Goal: Task Accomplishment & Management: Complete application form

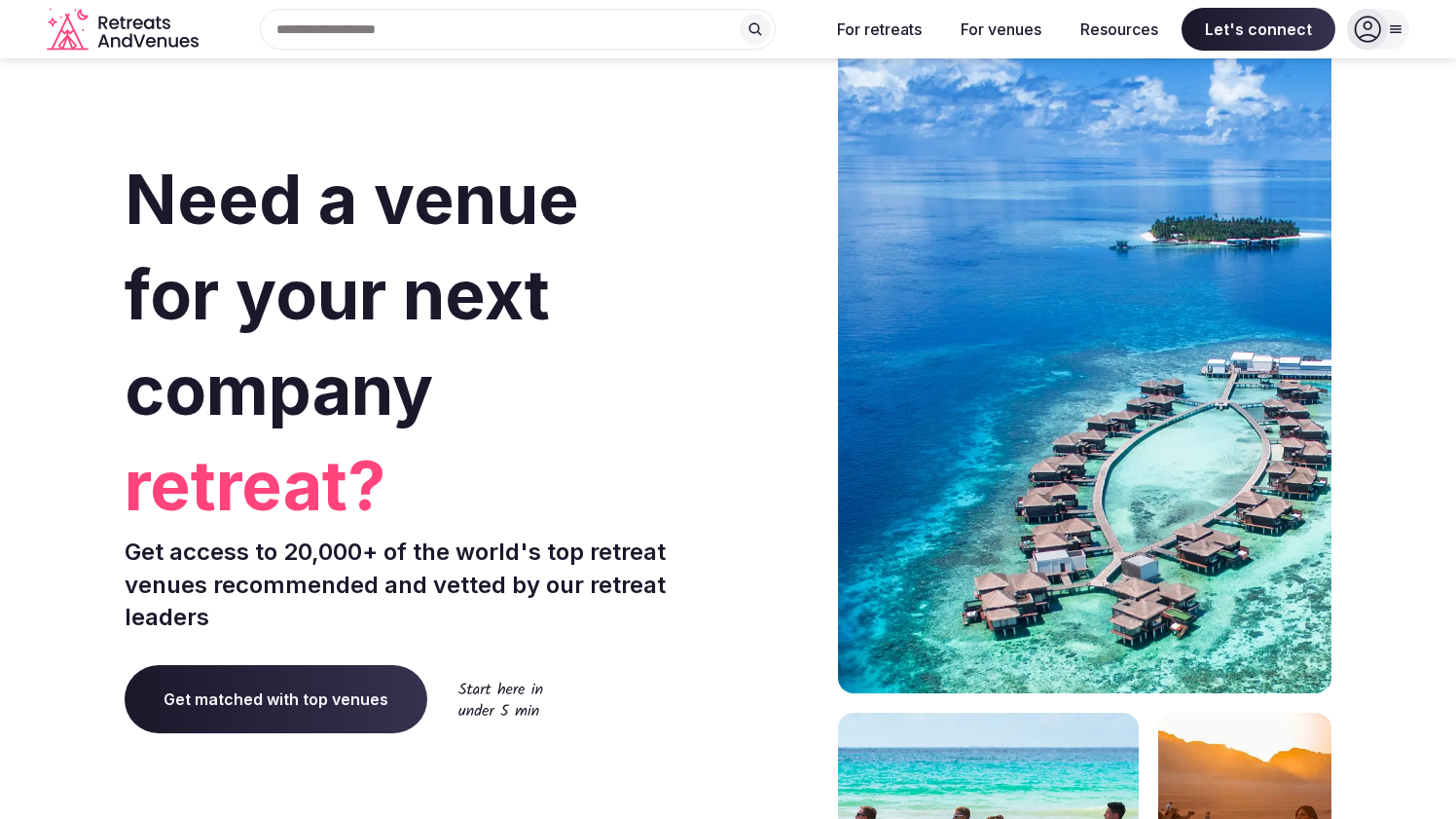
click at [1369, 25] on icon at bounding box center [1367, 29] width 27 height 27
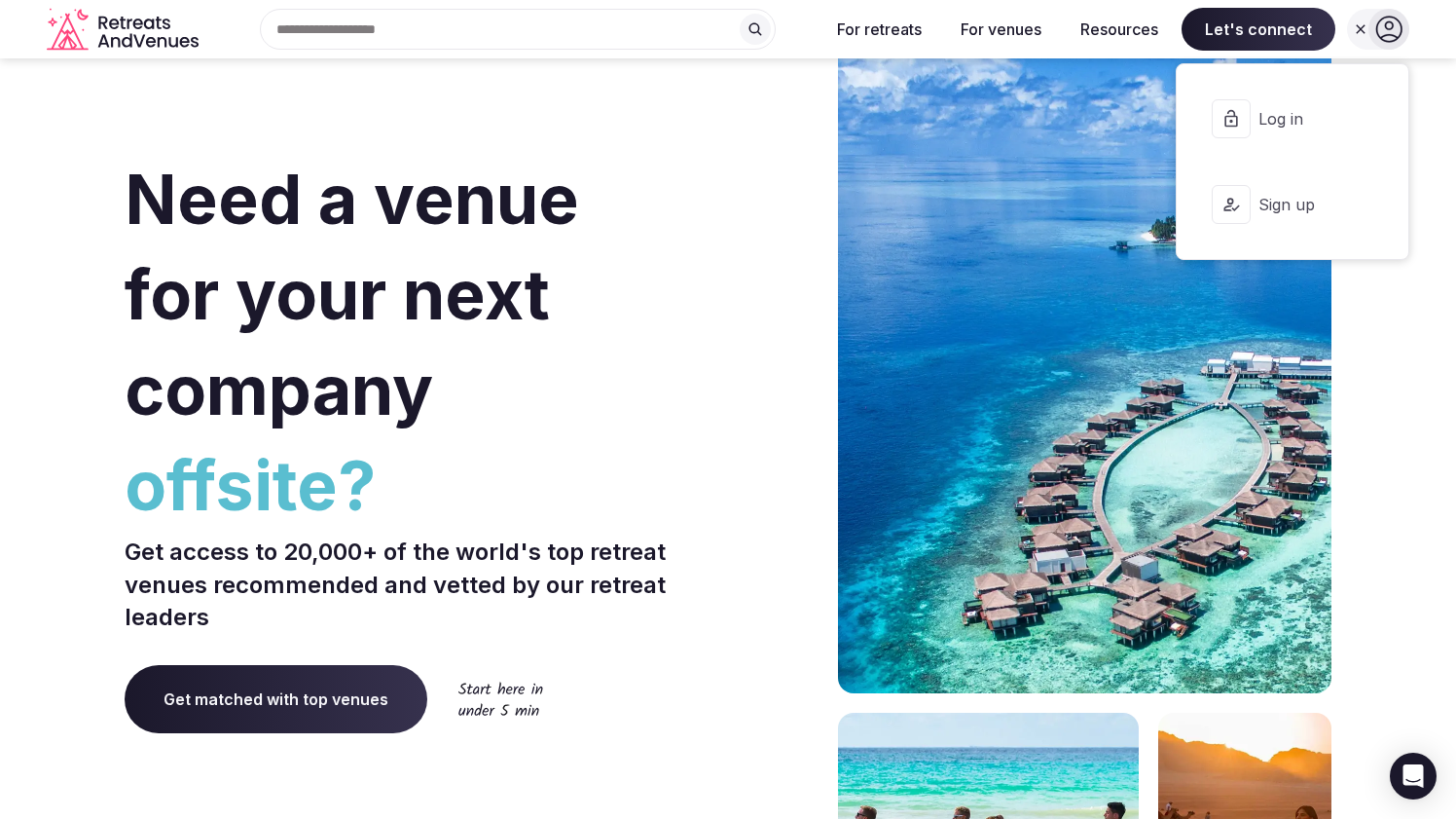
click at [1317, 121] on span "Log in" at bounding box center [1306, 119] width 94 height 22
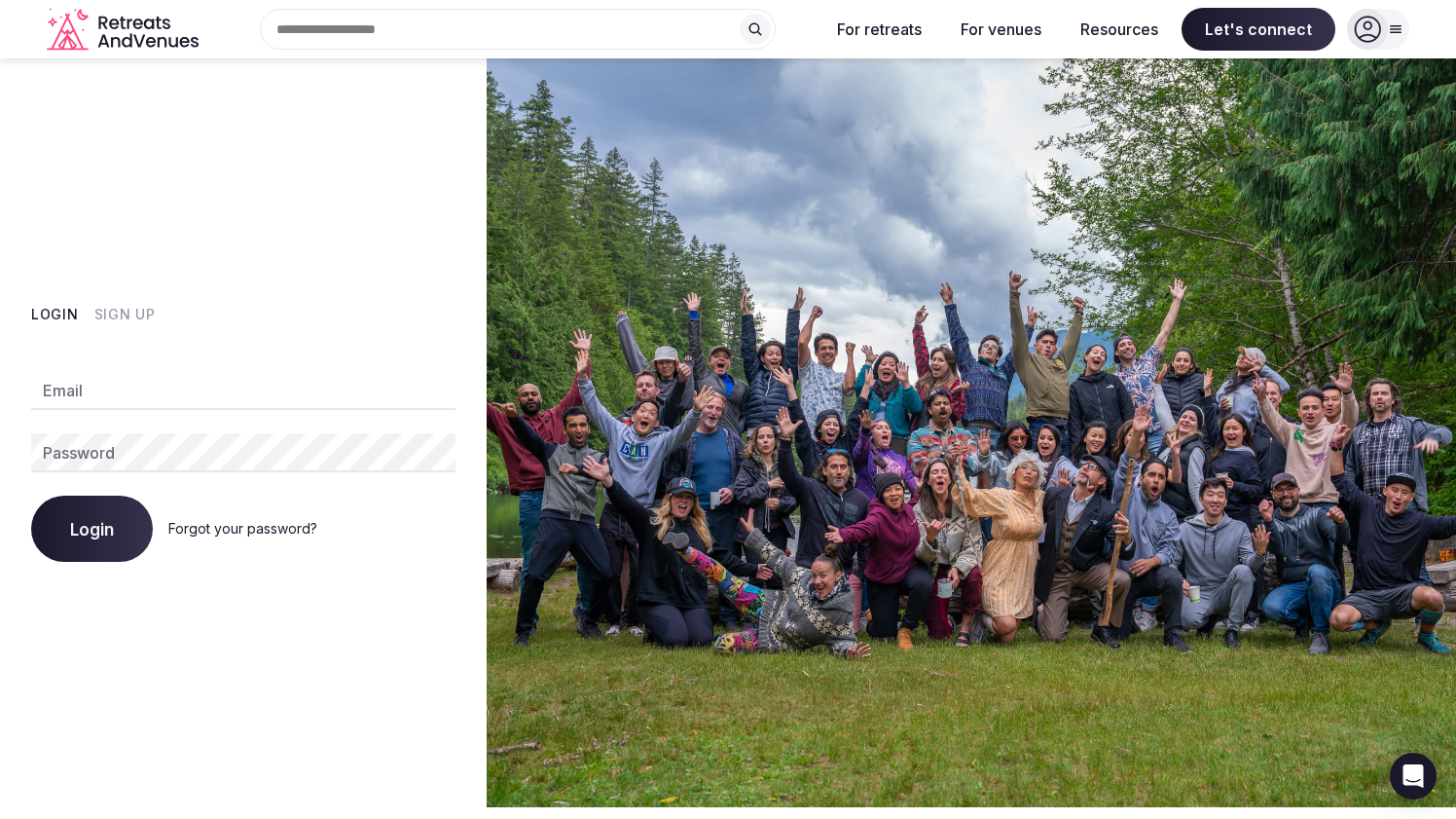
click at [124, 393] on input "Email" at bounding box center [243, 390] width 424 height 39
type input "**********"
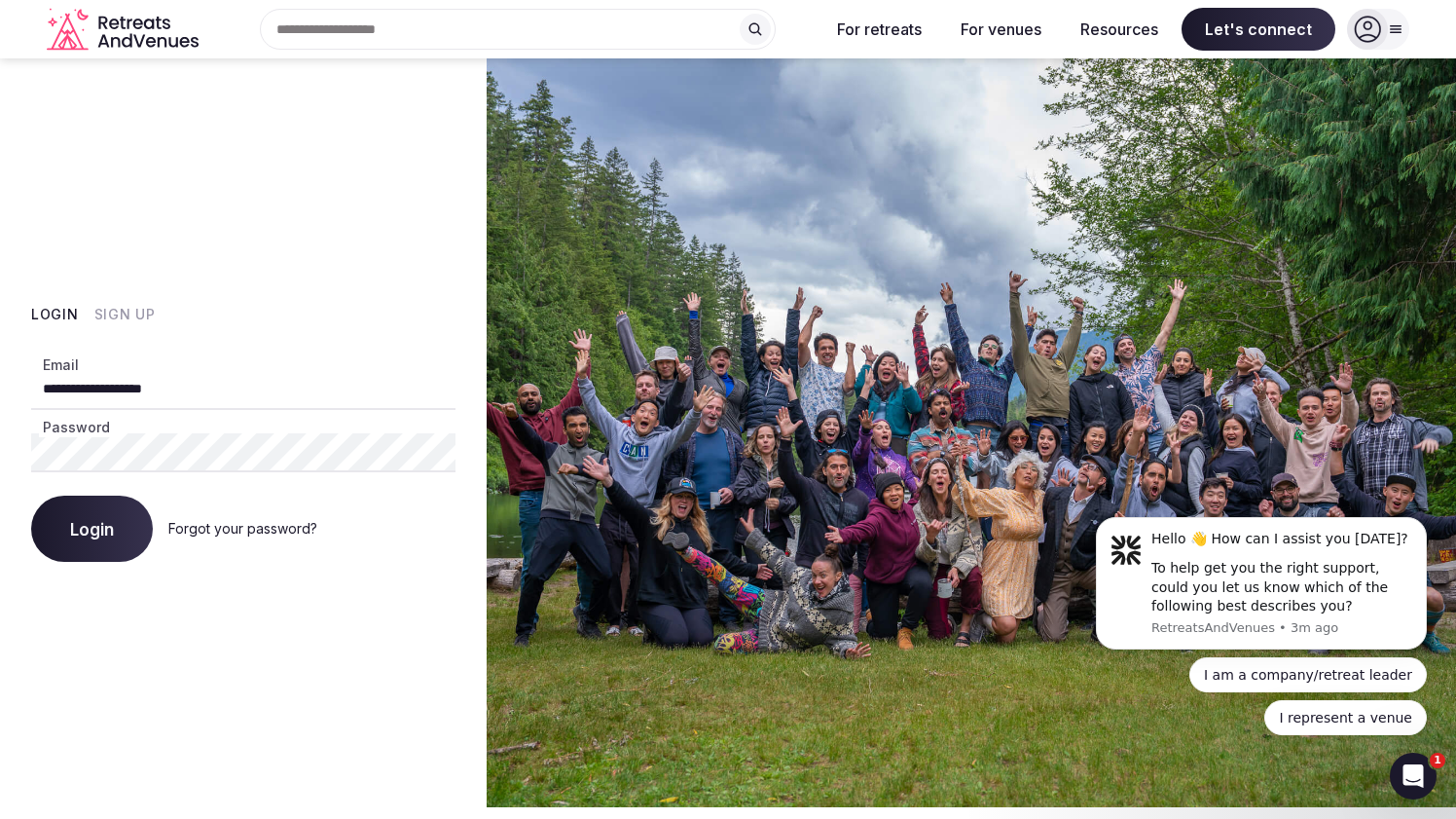
click at [103, 534] on span "Login" at bounding box center [92, 529] width 44 height 20
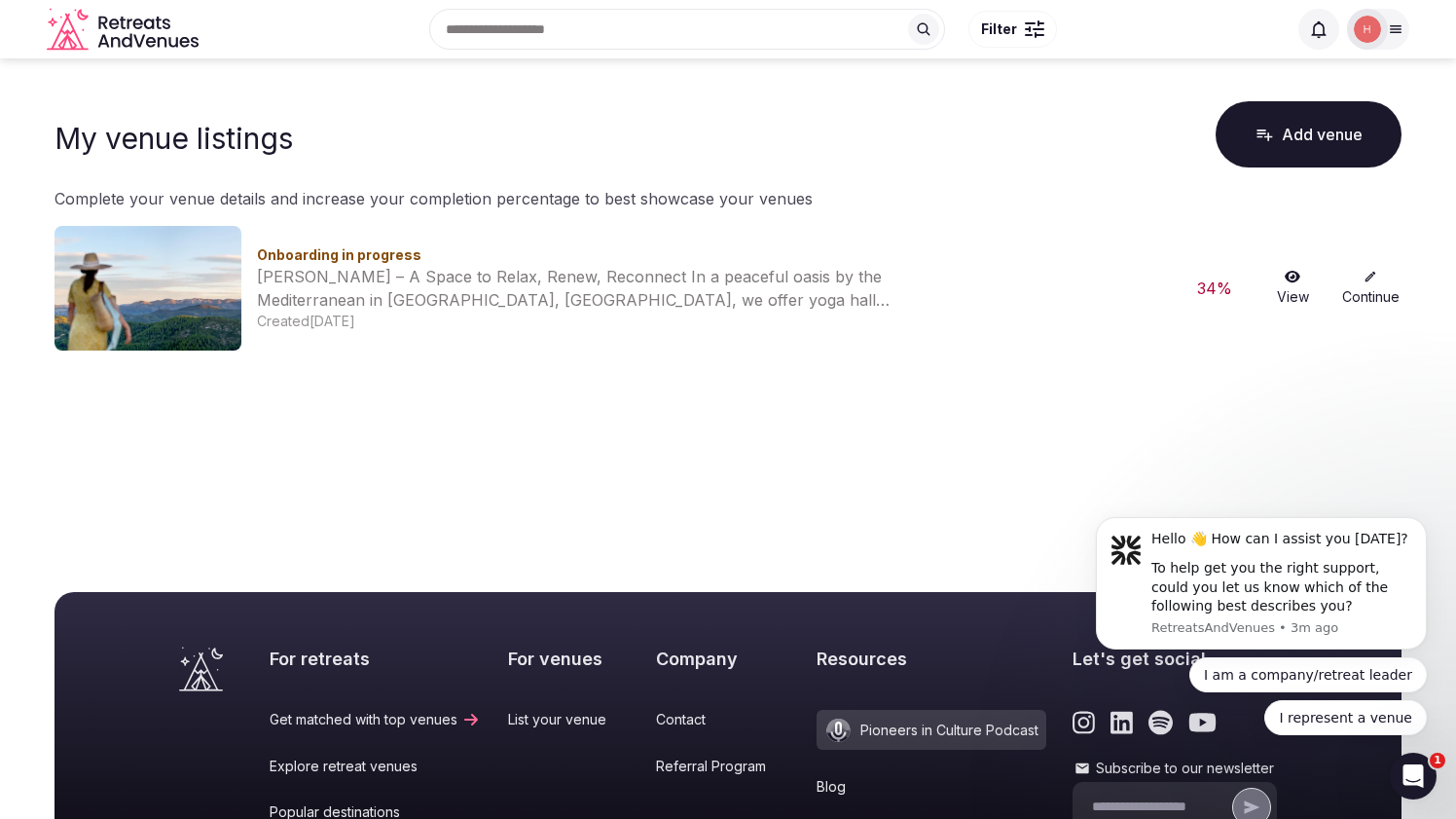
click at [1369, 278] on icon at bounding box center [1370, 277] width 14 height 14
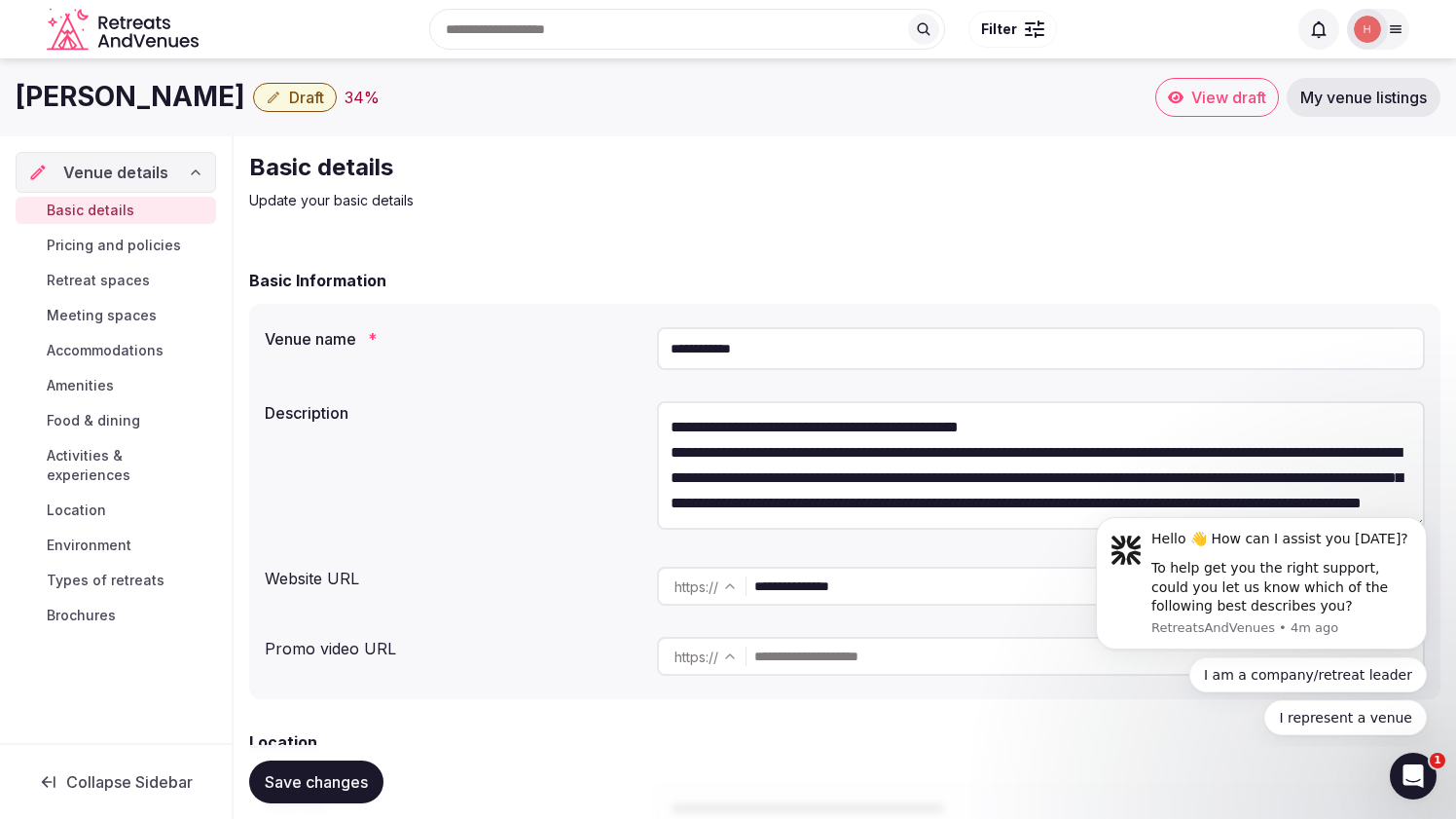
click at [804, 653] on input "text" at bounding box center [1088, 656] width 668 height 39
paste input "**********"
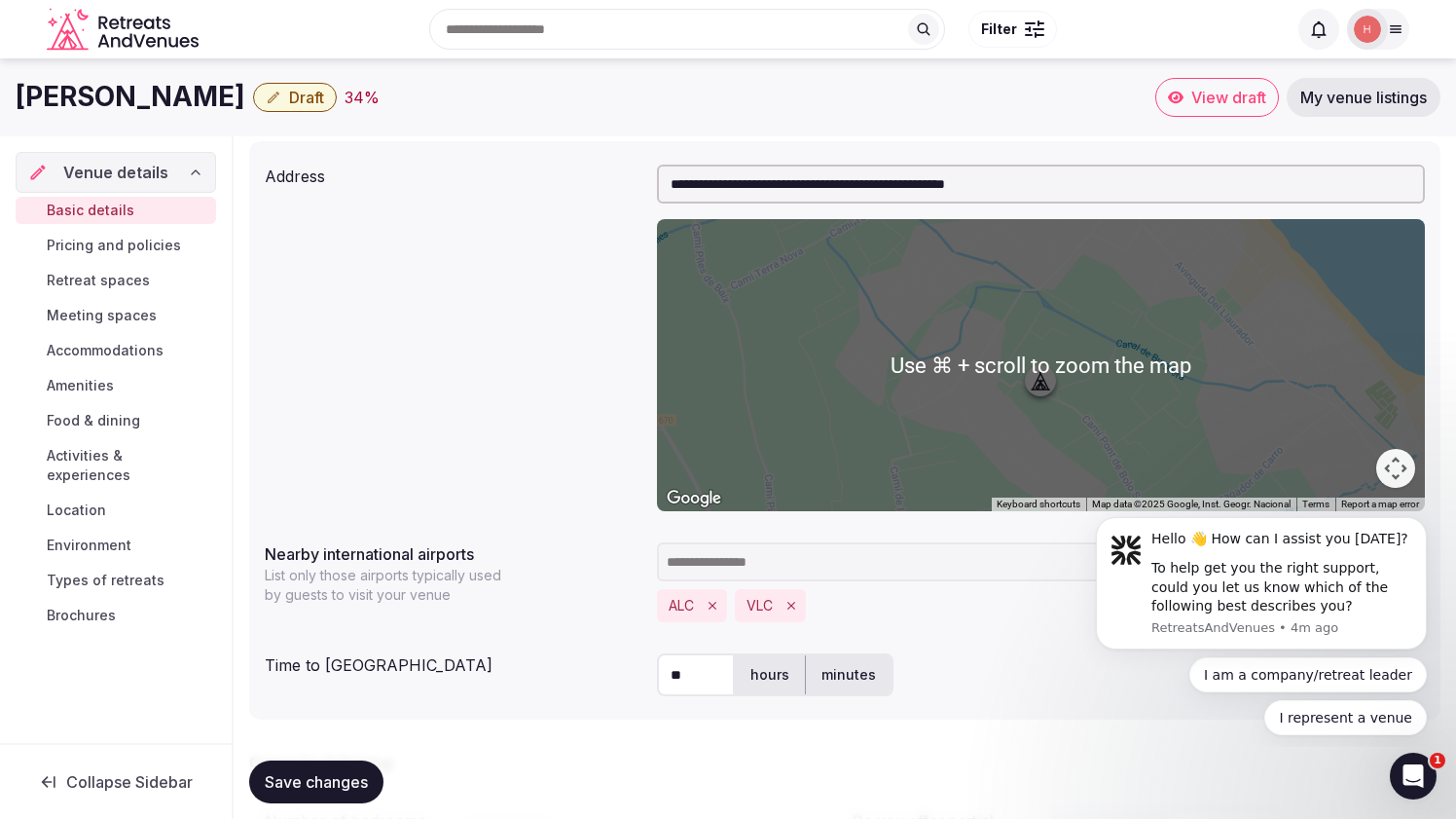
scroll to position [622, 0]
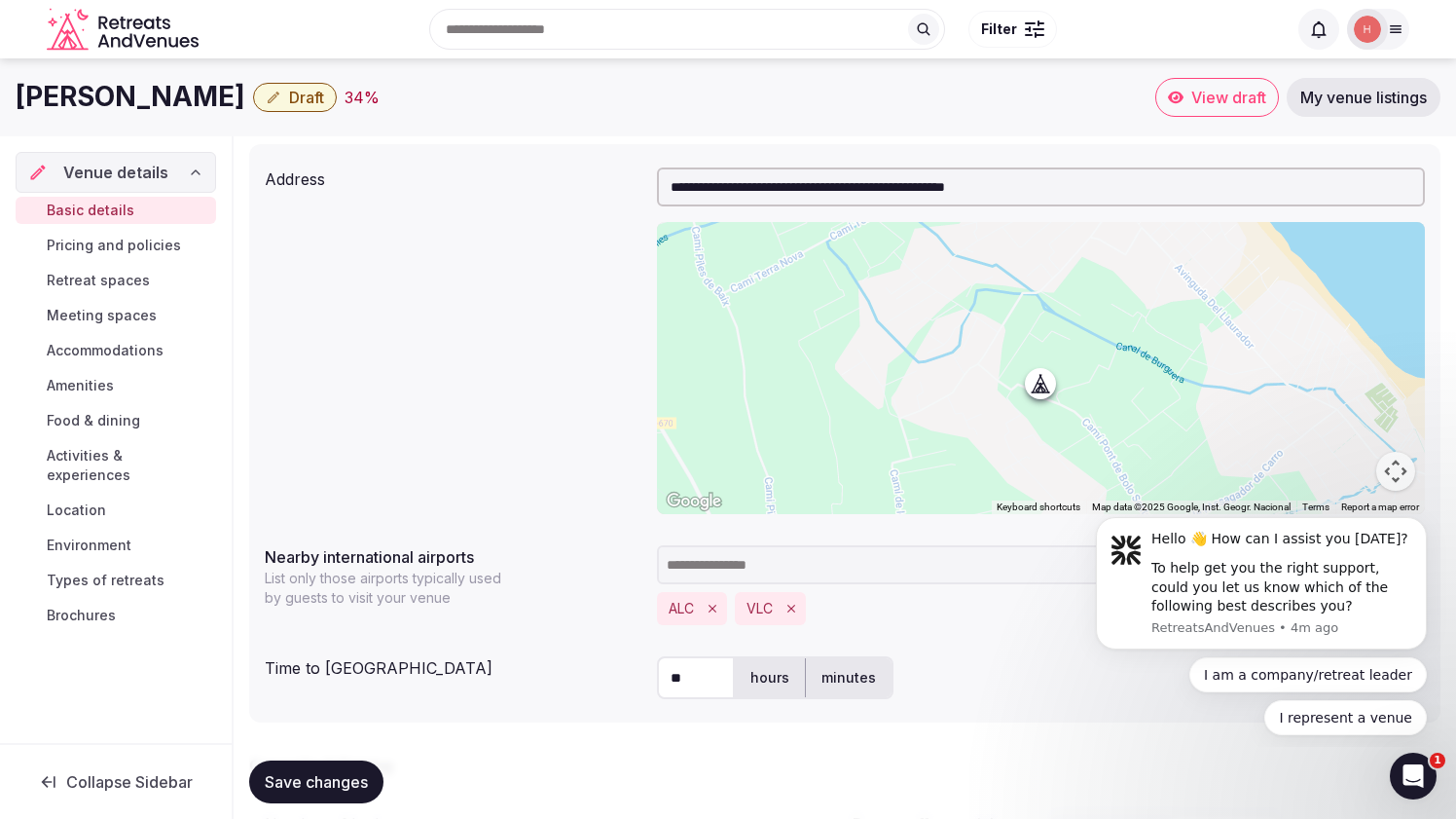
type input "**********"
click at [1186, 400] on div at bounding box center [1041, 368] width 768 height 292
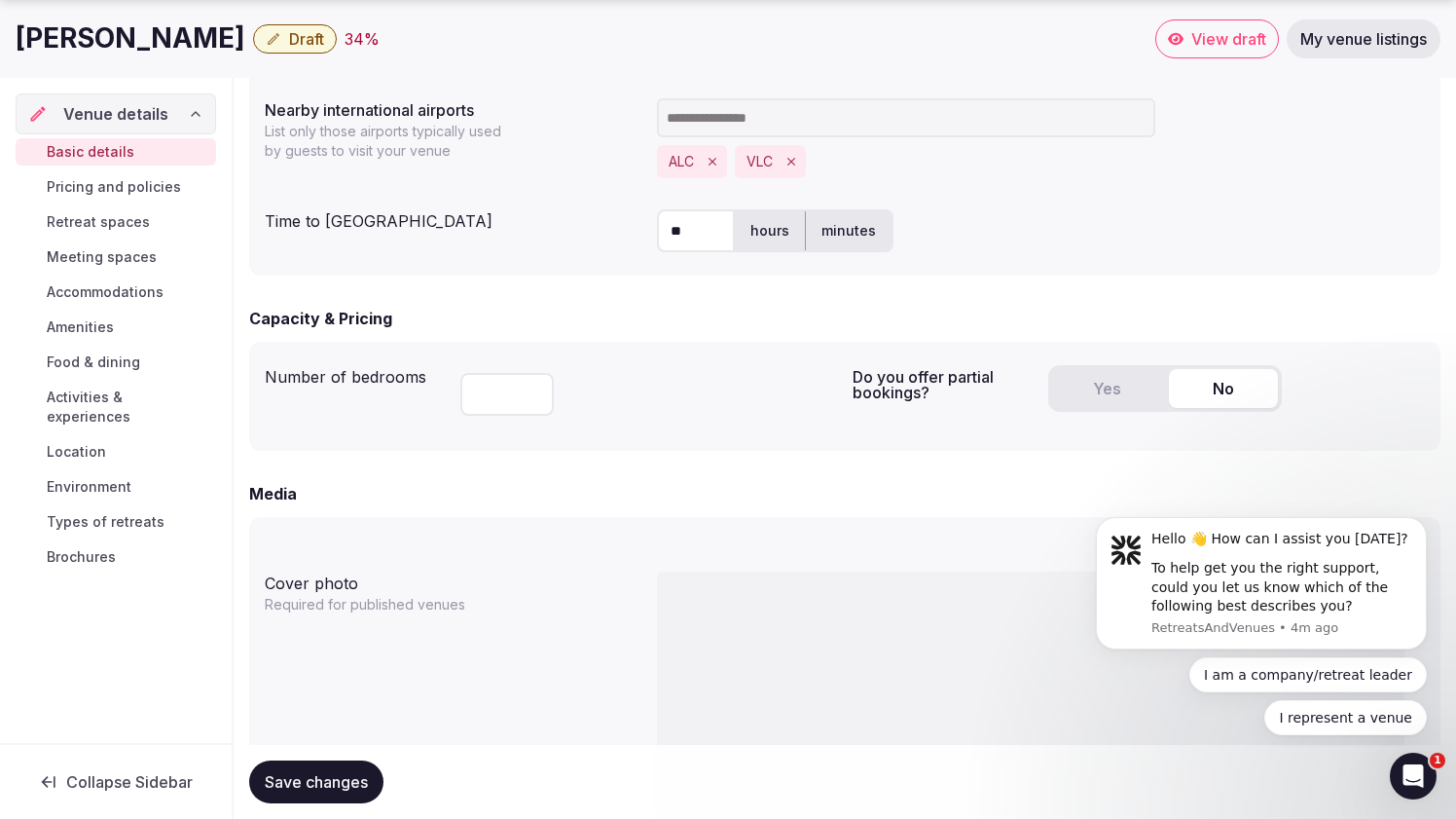
scroll to position [1069, 0]
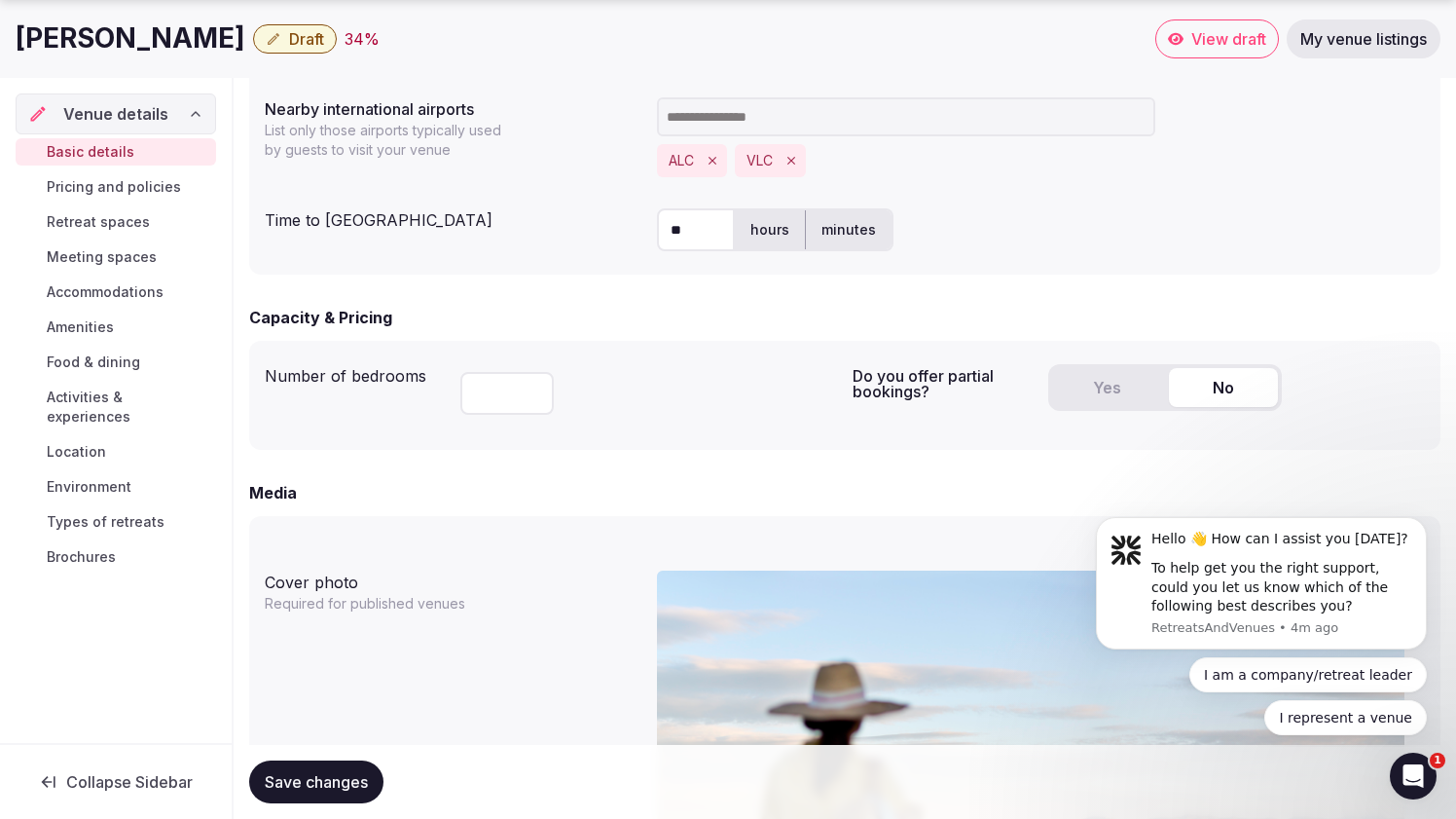
click at [502, 398] on input "number" at bounding box center [507, 393] width 94 height 43
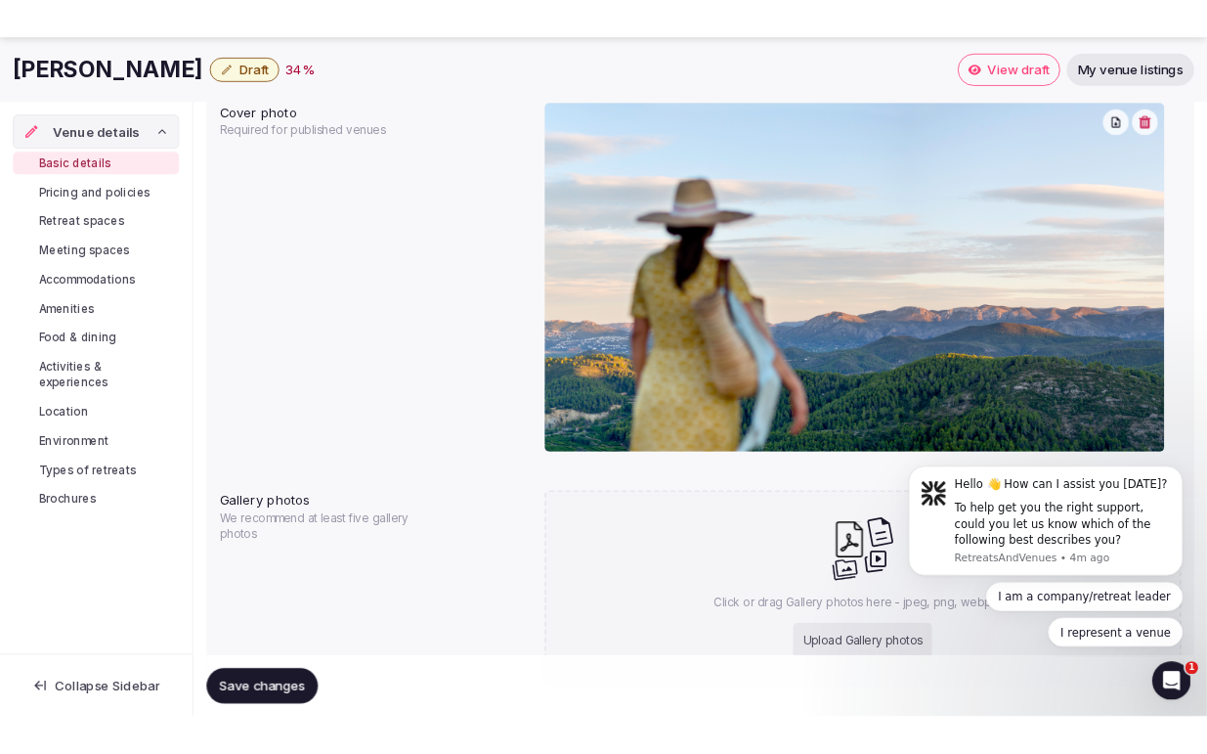
scroll to position [1671, 0]
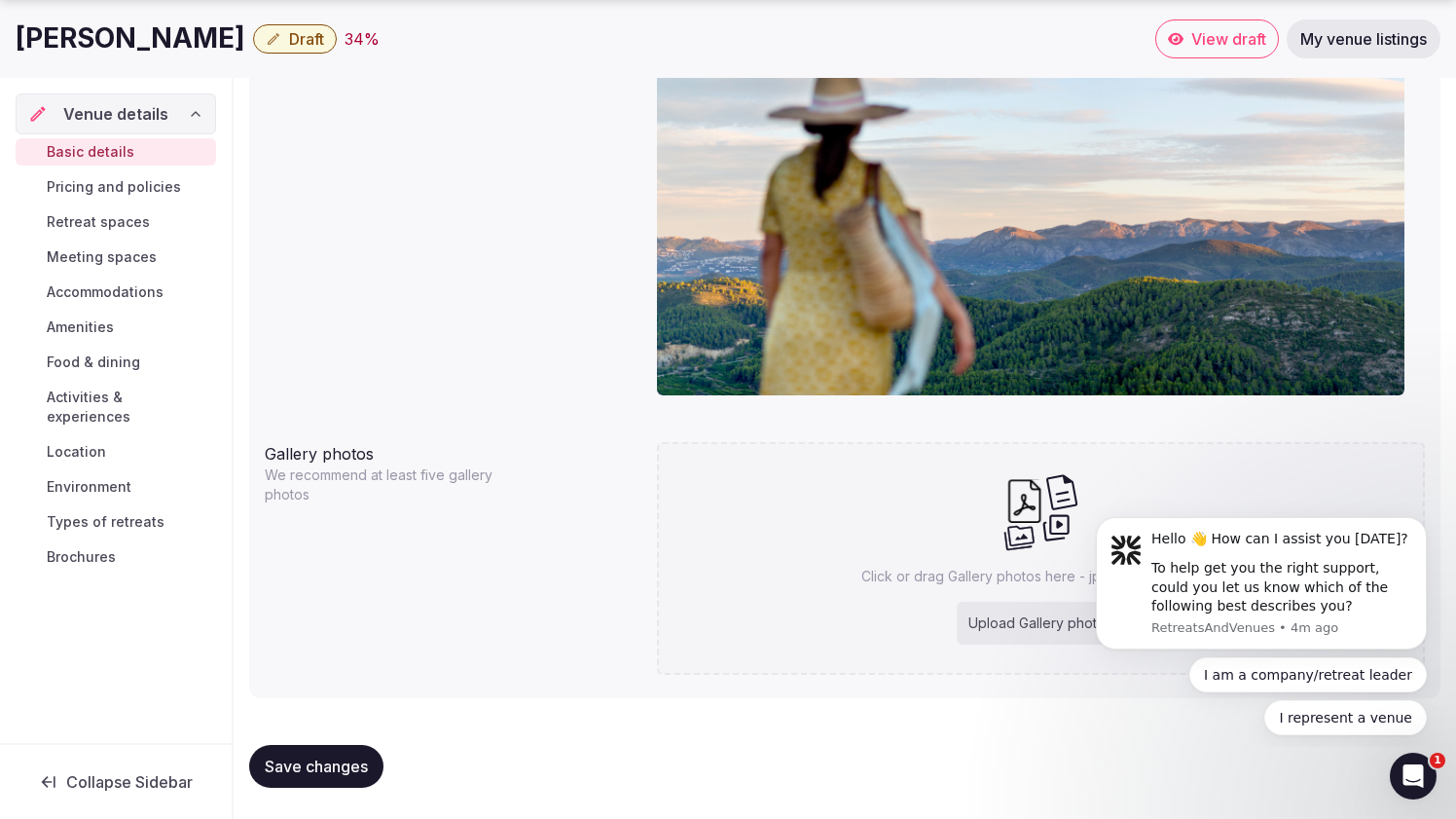
type input "**"
click at [1020, 619] on div "Upload Gallery photos" at bounding box center [1041, 623] width 167 height 43
click at [1063, 624] on div "Upload Gallery photos" at bounding box center [1041, 623] width 167 height 43
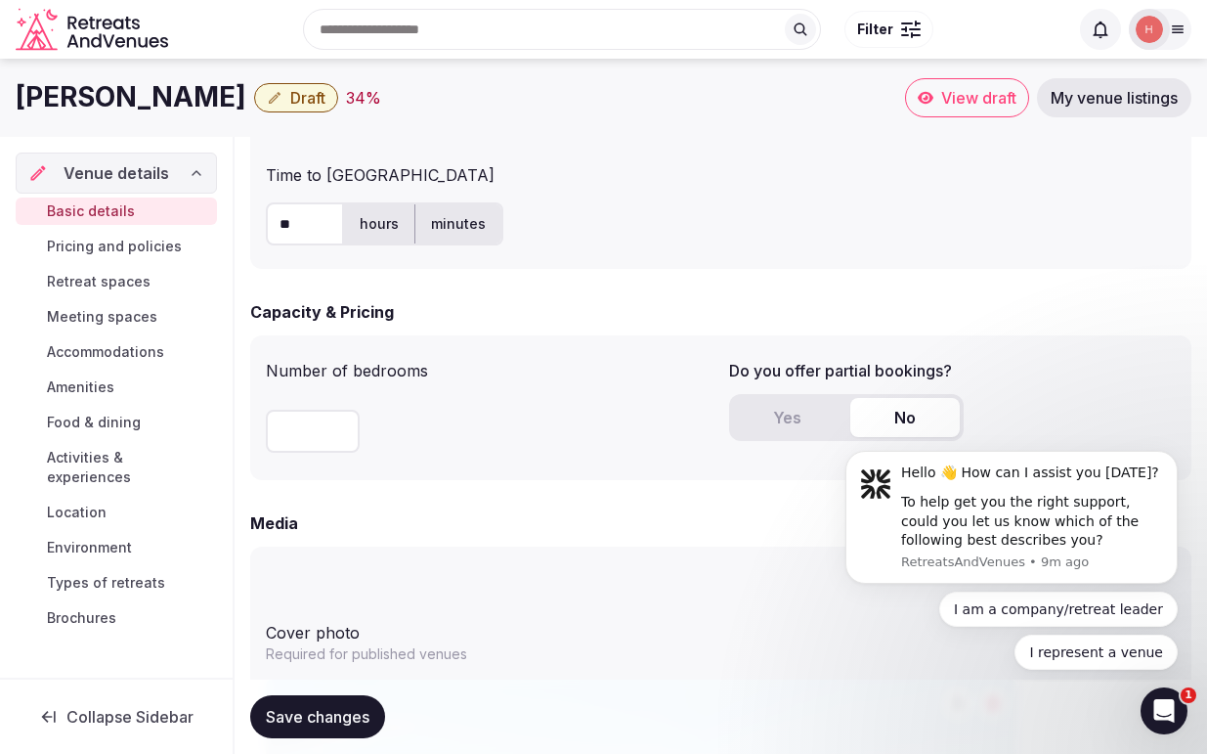
scroll to position [1364, 0]
click at [789, 417] on button "Yes" at bounding box center [787, 414] width 109 height 39
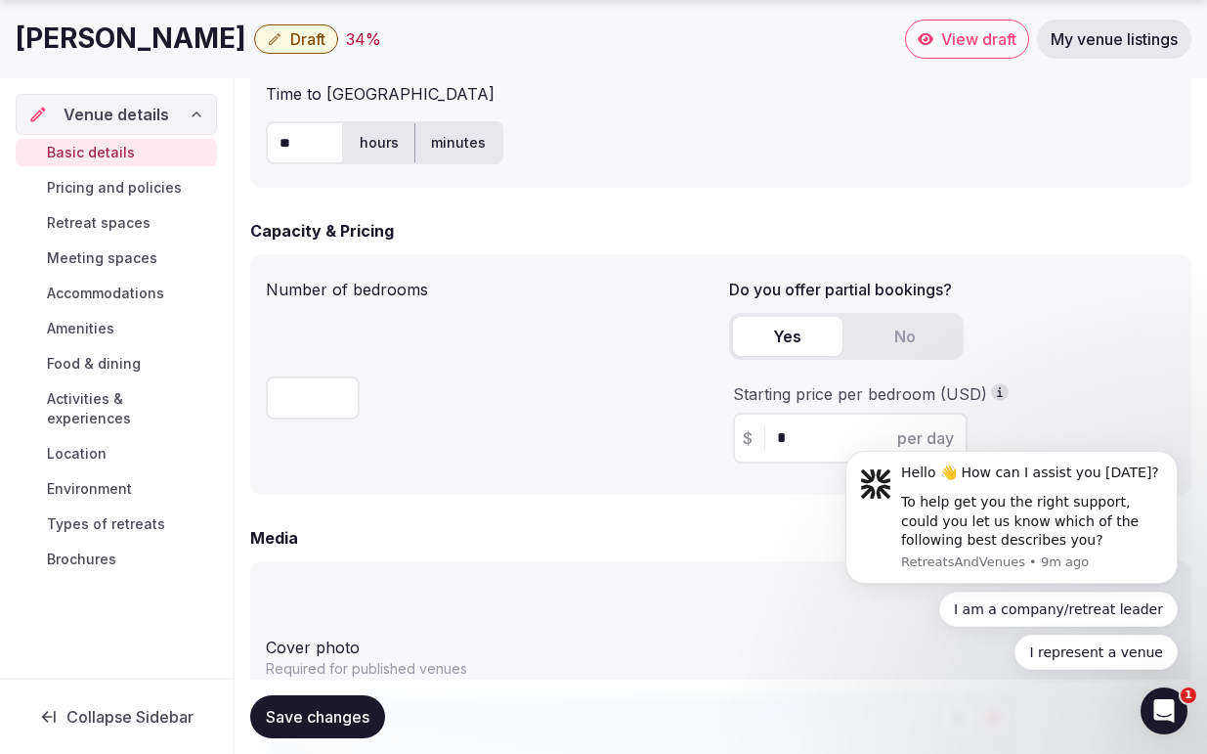
scroll to position [1463, 0]
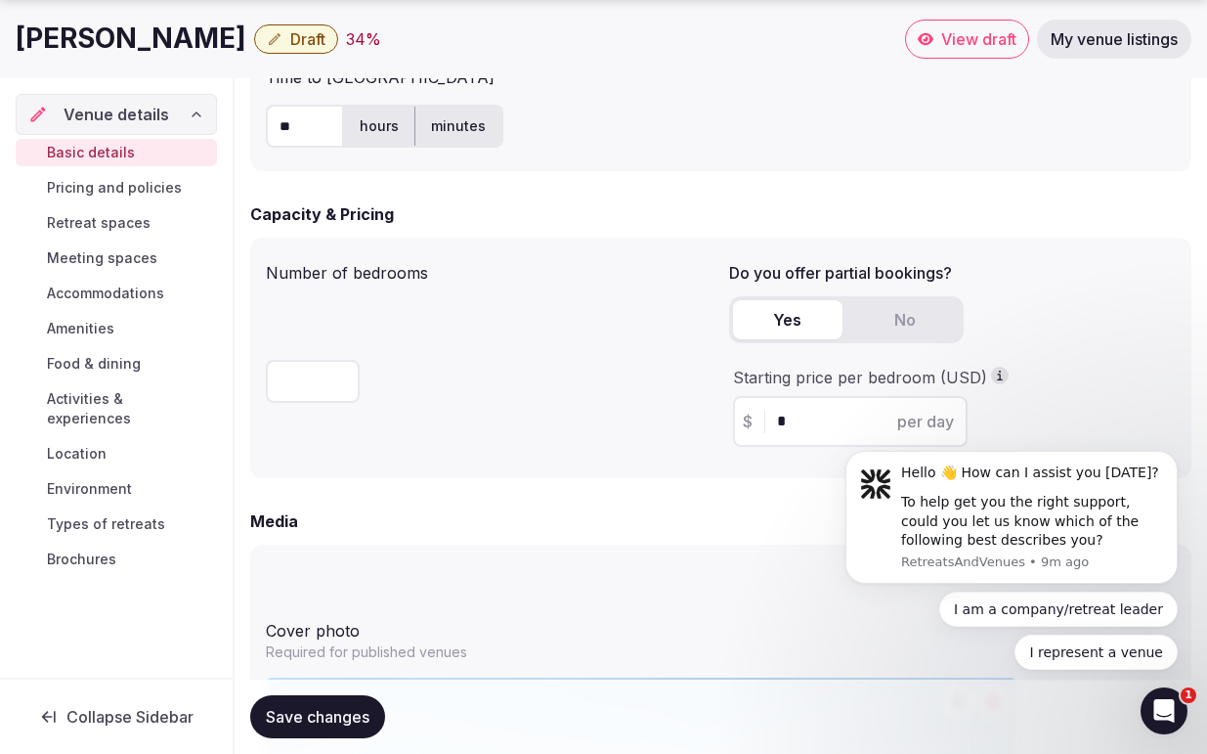
click at [810, 424] on input "*" at bounding box center [867, 421] width 181 height 23
drag, startPoint x: 803, startPoint y: 423, endPoint x: 759, endPoint y: 424, distance: 44.0
click at [759, 424] on div "$ * per day" at bounding box center [850, 421] width 235 height 51
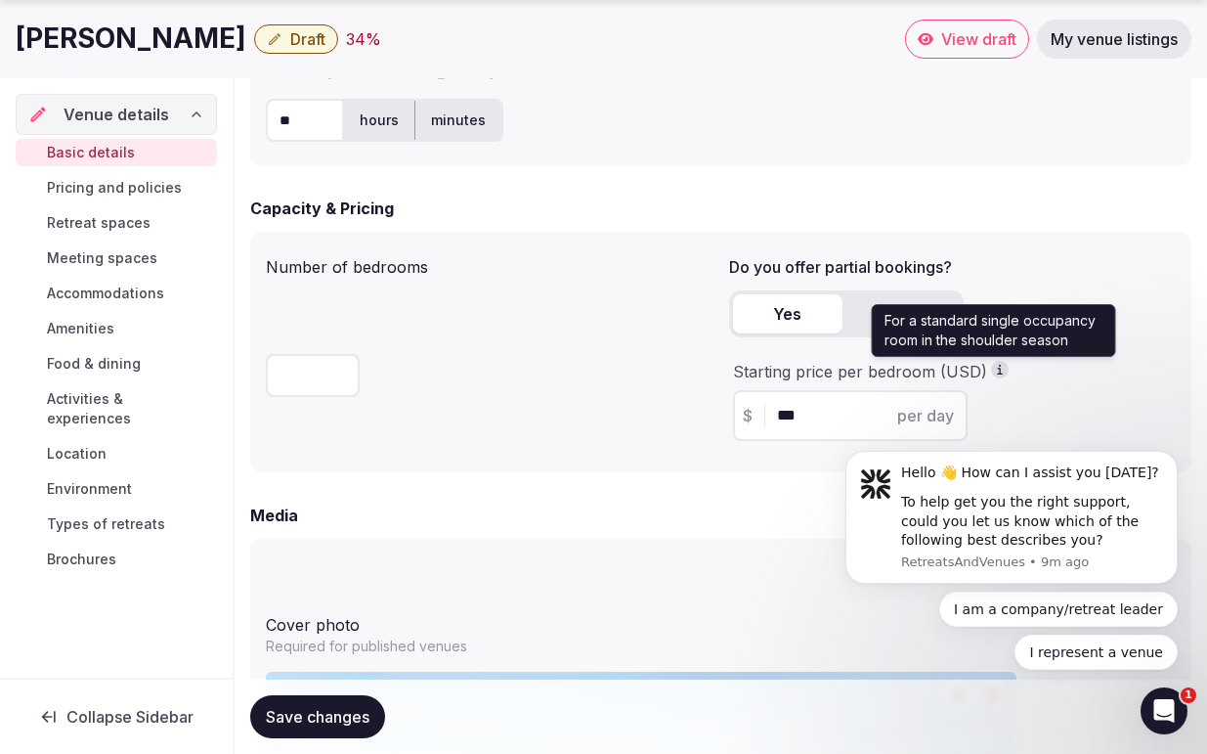
type input "***"
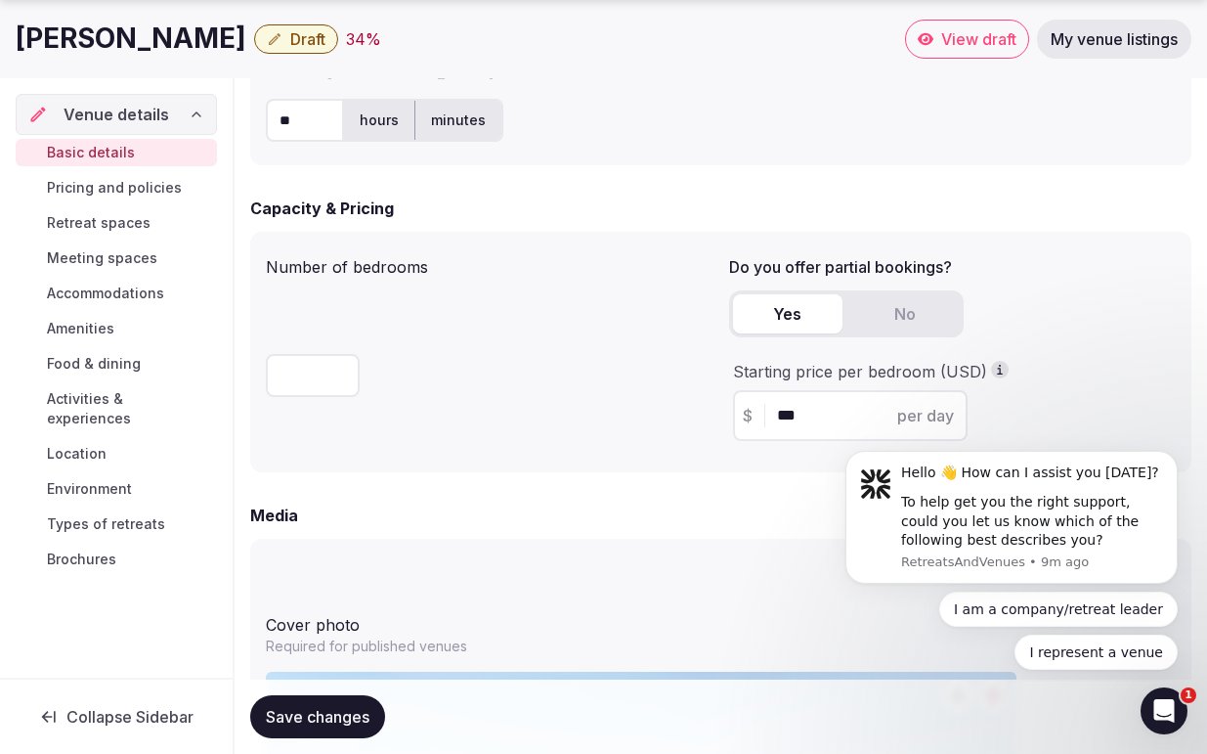
click at [1041, 415] on div "Starting price per bedroom (USD) $ *** per day" at bounding box center [953, 401] width 448 height 80
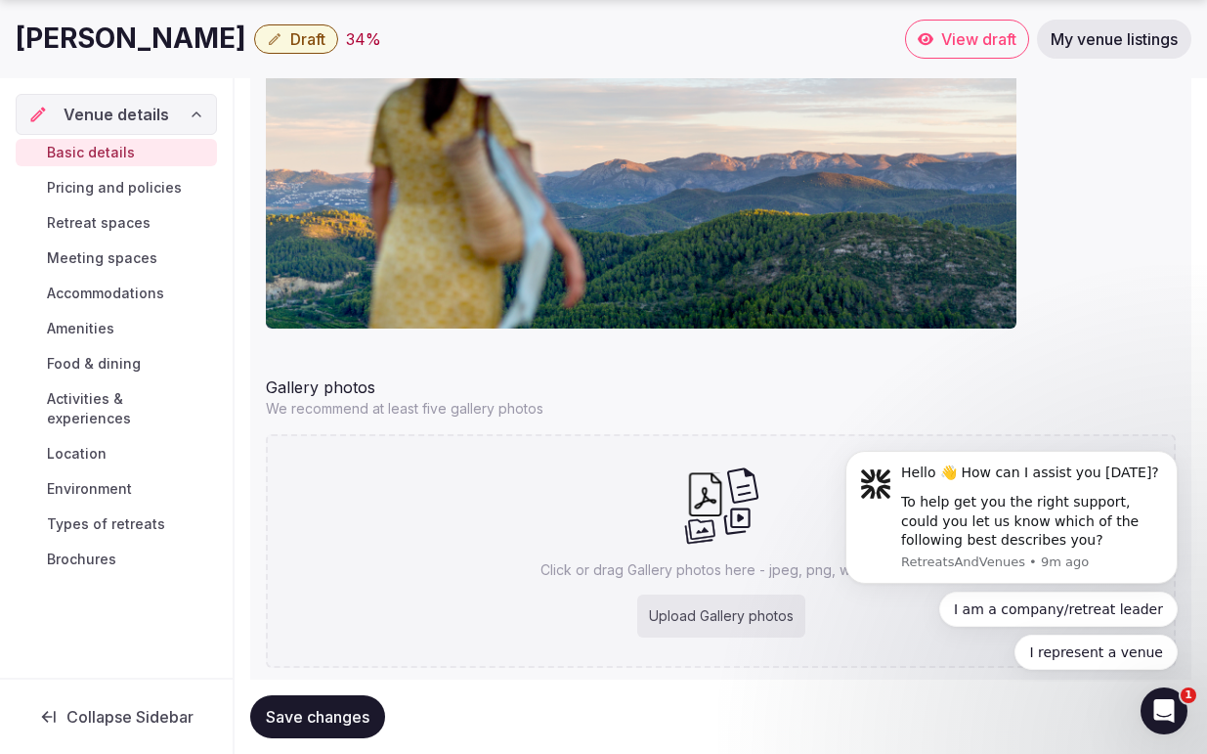
scroll to position [2294, 0]
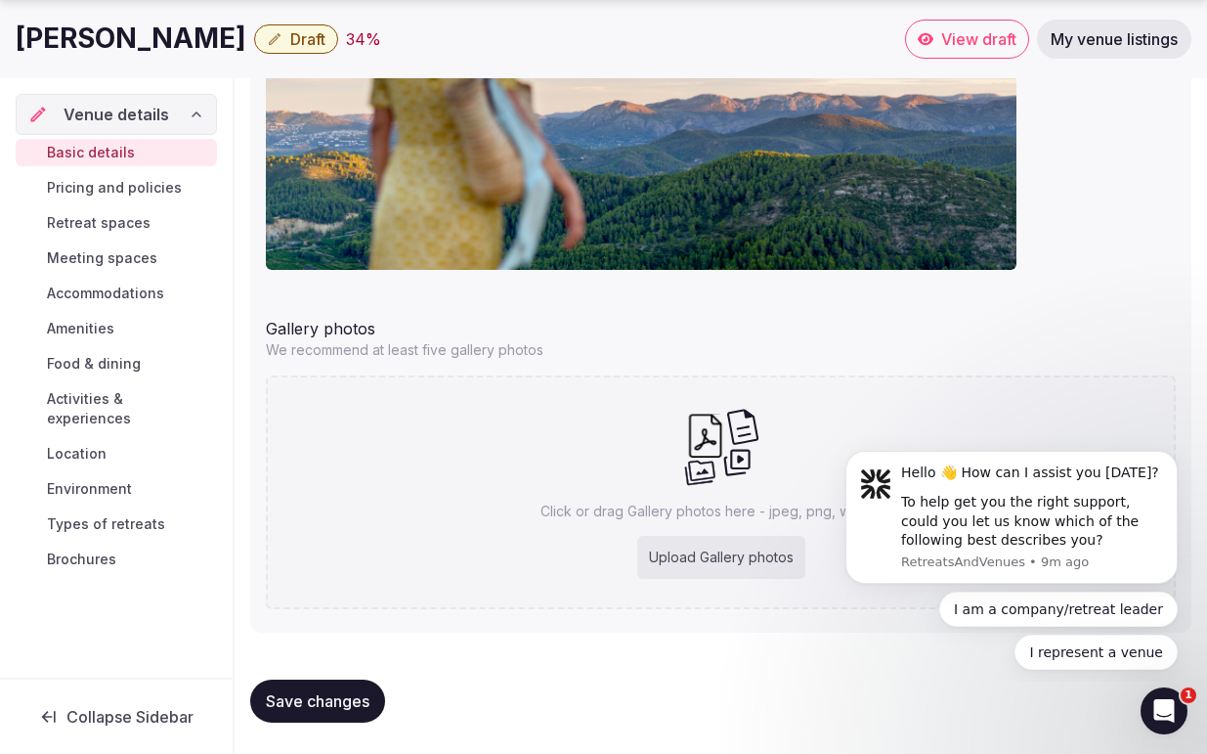
click at [321, 697] on span "Save changes" at bounding box center [318, 701] width 104 height 20
click at [737, 557] on div "Upload Gallery photos" at bounding box center [721, 557] width 168 height 43
type input "**********"
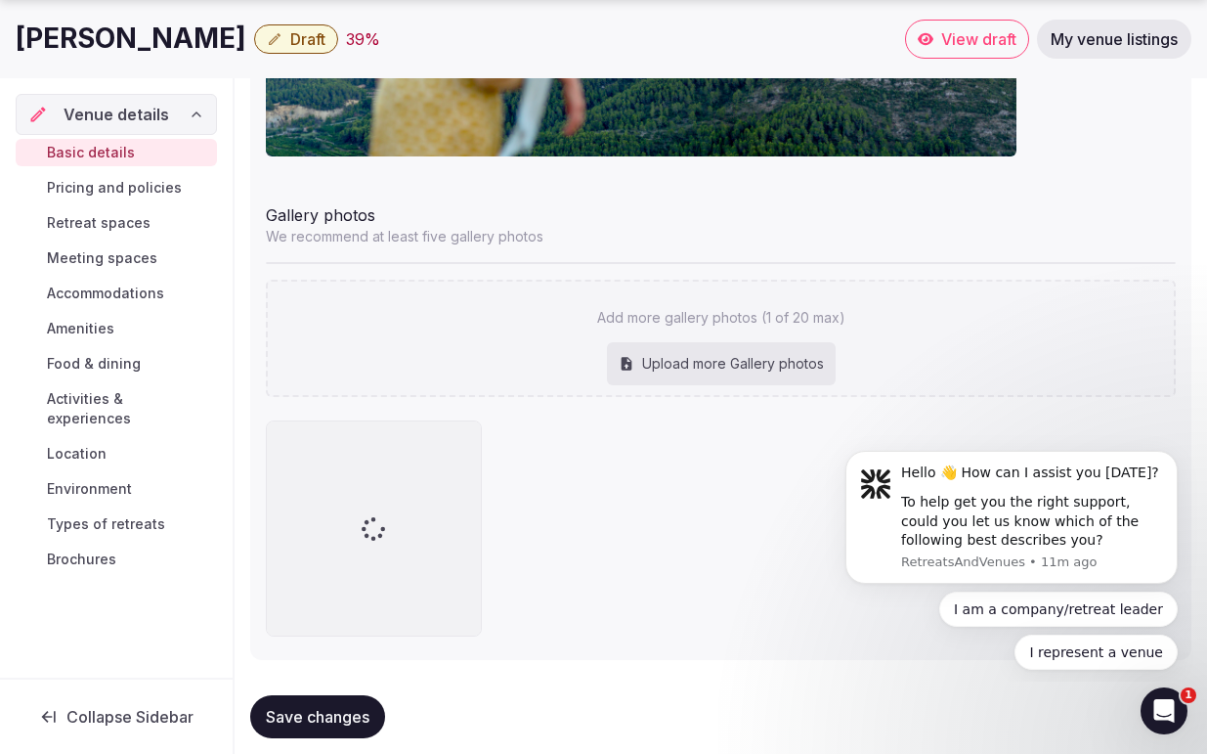
scroll to position [2435, 0]
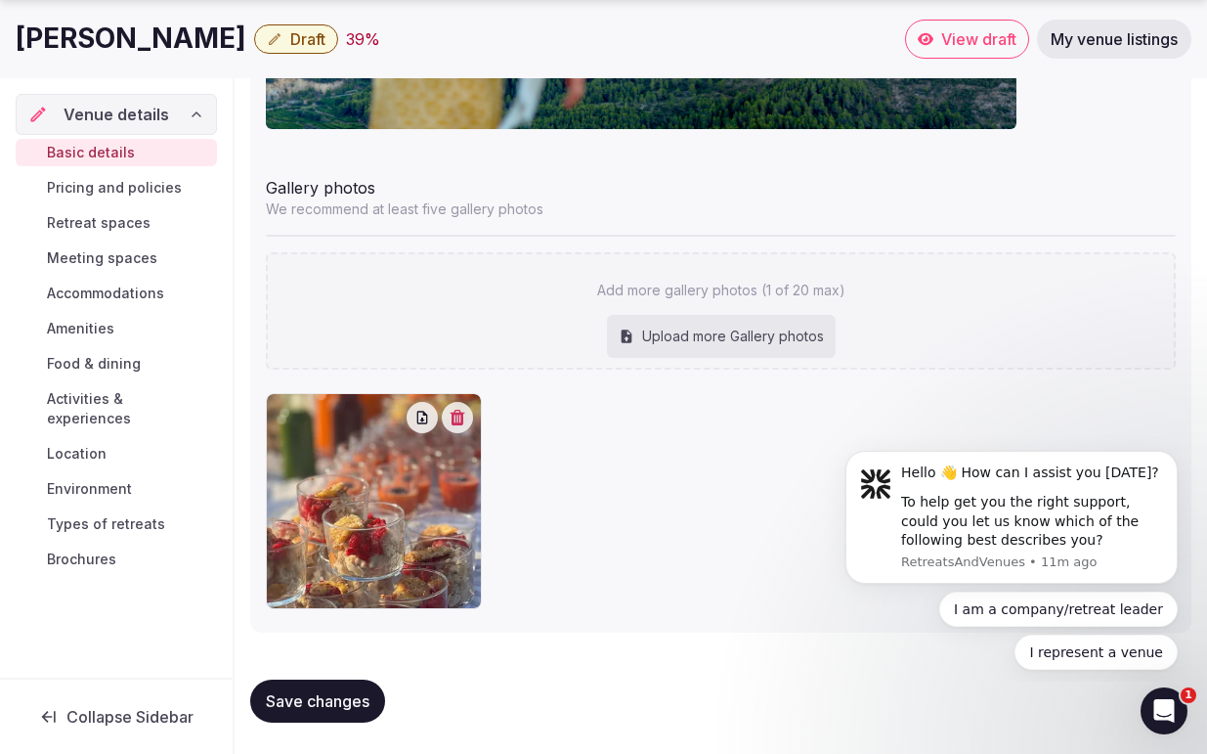
click at [688, 330] on div "Upload more Gallery photos" at bounding box center [721, 336] width 229 height 43
type input "**********"
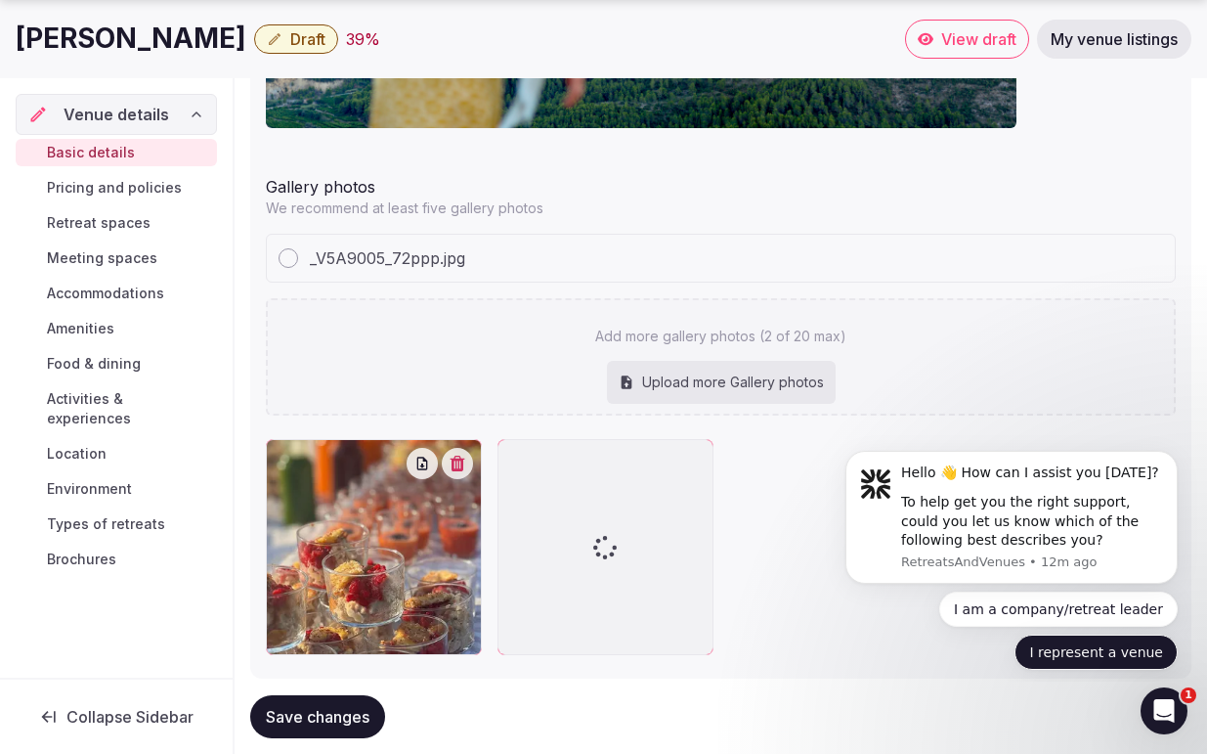
click at [1100, 657] on button "I represent a venue" at bounding box center [1095, 651] width 163 height 35
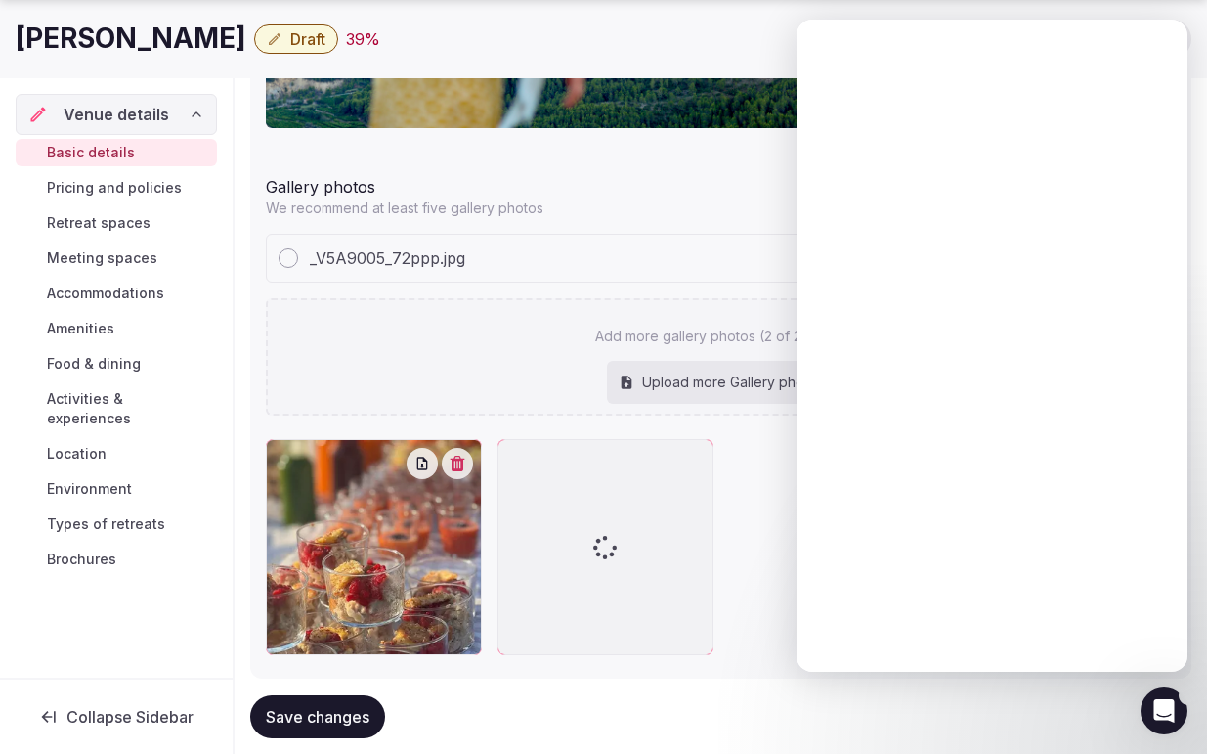
scroll to position [0, 0]
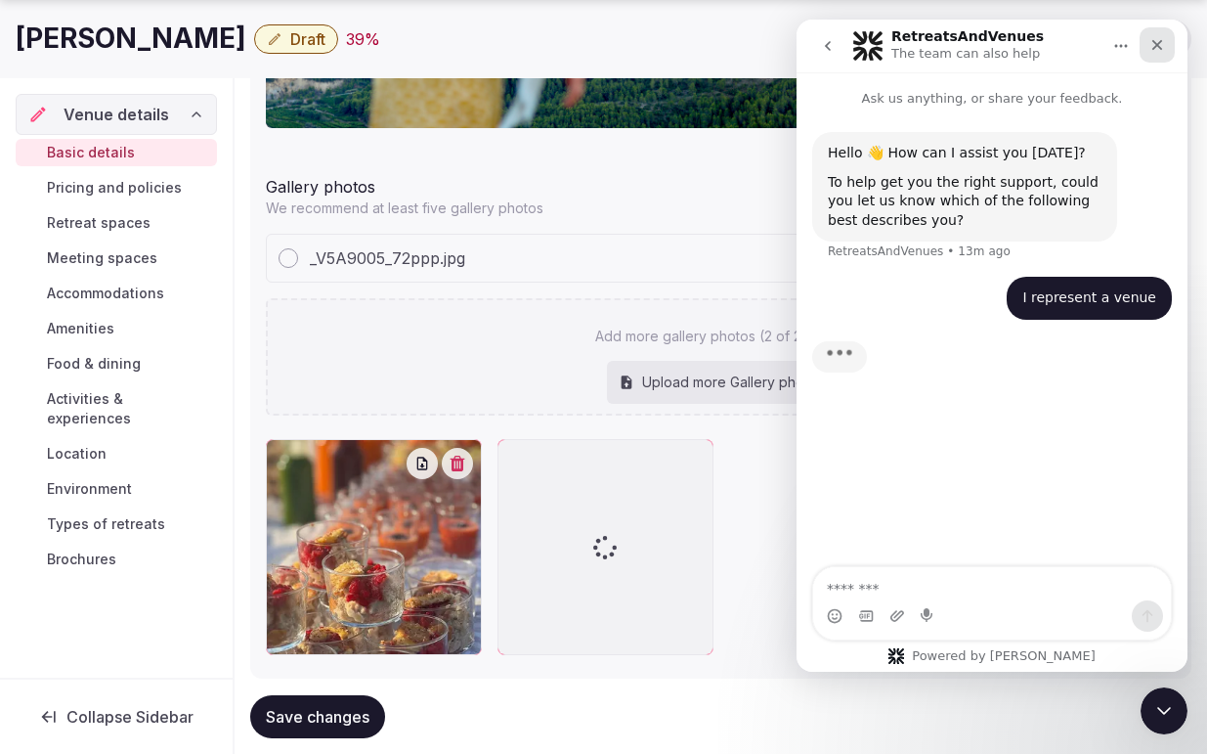
click at [1156, 44] on icon "Close" at bounding box center [1157, 45] width 11 height 11
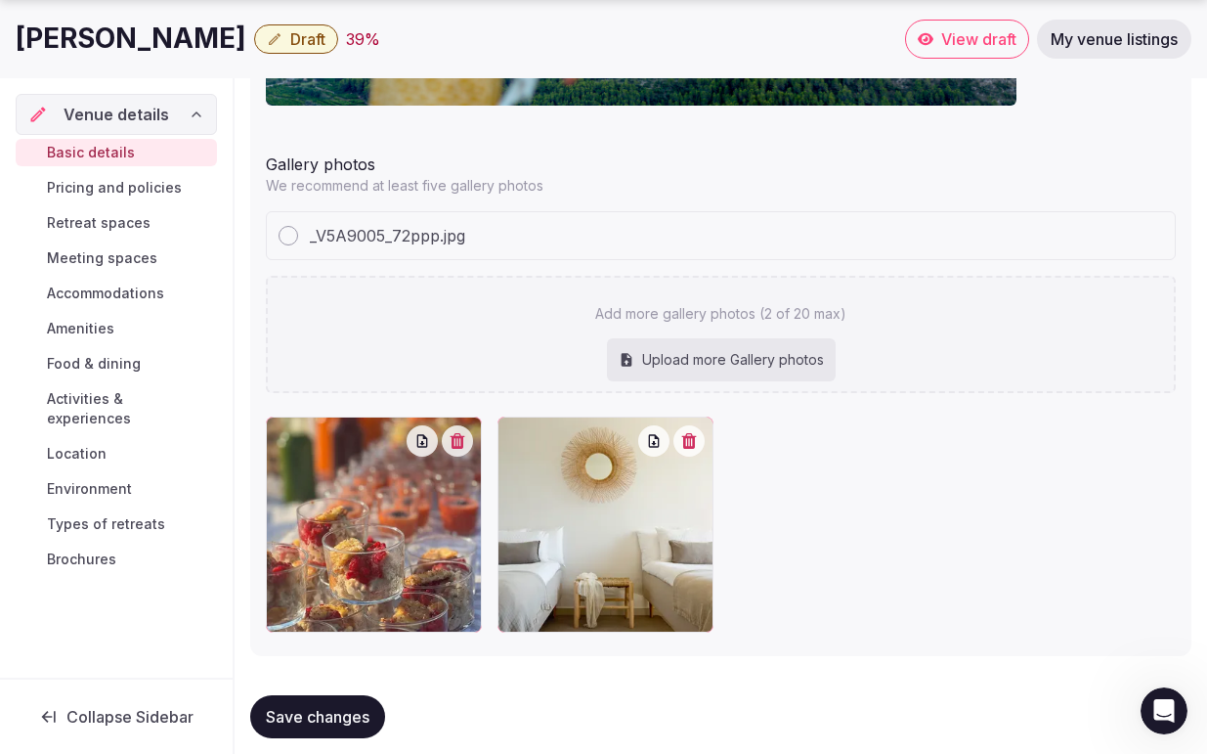
scroll to position [2459, 0]
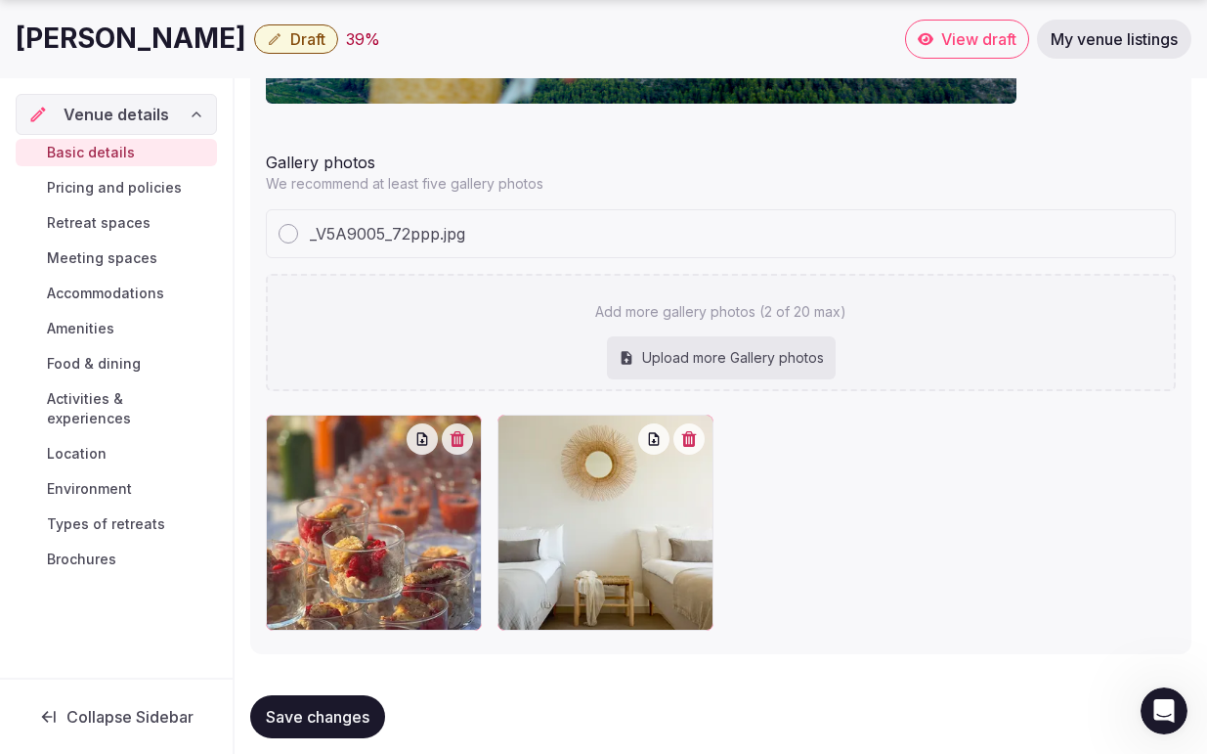
click at [752, 360] on div "Upload more Gallery photos" at bounding box center [721, 357] width 229 height 43
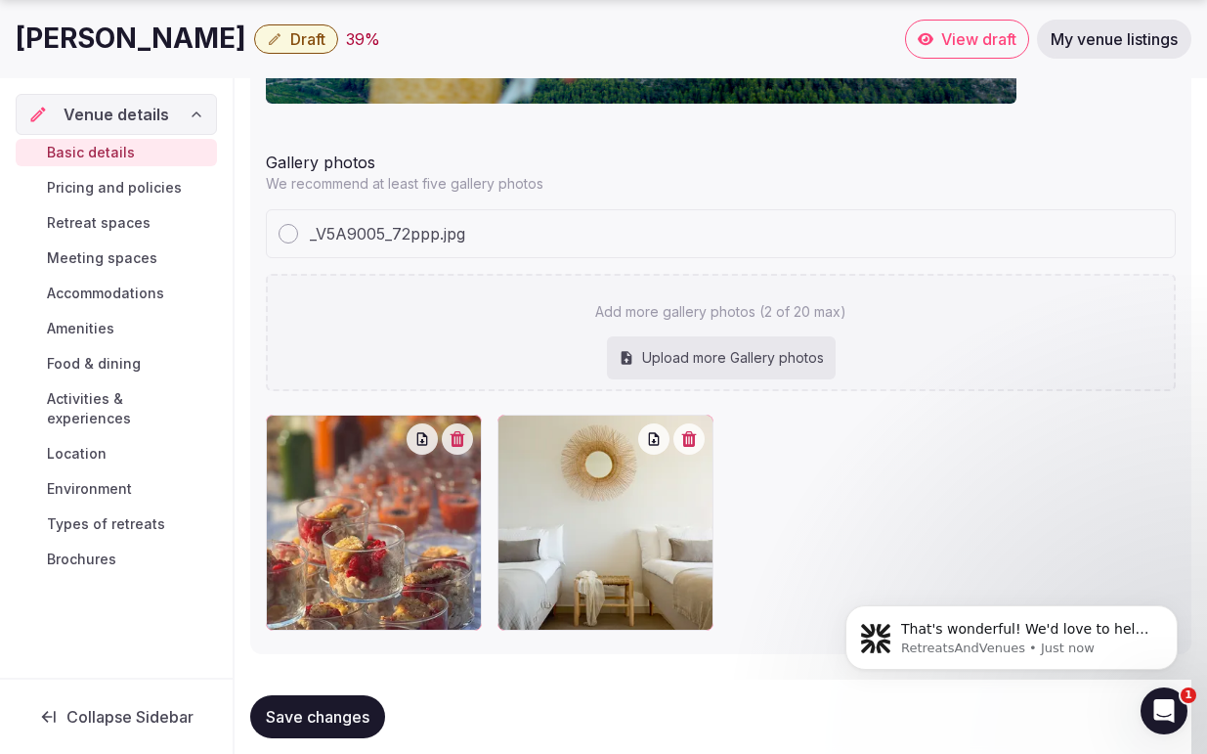
scroll to position [0, 0]
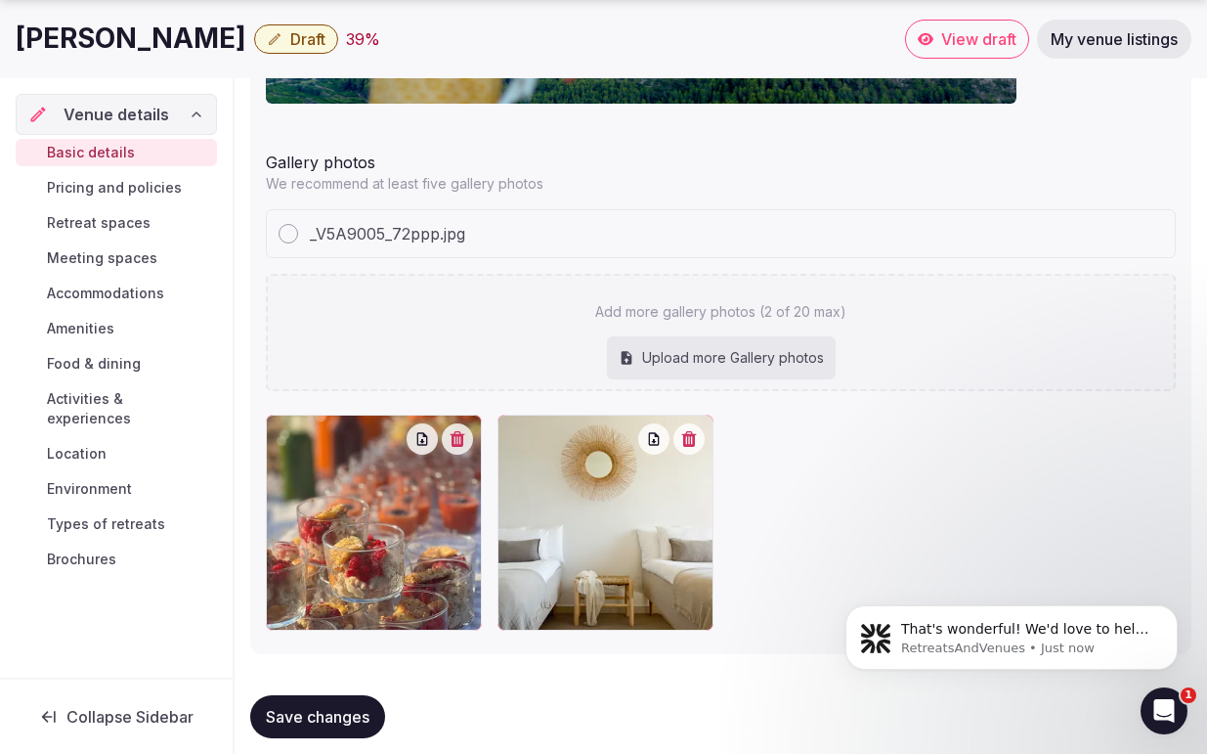
type input "**********"
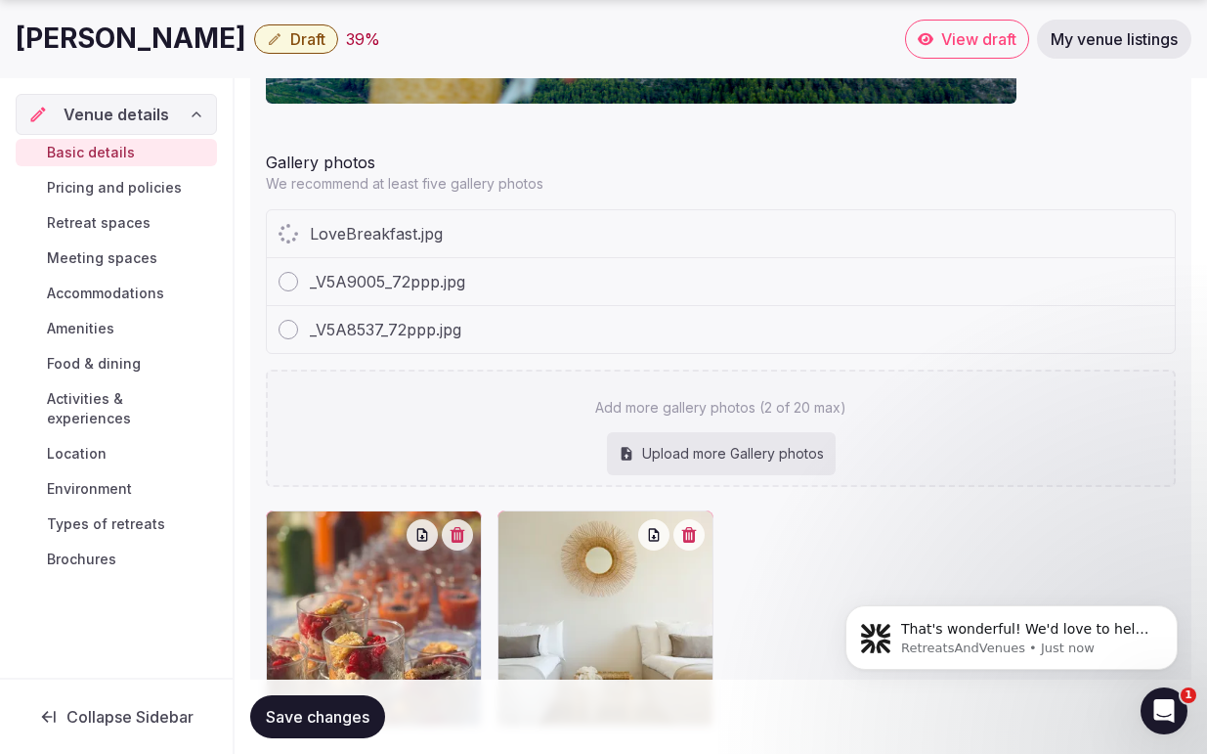
click at [749, 454] on div "Upload more Gallery photos" at bounding box center [721, 453] width 229 height 43
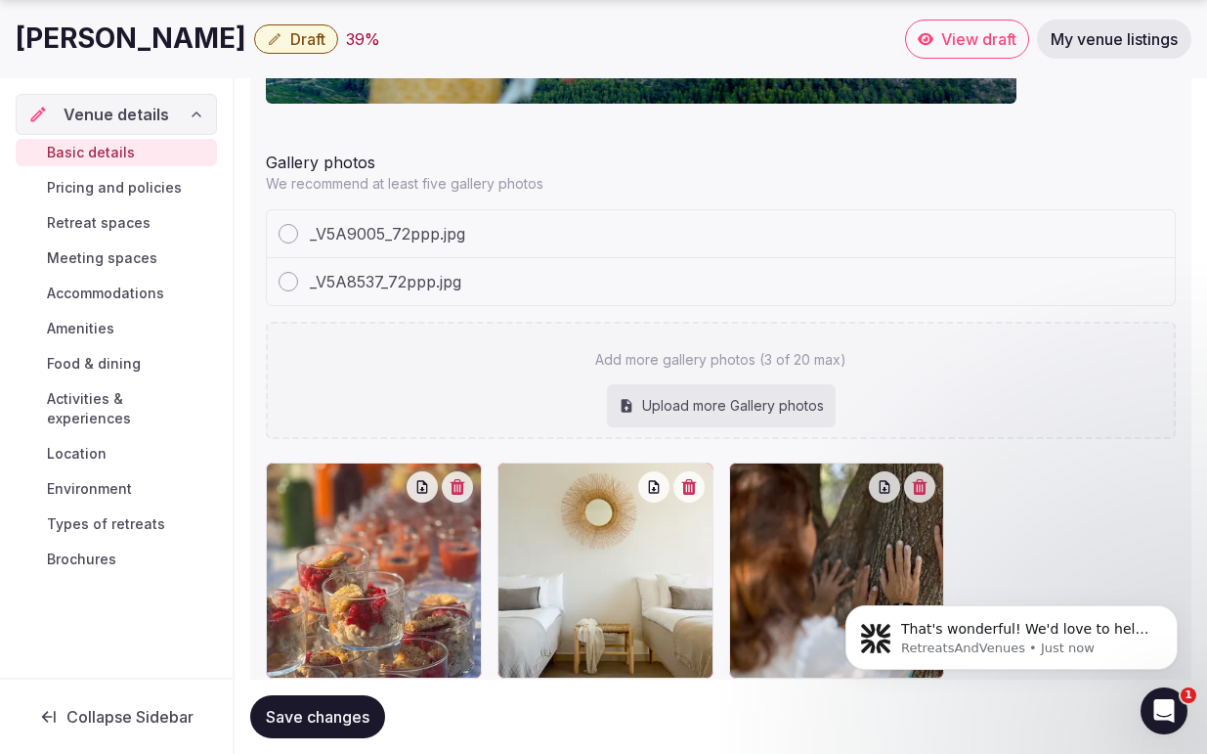
type input "**********"
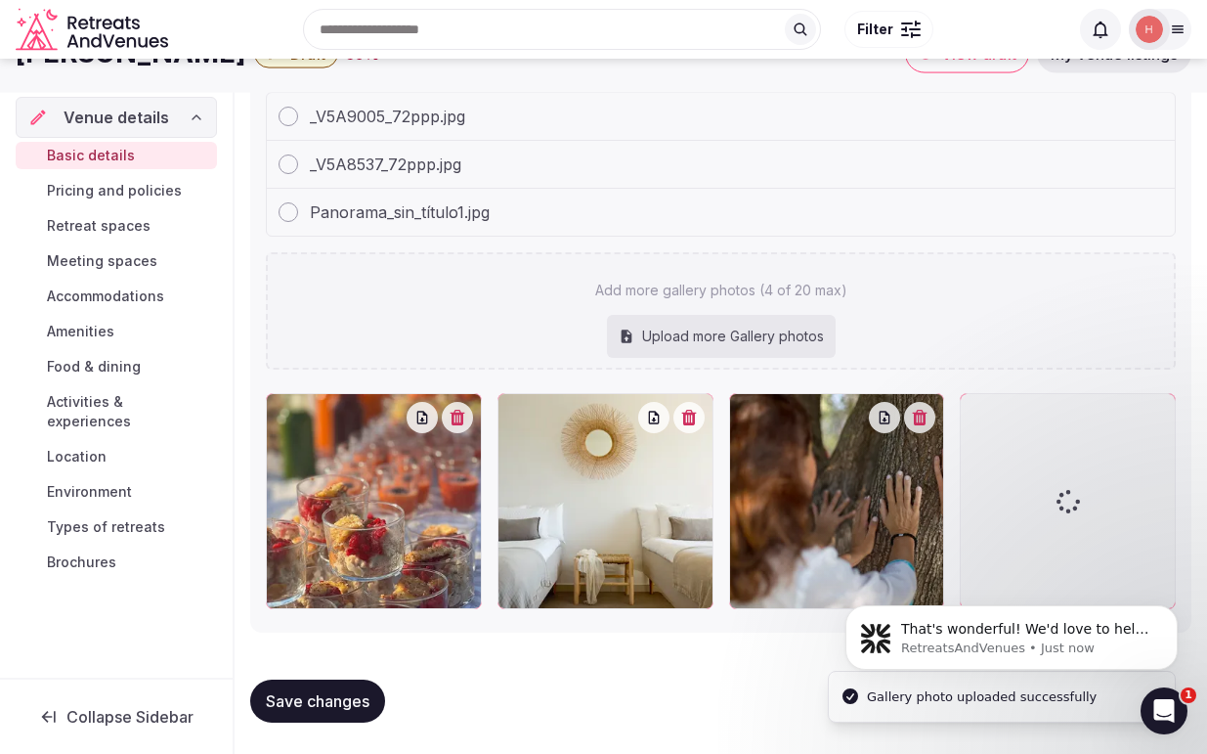
scroll to position [2577, 0]
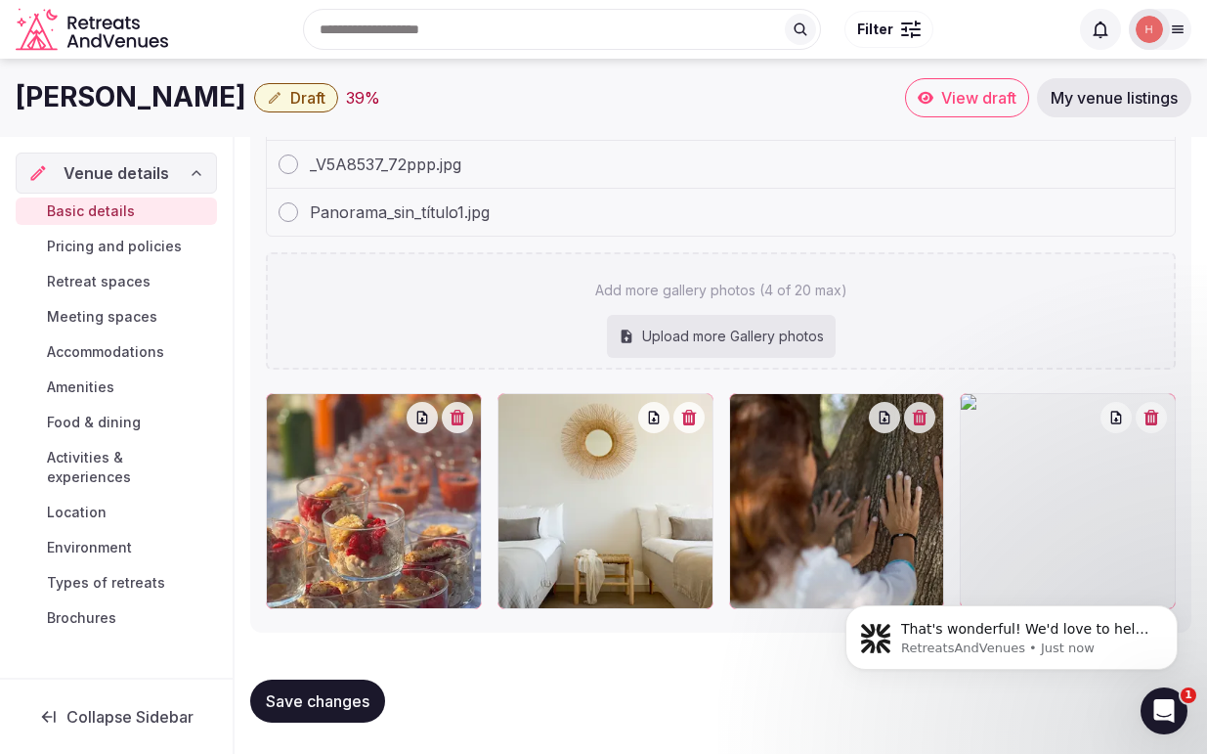
drag, startPoint x: 1021, startPoint y: 519, endPoint x: 1144, endPoint y: 523, distance: 123.2
click at [1146, 523] on div "That's wonderful! We'd love to help you get connected with our platform. 🌟 If y…" at bounding box center [1012, 547] width 360 height 244
click at [1158, 419] on icon "button" at bounding box center [1151, 418] width 15 height 16
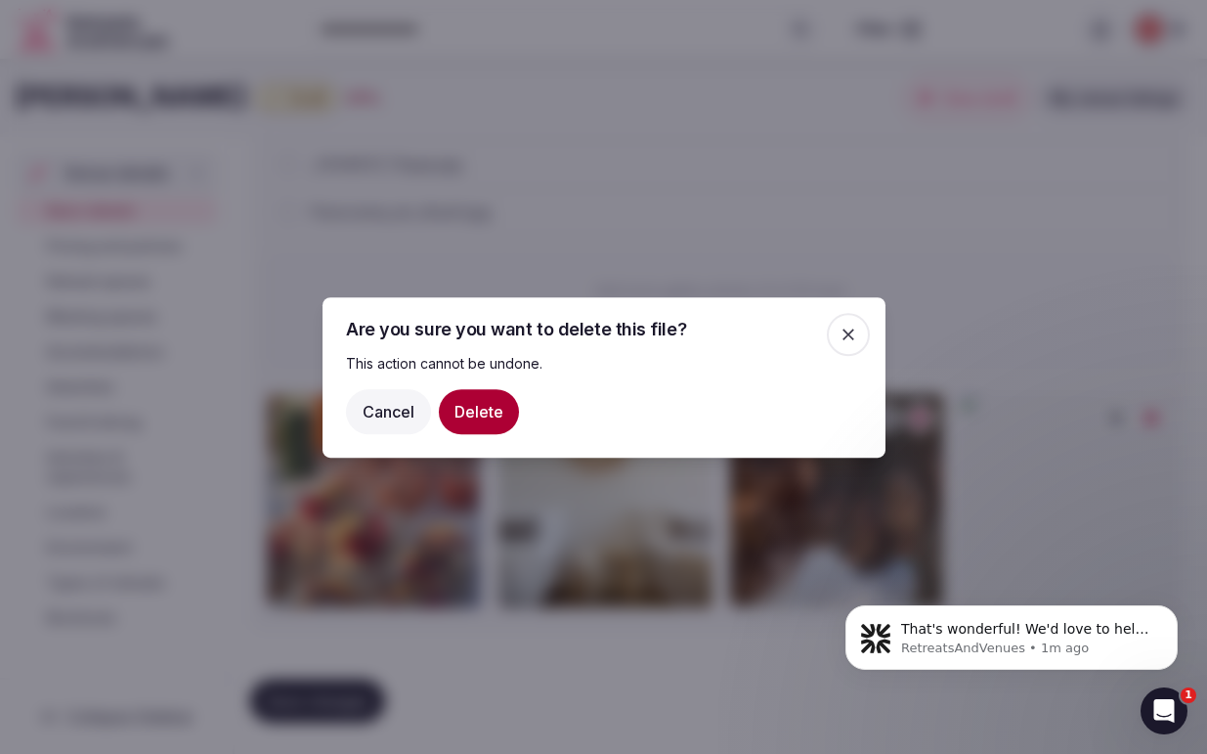
click at [466, 413] on button "Delete" at bounding box center [479, 410] width 80 height 45
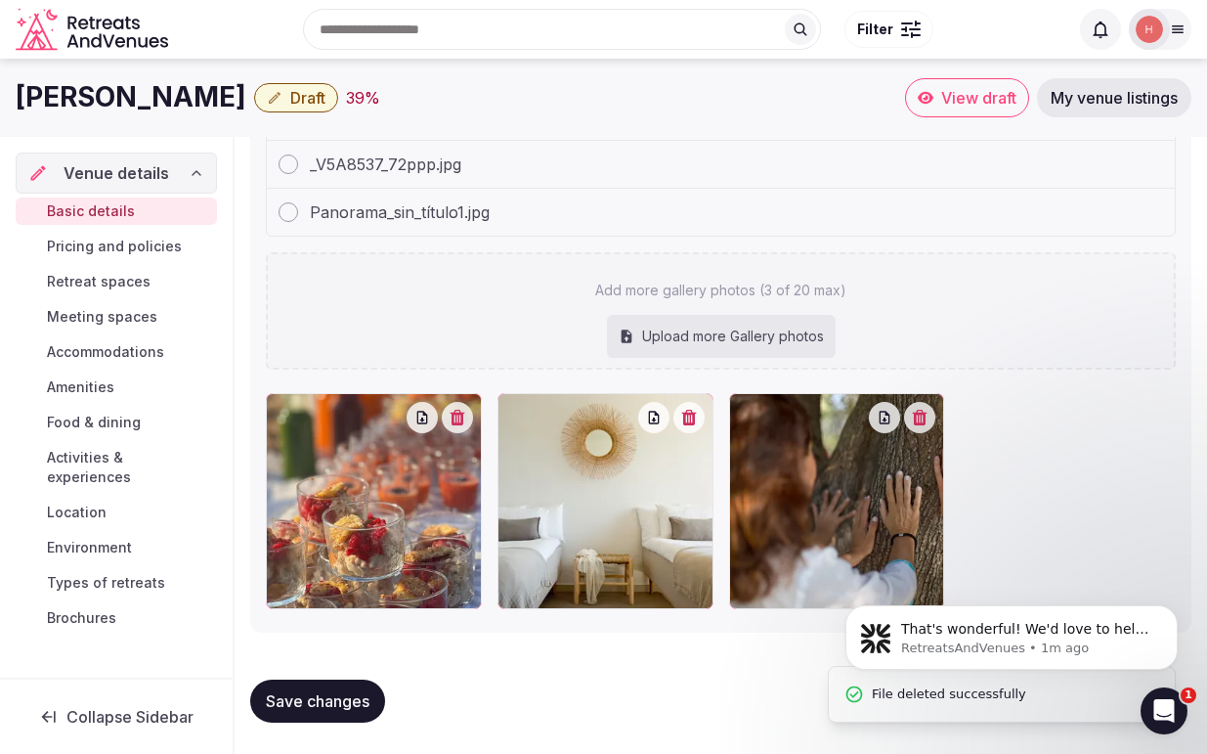
click at [715, 327] on div "Upload more Gallery photos" at bounding box center [721, 336] width 229 height 43
type input "**********"
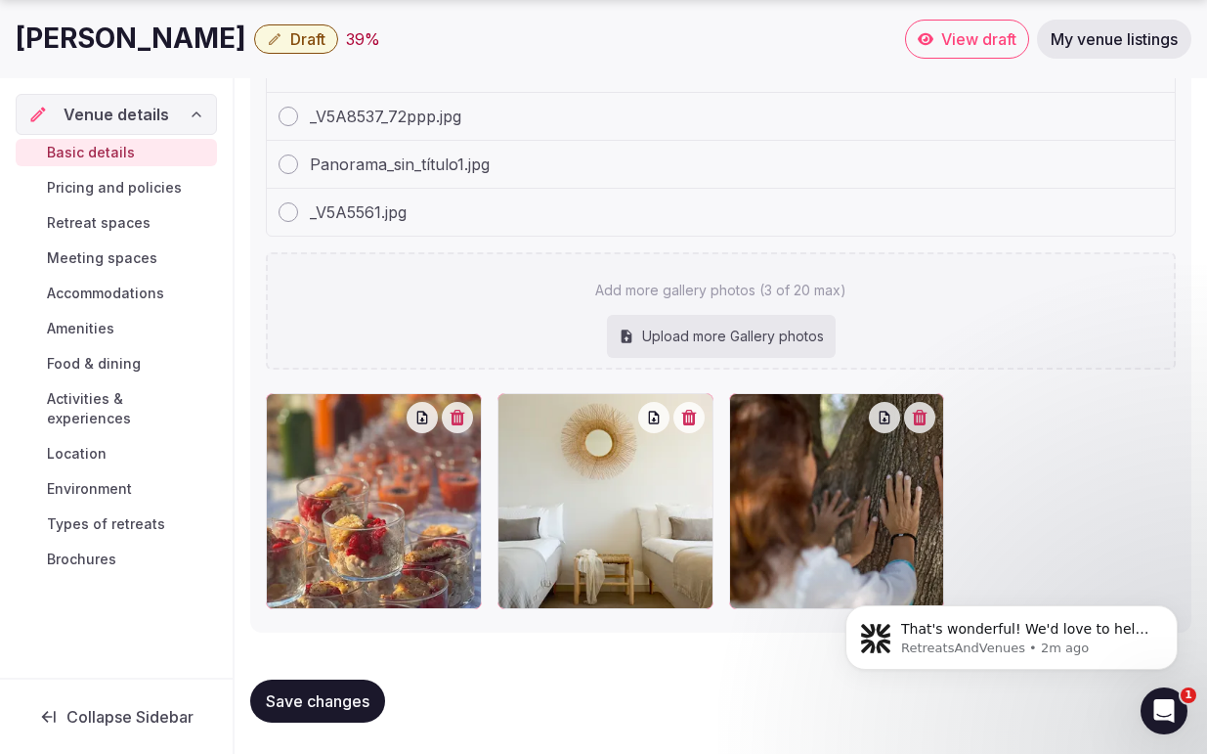
scroll to position [2625, 0]
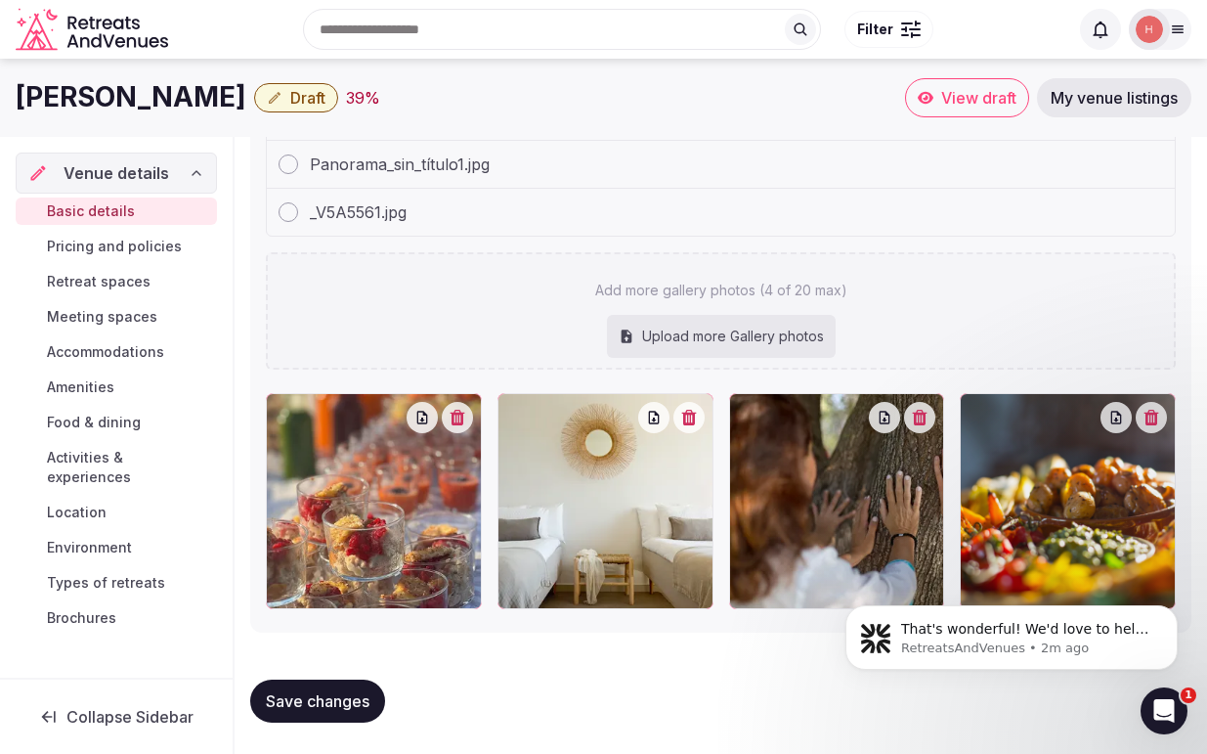
click at [137, 247] on span "Pricing and policies" at bounding box center [114, 247] width 135 height 20
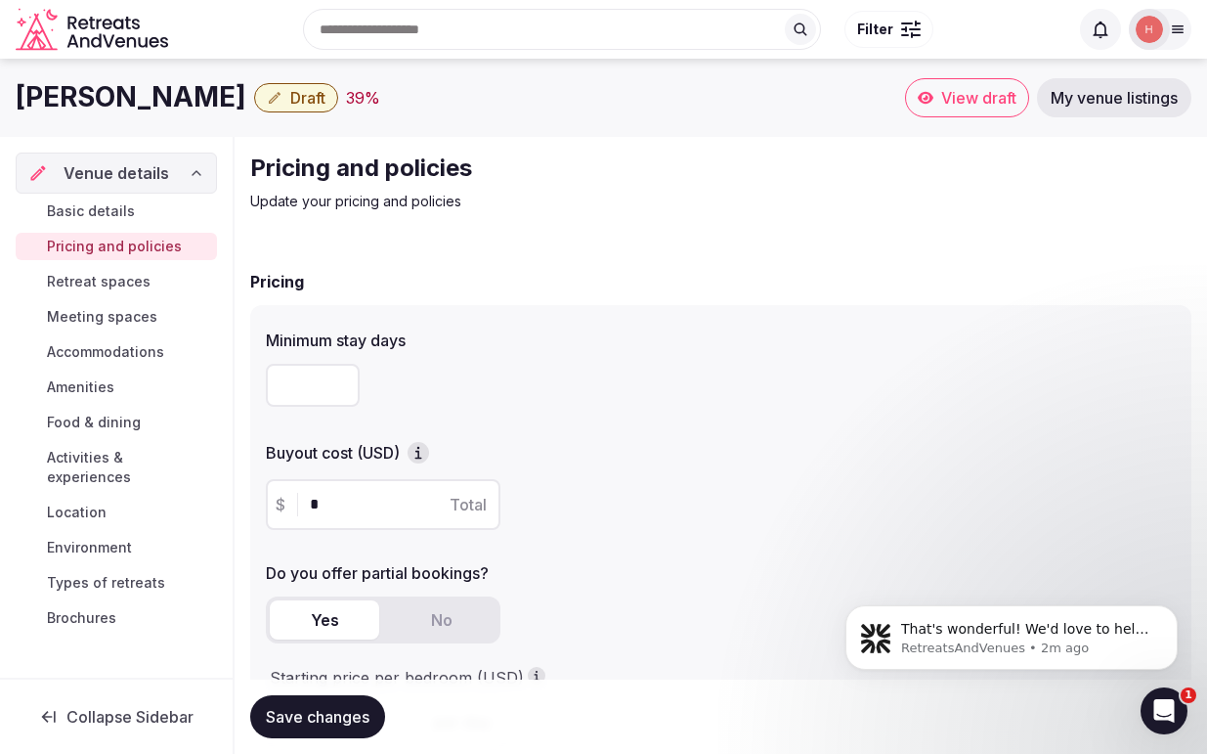
click at [135, 214] on link "Basic details" at bounding box center [116, 210] width 201 height 27
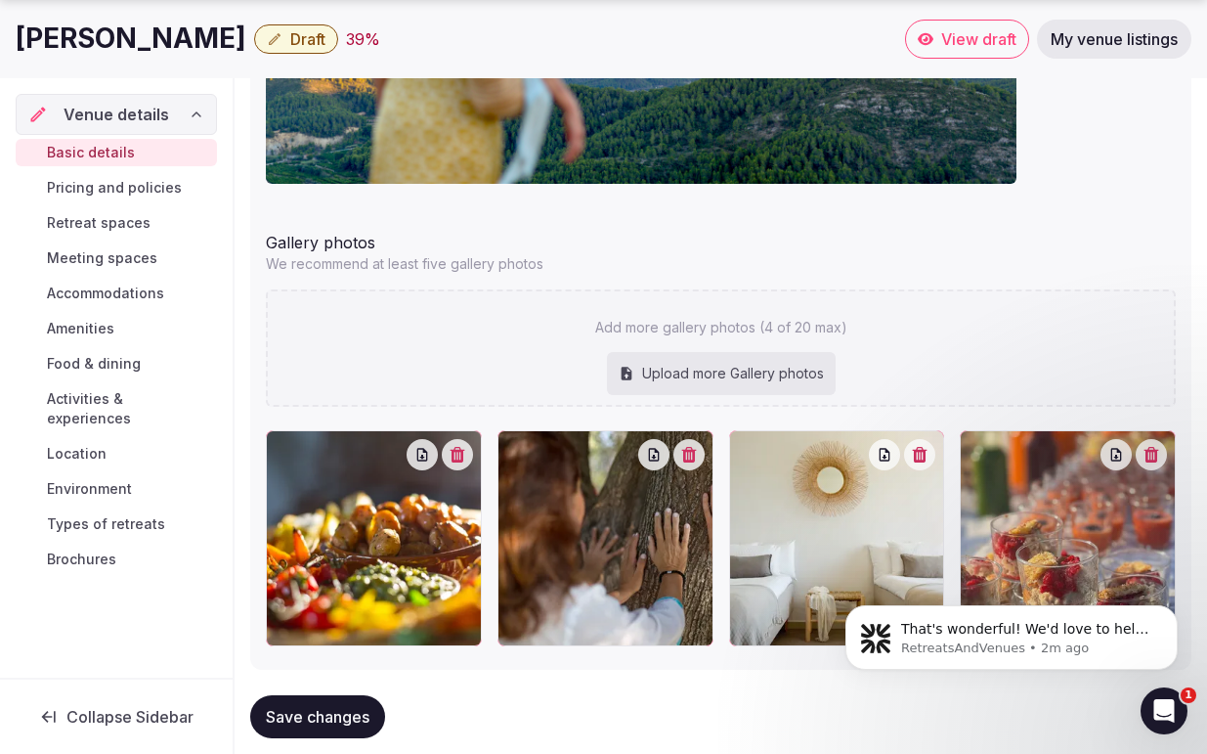
scroll to position [2417, 0]
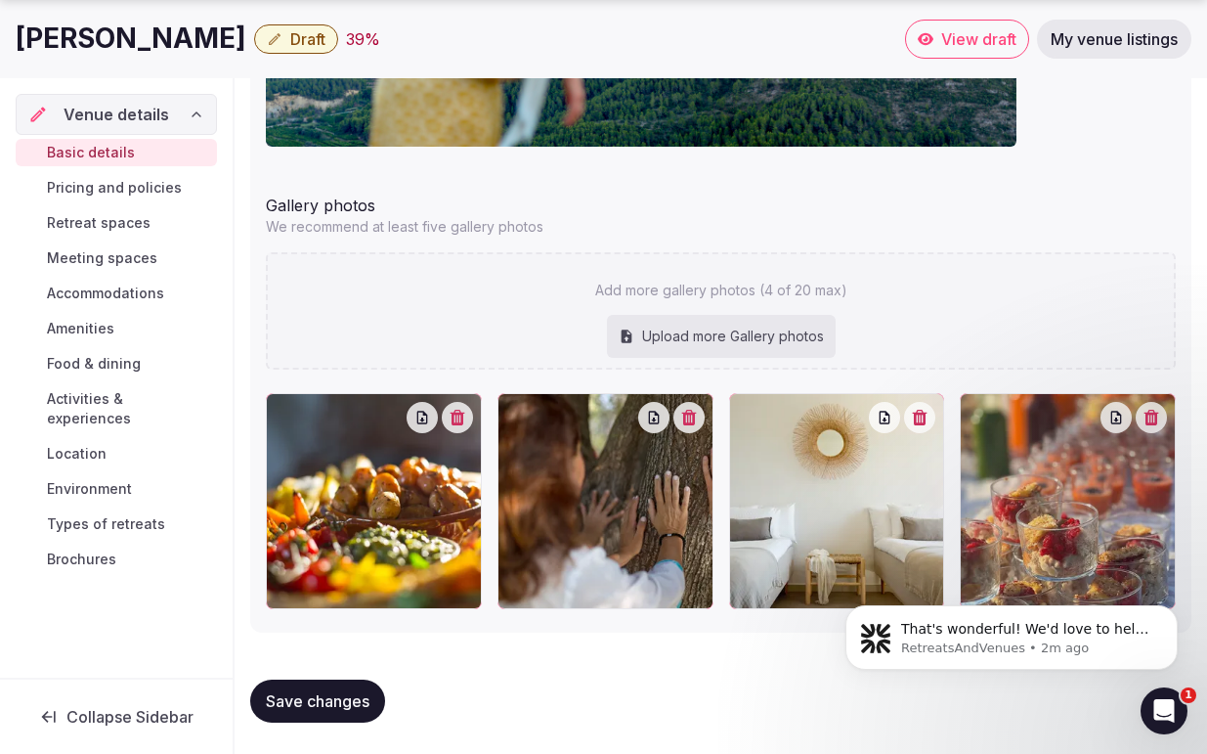
click at [307, 699] on span "Save changes" at bounding box center [318, 701] width 104 height 20
click at [106, 184] on span "Pricing and policies" at bounding box center [114, 188] width 135 height 20
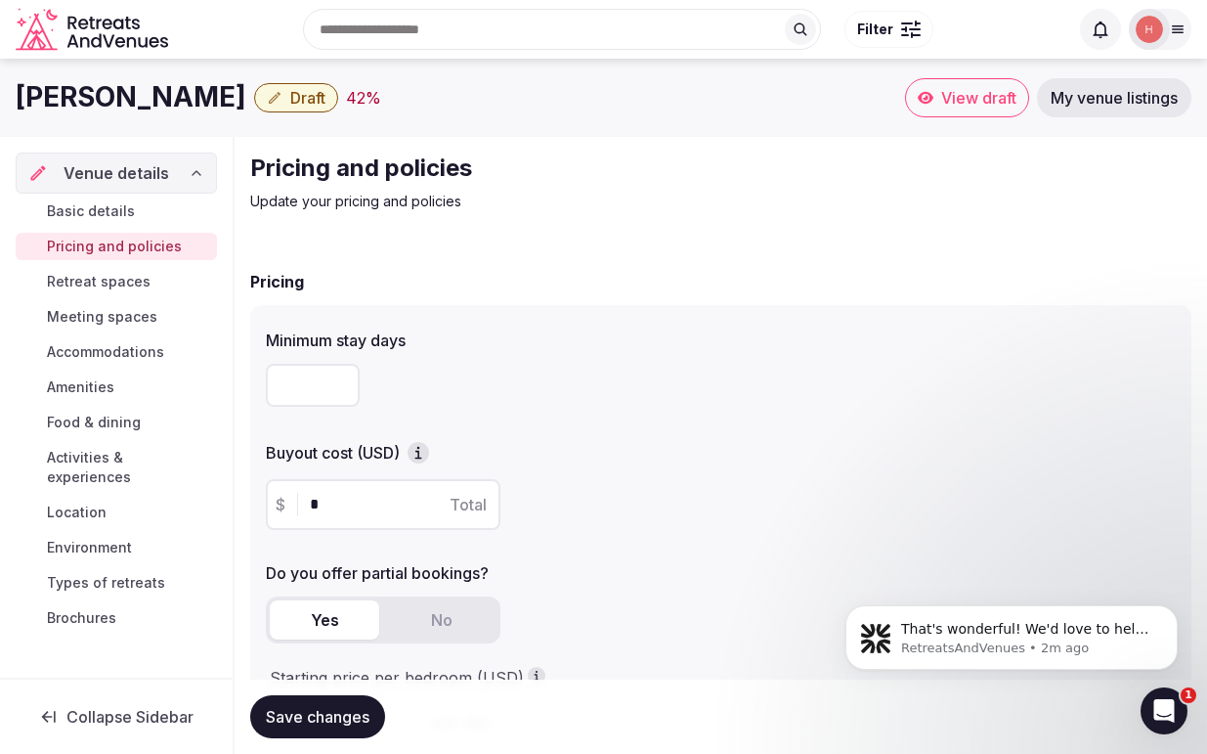
click at [289, 387] on input "number" at bounding box center [313, 385] width 94 height 43
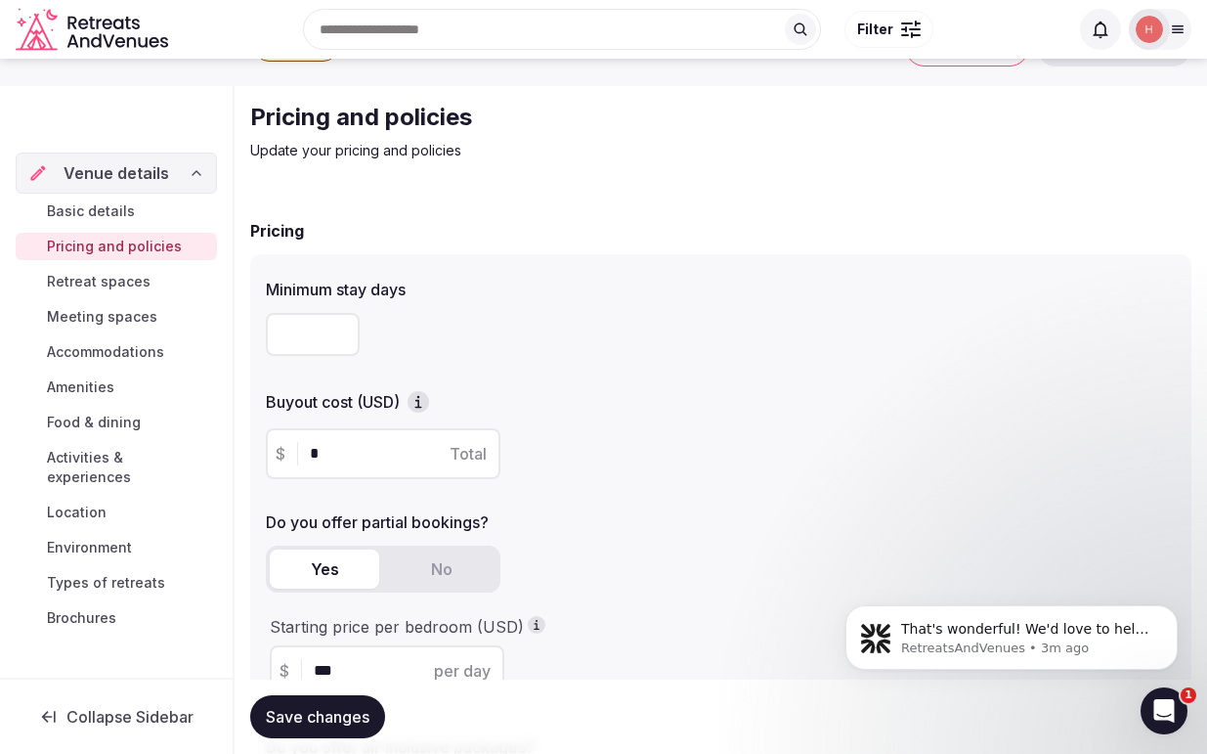
scroll to position [57, 0]
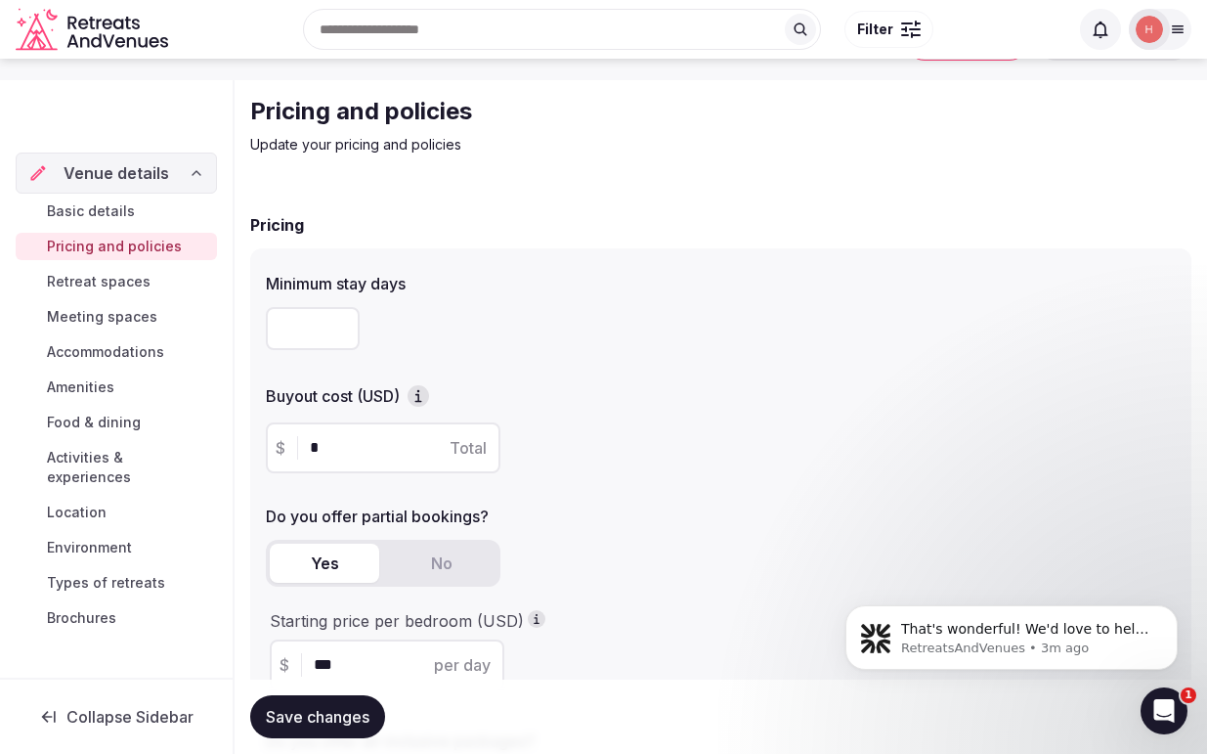
type input "*"
click at [347, 448] on input "*" at bounding box center [400, 447] width 181 height 23
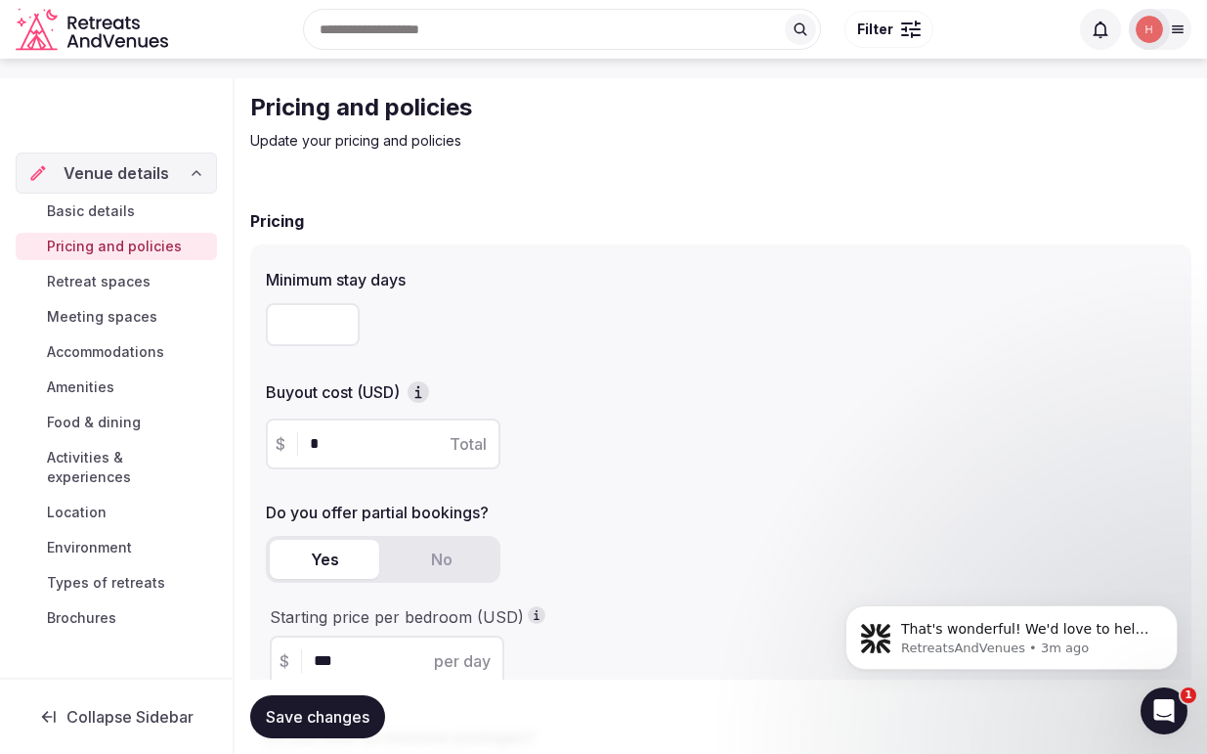
click at [419, 391] on icon "button" at bounding box center [417, 394] width 3 height 7
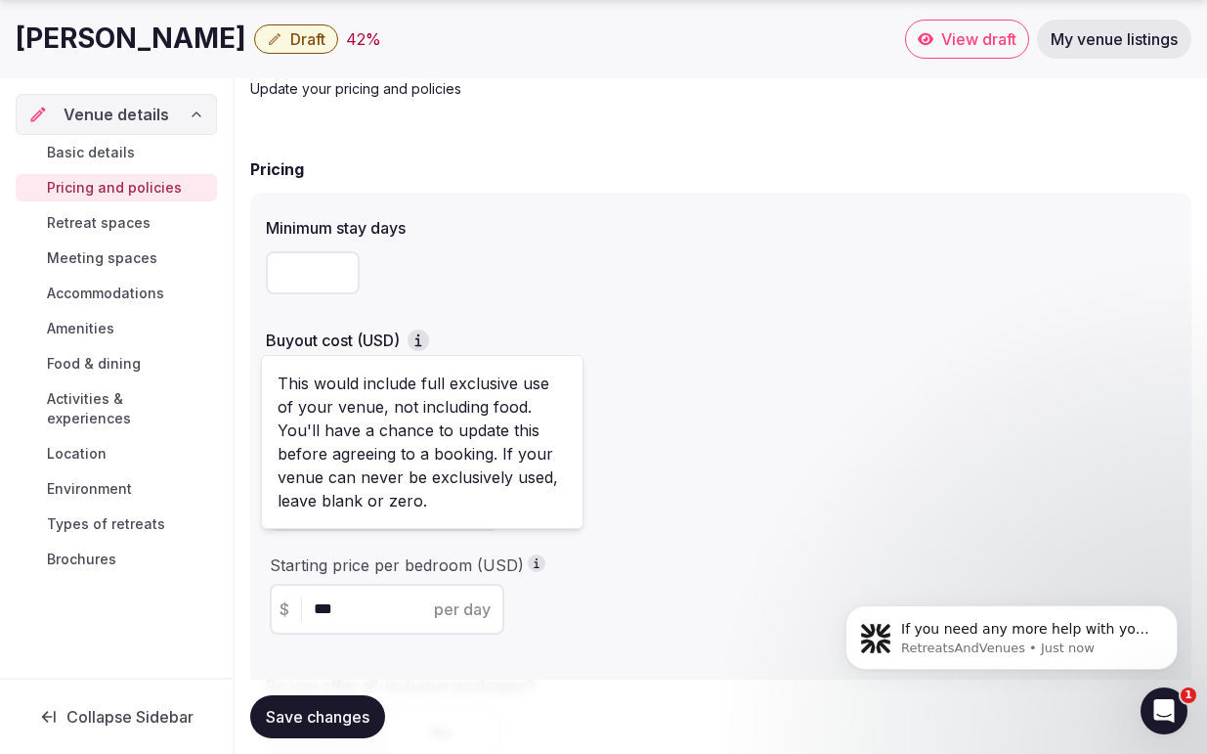
scroll to position [231, 0]
click at [737, 470] on div "Do you offer partial bookings? Yes No Starting price per bedroom (USD) $ *** pe…" at bounding box center [721, 545] width 910 height 209
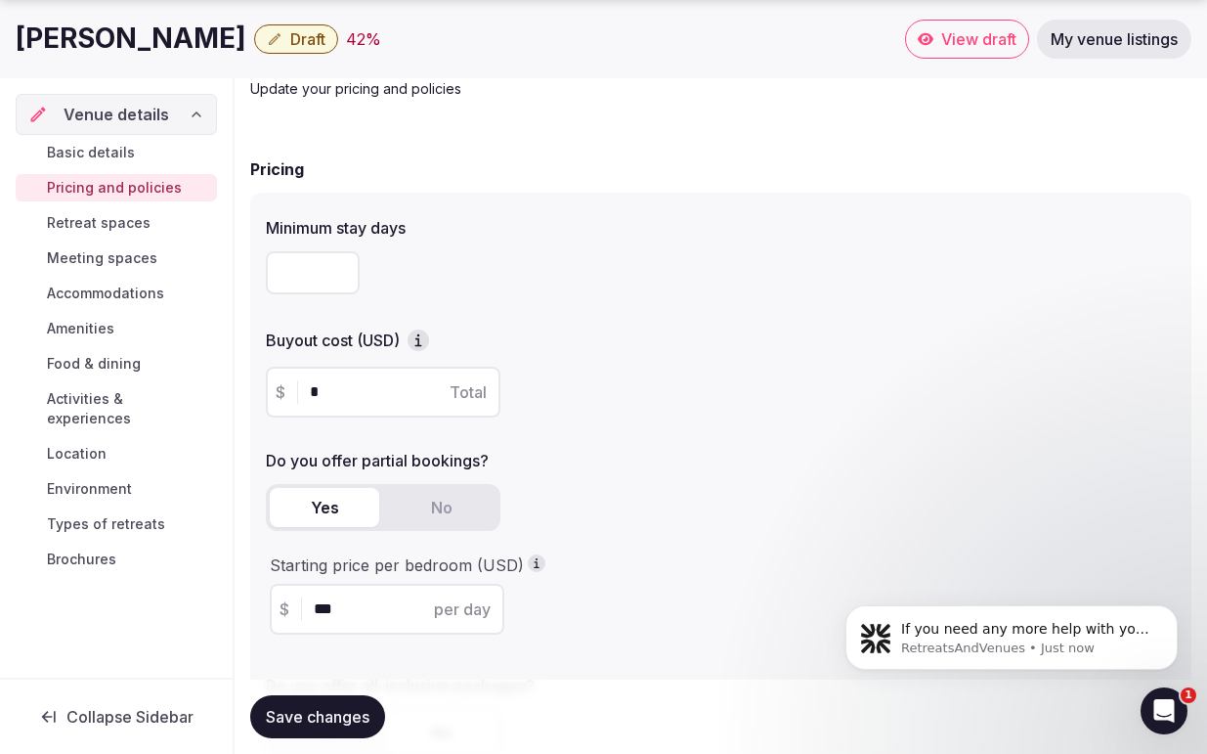
click at [333, 398] on input "*" at bounding box center [400, 391] width 181 height 23
click at [316, 393] on input "*" at bounding box center [400, 391] width 181 height 23
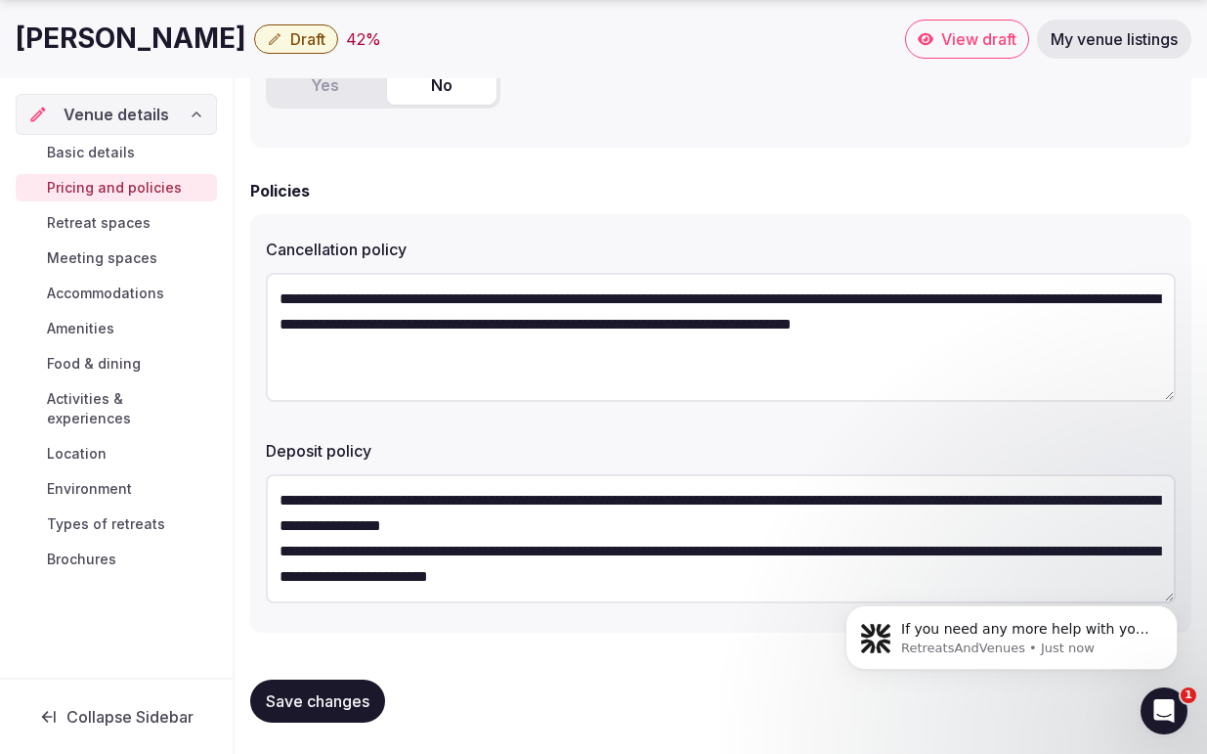
scroll to position [51, 0]
click at [312, 709] on span "Save changes" at bounding box center [318, 701] width 104 height 20
click at [115, 224] on span "Retreat spaces" at bounding box center [99, 223] width 104 height 20
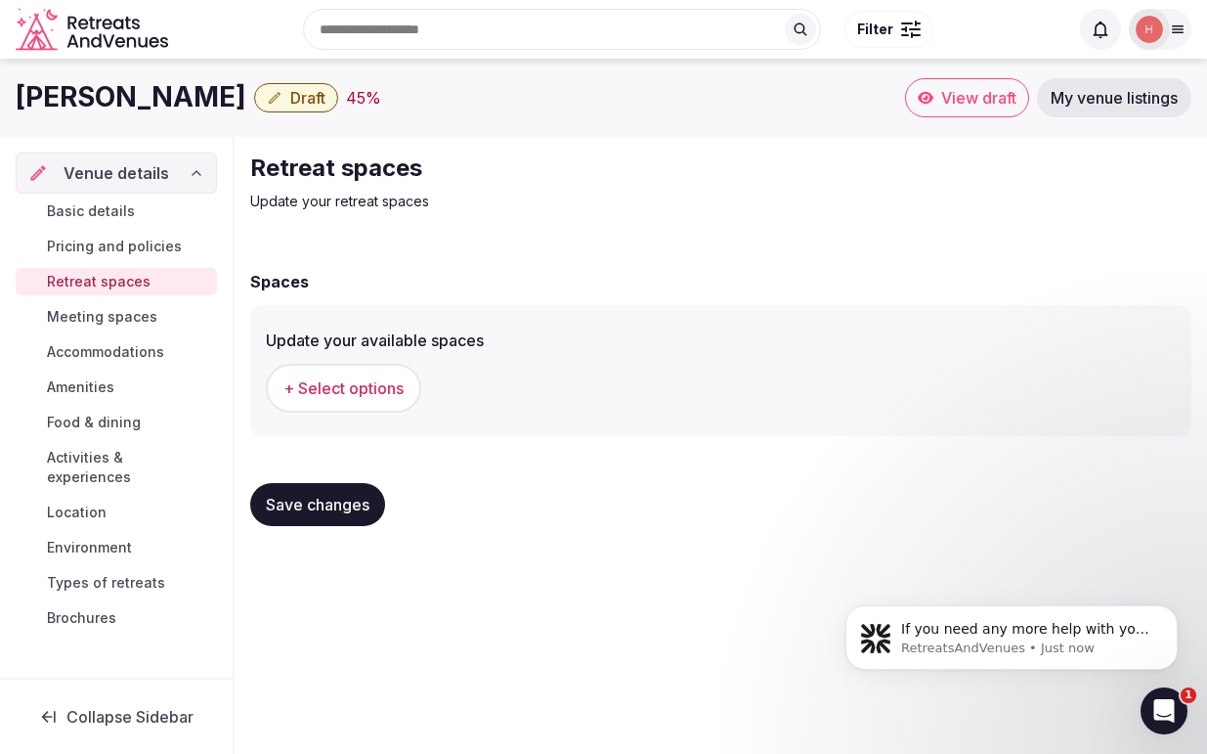
click at [357, 389] on span "+ Select options" at bounding box center [343, 388] width 120 height 22
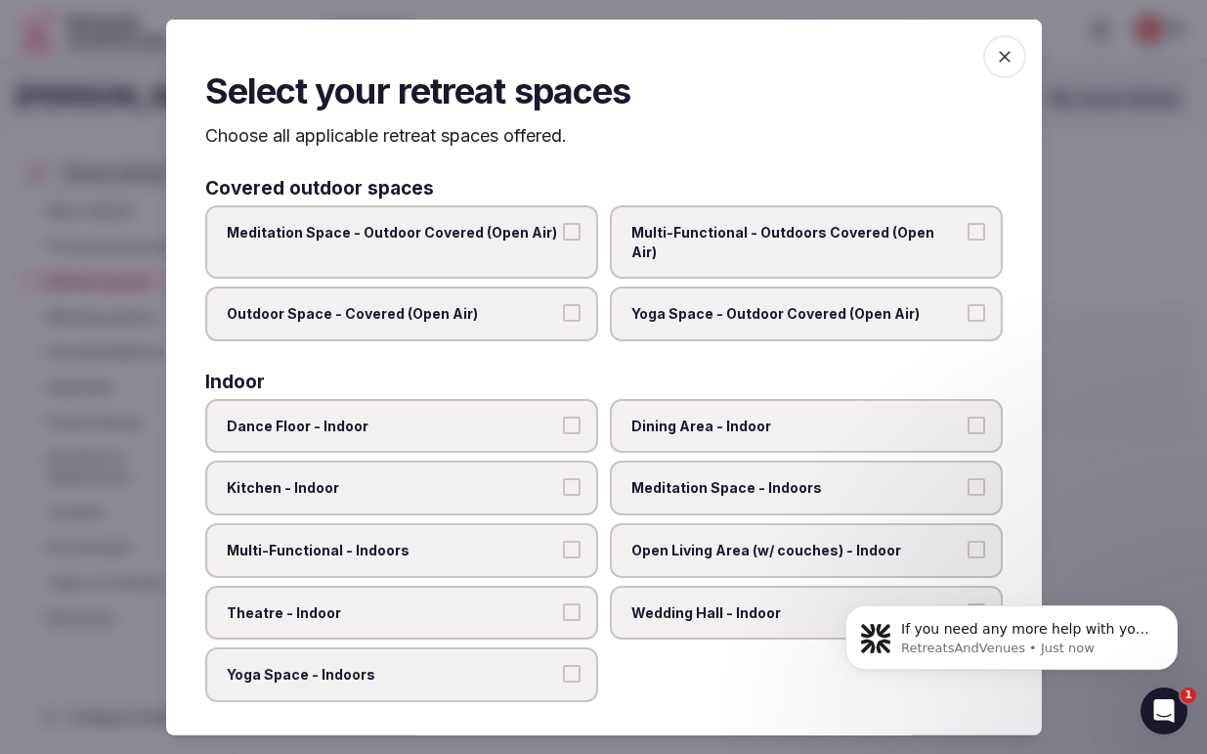
click at [573, 231] on button "Meditation Space - Outdoor Covered (Open Air)" at bounding box center [572, 232] width 18 height 18
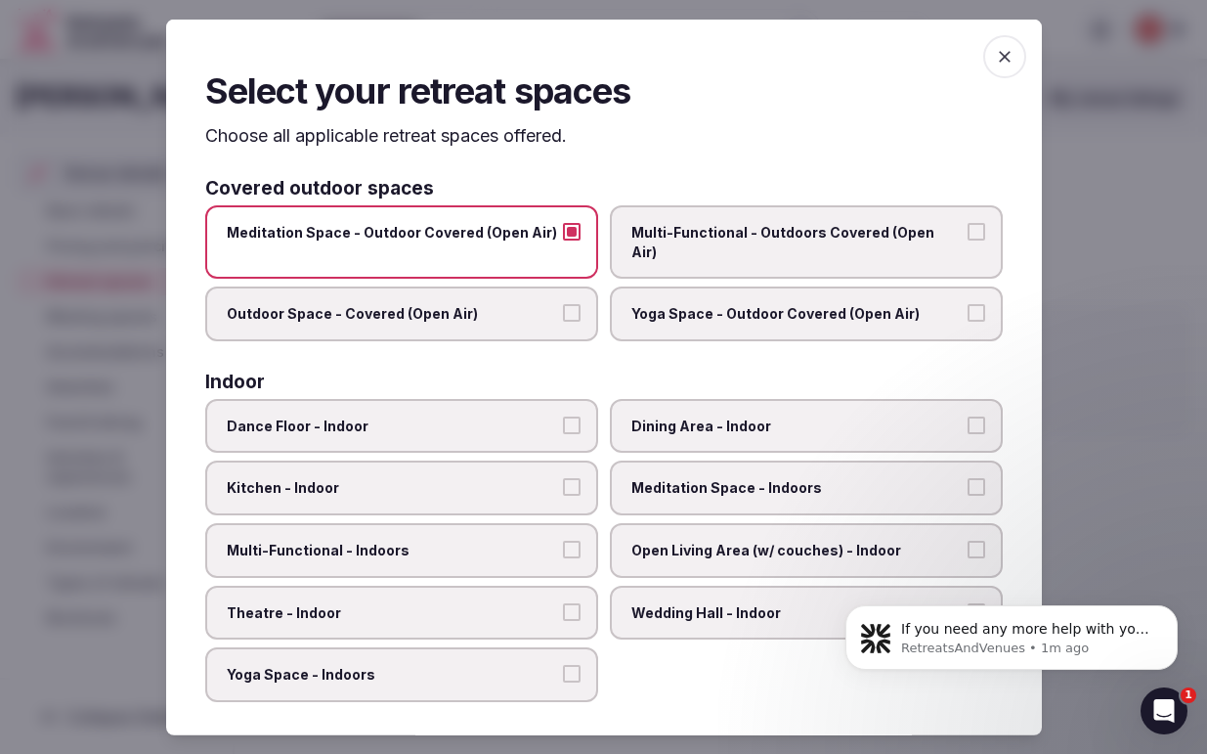
scroll to position [4, 0]
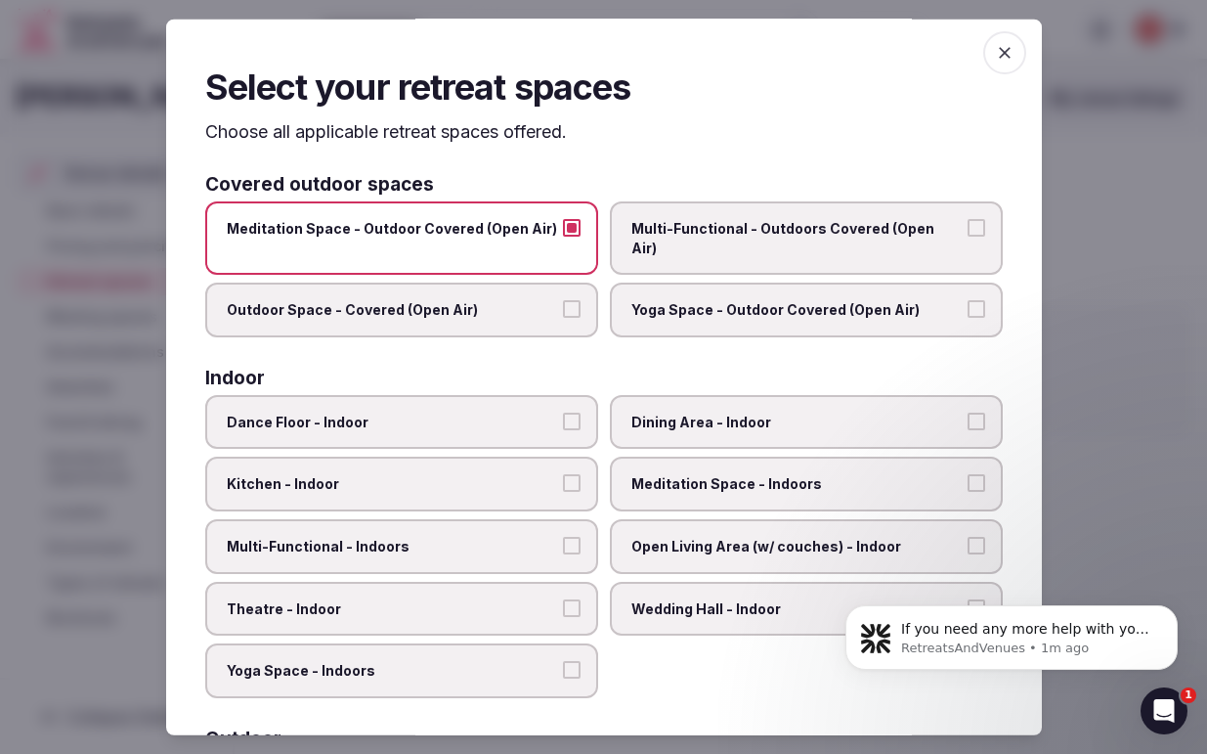
click at [573, 233] on button "Meditation Space - Outdoor Covered (Open Air)" at bounding box center [572, 228] width 18 height 18
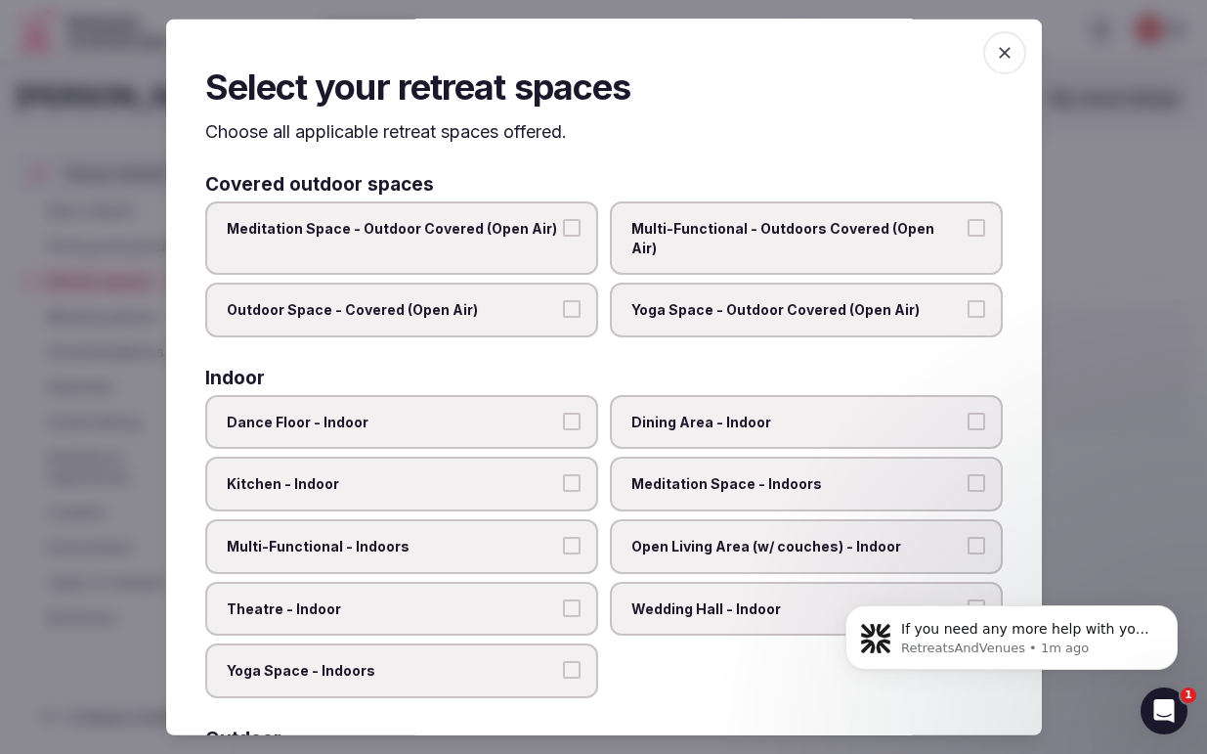
click at [574, 300] on button "Outdoor Space - Covered (Open Air)" at bounding box center [572, 309] width 18 height 18
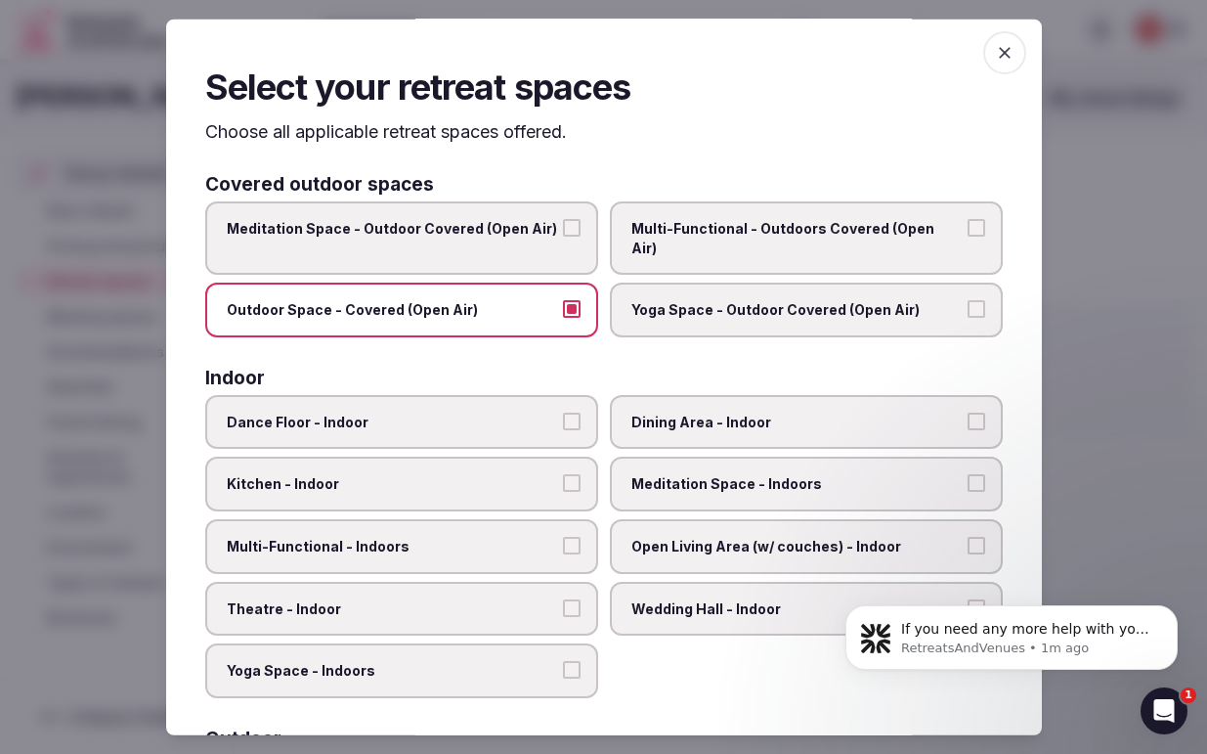
click at [575, 300] on button "Outdoor Space - Covered (Open Air)" at bounding box center [572, 309] width 18 height 18
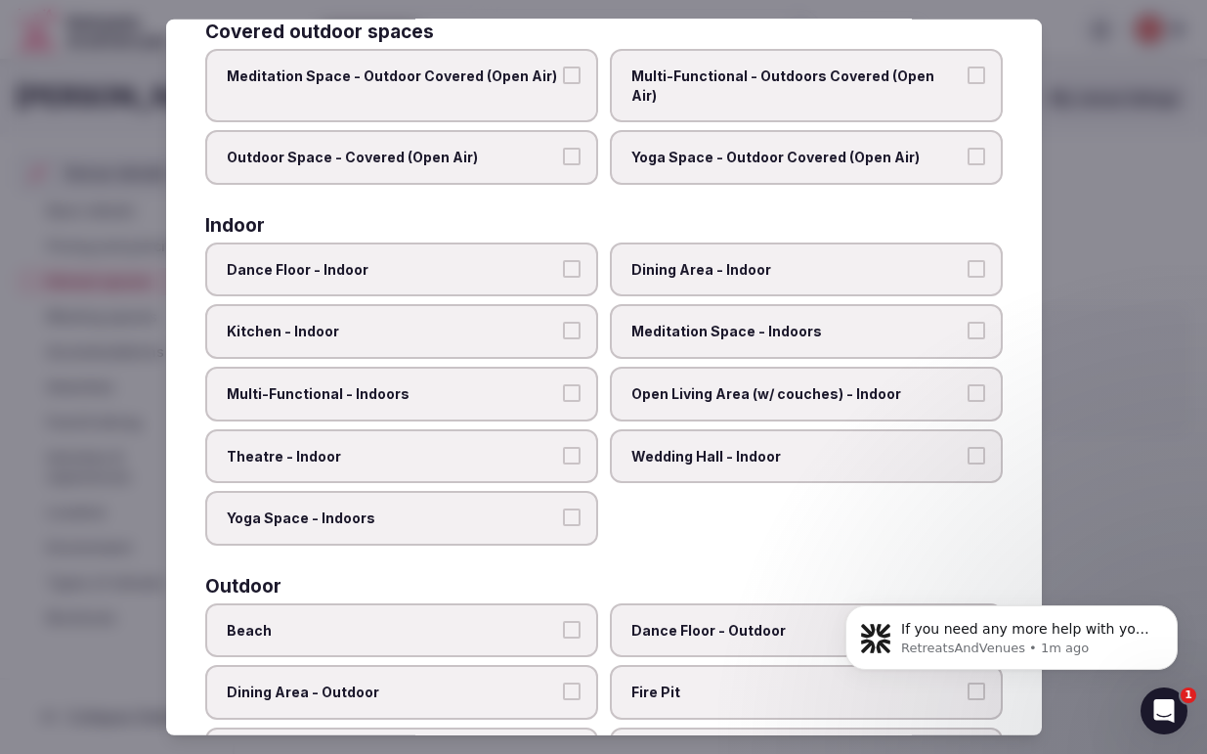
scroll to position [172, 0]
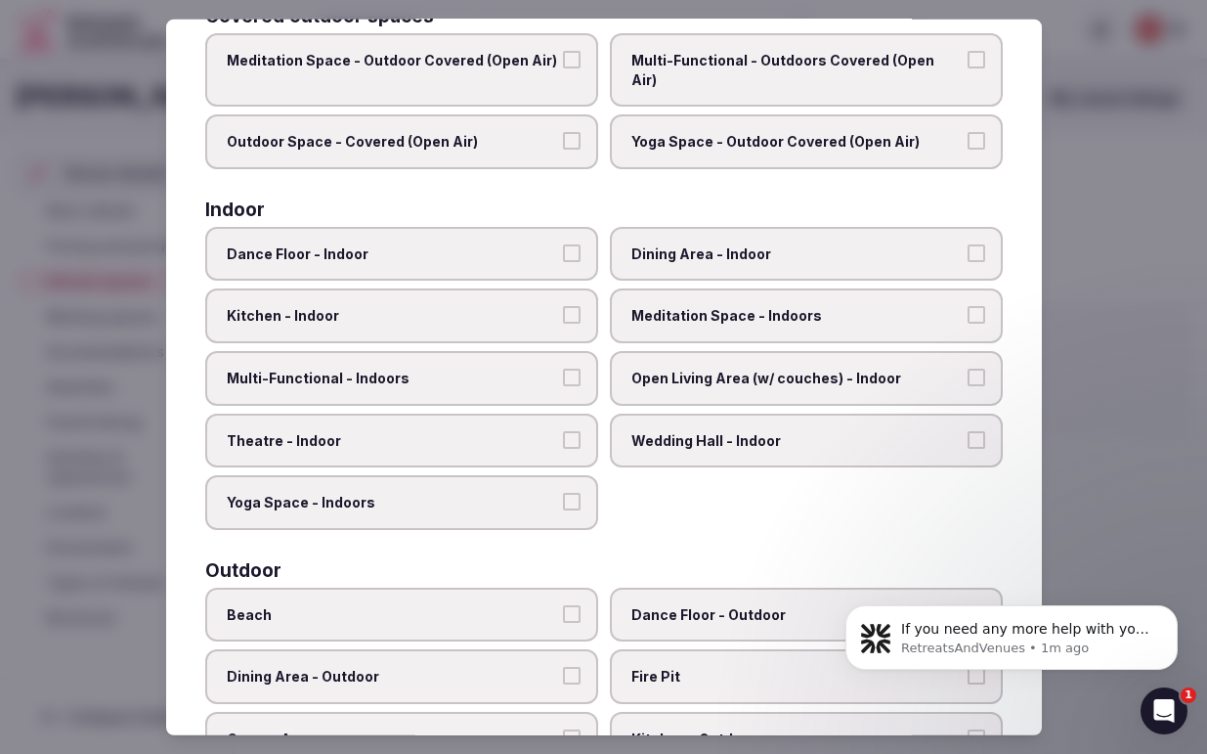
click at [568, 244] on button "Dance Floor - Indoor" at bounding box center [572, 253] width 18 height 18
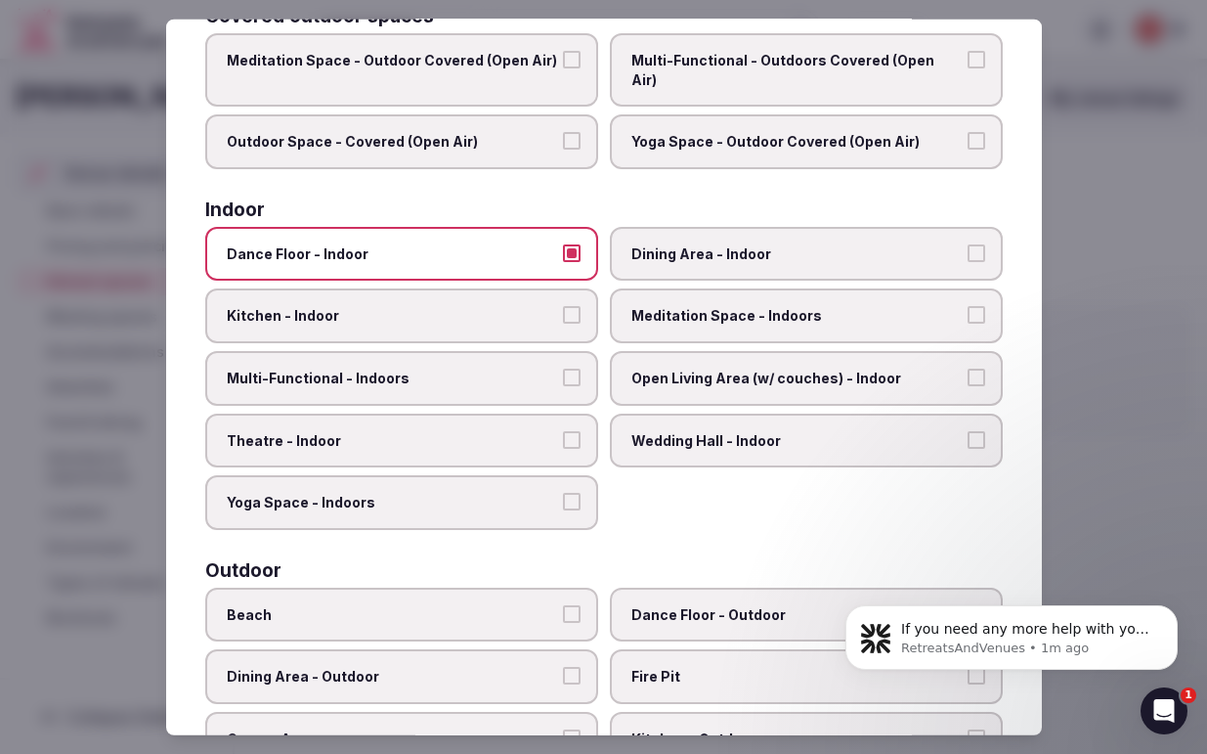
click at [571, 306] on button "Kitchen - Indoor" at bounding box center [572, 315] width 18 height 18
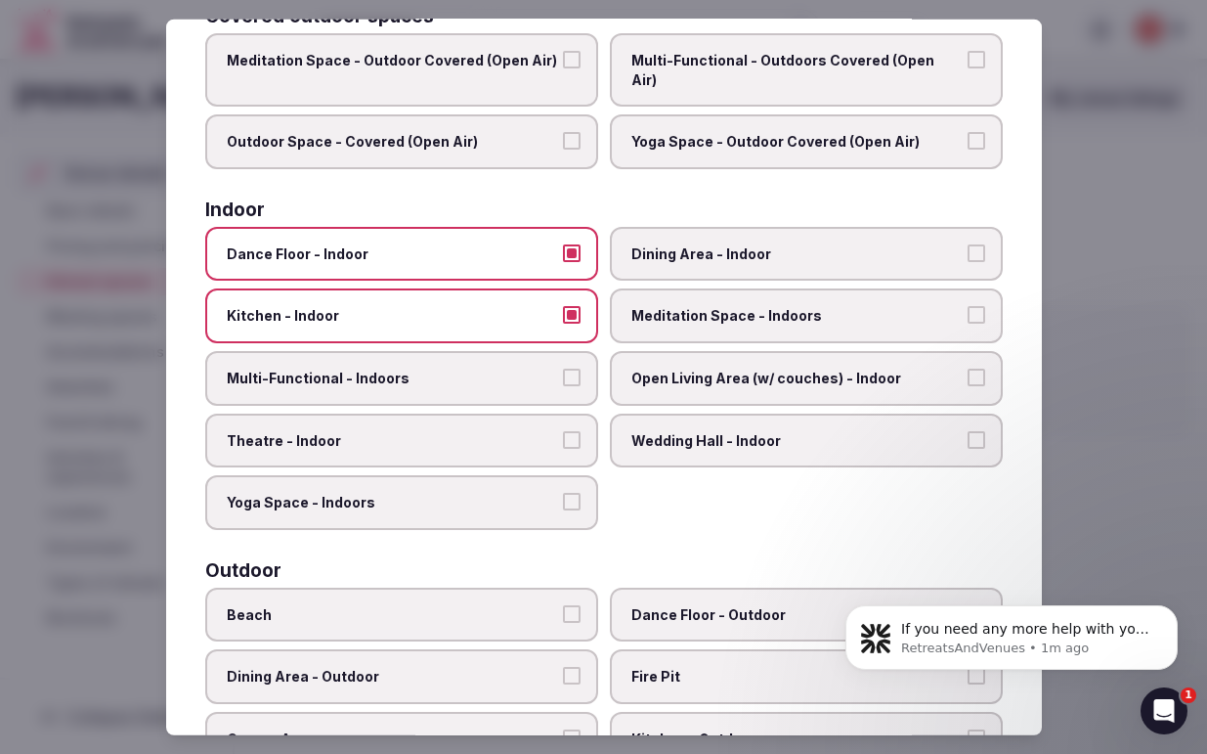
click at [572, 368] on button "Multi-Functional - Indoors" at bounding box center [572, 377] width 18 height 18
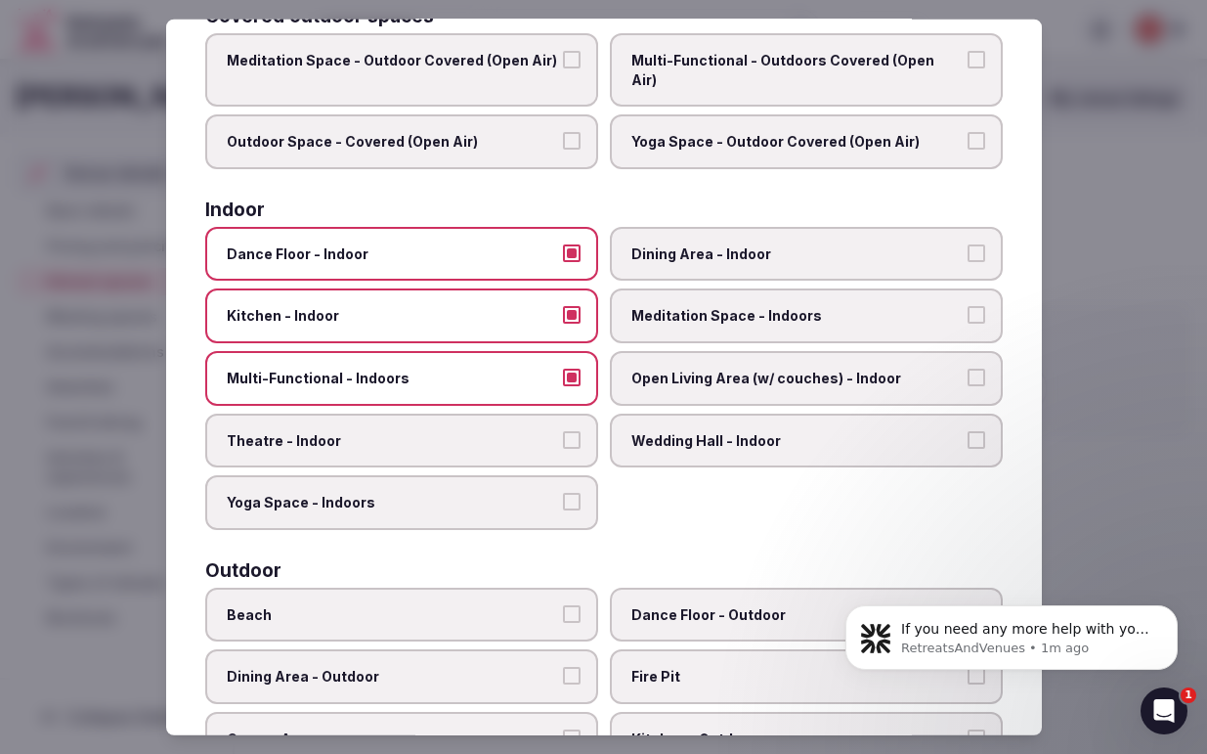
click at [572, 493] on button "Yoga Space - Indoors" at bounding box center [572, 502] width 18 height 18
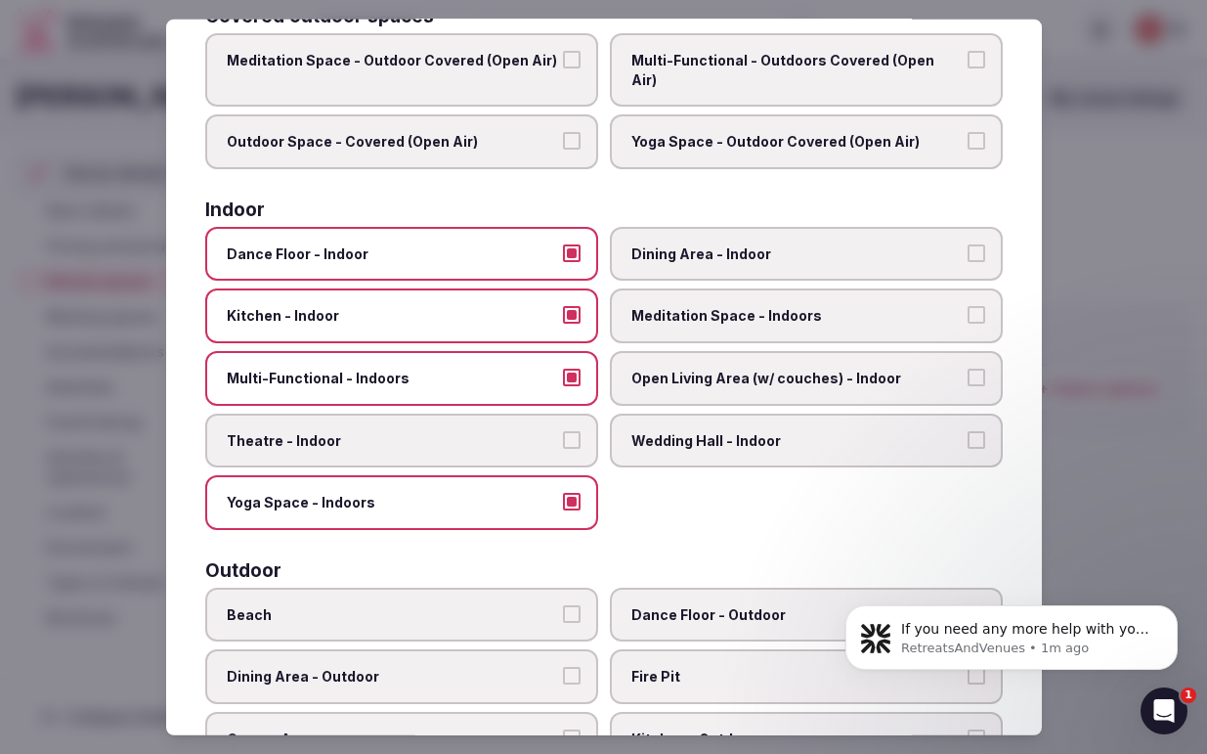
click at [981, 244] on button "Dining Area - Indoor" at bounding box center [977, 253] width 18 height 18
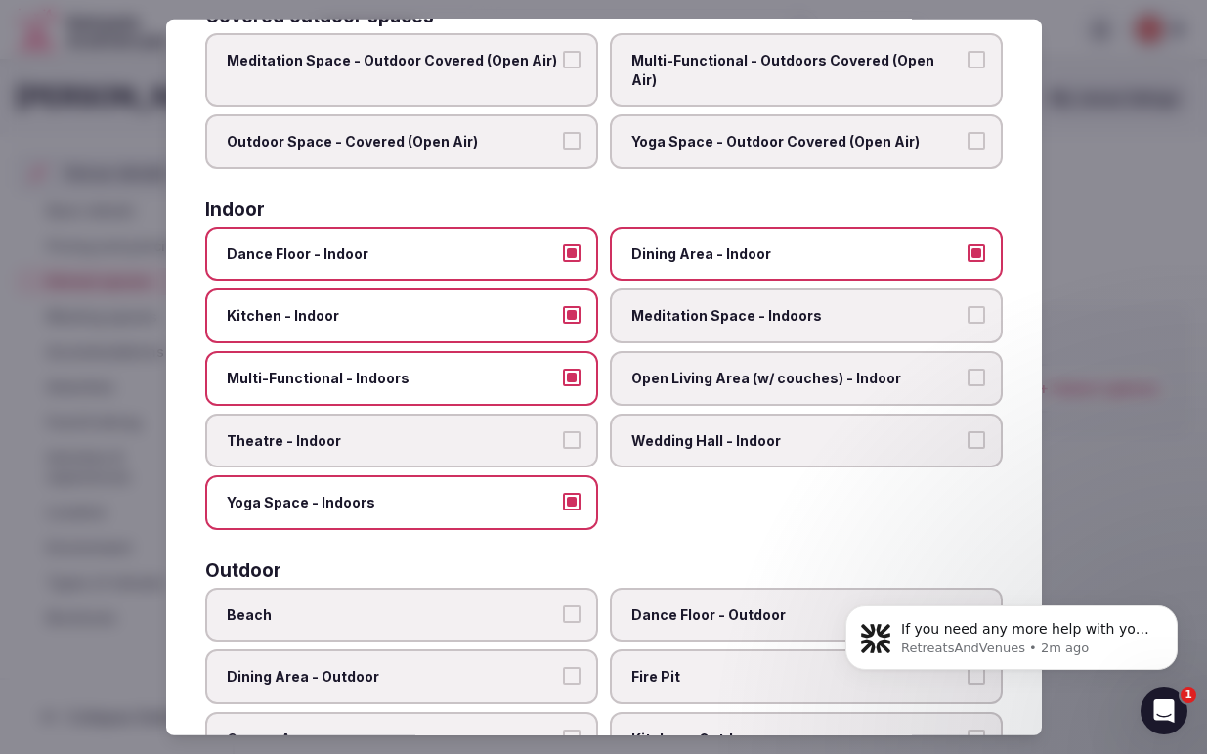
click at [981, 306] on button "Meditation Space - Indoors" at bounding box center [977, 315] width 18 height 18
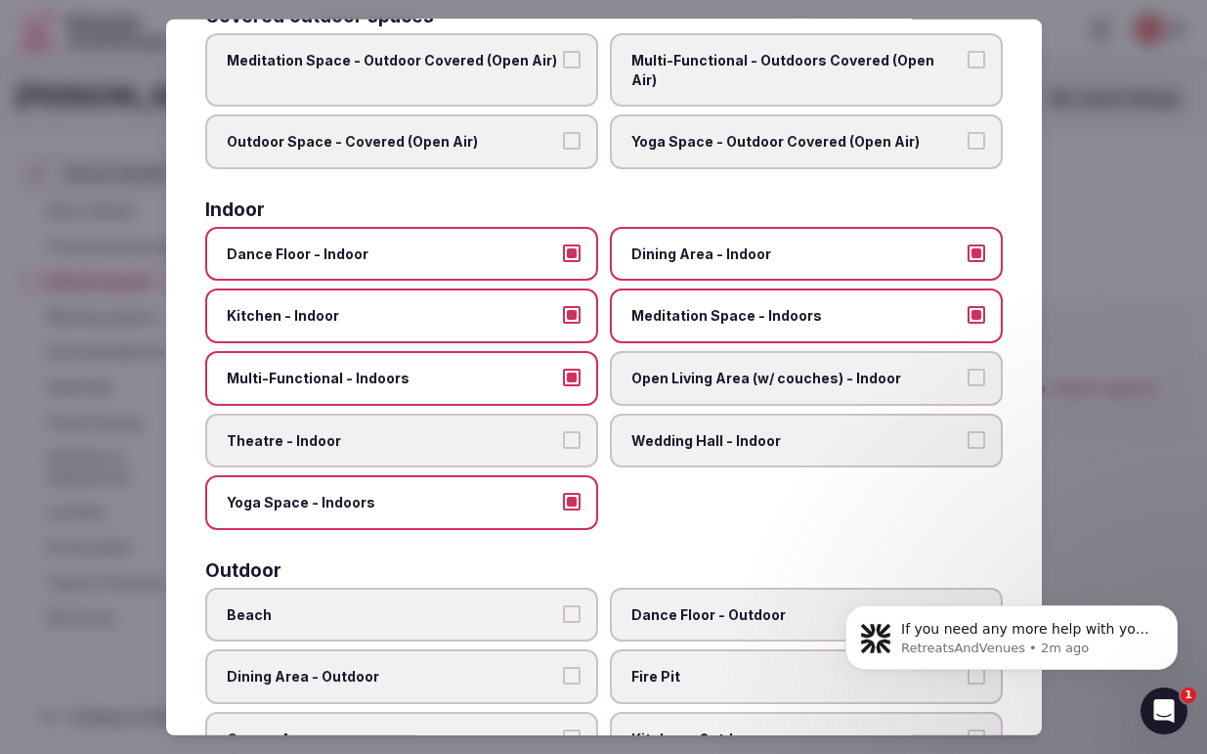
click at [979, 368] on button "Open Living Area (w/ couches) - Indoor" at bounding box center [977, 377] width 18 height 18
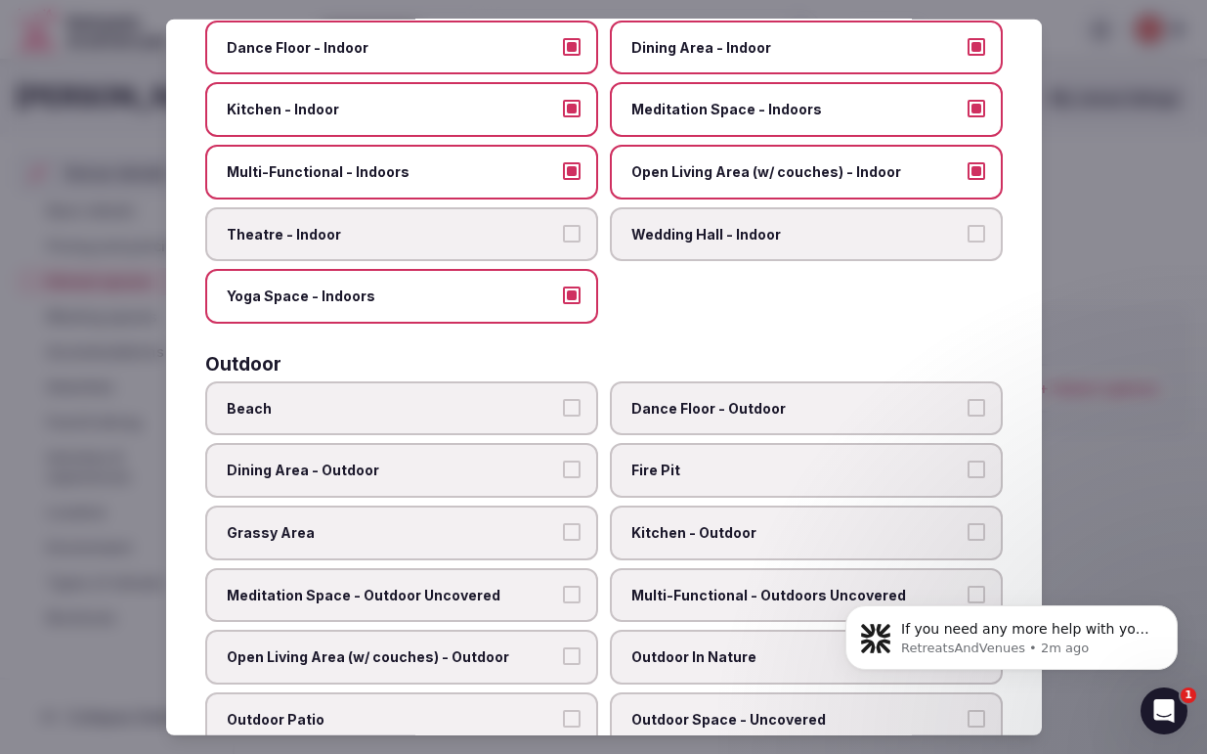
scroll to position [385, 0]
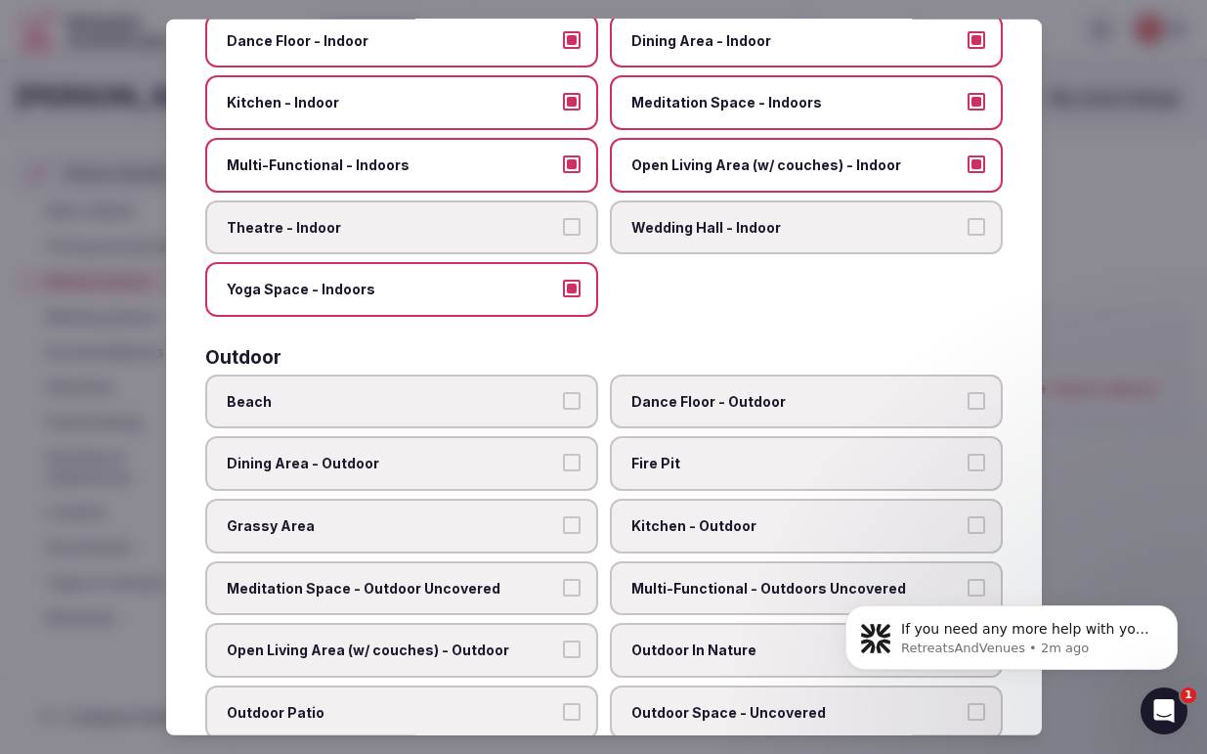
click at [575, 392] on button "Beach" at bounding box center [572, 401] width 18 height 18
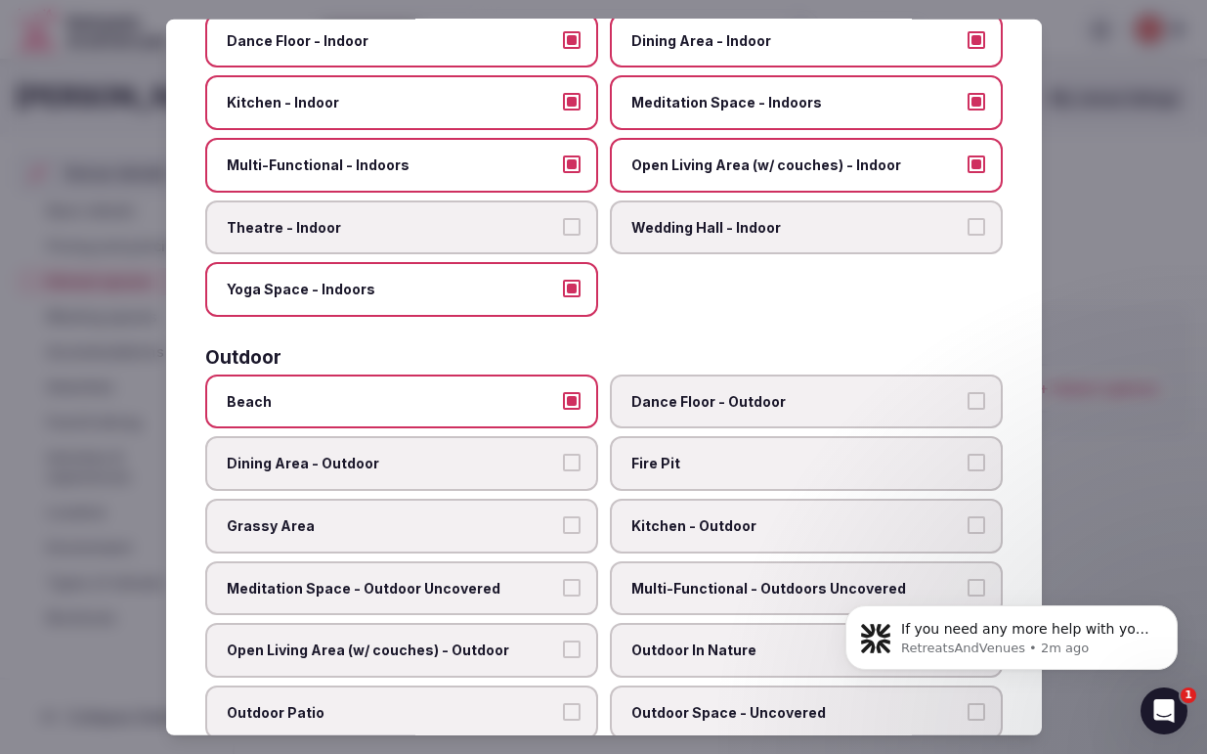
click at [573, 453] on button "Dining Area - Outdoor" at bounding box center [572, 462] width 18 height 18
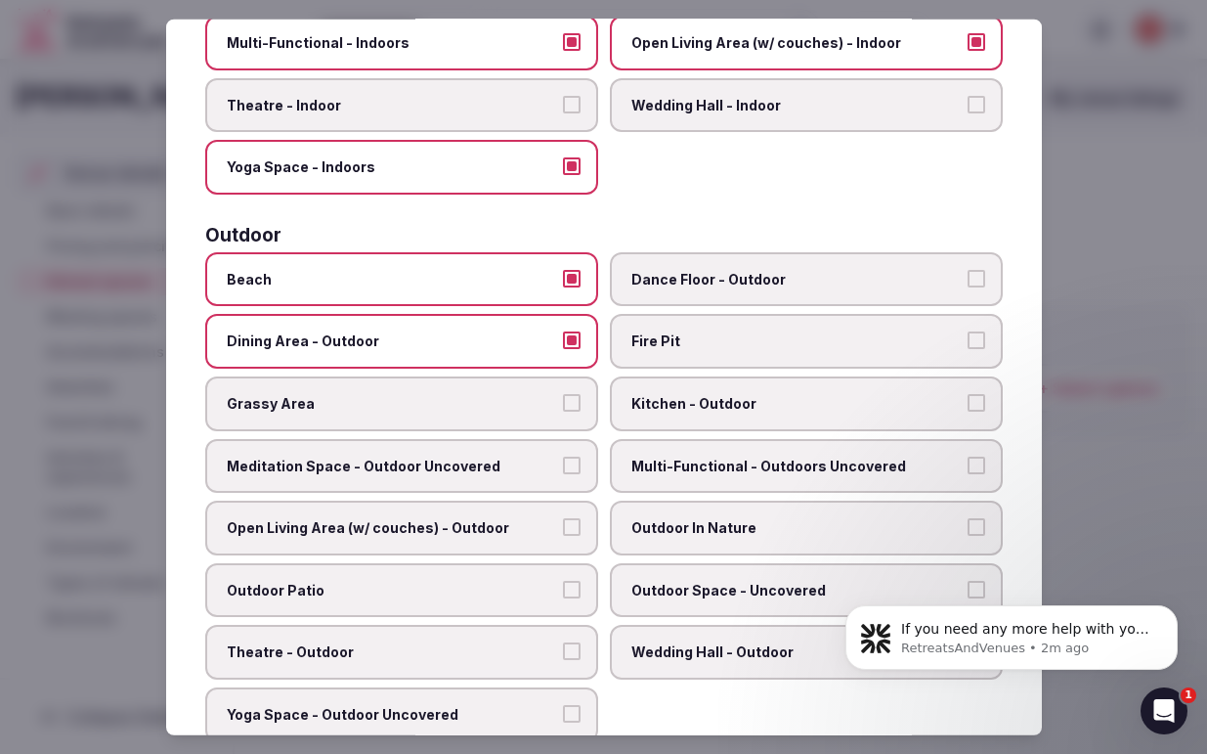
scroll to position [509, 0]
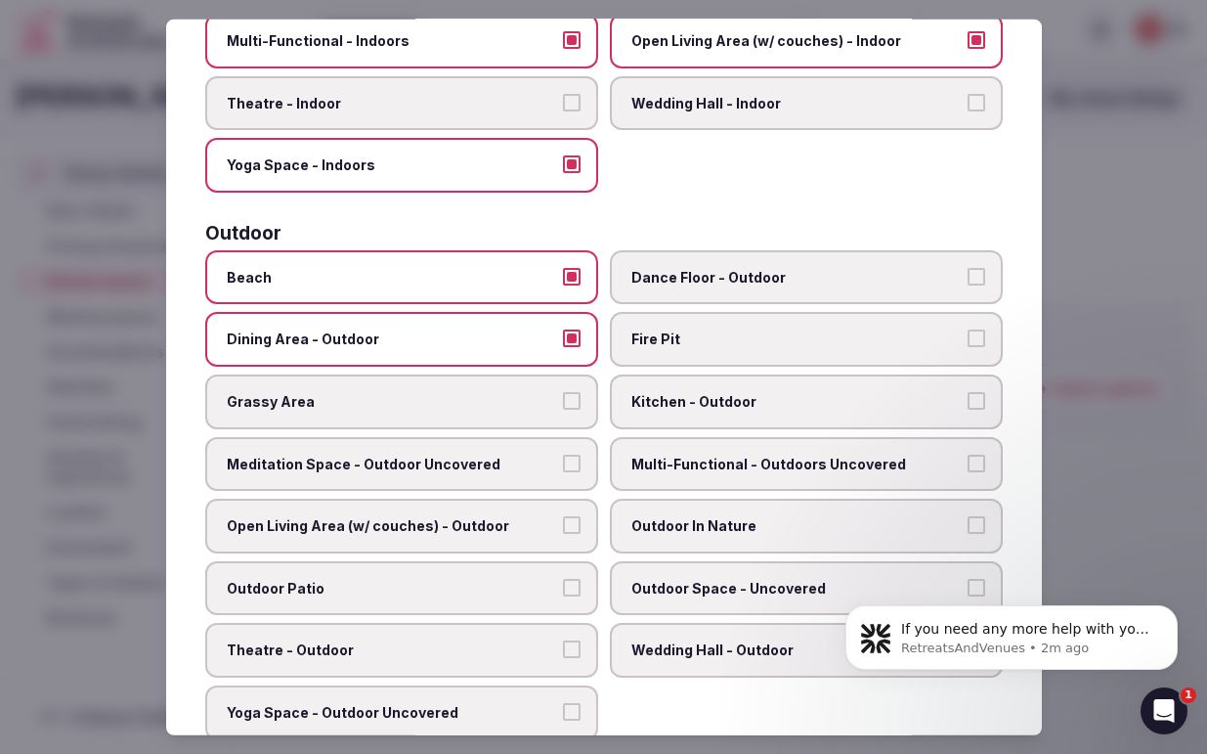
click at [578, 453] on button "Meditation Space - Outdoor Uncovered" at bounding box center [572, 462] width 18 height 18
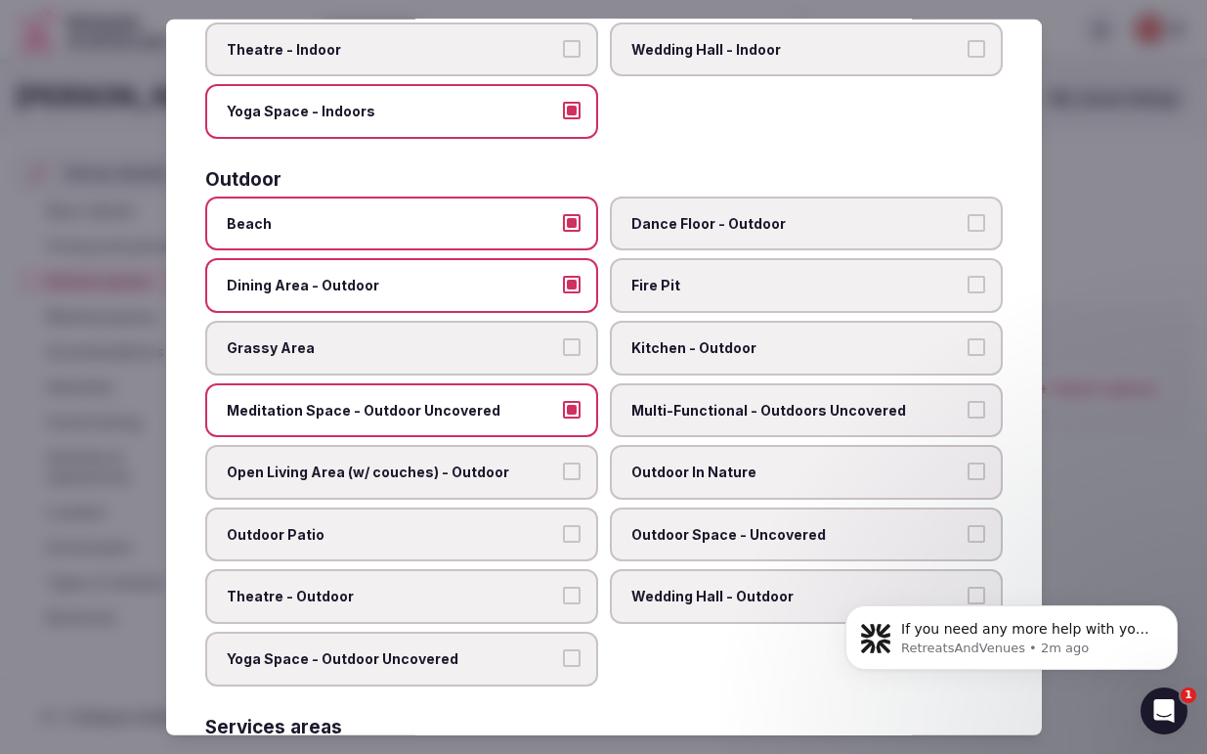
scroll to position [573, 0]
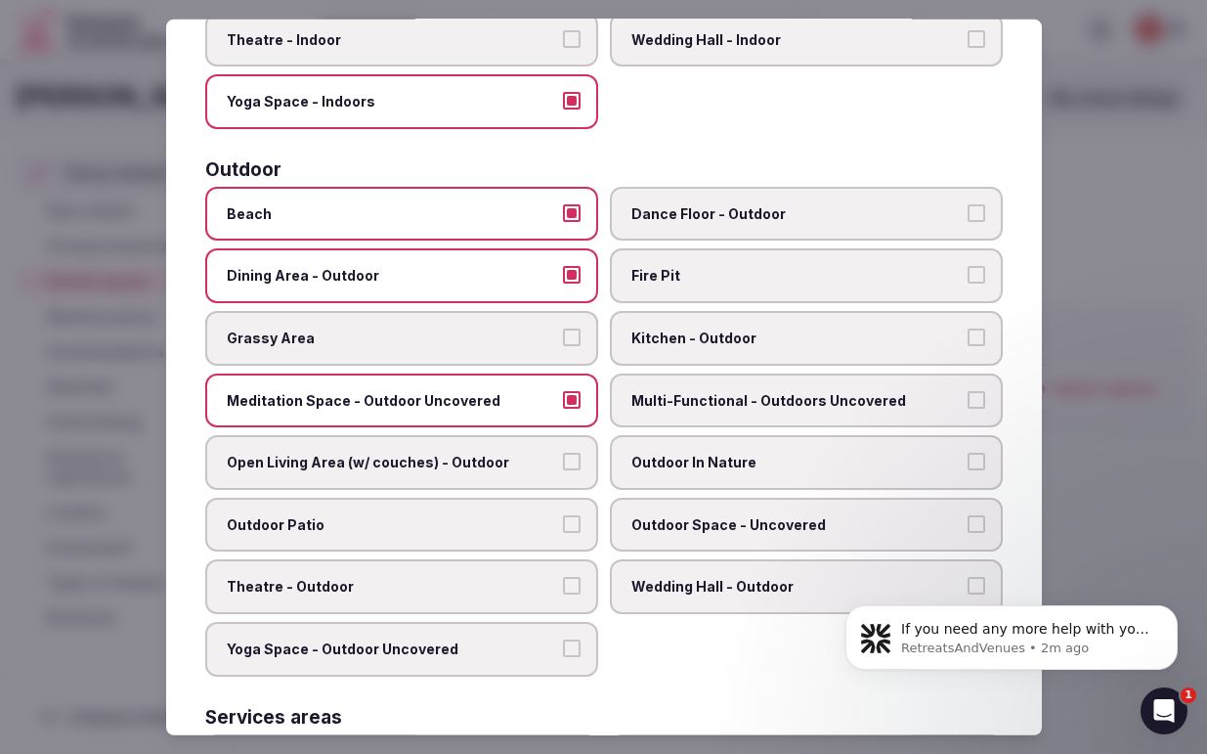
click at [571, 453] on button "Open Living Area (w/ couches) - Outdoor" at bounding box center [572, 462] width 18 height 18
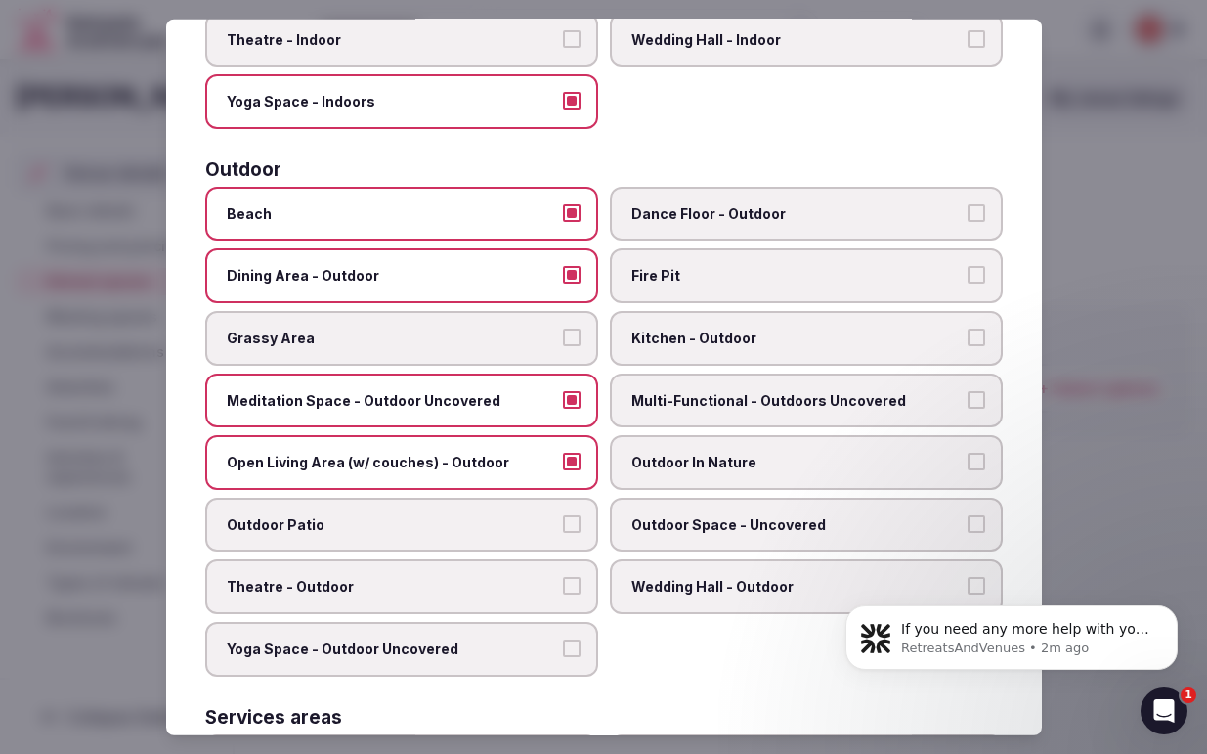
click at [565, 515] on button "Outdoor Patio" at bounding box center [572, 524] width 18 height 18
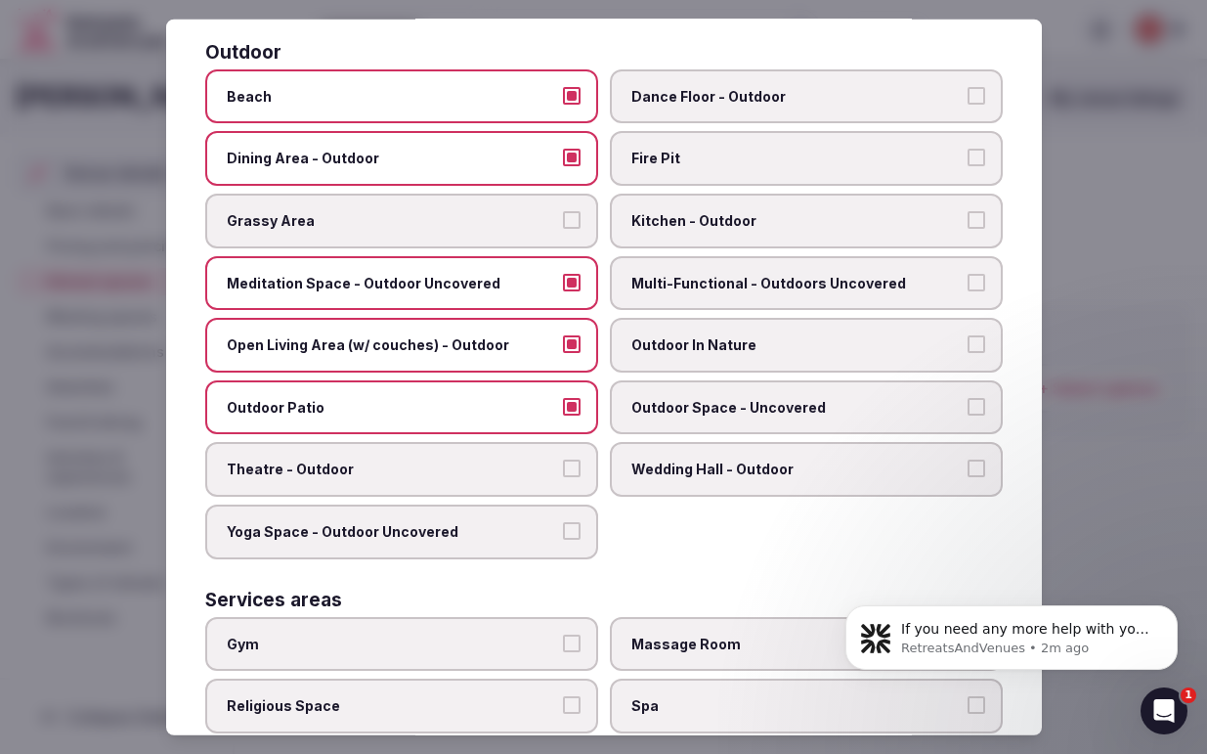
scroll to position [692, 0]
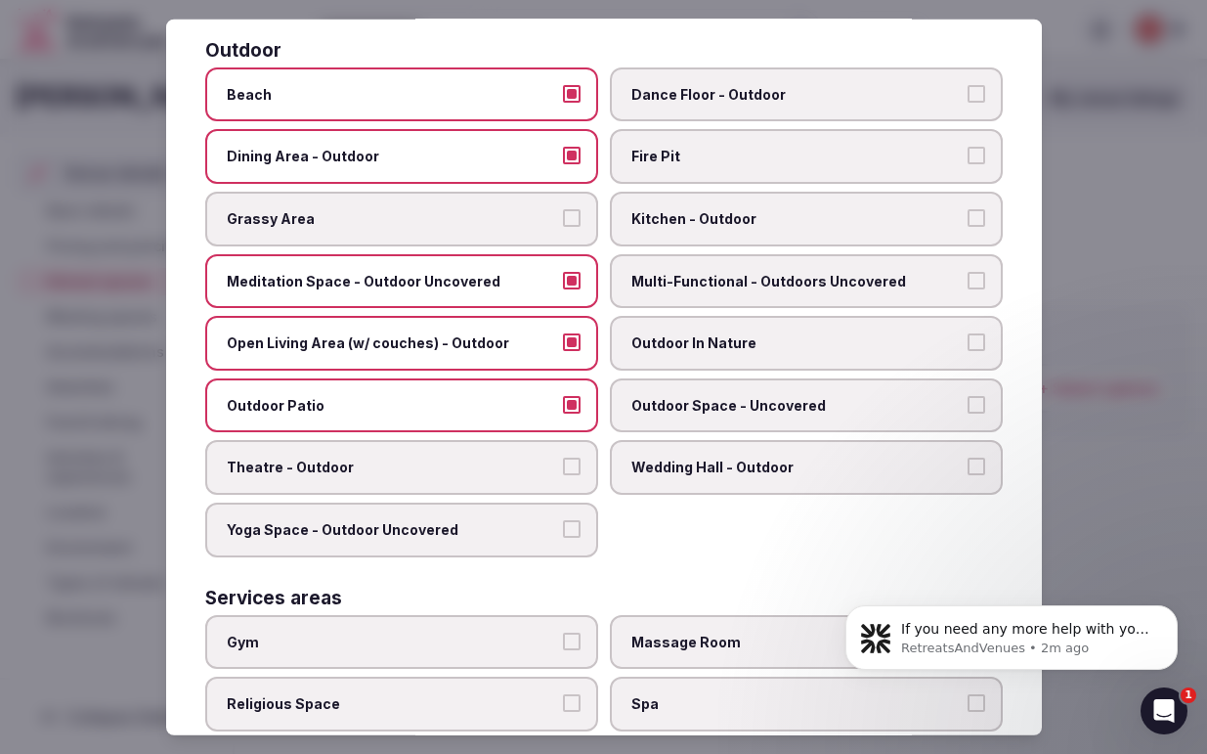
click at [578, 520] on button "Yoga Space - Outdoor Uncovered" at bounding box center [572, 529] width 18 height 18
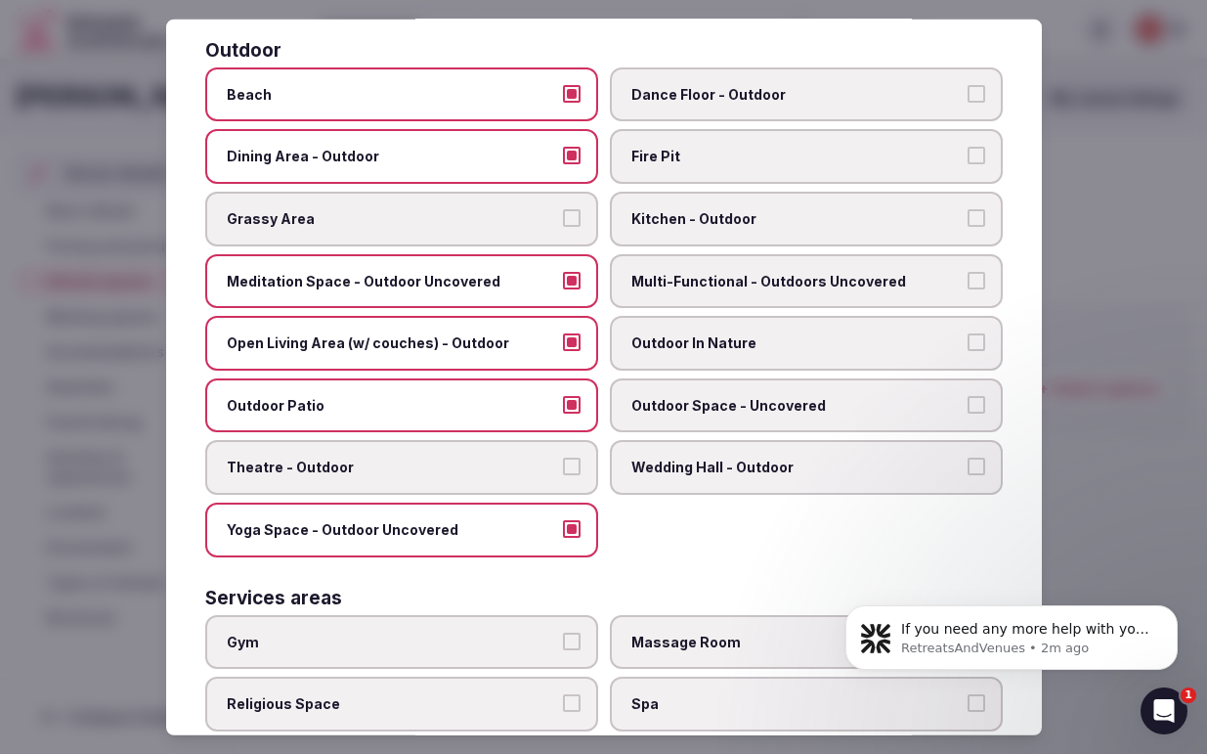
click at [986, 137] on label "Fire Pit" at bounding box center [806, 156] width 393 height 55
click at [985, 147] on button "Fire Pit" at bounding box center [977, 156] width 18 height 18
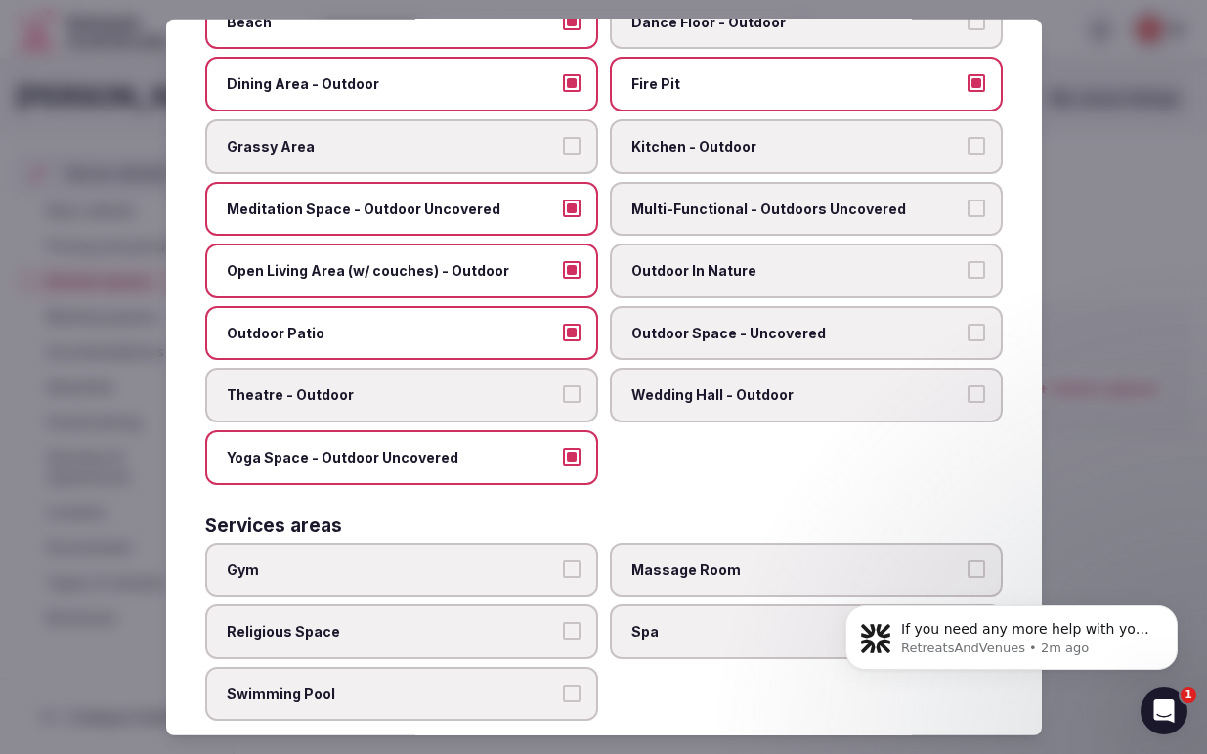
scroll to position [771, 0]
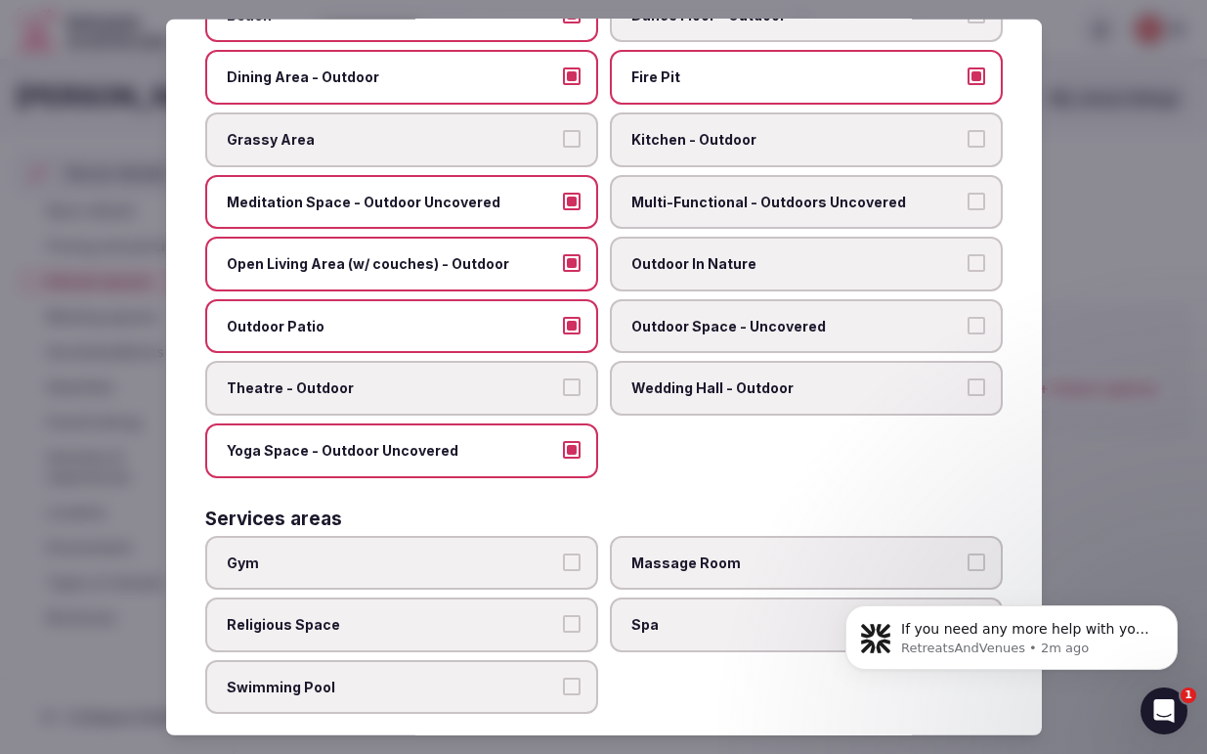
click at [975, 192] on button "Multi-Functional - Outdoors Uncovered" at bounding box center [977, 201] width 18 height 18
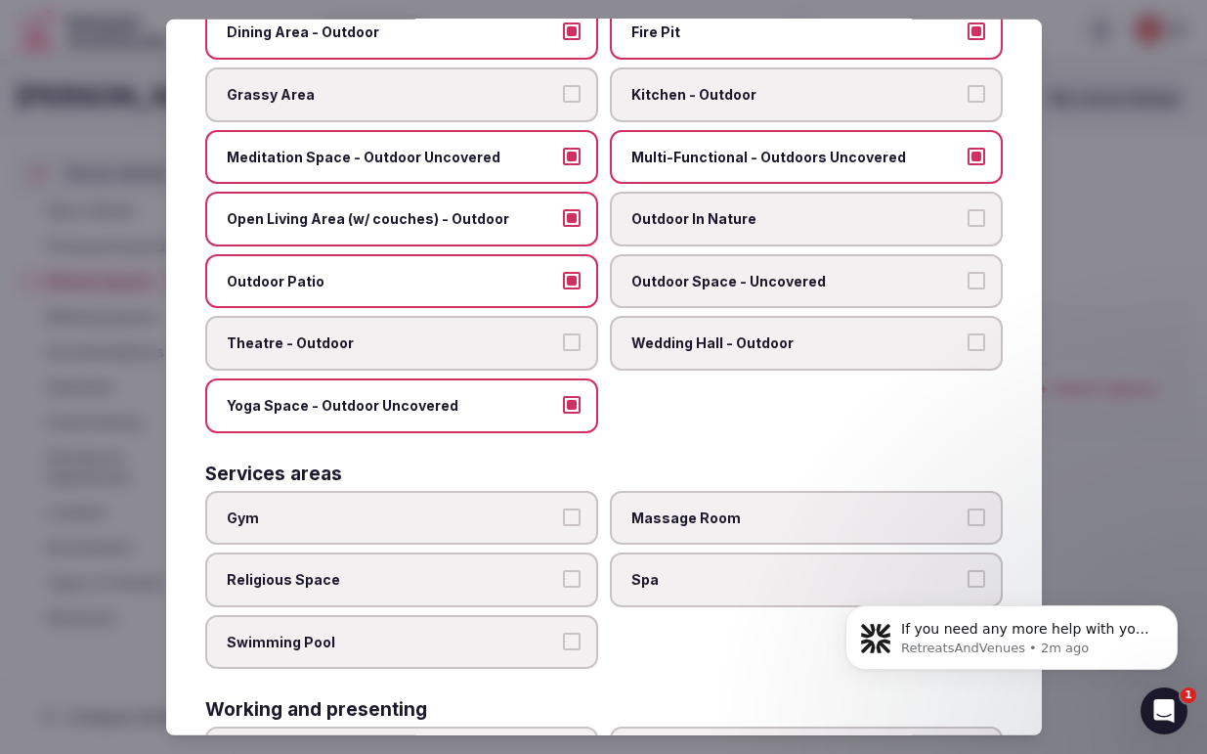
scroll to position [823, 0]
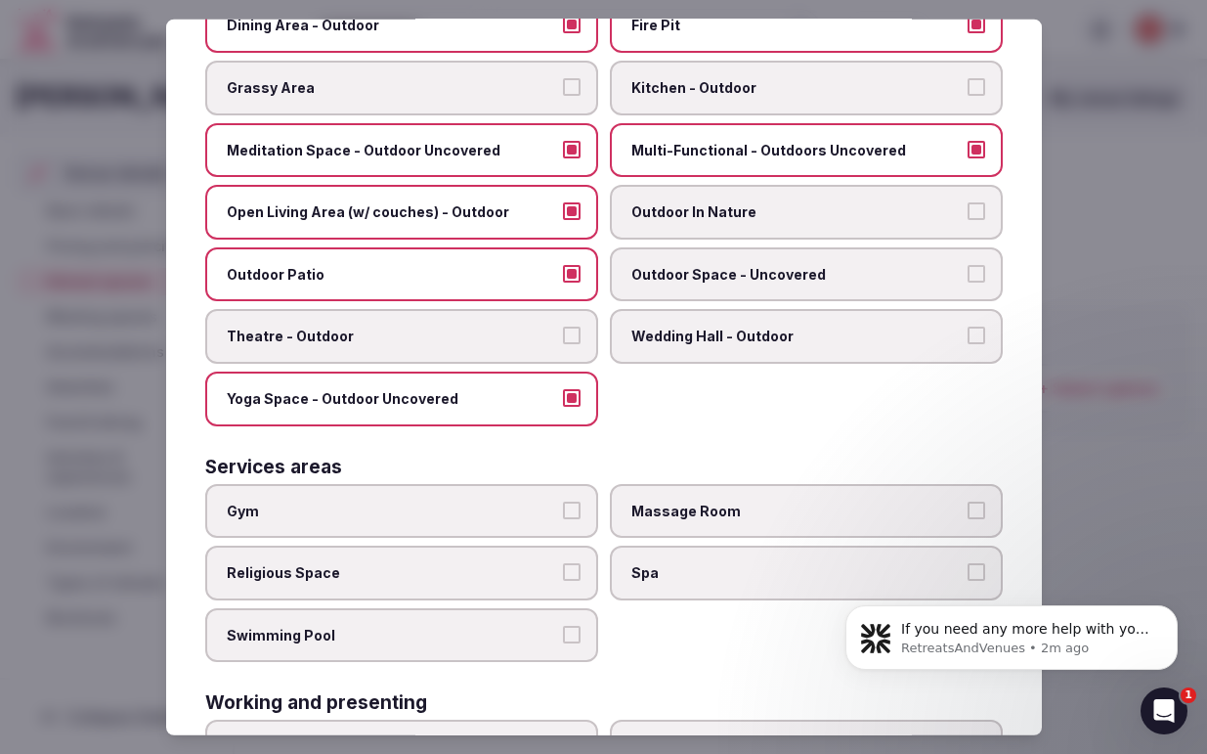
click at [981, 202] on button "Outdoor In Nature" at bounding box center [977, 211] width 18 height 18
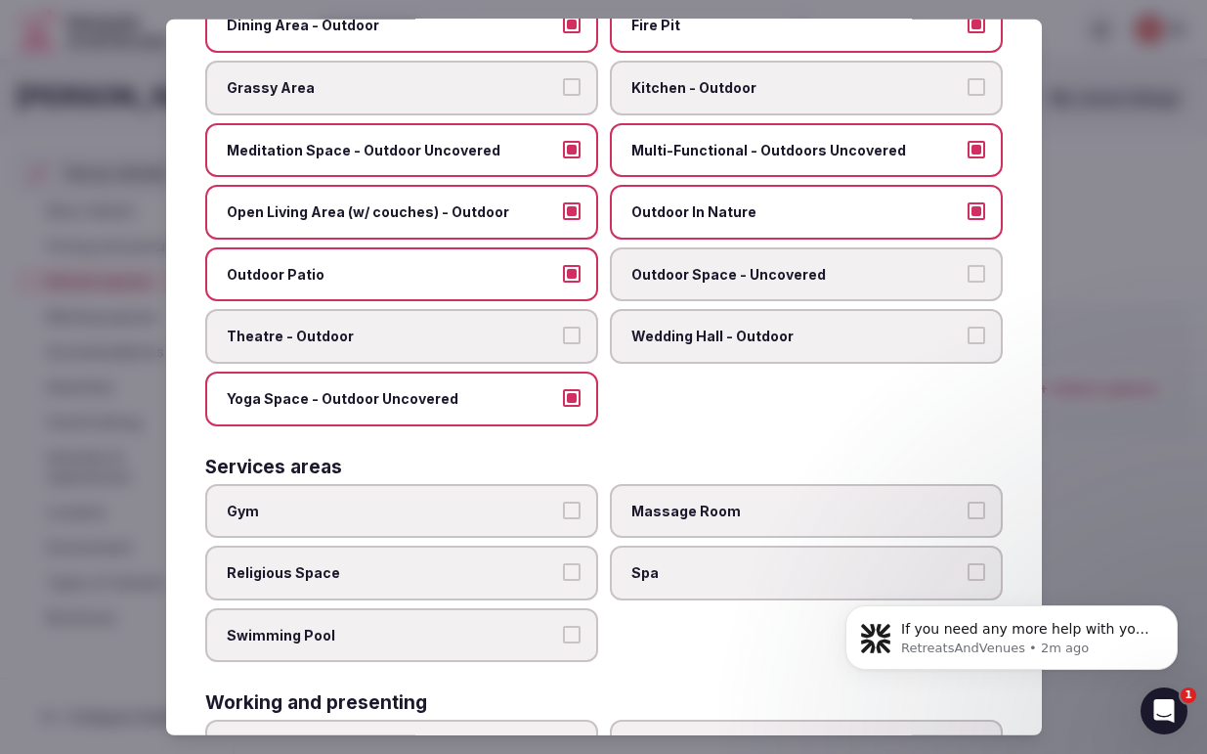
click at [976, 265] on button "Outdoor Space - Uncovered" at bounding box center [977, 274] width 18 height 18
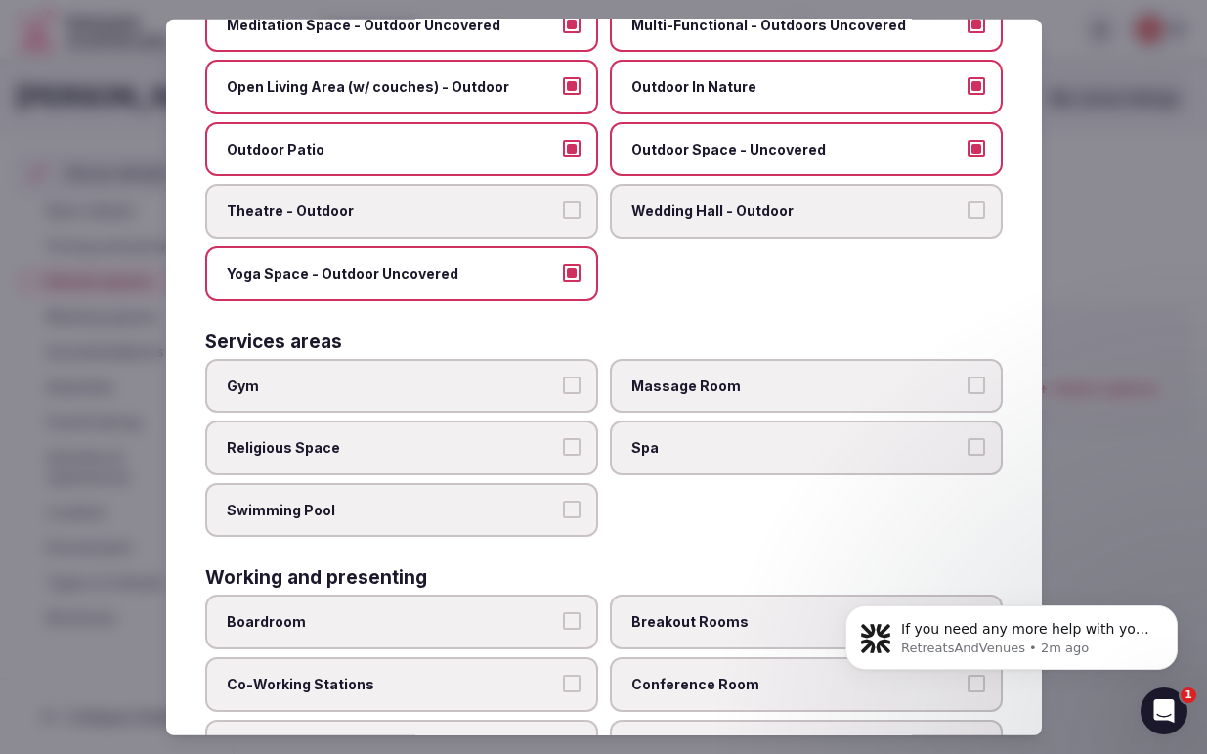
scroll to position [957, 0]
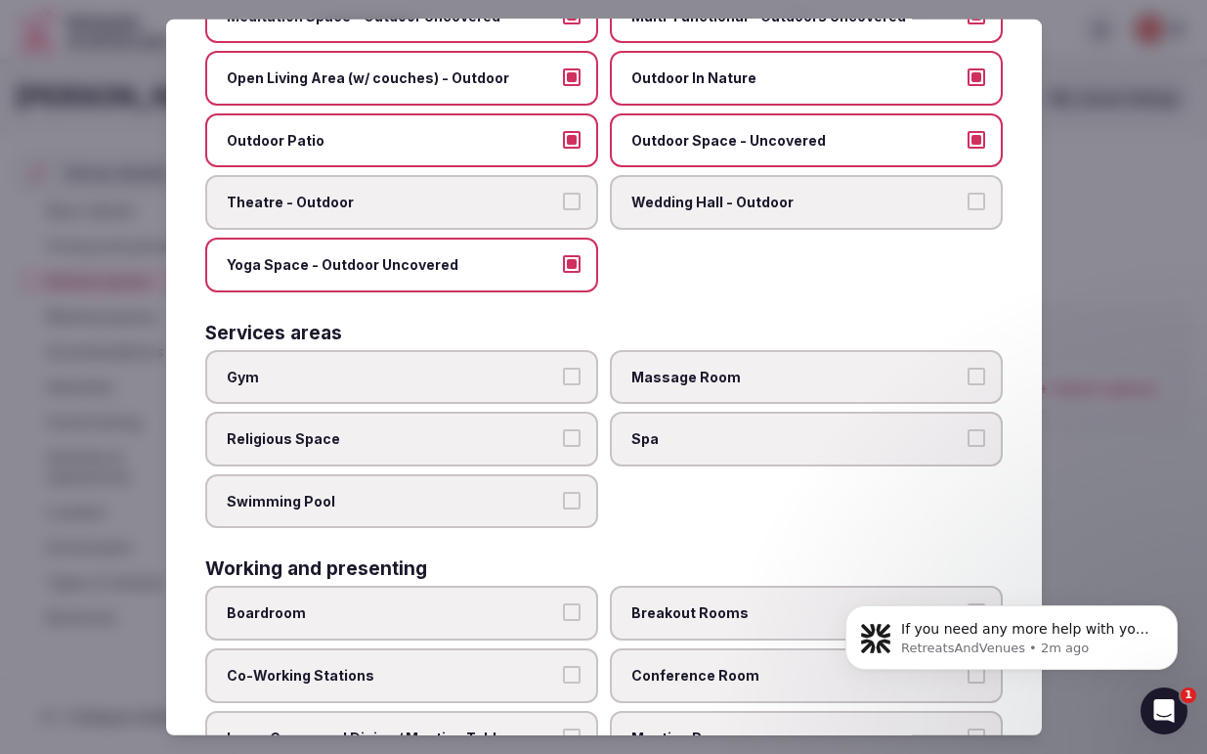
drag, startPoint x: 573, startPoint y: 478, endPoint x: 635, endPoint y: 460, distance: 65.0
click at [573, 492] on button "Swimming Pool" at bounding box center [572, 501] width 18 height 18
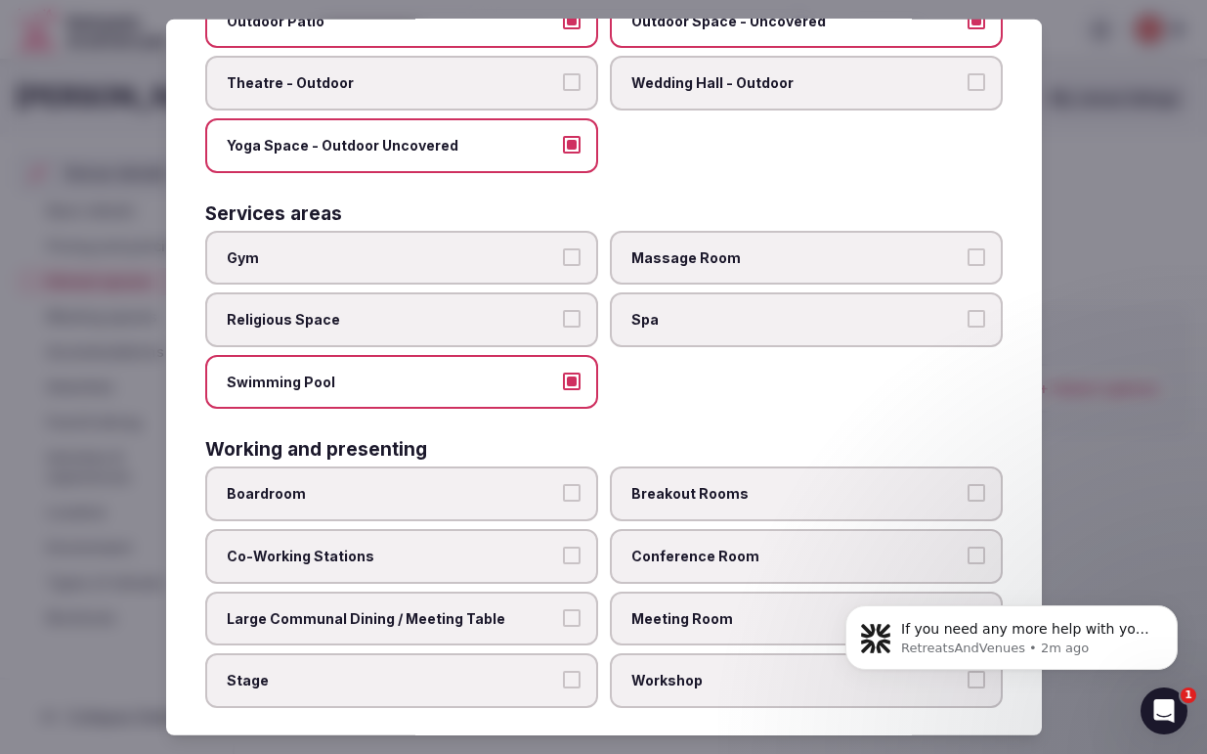
scroll to position [1075, 0]
click at [570, 547] on button "Co-Working Stations" at bounding box center [572, 556] width 18 height 18
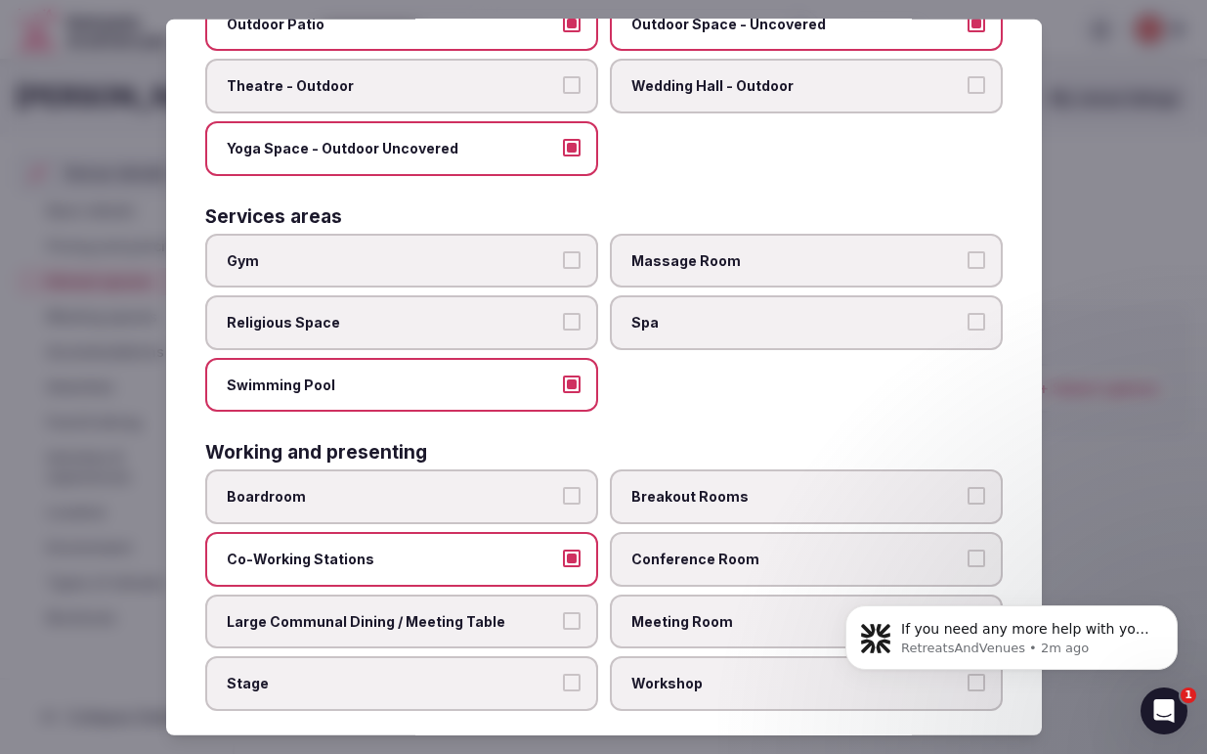
scroll to position [1076, 0]
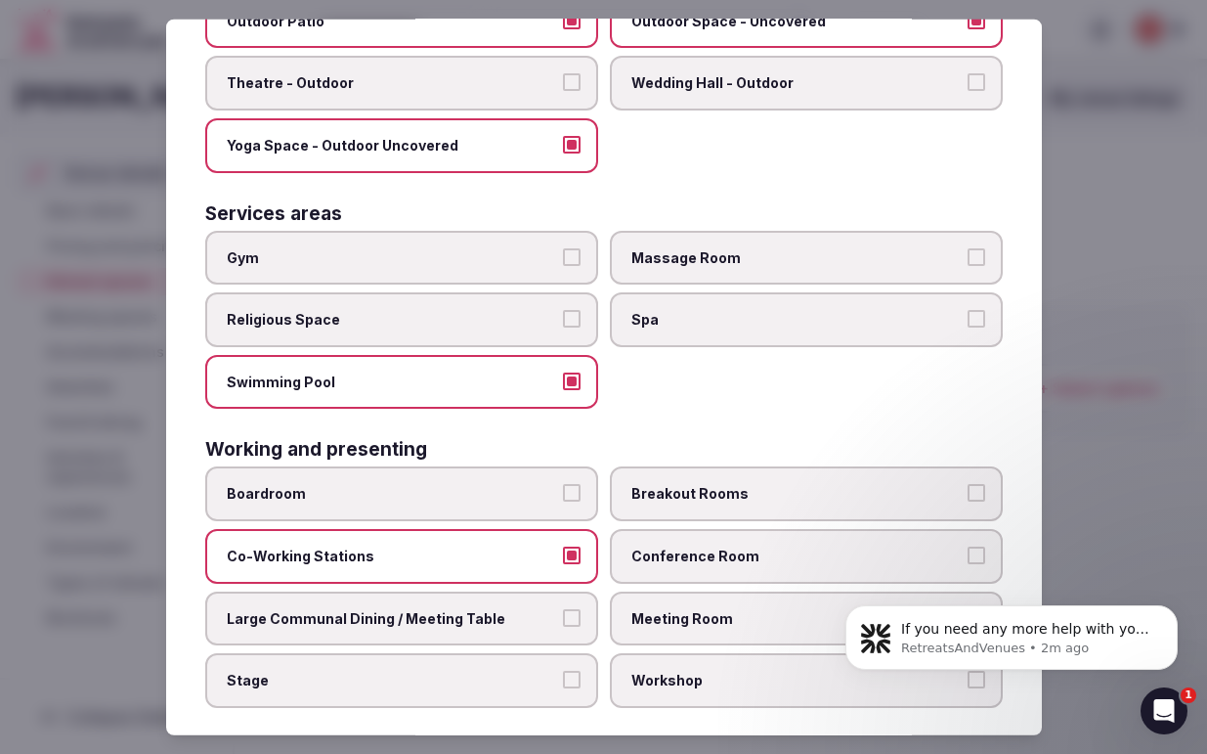
click at [576, 608] on button "Large Communal Dining / Meeting Table" at bounding box center [572, 617] width 18 height 18
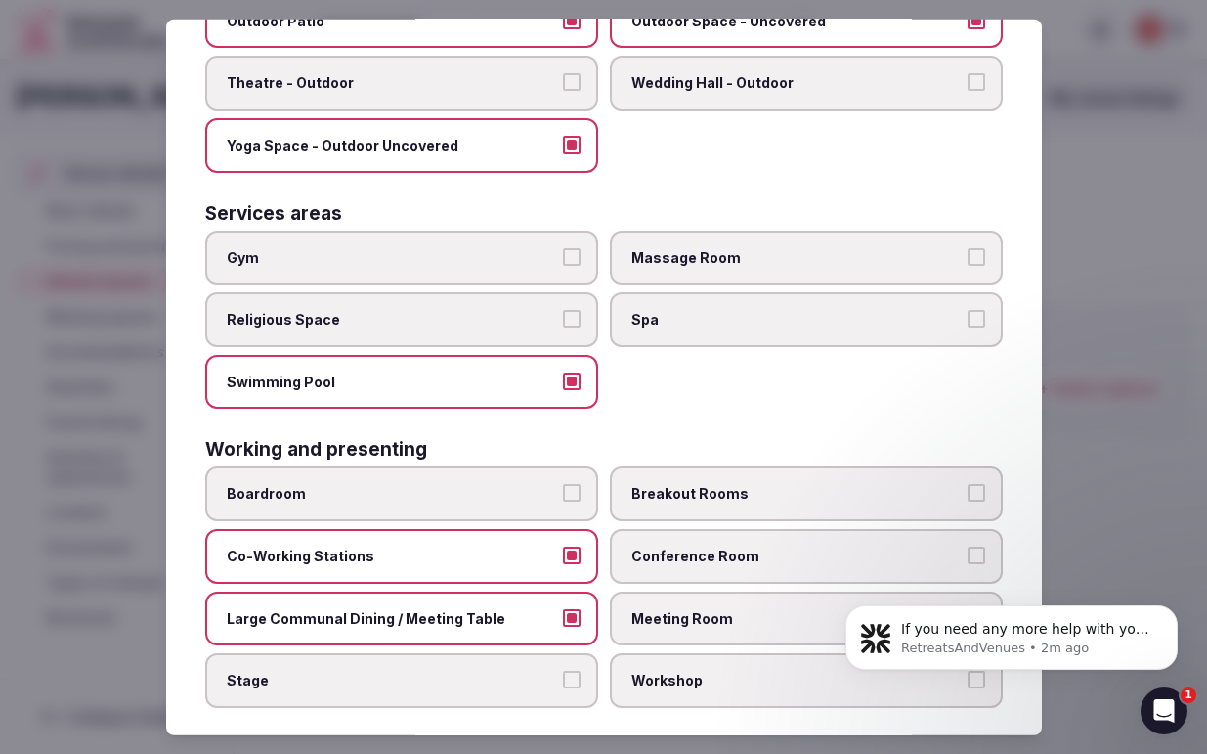
click at [801, 670] on span "Workshop" at bounding box center [796, 680] width 330 height 20
click at [968, 670] on button "Workshop" at bounding box center [977, 679] width 18 height 18
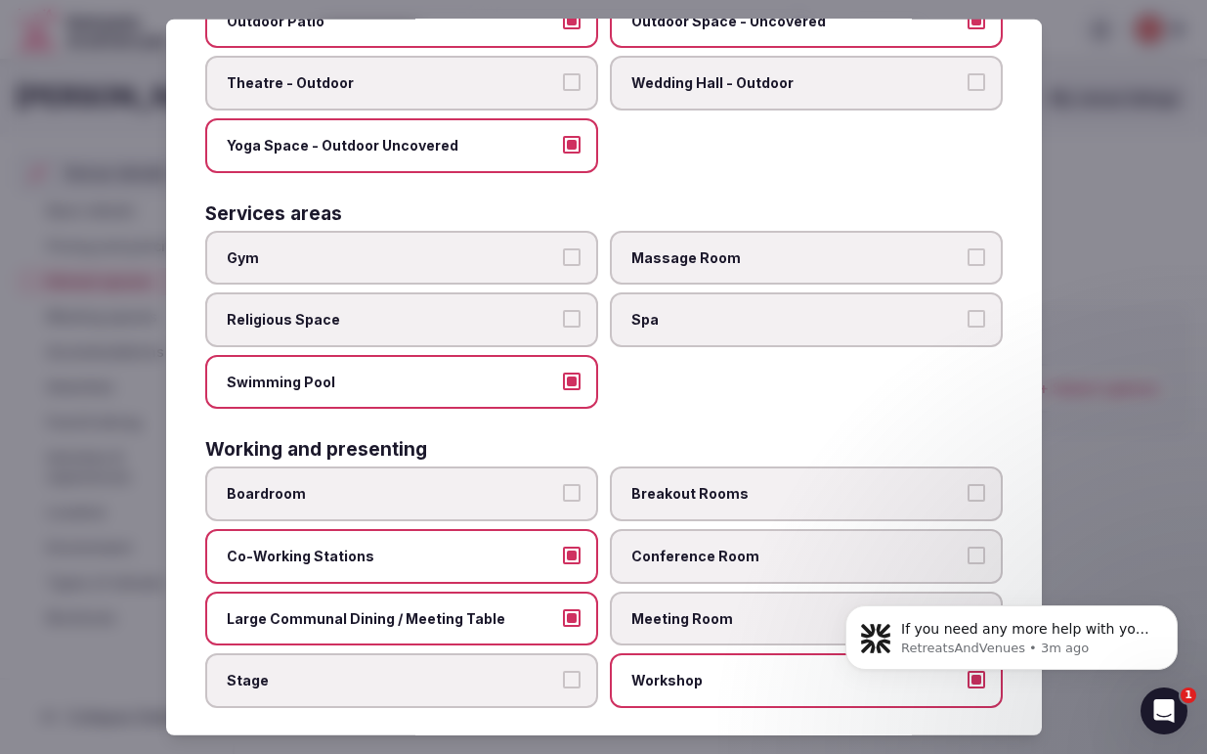
click at [726, 546] on span "Conference Room" at bounding box center [796, 556] width 330 height 20
click at [968, 546] on button "Conference Room" at bounding box center [977, 555] width 18 height 18
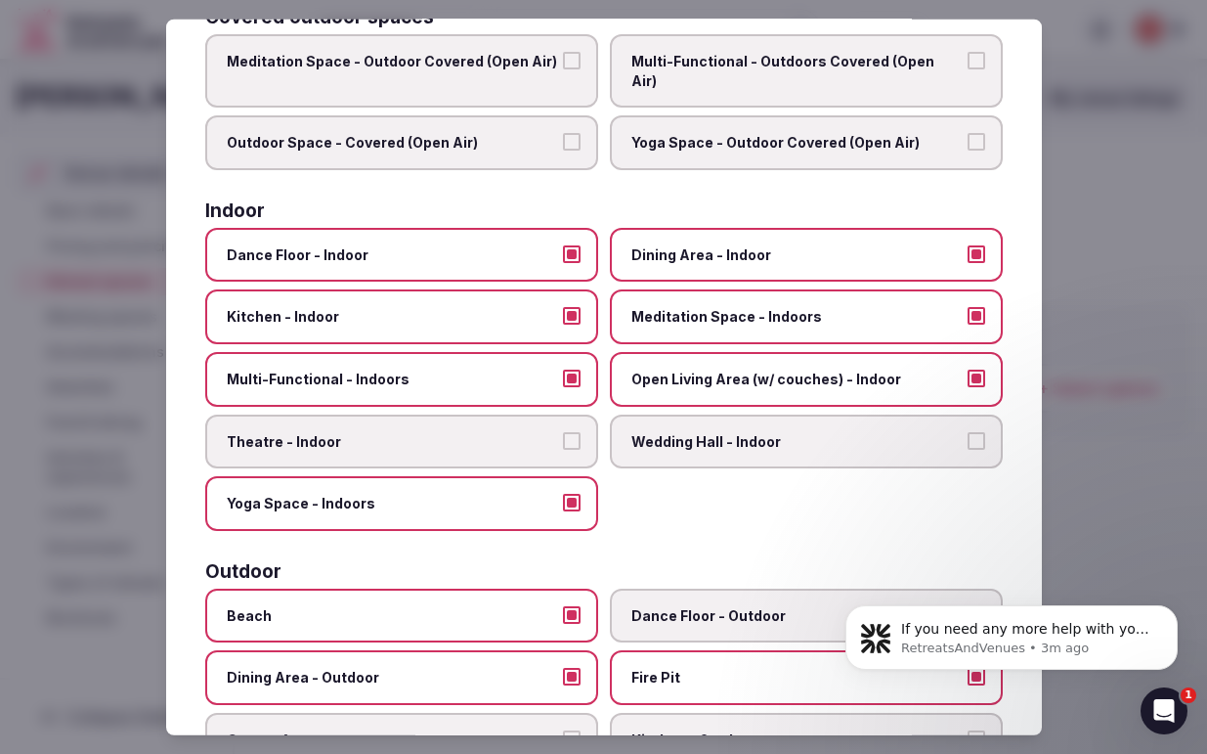
scroll to position [0, 0]
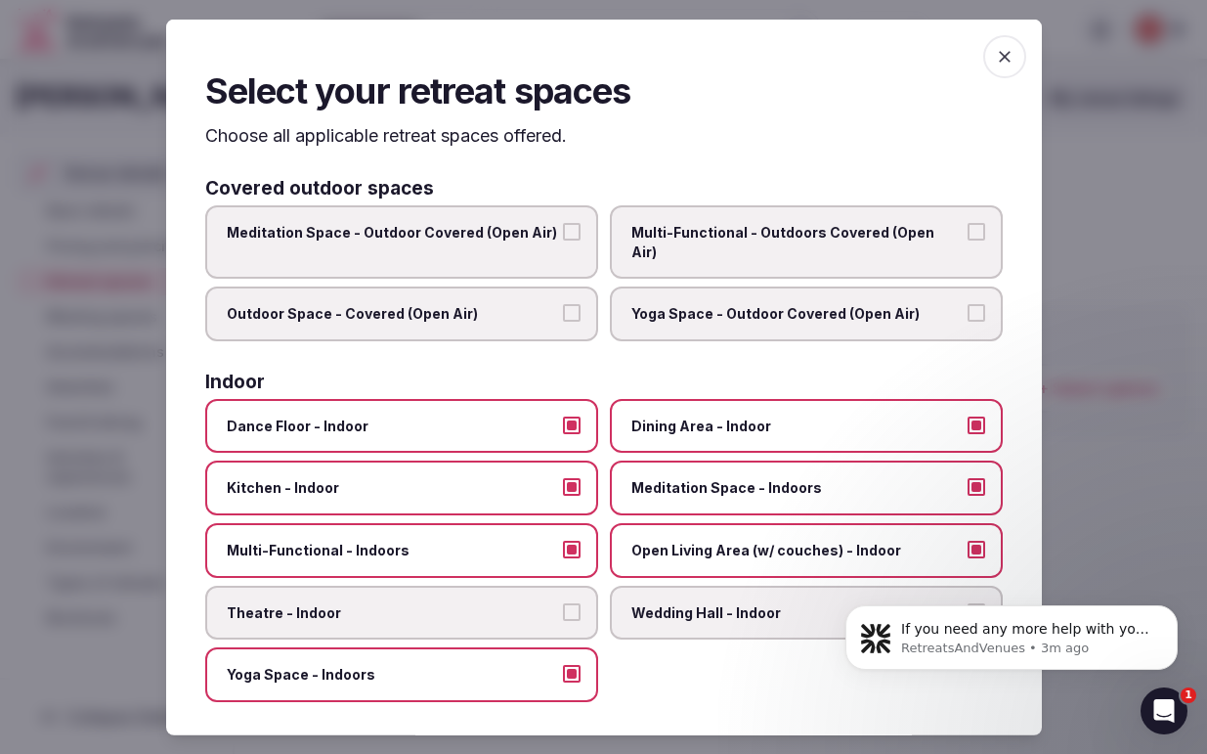
click at [1003, 56] on icon "button" at bounding box center [1005, 56] width 12 height 12
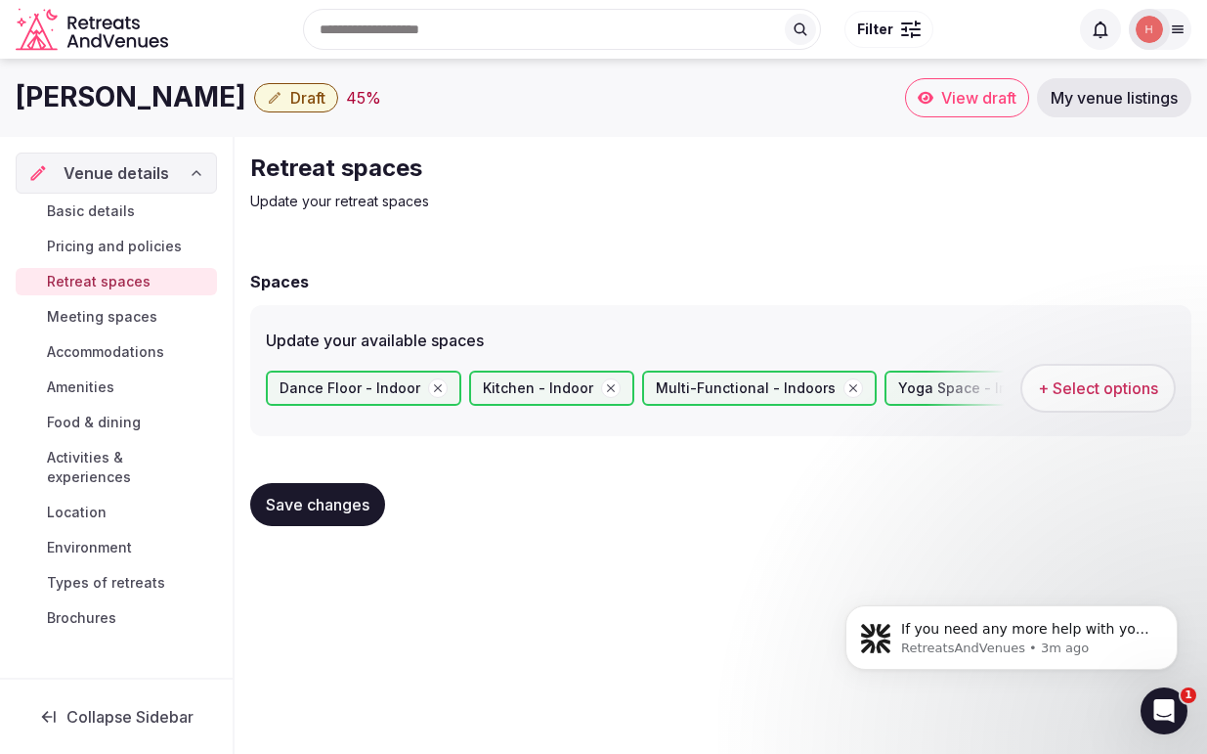
click at [322, 503] on span "Save changes" at bounding box center [318, 505] width 104 height 20
click at [127, 317] on span "Meeting spaces" at bounding box center [102, 317] width 110 height 20
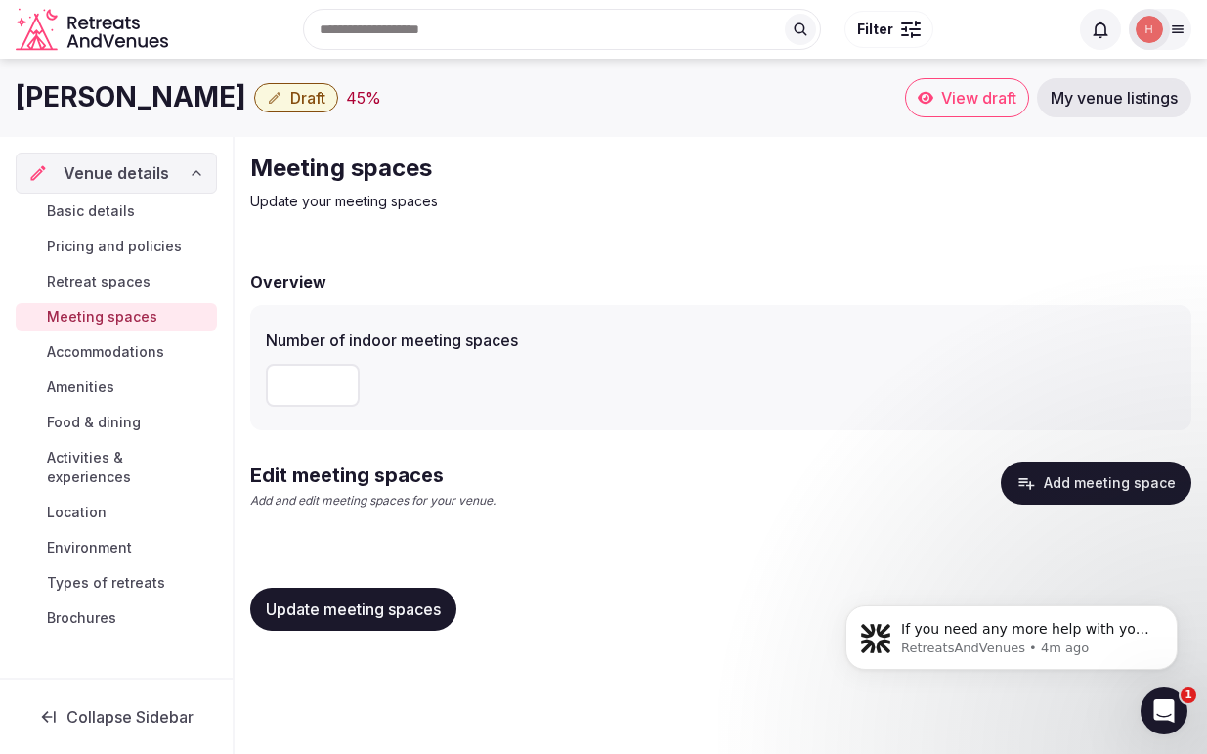
click at [296, 390] on input "number" at bounding box center [313, 385] width 94 height 43
type input "*"
click at [340, 383] on input "*" at bounding box center [313, 385] width 94 height 43
type input "*"
click at [338, 390] on input "*" at bounding box center [313, 385] width 94 height 43
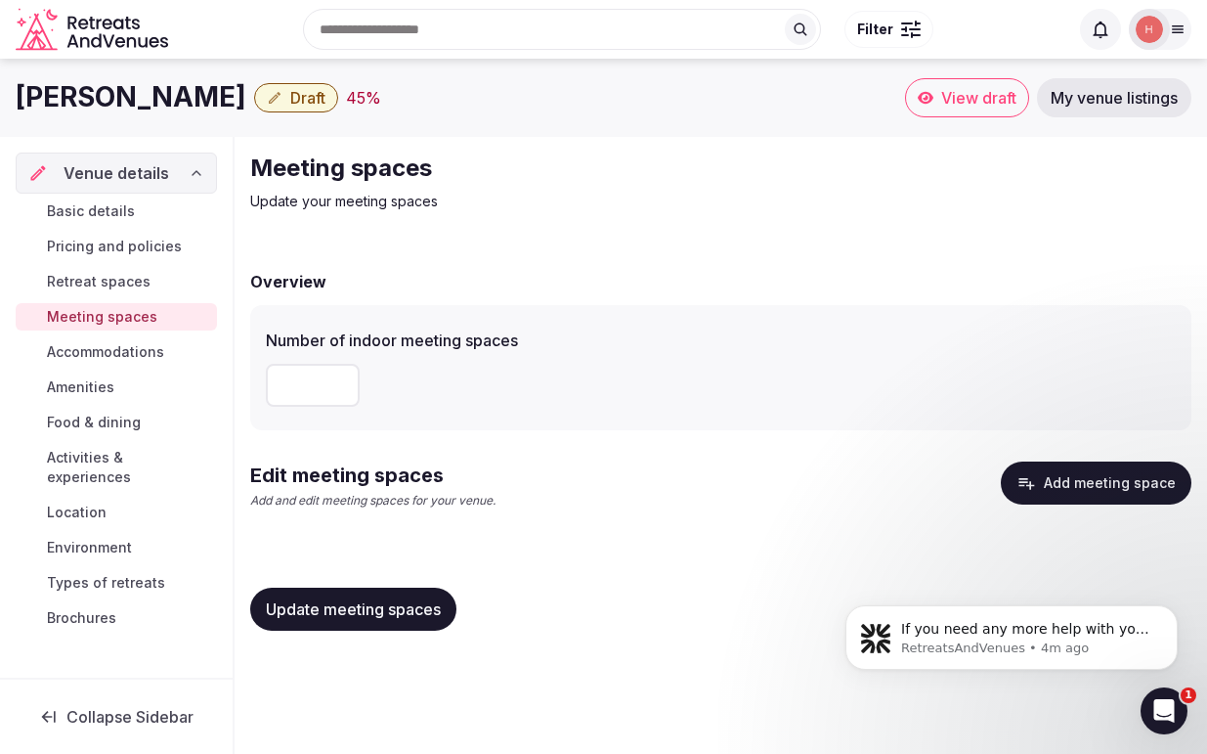
click at [1123, 487] on button "Add meeting space" at bounding box center [1096, 482] width 191 height 43
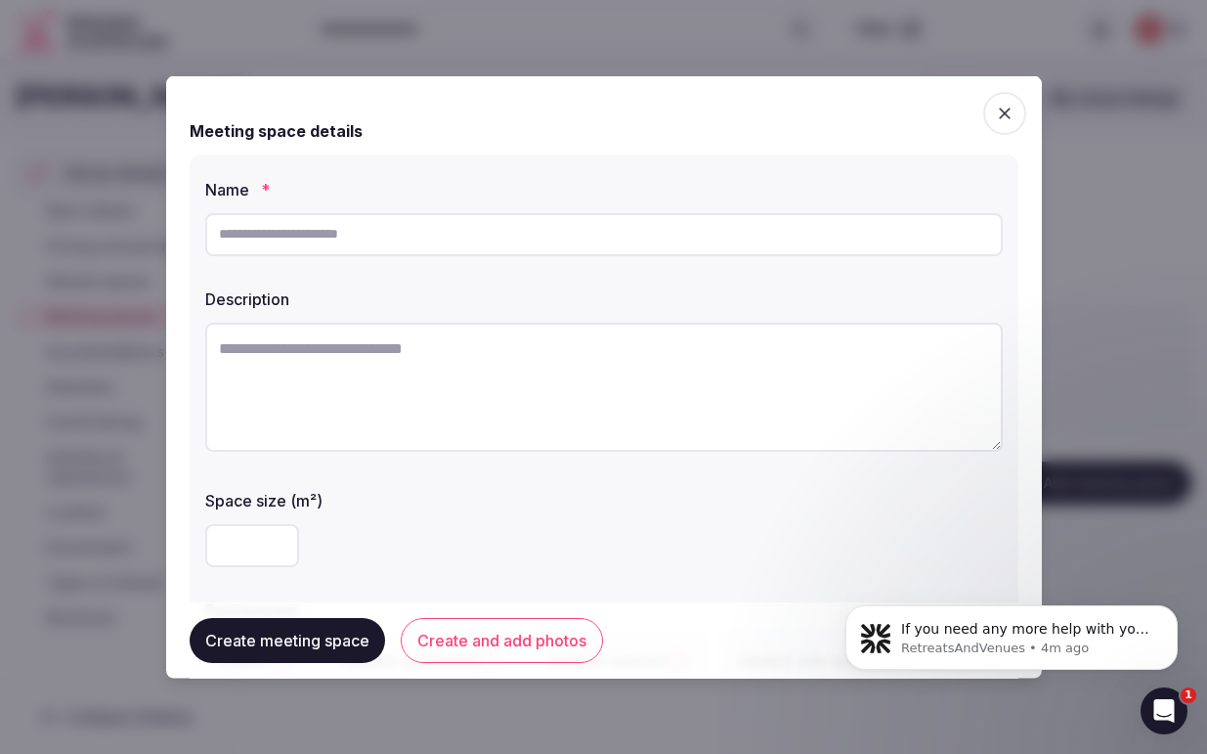
click at [238, 241] on input "text" at bounding box center [604, 233] width 798 height 43
click at [415, 233] on input "**********" at bounding box center [604, 233] width 798 height 43
type input "**********"
drag, startPoint x: 466, startPoint y: 392, endPoint x: 131, endPoint y: 276, distance: 354.8
click at [126, 277] on body "**********" at bounding box center [603, 377] width 1207 height 754
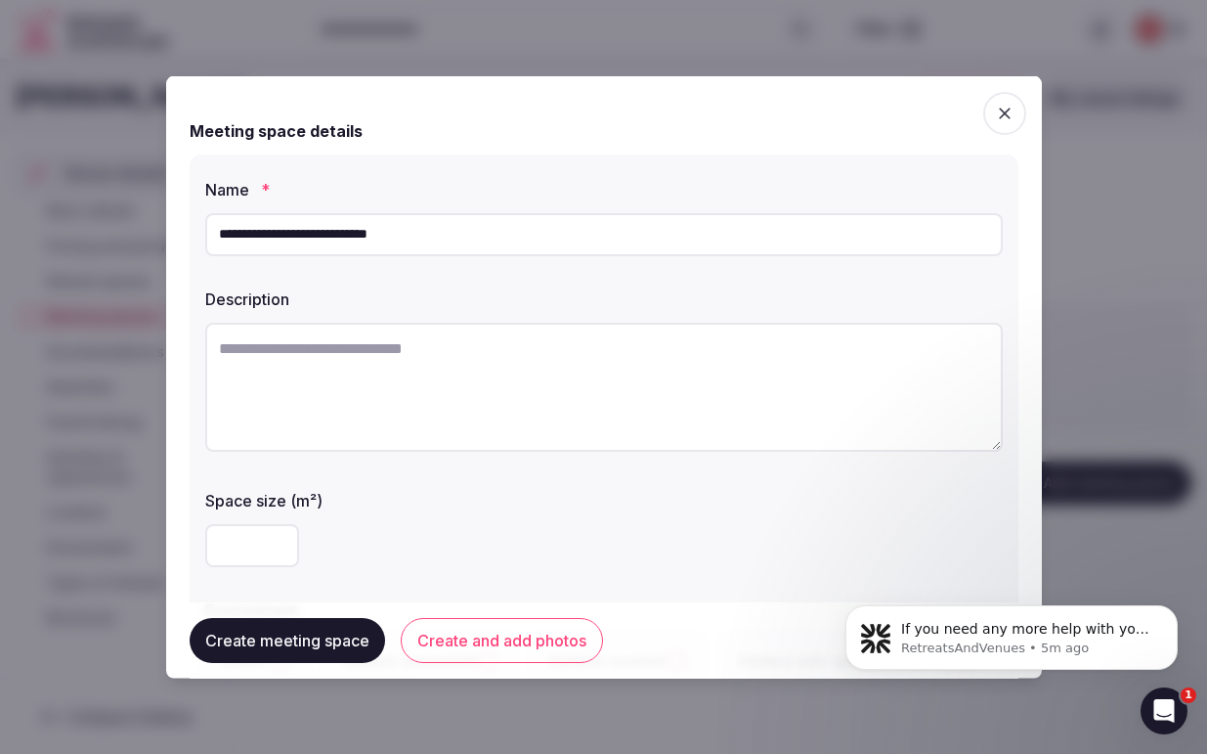
click at [243, 551] on input "number" at bounding box center [252, 544] width 94 height 43
type input "***"
click at [327, 377] on textarea at bounding box center [604, 386] width 798 height 129
click at [248, 361] on textarea at bounding box center [604, 386] width 798 height 129
paste textarea "**********"
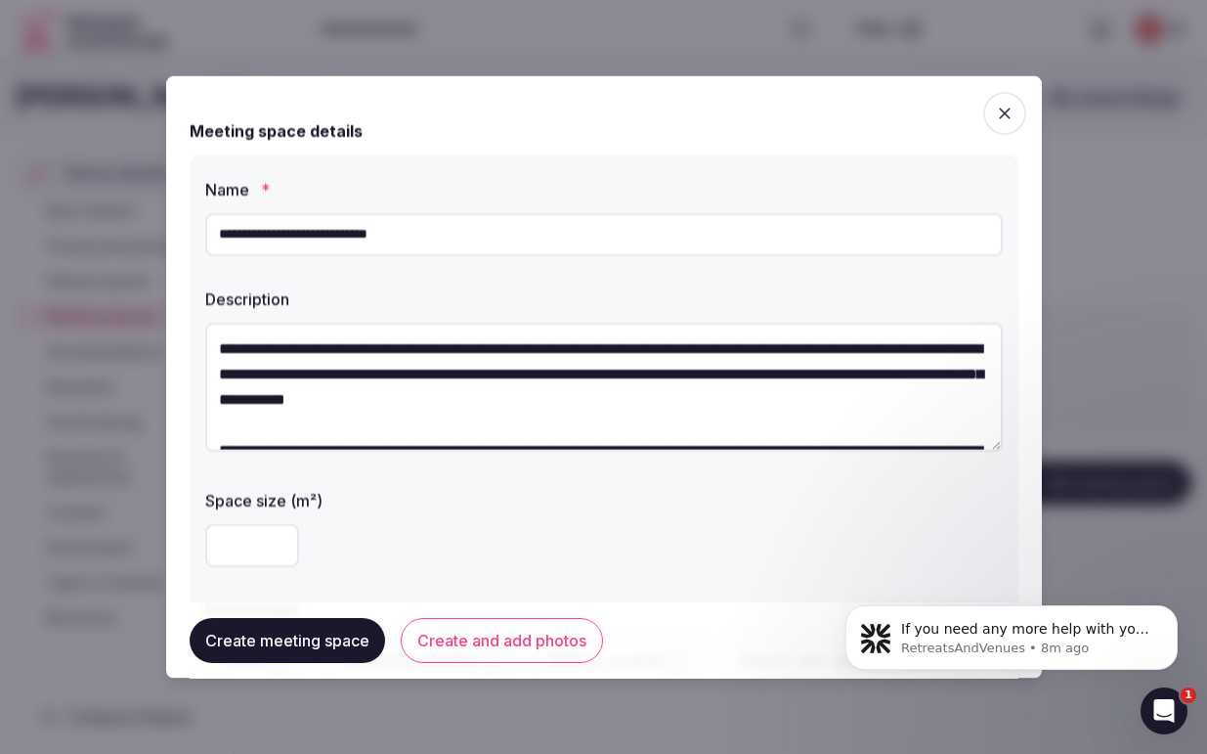
scroll to position [36, 0]
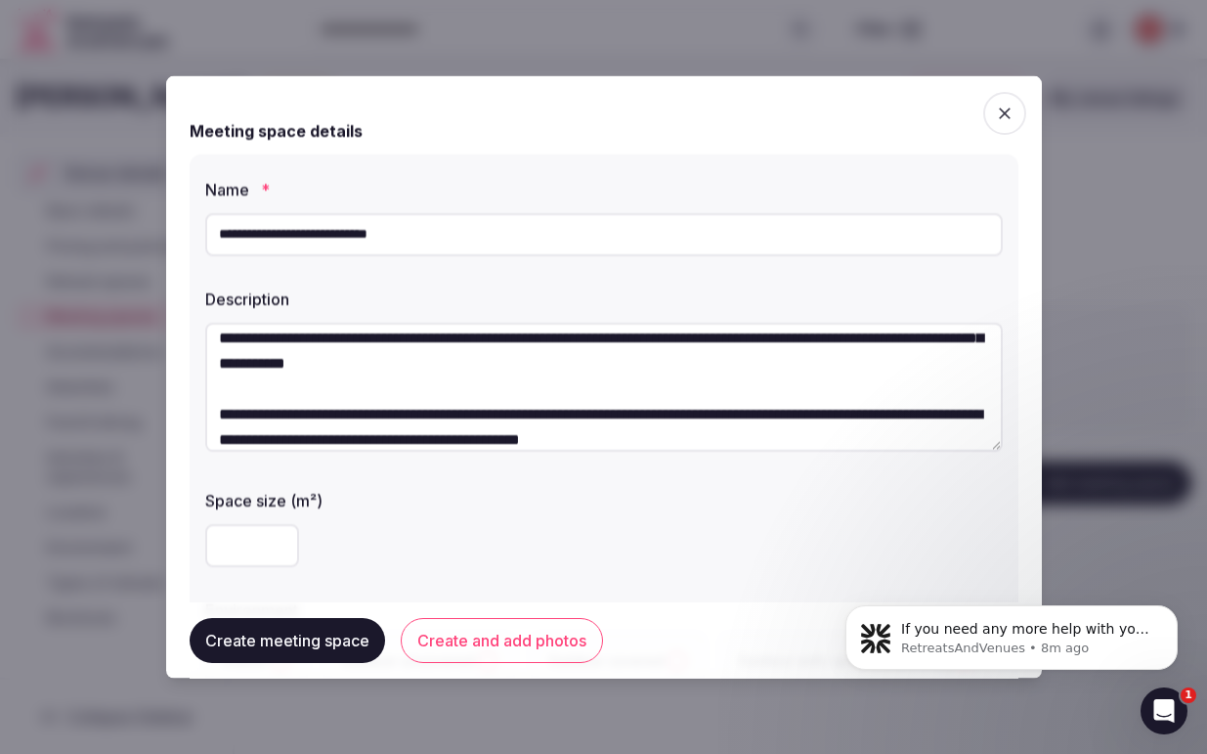
click at [216, 396] on textarea "**********" at bounding box center [604, 386] width 798 height 129
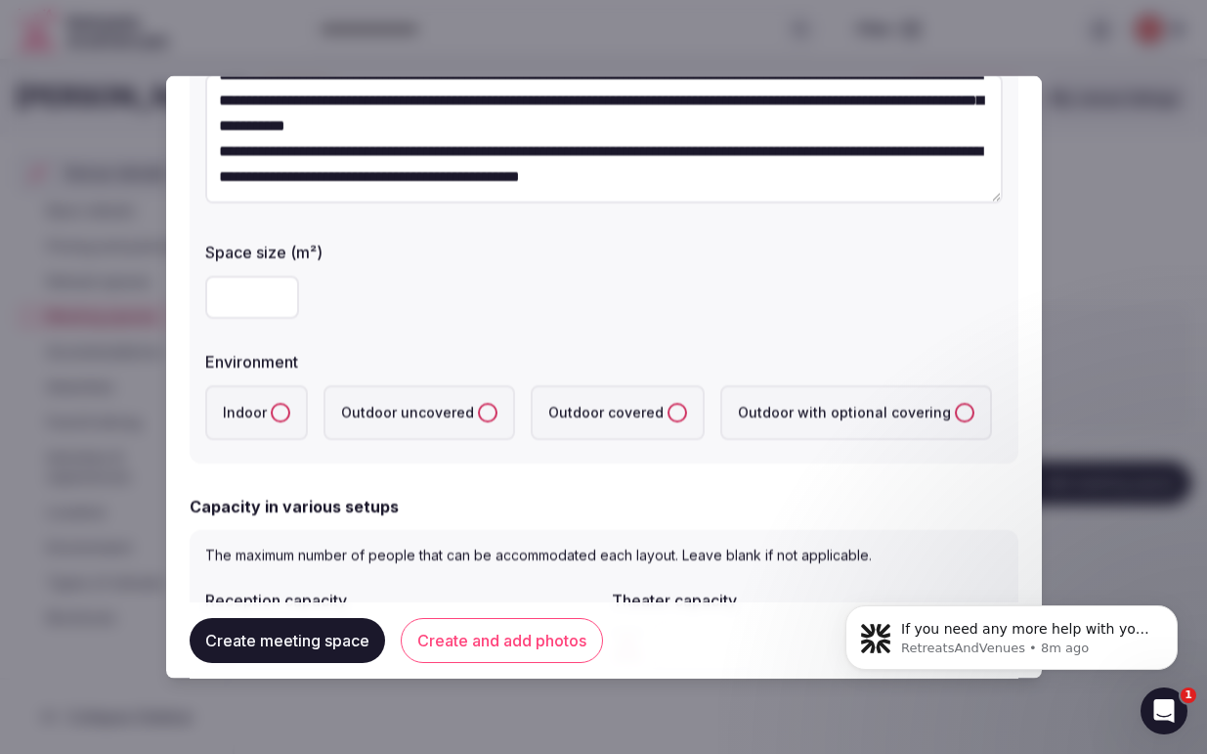
scroll to position [250, 0]
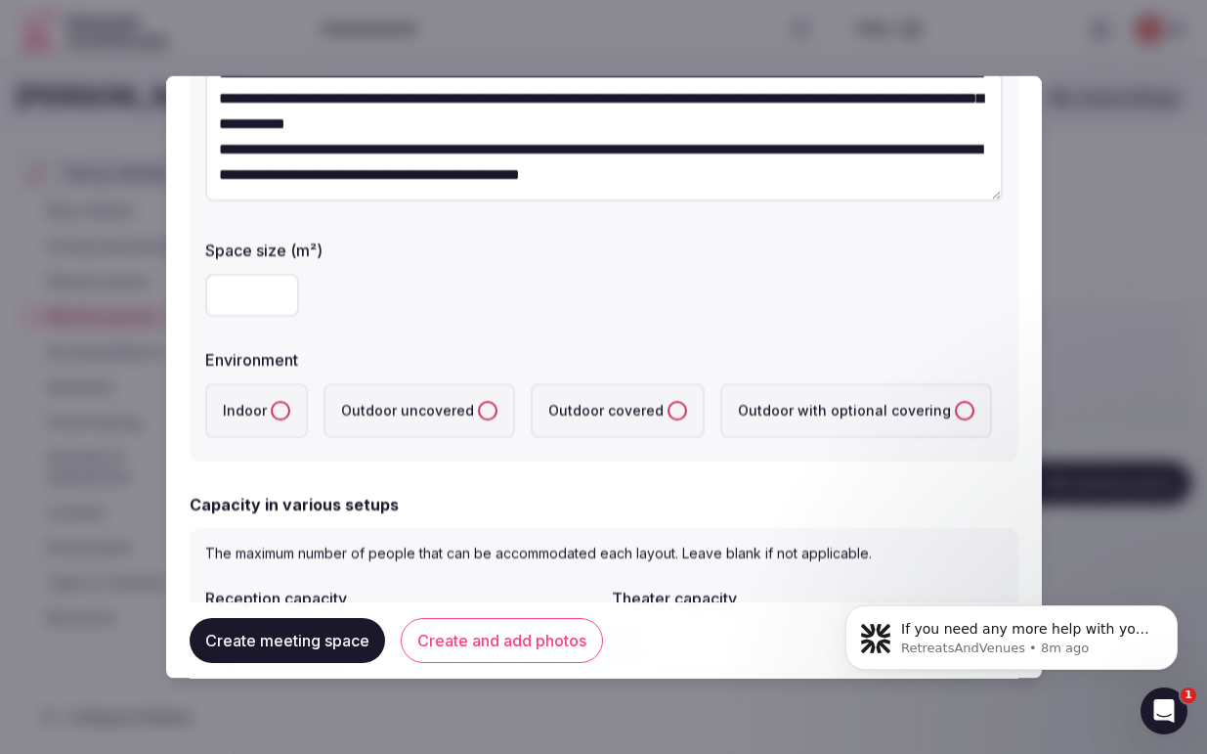
type textarea "**********"
click at [272, 412] on button "Indoor" at bounding box center [281, 410] width 20 height 20
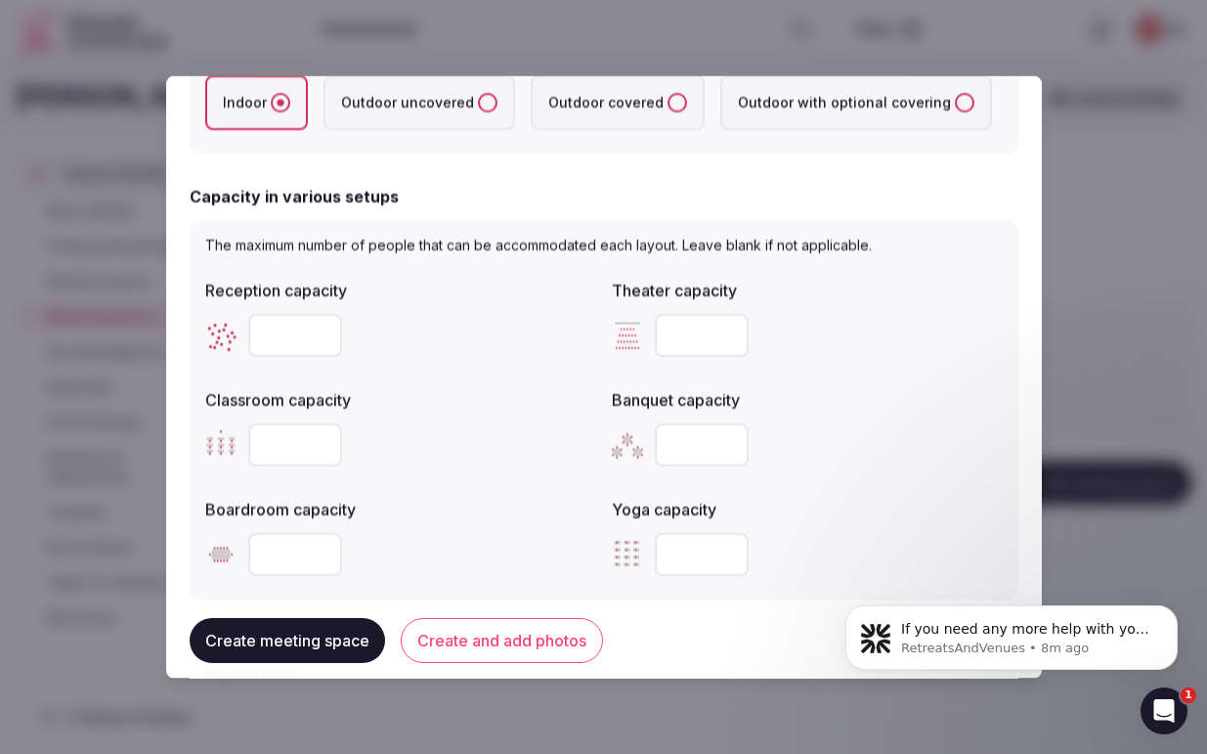
scroll to position [559, 0]
click at [268, 332] on input "number" at bounding box center [295, 333] width 94 height 43
type input "**"
click at [687, 342] on input "number" at bounding box center [702, 333] width 94 height 43
click at [679, 336] on input "number" at bounding box center [702, 333] width 94 height 43
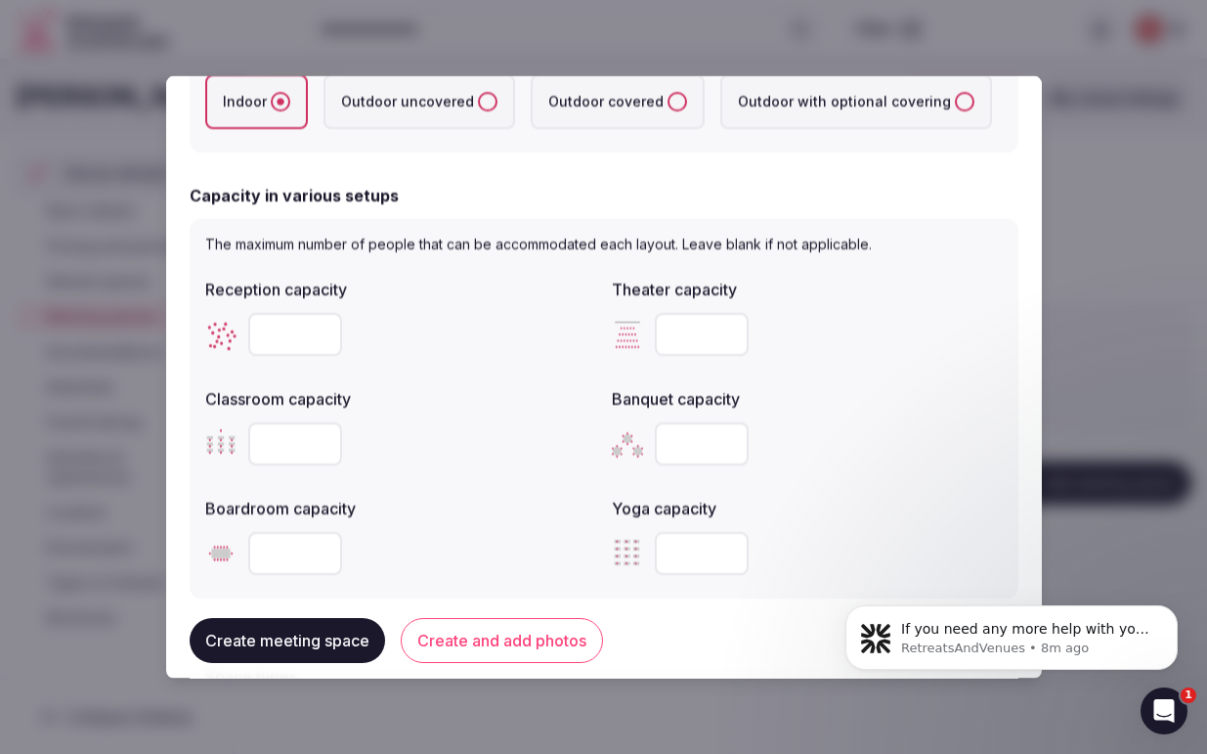
type input "**"
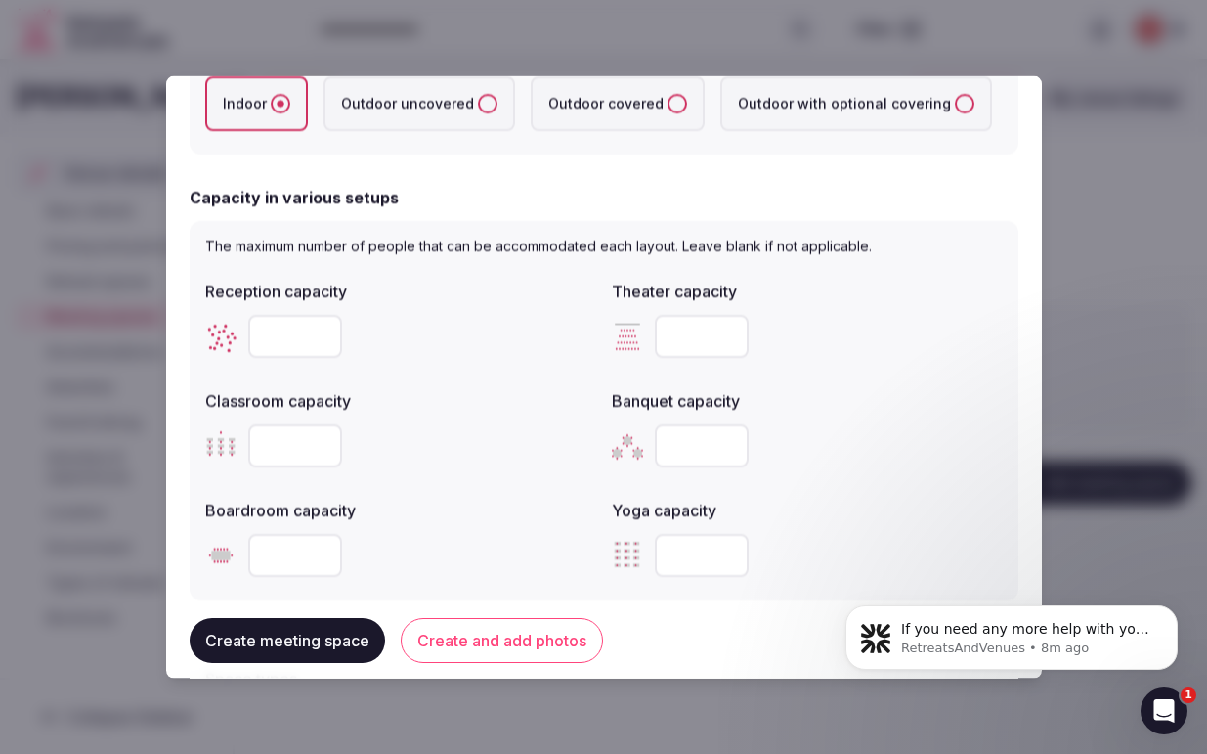
click at [268, 445] on input "number" at bounding box center [295, 444] width 94 height 43
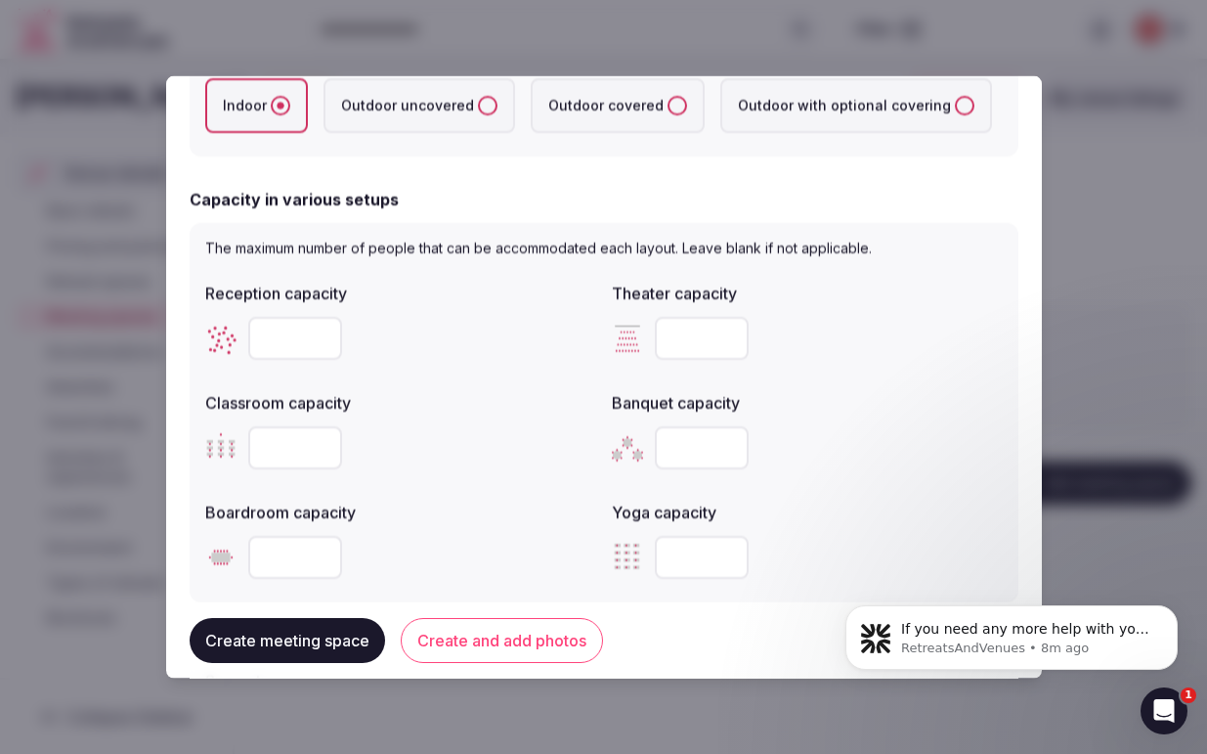
click at [282, 448] on input "number" at bounding box center [295, 446] width 94 height 43
type input "**"
click at [704, 452] on input "number" at bounding box center [702, 446] width 94 height 43
click at [690, 453] on input "*" at bounding box center [702, 446] width 94 height 43
type input "*"
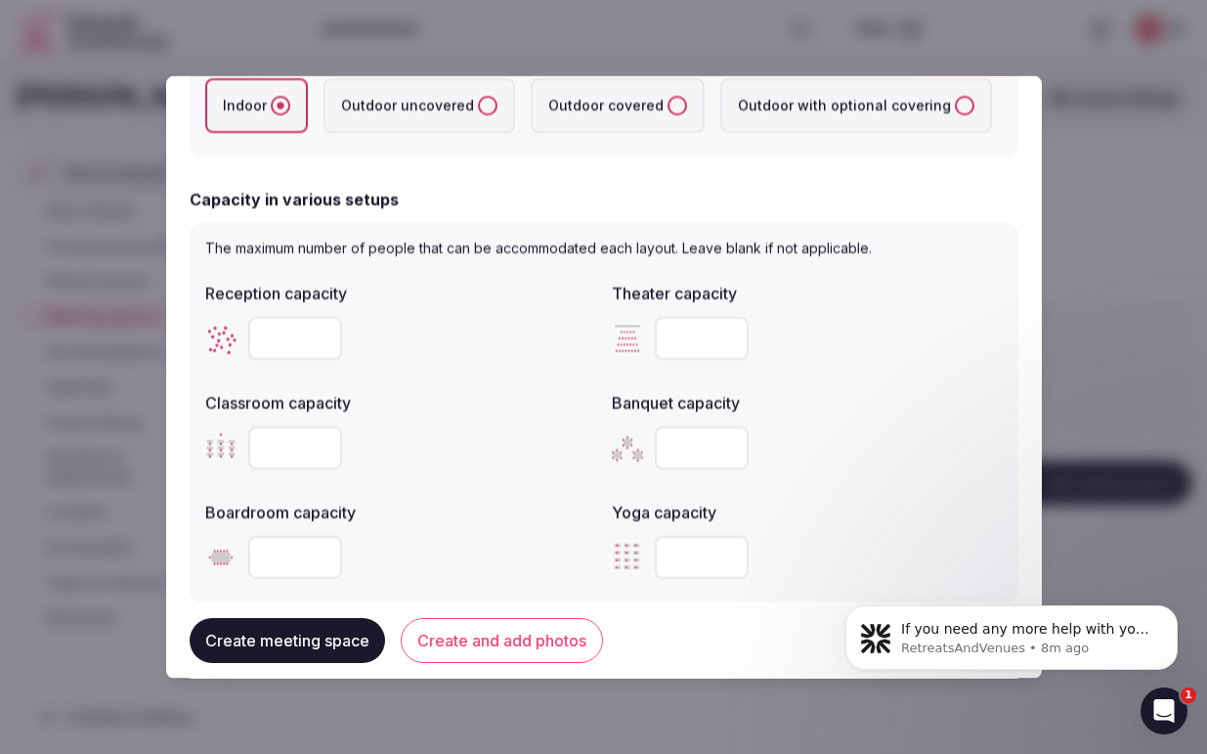
type input "**"
click at [289, 561] on input "number" at bounding box center [295, 556] width 94 height 43
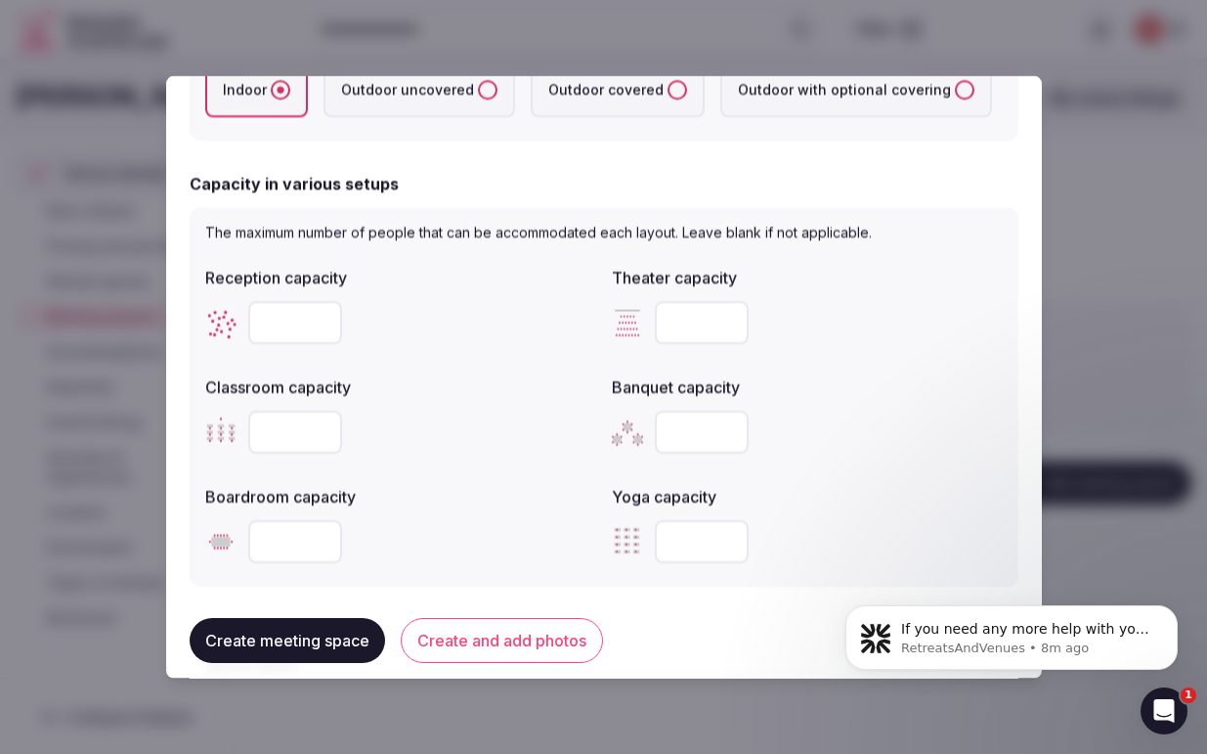
click at [267, 554] on input "*" at bounding box center [295, 540] width 94 height 43
type input "*"
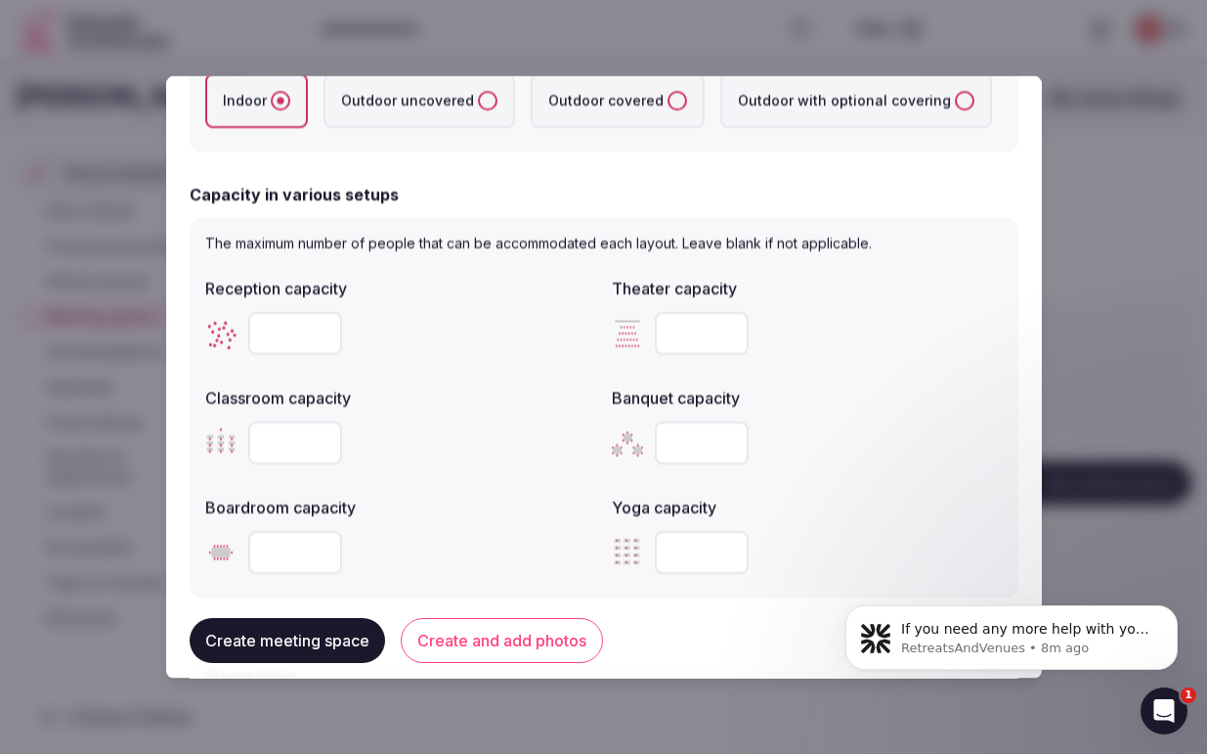
type input "*"
type input "**"
click at [665, 553] on input "number" at bounding box center [702, 551] width 94 height 43
click at [679, 556] on input "number" at bounding box center [702, 551] width 94 height 43
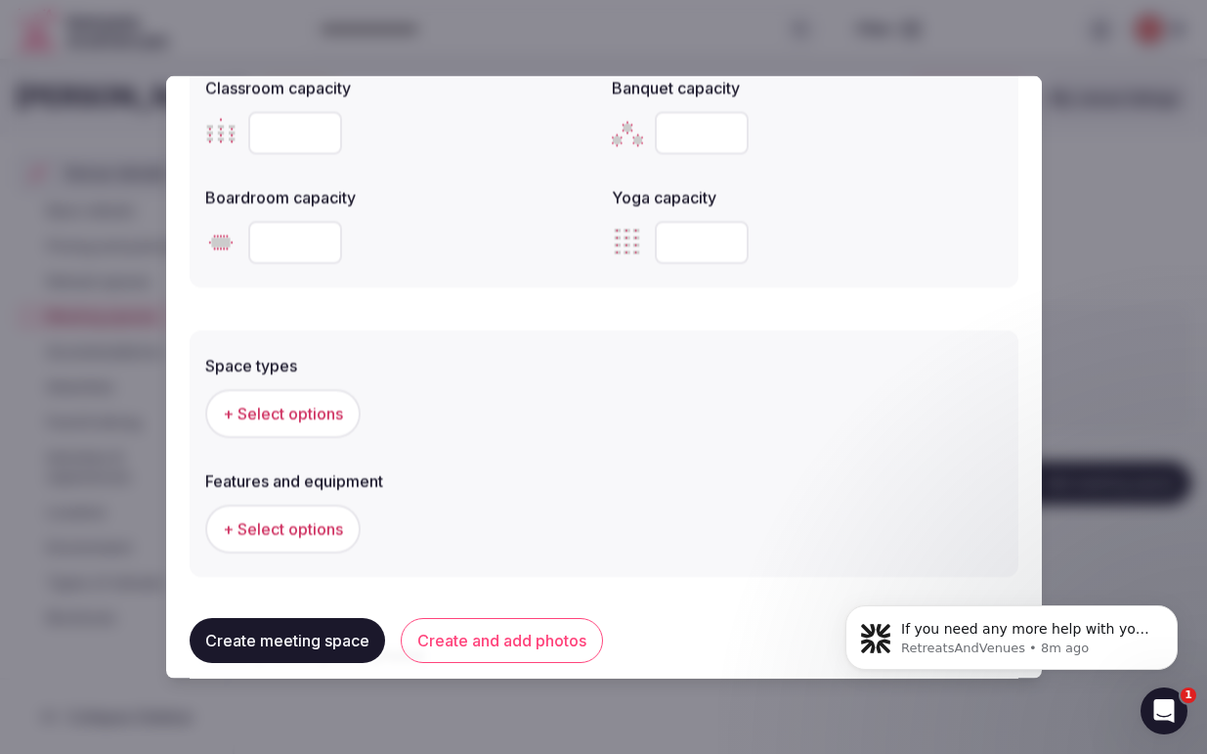
scroll to position [872, 0]
type input "**"
click at [280, 418] on span "+ Select options" at bounding box center [283, 411] width 120 height 22
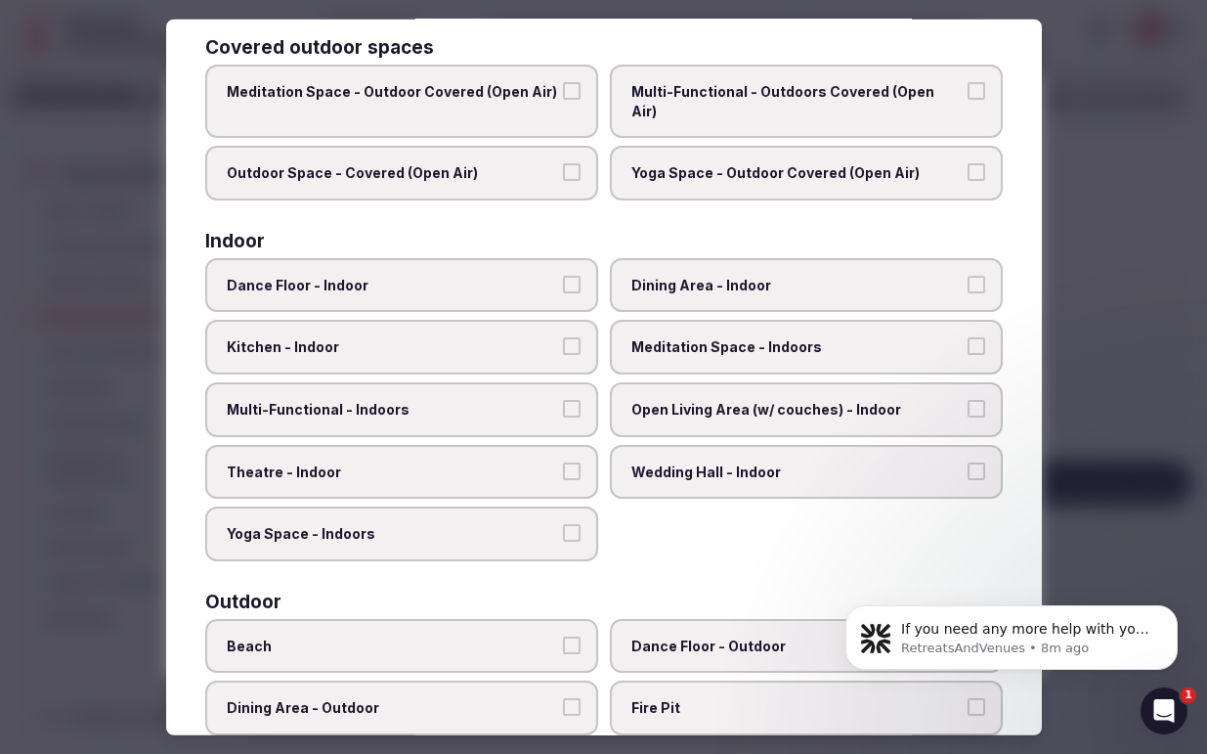
scroll to position [143, 0]
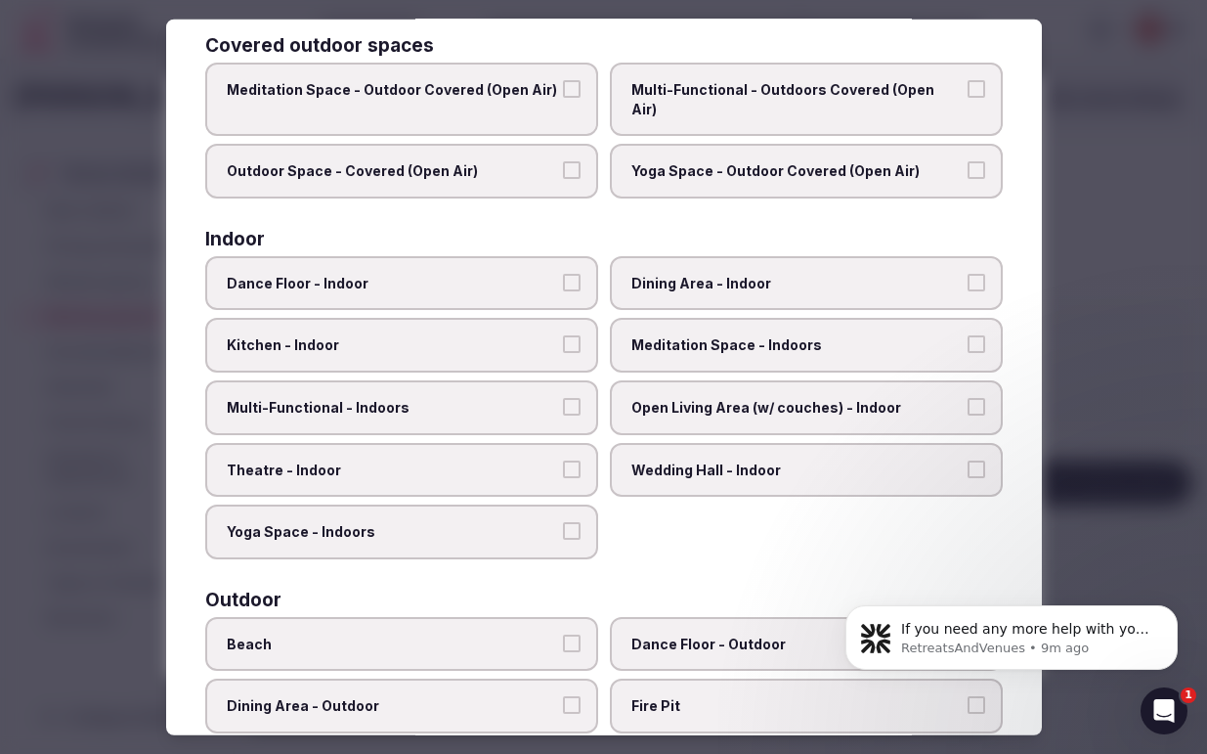
click at [569, 274] on button "Dance Floor - Indoor" at bounding box center [572, 283] width 18 height 18
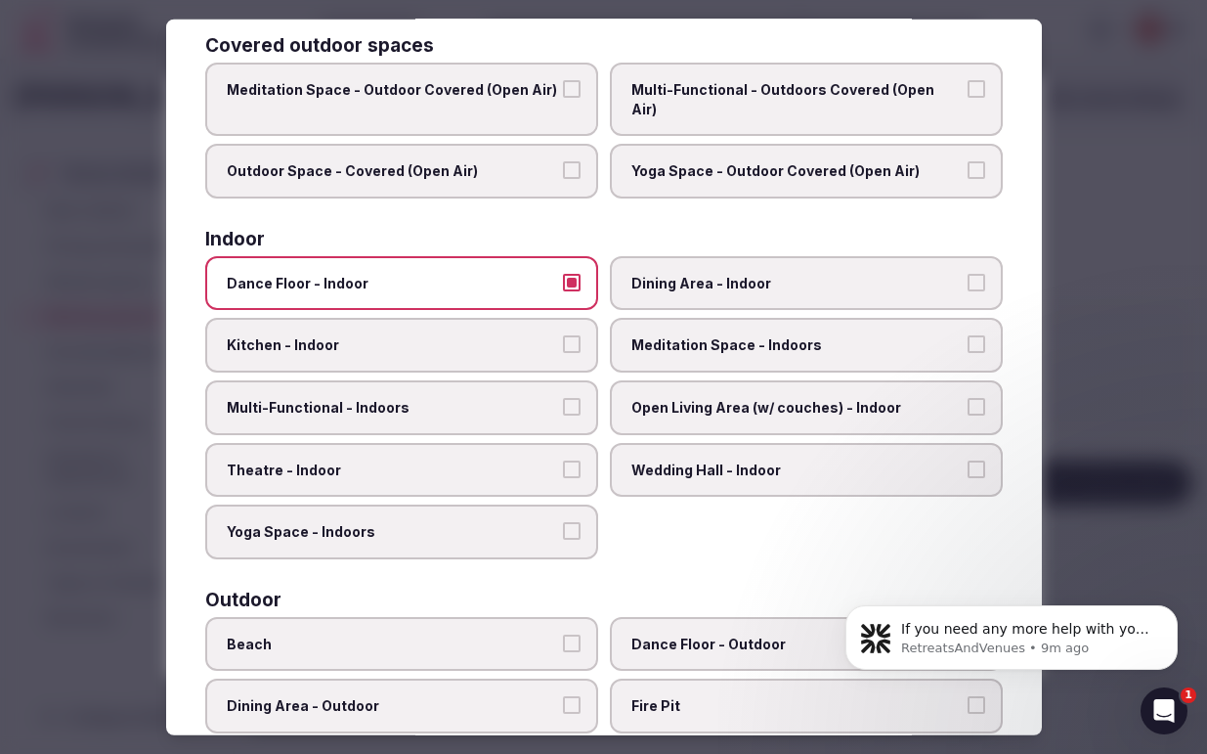
scroll to position [142, 0]
click at [576, 399] on button "Multi-Functional - Indoors" at bounding box center [572, 408] width 18 height 18
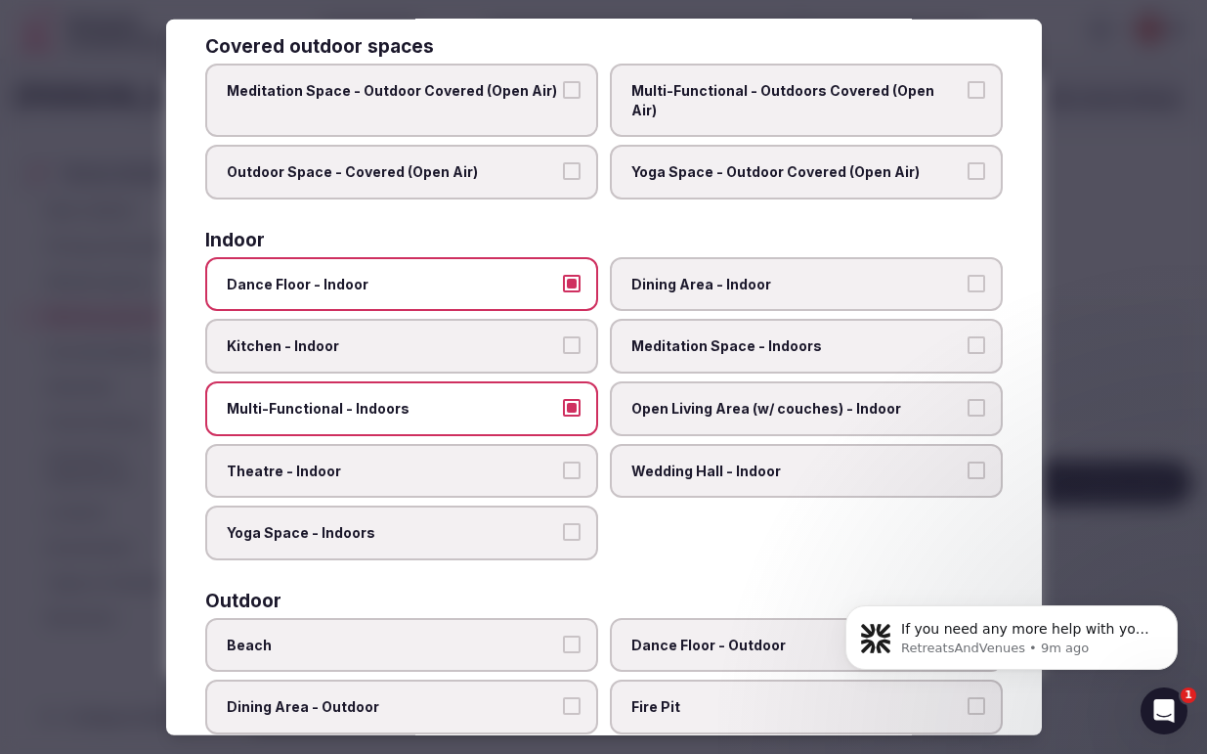
click at [576, 523] on button "Yoga Space - Indoors" at bounding box center [572, 532] width 18 height 18
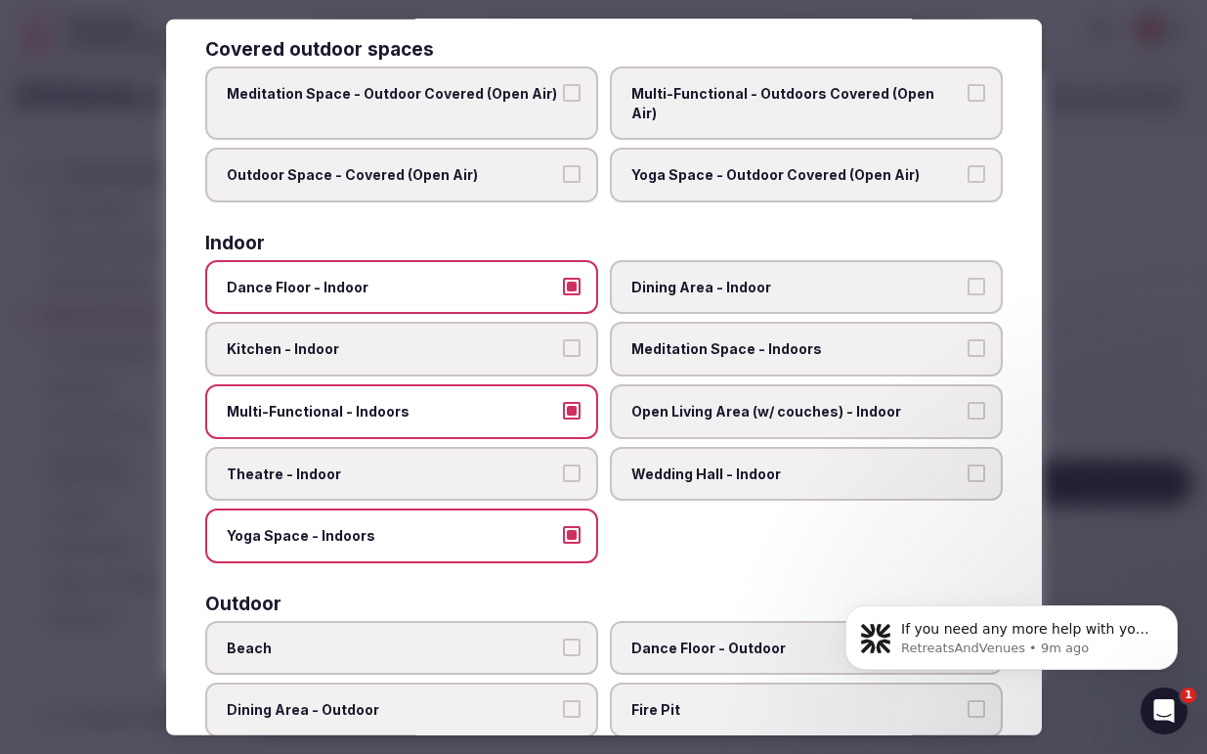
click at [976, 278] on button "Dining Area - Indoor" at bounding box center [977, 287] width 18 height 18
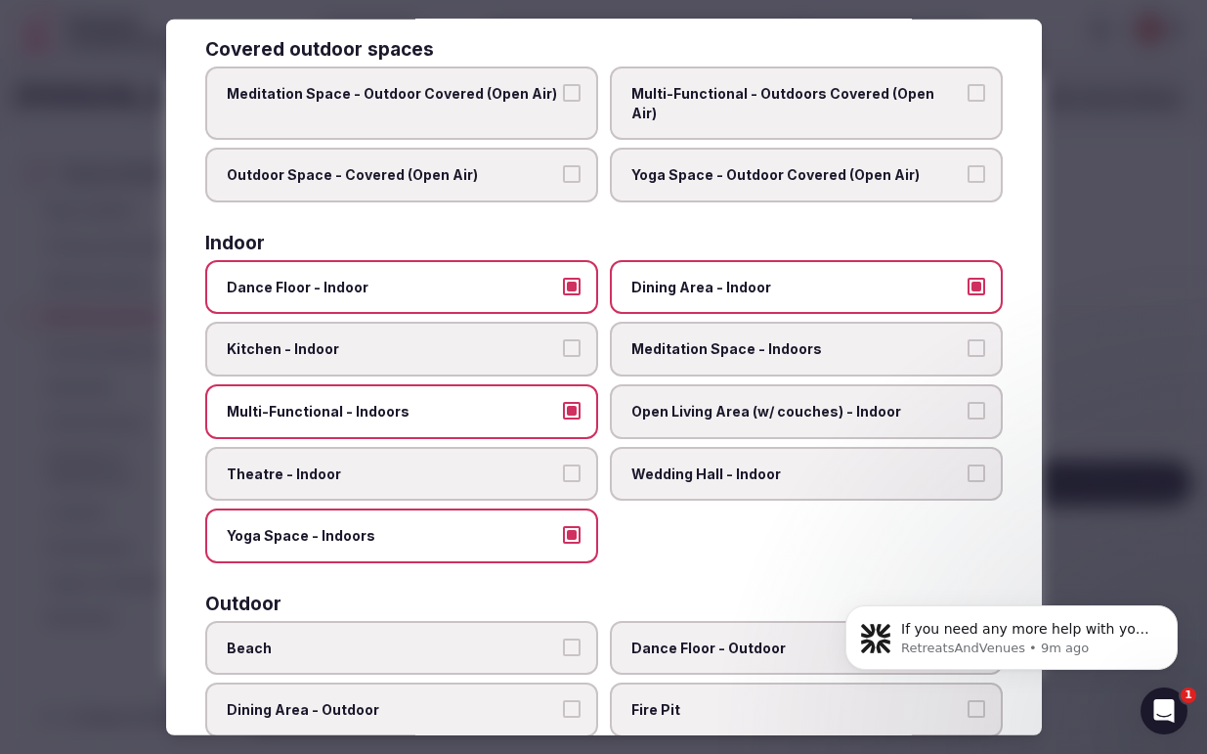
click at [977, 339] on button "Meditation Space - Indoors" at bounding box center [977, 348] width 18 height 18
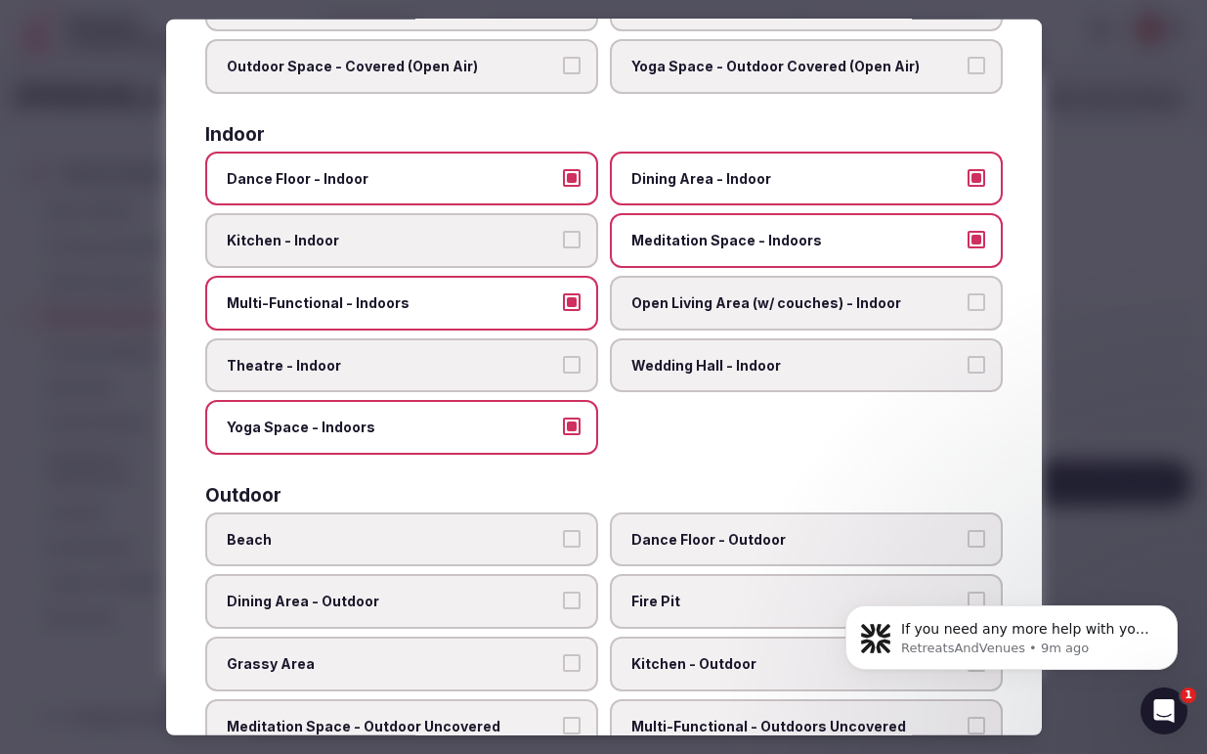
scroll to position [249, 0]
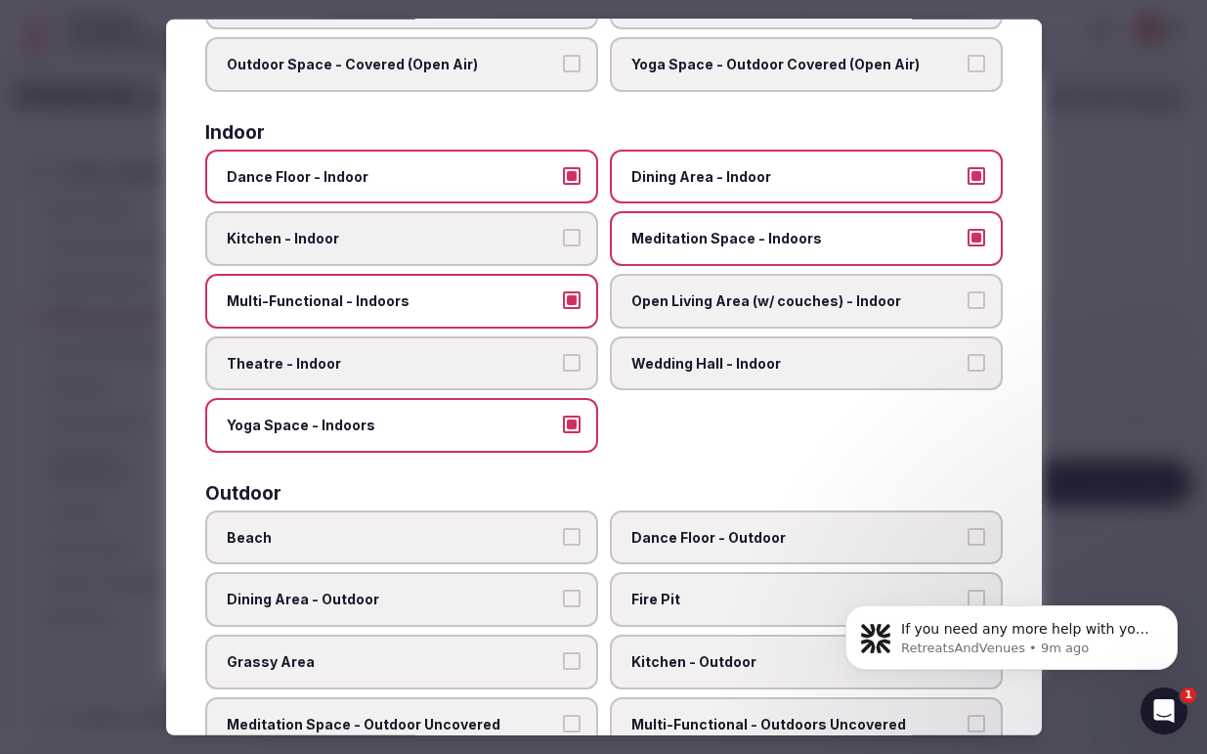
click at [976, 291] on button "Open Living Area (w/ couches) - Indoor" at bounding box center [977, 300] width 18 height 18
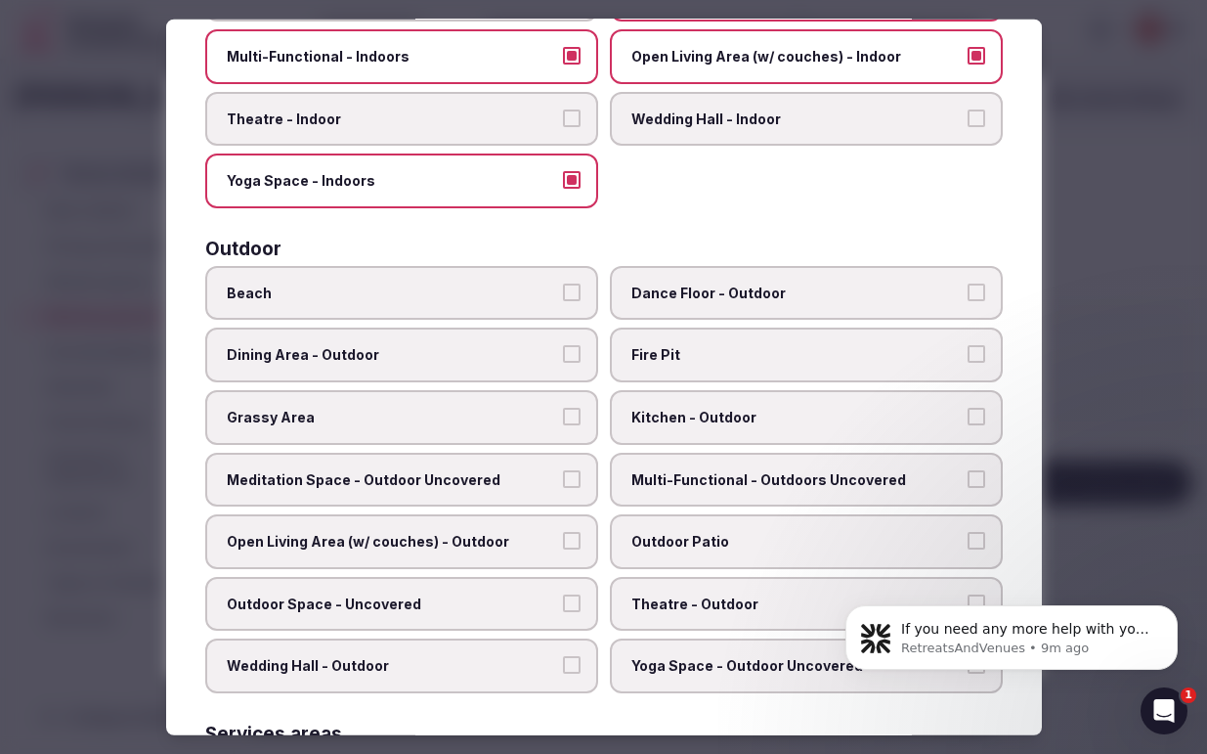
scroll to position [503, 0]
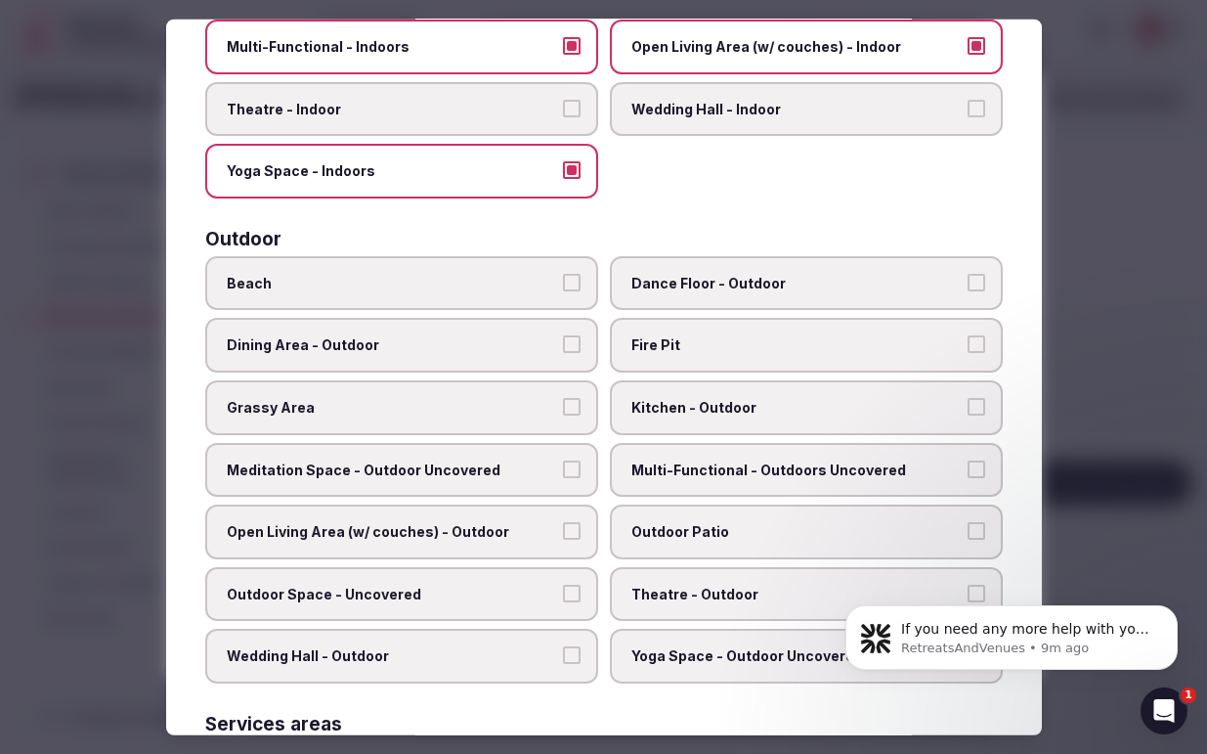
click at [574, 274] on button "Beach" at bounding box center [572, 283] width 18 height 18
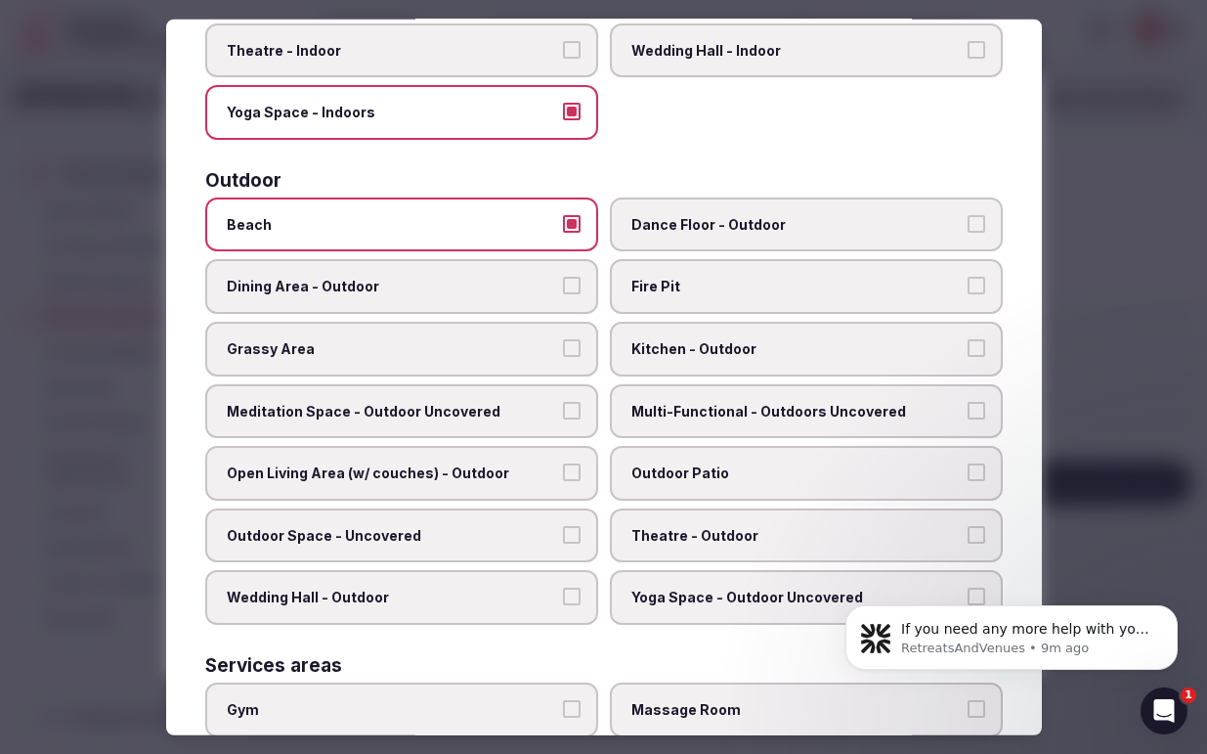
scroll to position [561, 0]
drag, startPoint x: 571, startPoint y: 266, endPoint x: 652, endPoint y: 278, distance: 82.0
click at [572, 278] on button "Dining Area - Outdoor" at bounding box center [572, 287] width 18 height 18
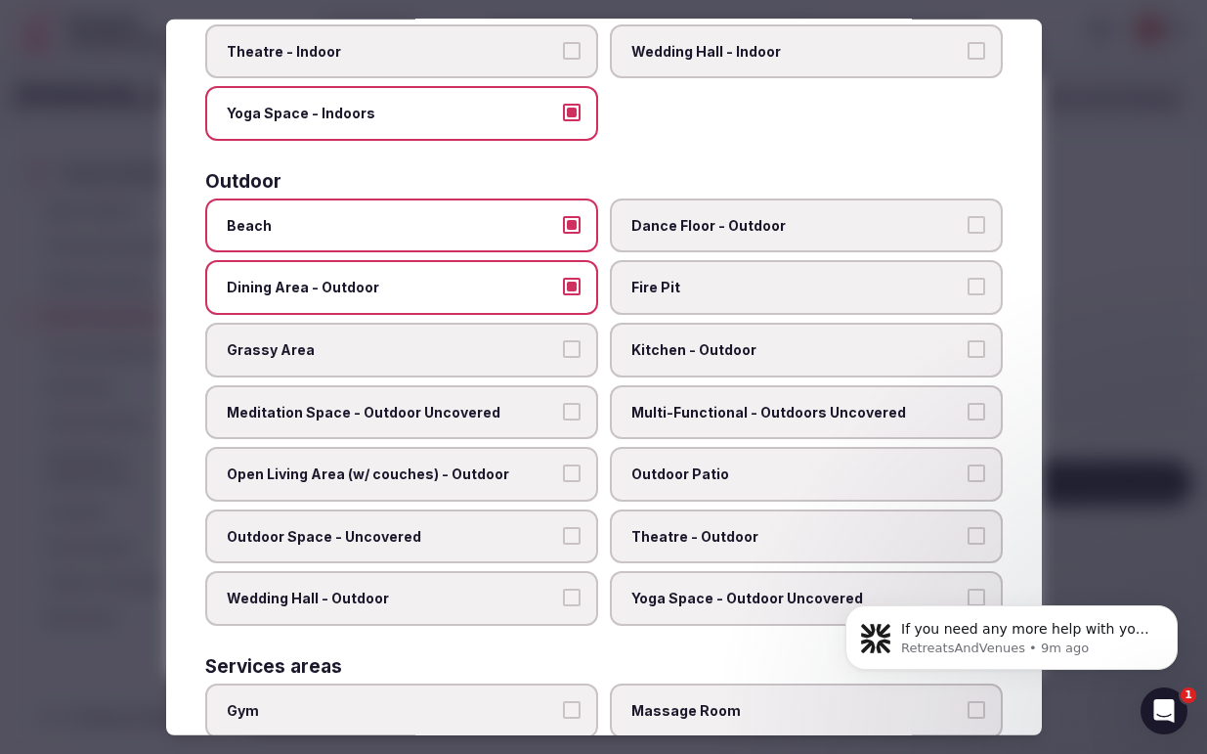
drag, startPoint x: 976, startPoint y: 264, endPoint x: 957, endPoint y: 275, distance: 22.3
click at [976, 278] on button "Fire Pit" at bounding box center [977, 287] width 18 height 18
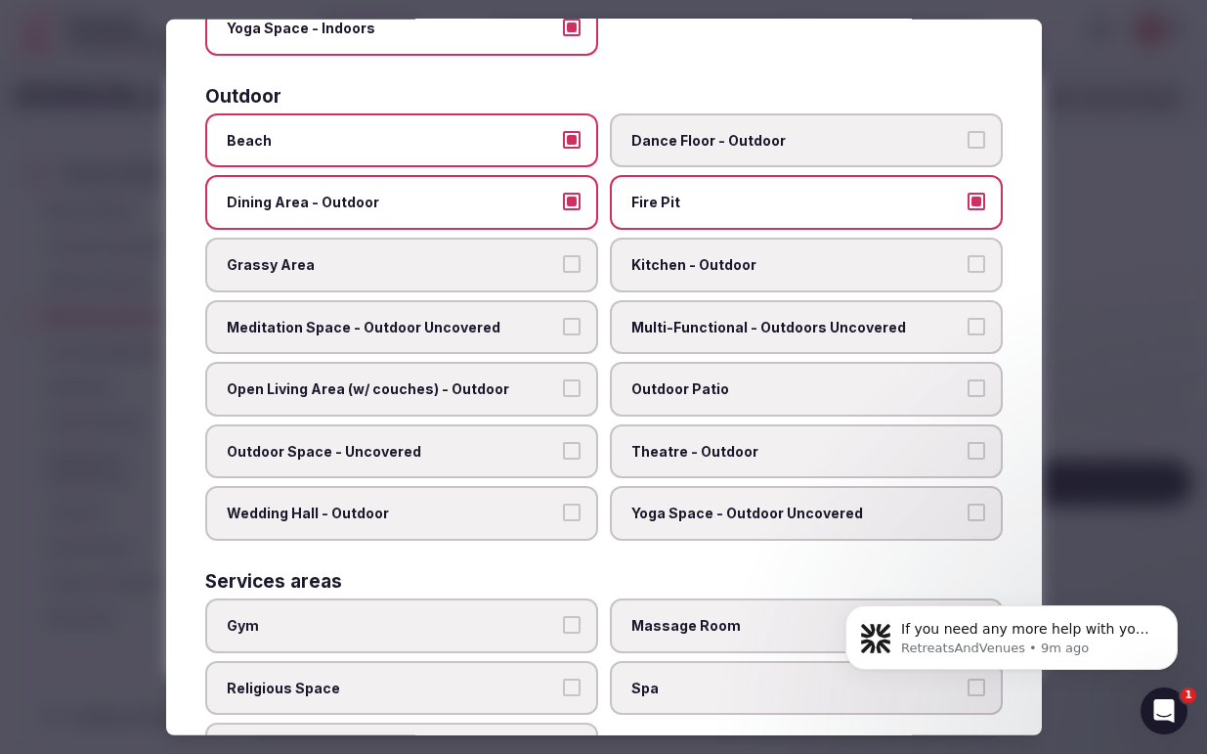
scroll to position [648, 0]
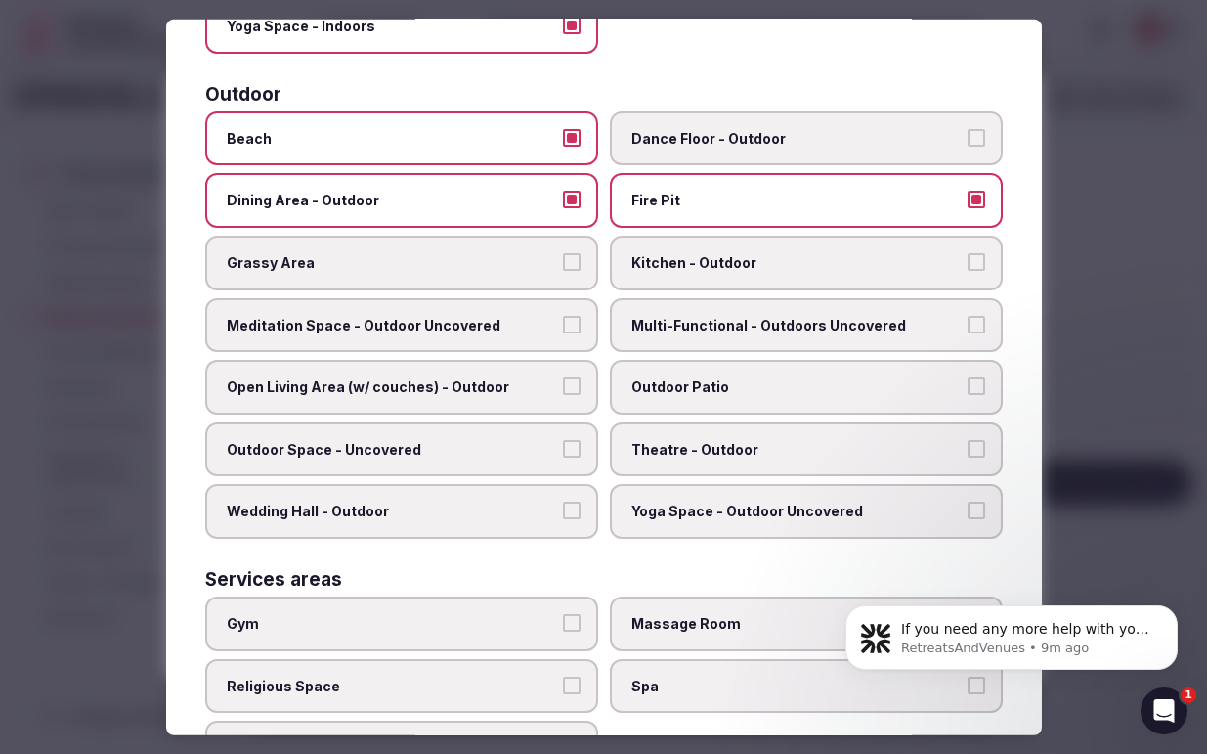
click at [576, 253] on button "Grassy Area" at bounding box center [572, 262] width 18 height 18
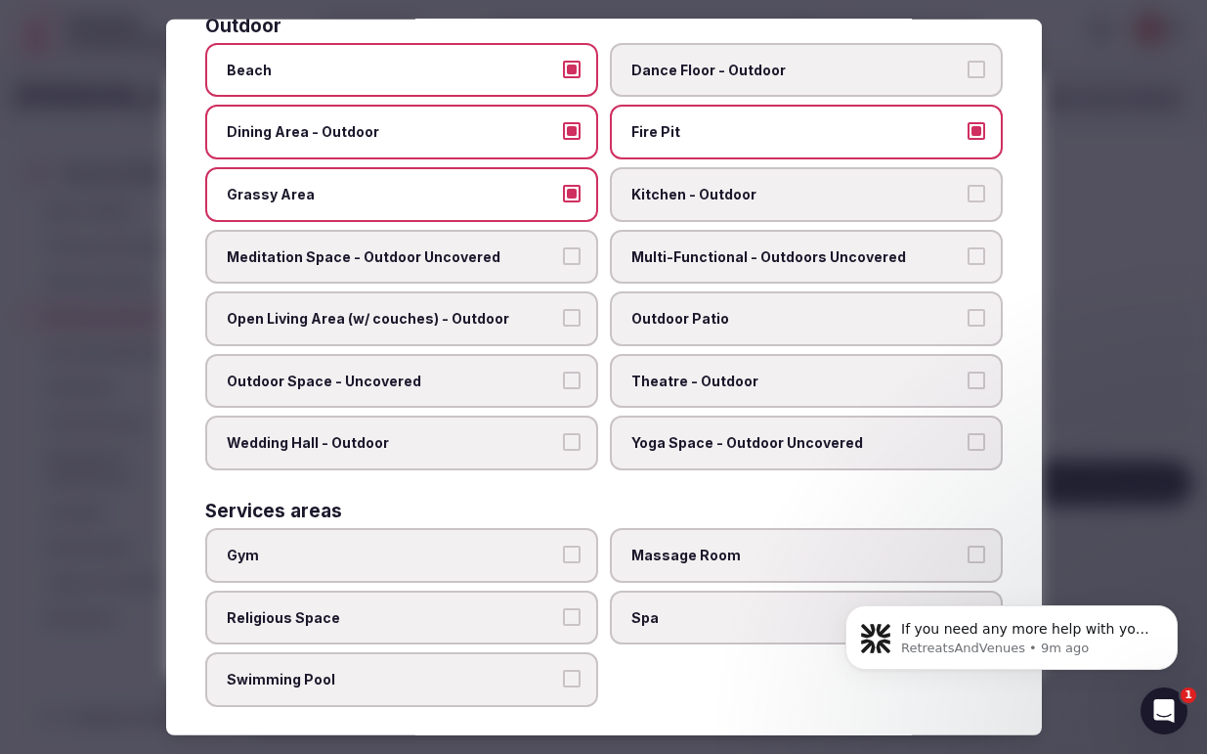
scroll to position [720, 0]
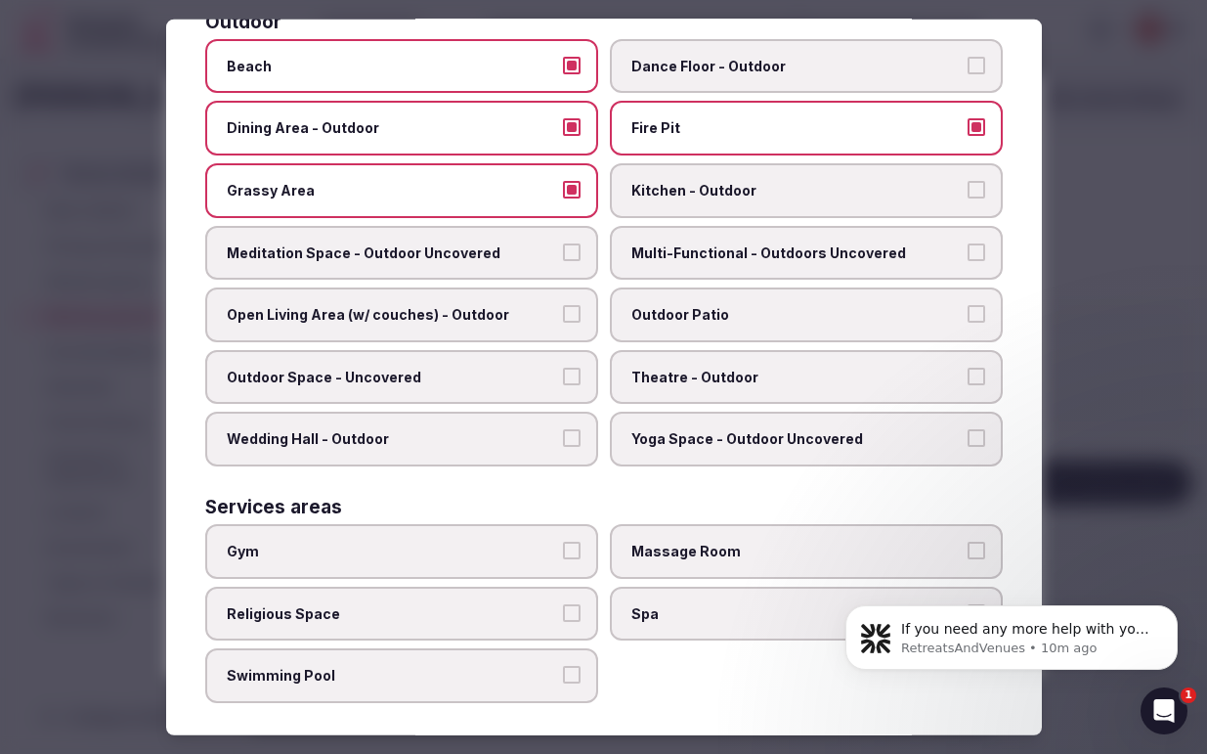
click at [985, 233] on label "Multi-Functional - Outdoors Uncovered" at bounding box center [806, 252] width 393 height 55
click at [985, 242] on button "Multi-Functional - Outdoors Uncovered" at bounding box center [977, 251] width 18 height 18
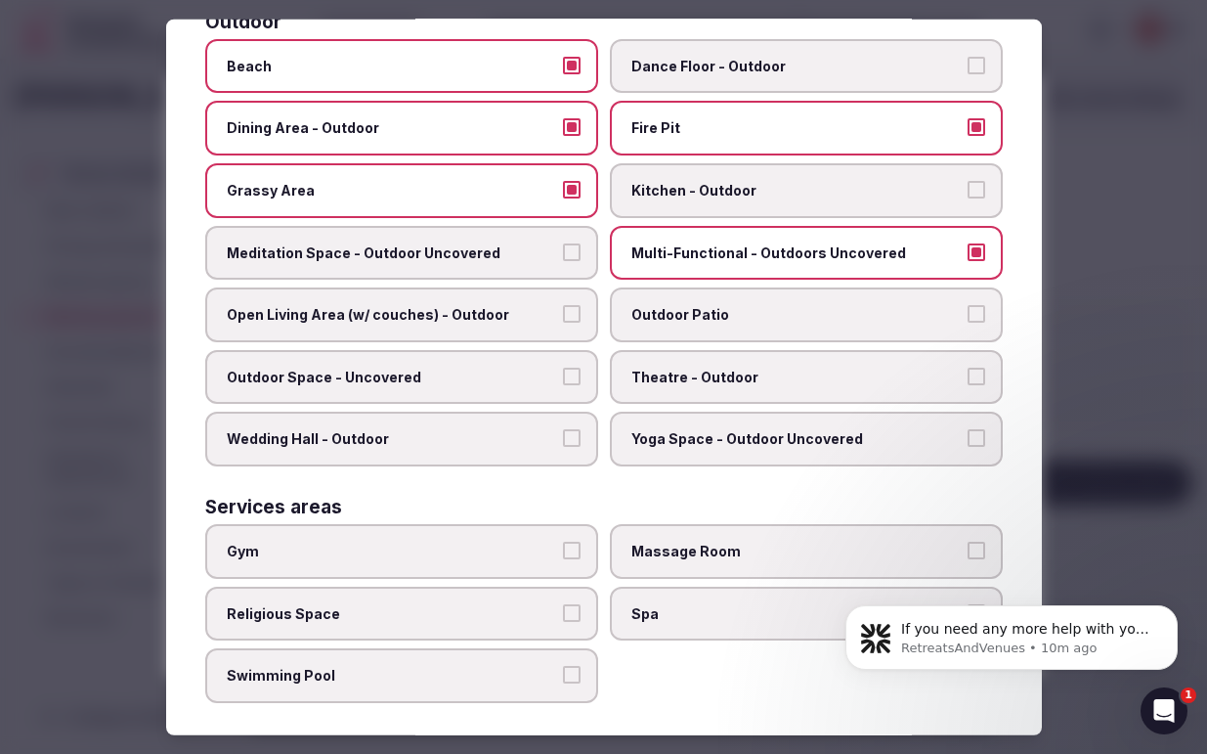
click at [571, 305] on button "Open Living Area (w/ couches) - Outdoor" at bounding box center [572, 314] width 18 height 18
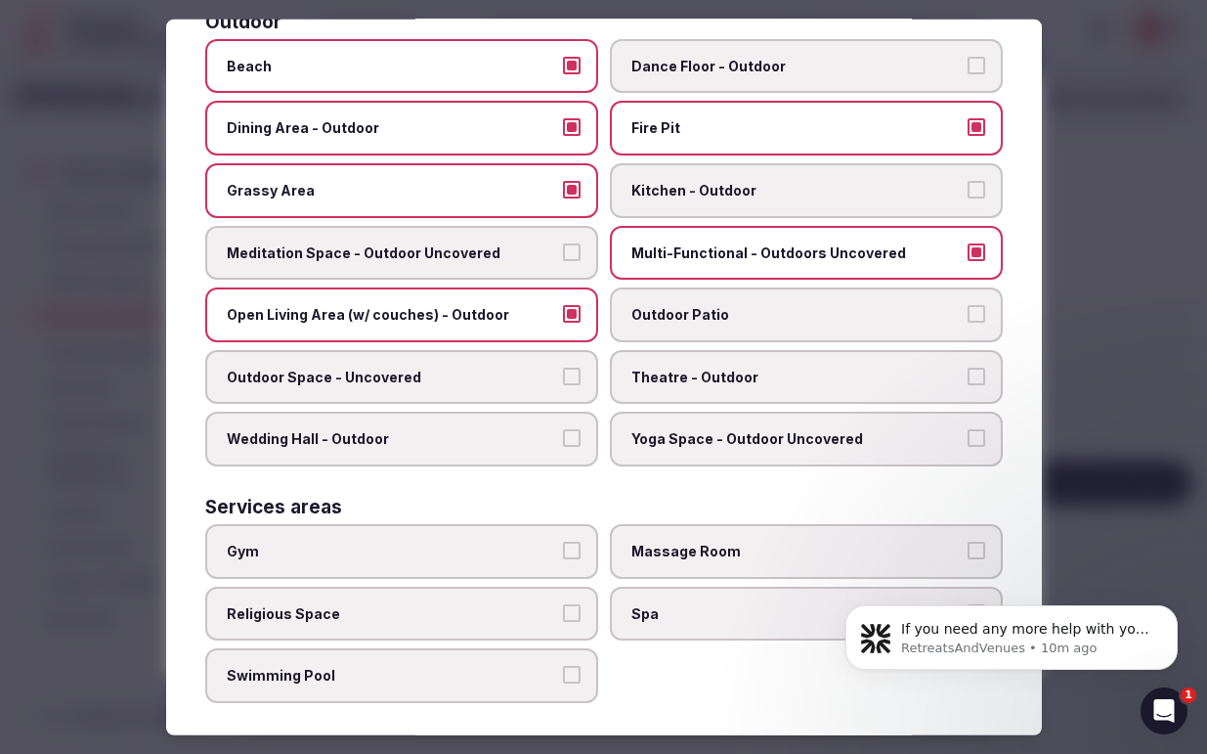
drag, startPoint x: 571, startPoint y: 354, endPoint x: 561, endPoint y: 367, distance: 16.8
click at [571, 367] on button "Outdoor Space - Uncovered" at bounding box center [572, 376] width 18 height 18
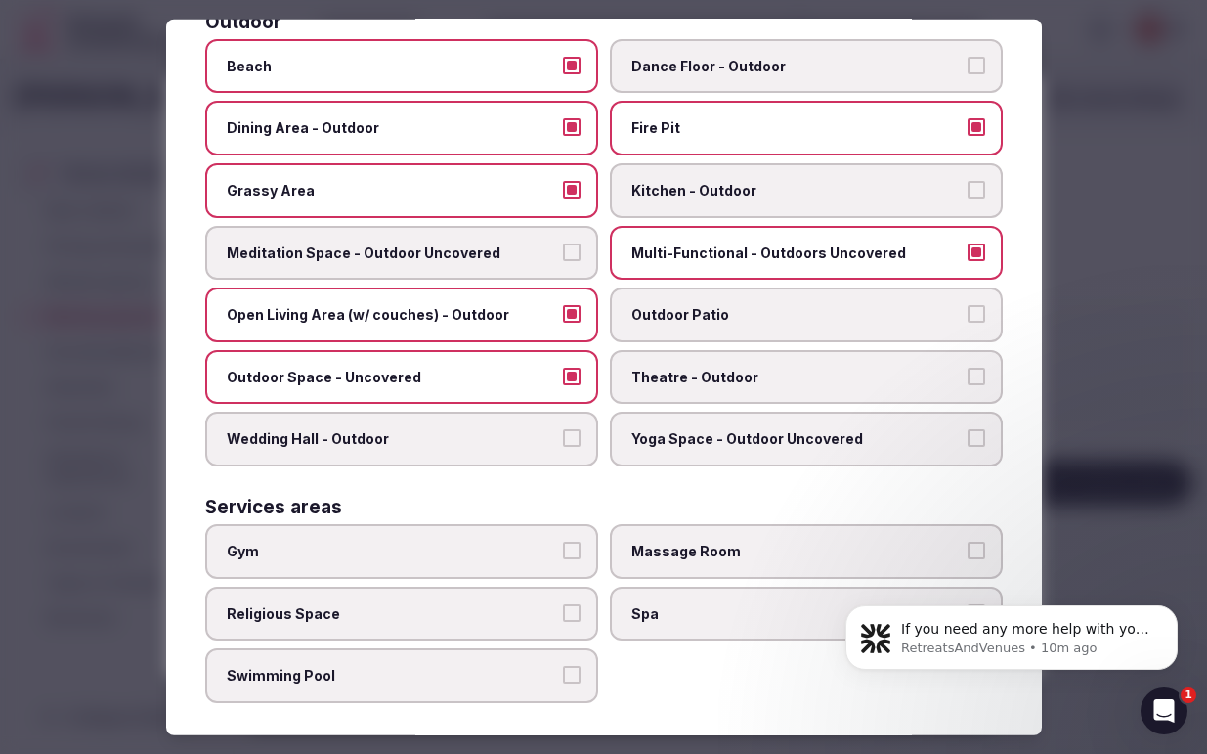
click at [981, 305] on button "Outdoor Patio" at bounding box center [977, 314] width 18 height 18
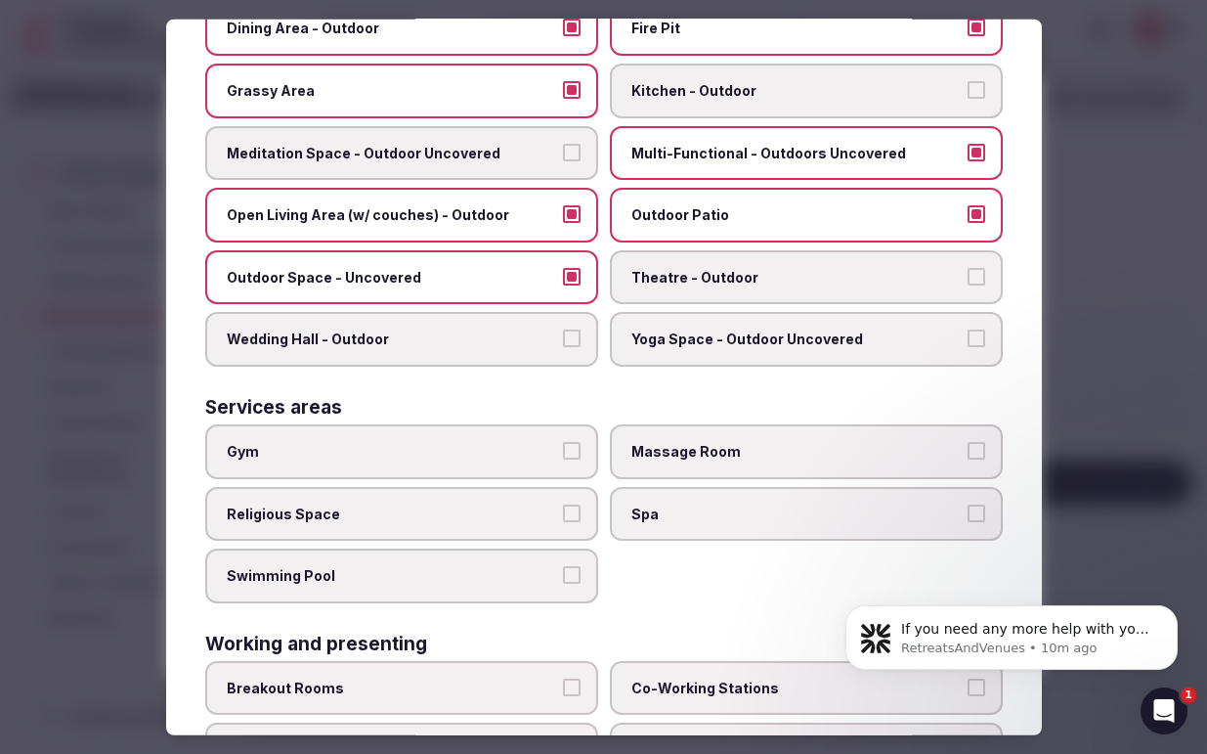
scroll to position [823, 0]
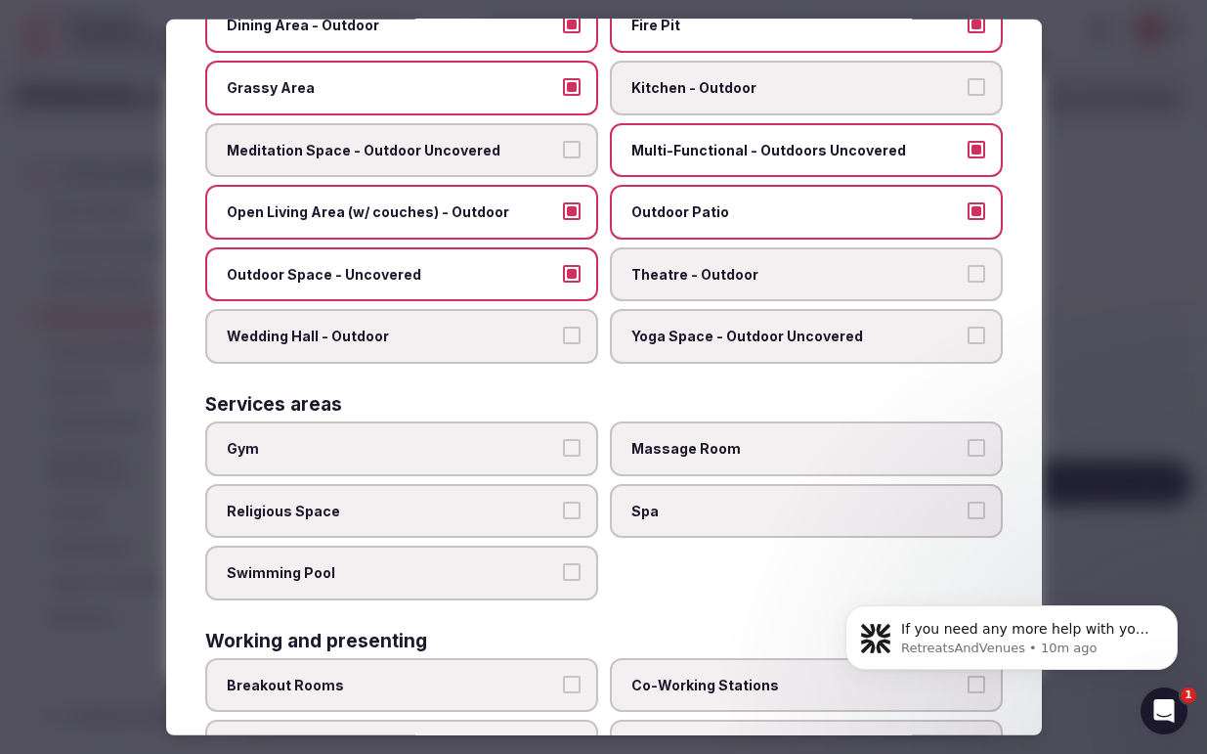
click at [971, 326] on button "Yoga Space - Outdoor Uncovered" at bounding box center [977, 335] width 18 height 18
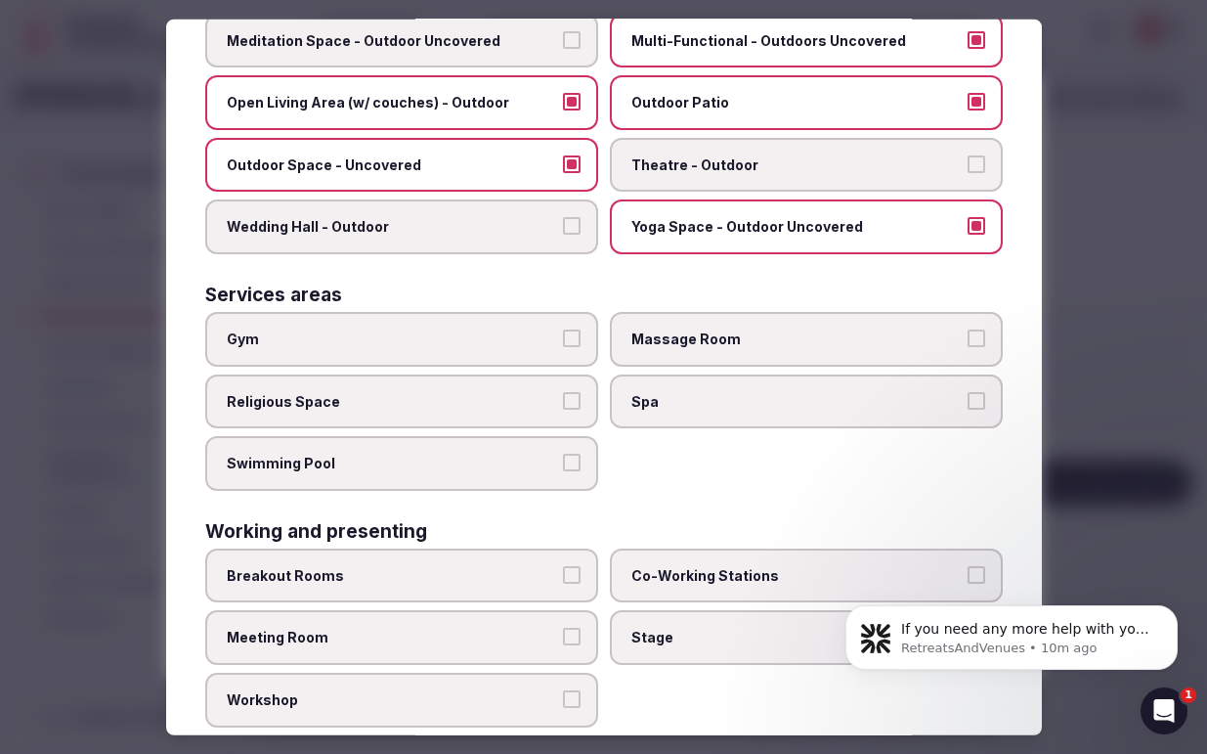
scroll to position [952, 0]
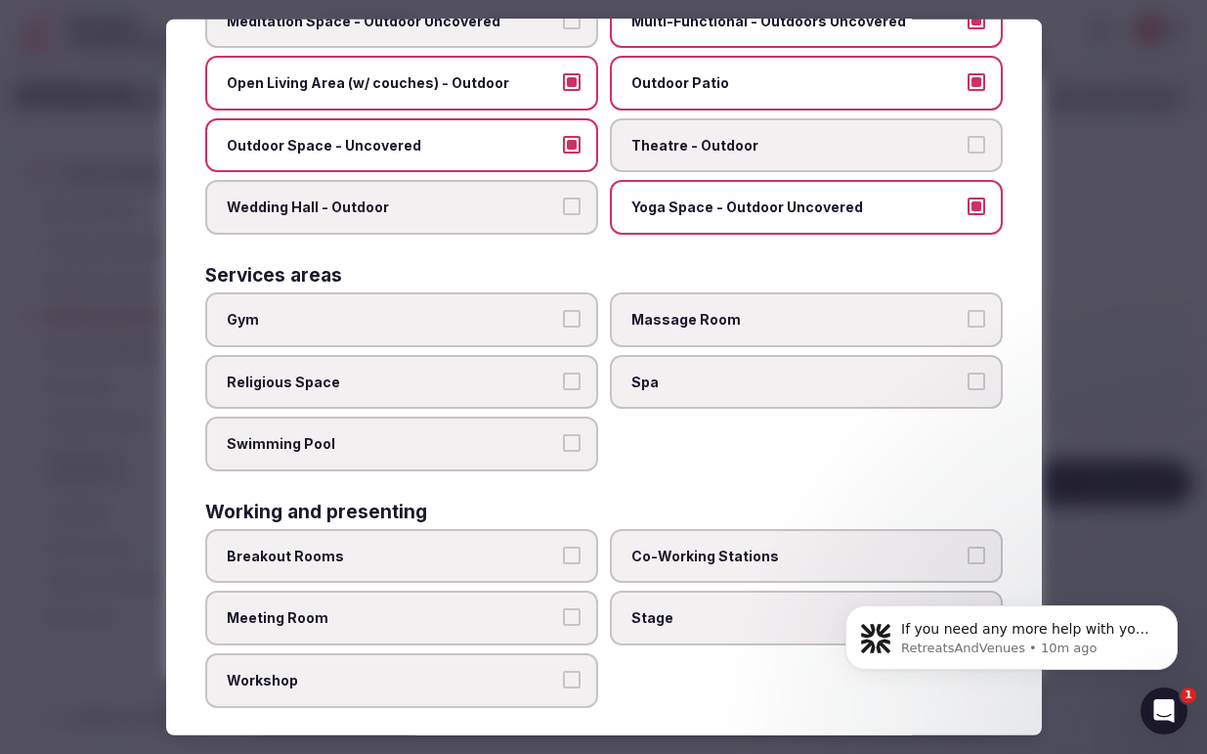
click at [575, 434] on button "Swimming Pool" at bounding box center [572, 443] width 18 height 18
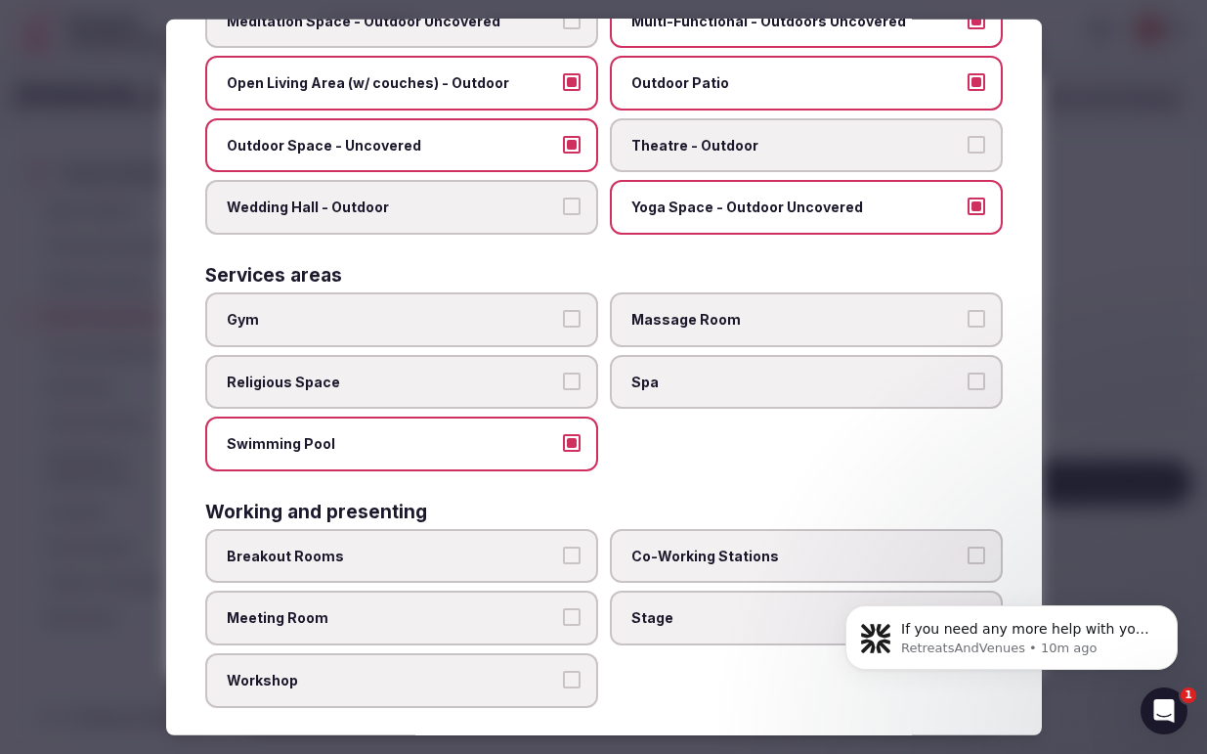
click at [573, 608] on button "Meeting Room" at bounding box center [572, 617] width 18 height 18
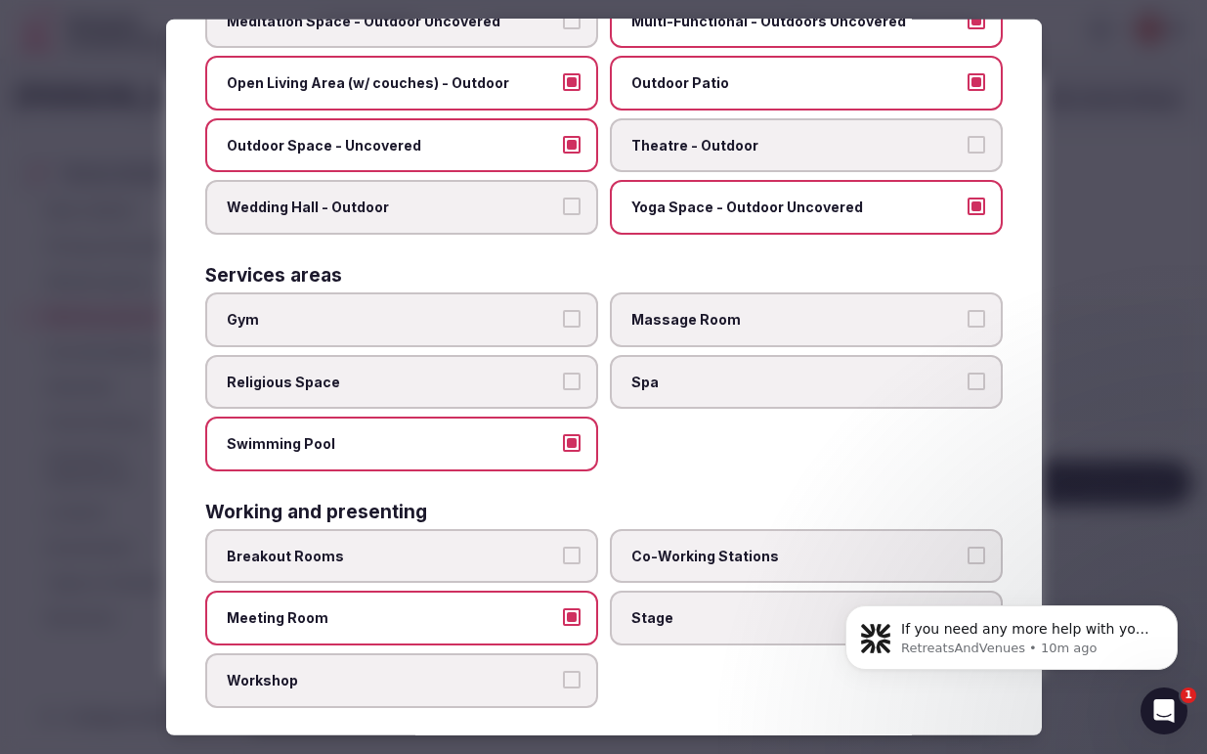
click at [576, 670] on button "Workshop" at bounding box center [572, 679] width 18 height 18
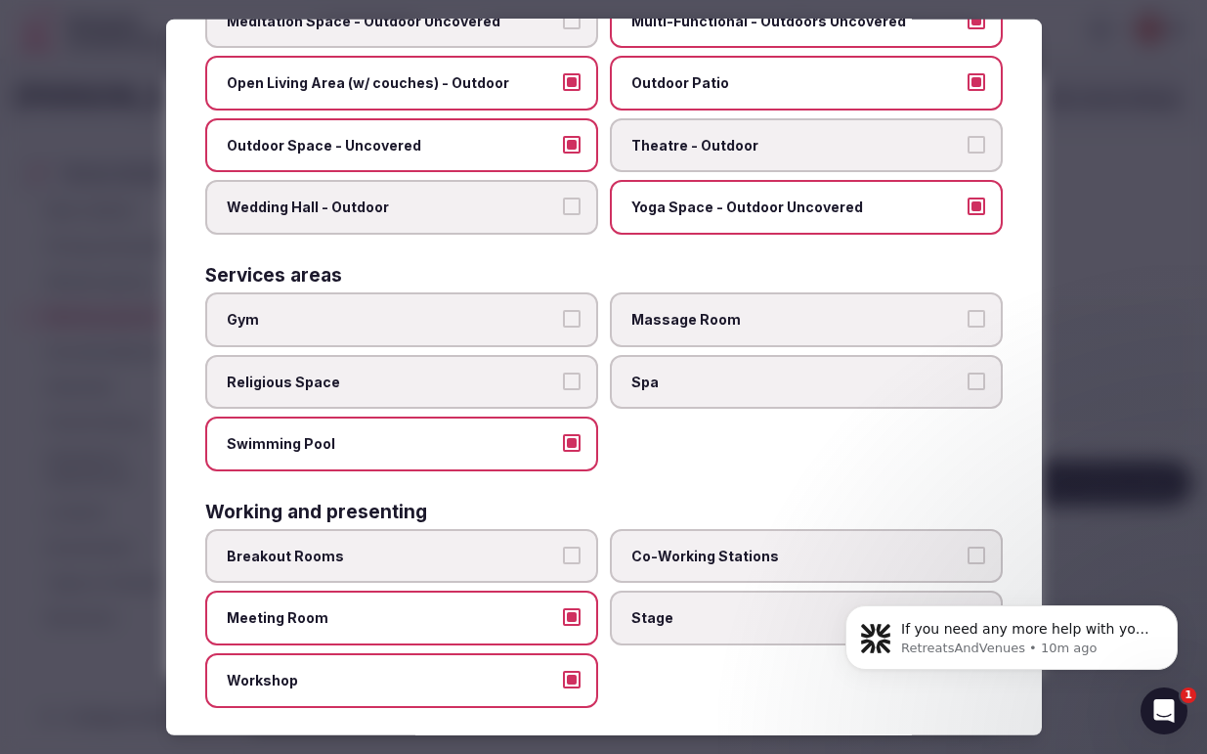
click at [974, 546] on button "Co-Working Stations" at bounding box center [977, 555] width 18 height 18
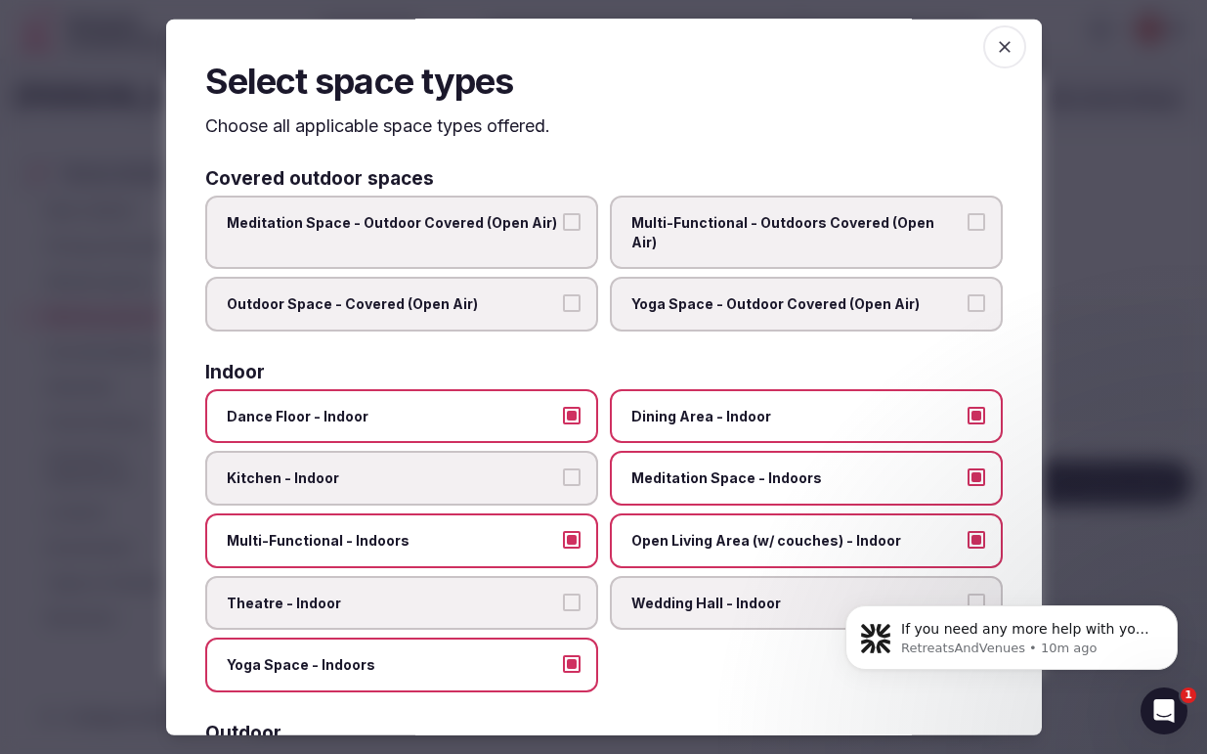
scroll to position [0, 0]
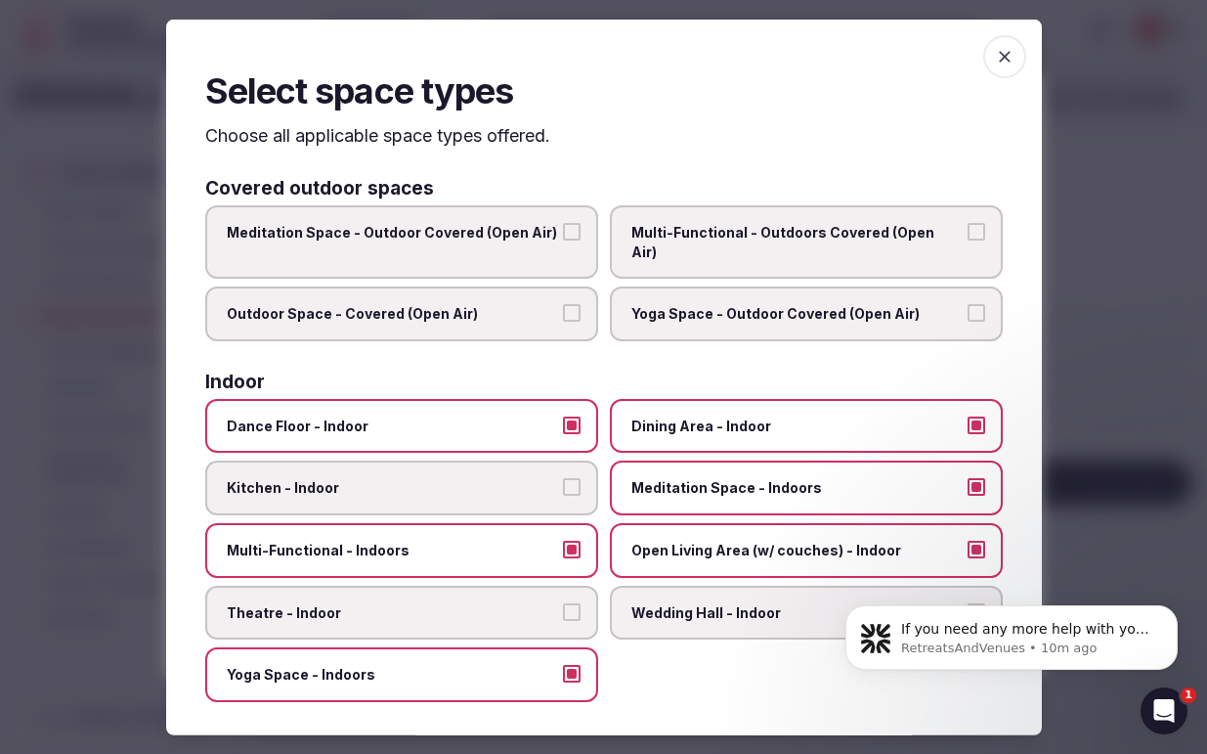
click at [649, 142] on p "Choose all applicable space types offered." at bounding box center [604, 135] width 798 height 24
click at [1012, 58] on icon "button" at bounding box center [1005, 56] width 20 height 20
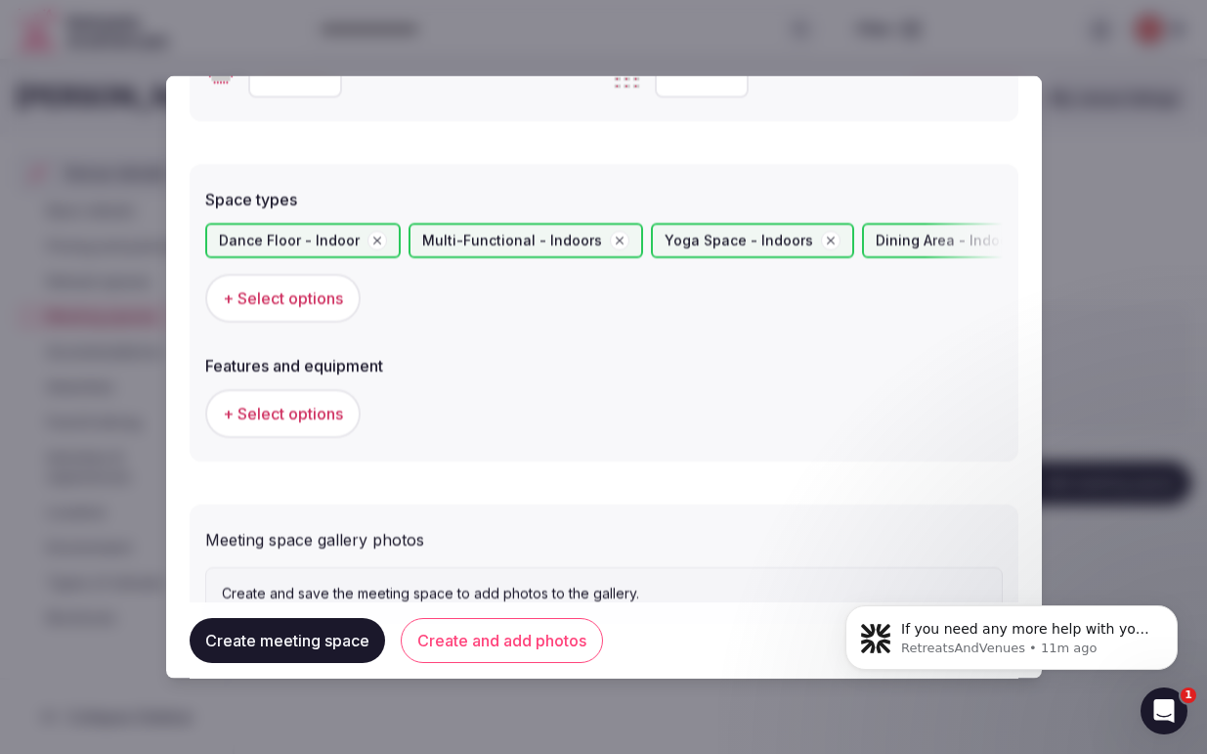
scroll to position [1116, 0]
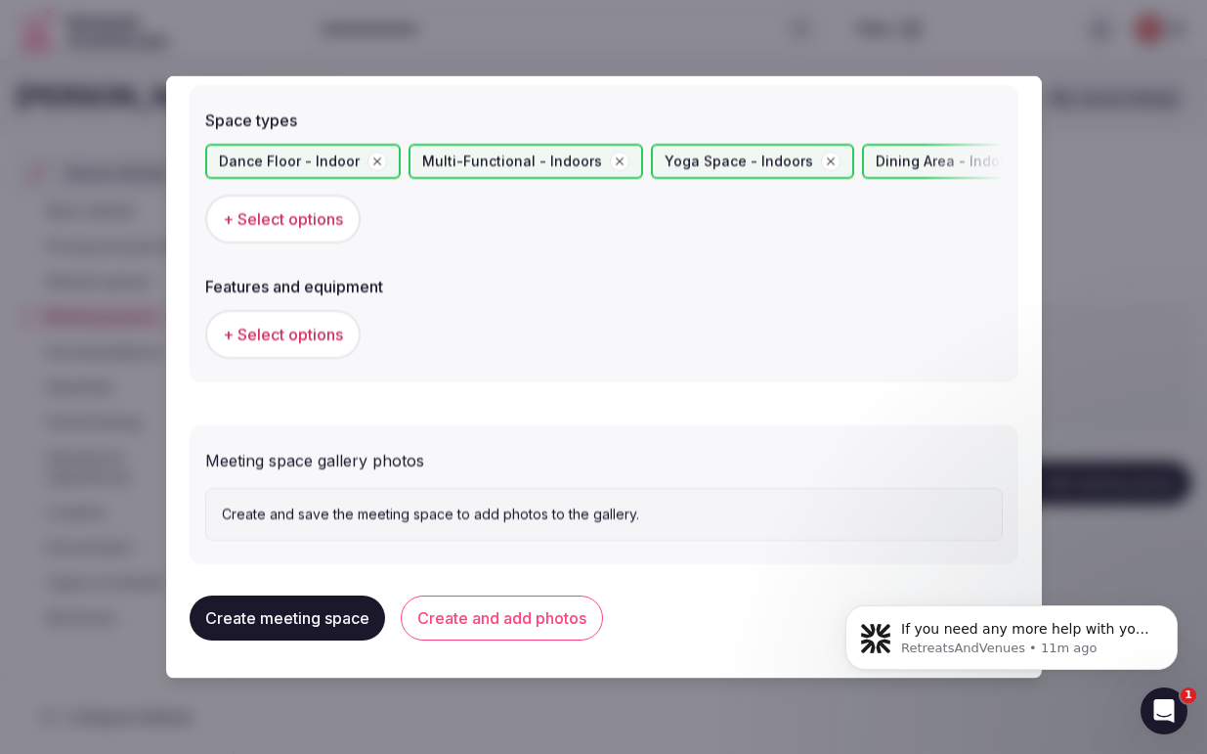
click at [271, 618] on button "Create meeting space" at bounding box center [287, 616] width 195 height 45
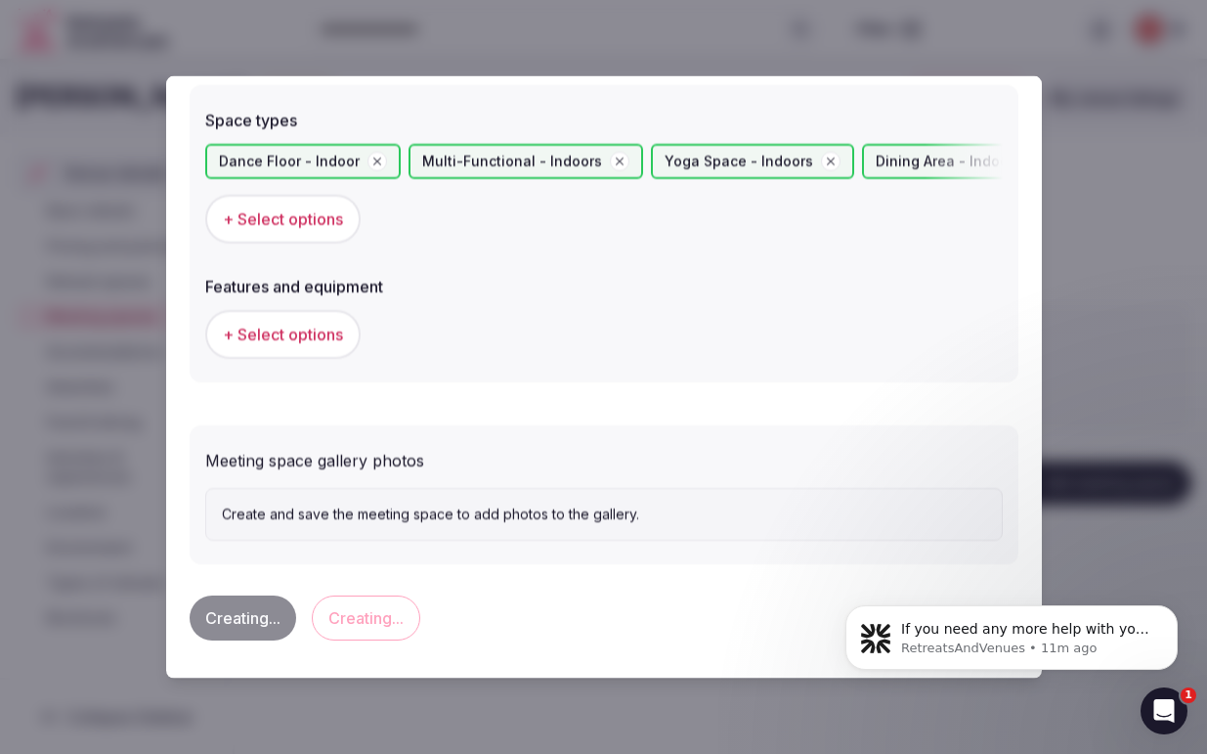
scroll to position [0, 0]
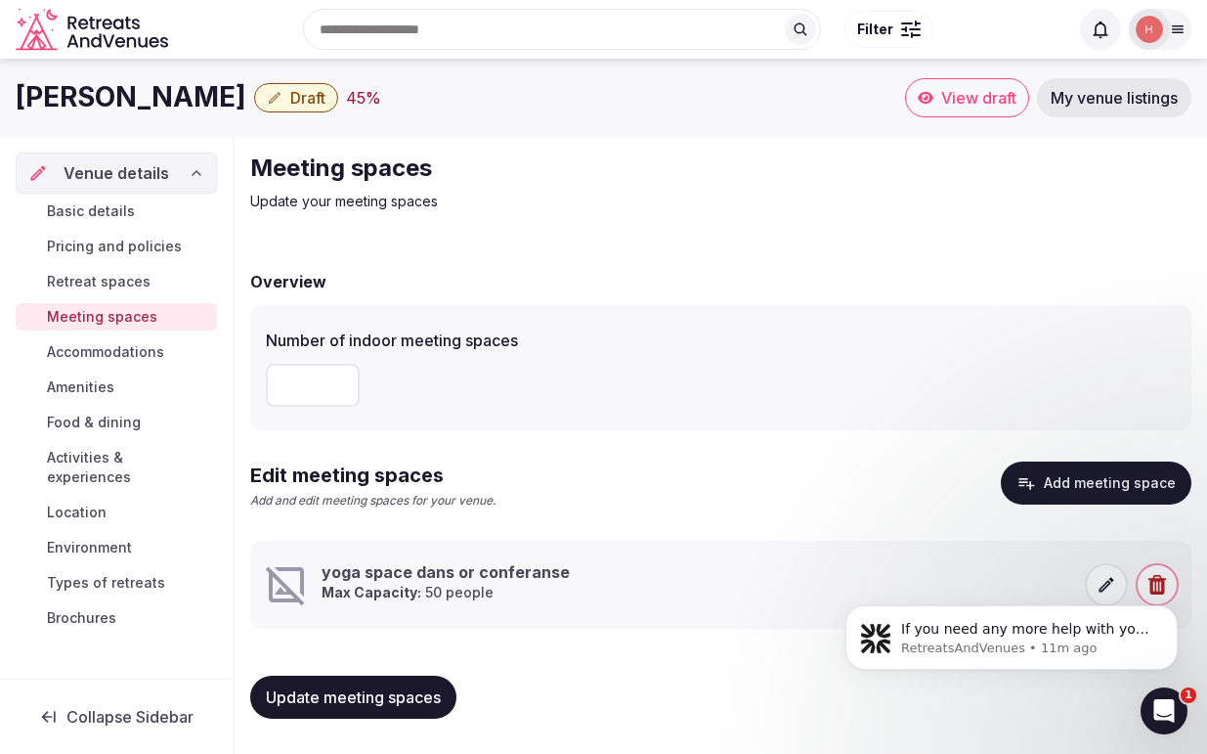
click at [360, 698] on span "Update meeting spaces" at bounding box center [353, 697] width 175 height 20
click at [110, 349] on span "Accommodations" at bounding box center [105, 352] width 117 height 20
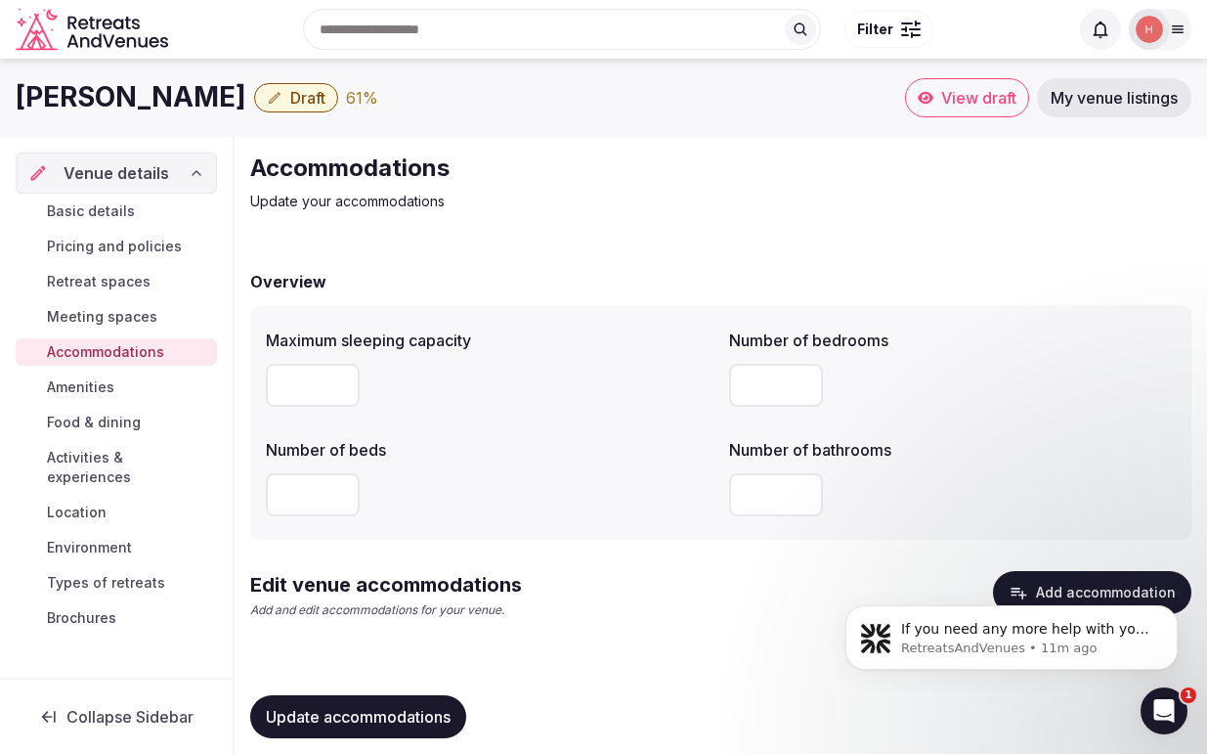
click at [296, 383] on input "number" at bounding box center [313, 385] width 94 height 43
type input "**"
click at [300, 497] on input "number" at bounding box center [313, 494] width 94 height 43
type input "**"
click at [765, 497] on input "number" at bounding box center [776, 494] width 94 height 43
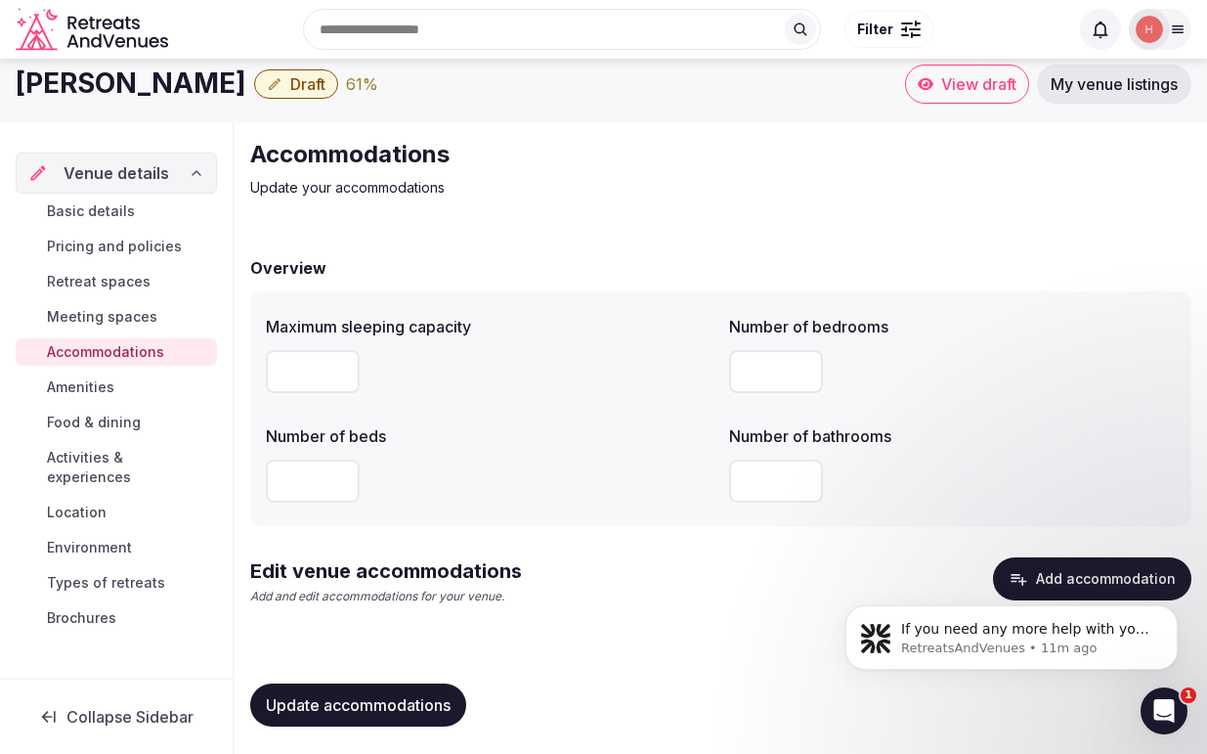
scroll to position [16, 0]
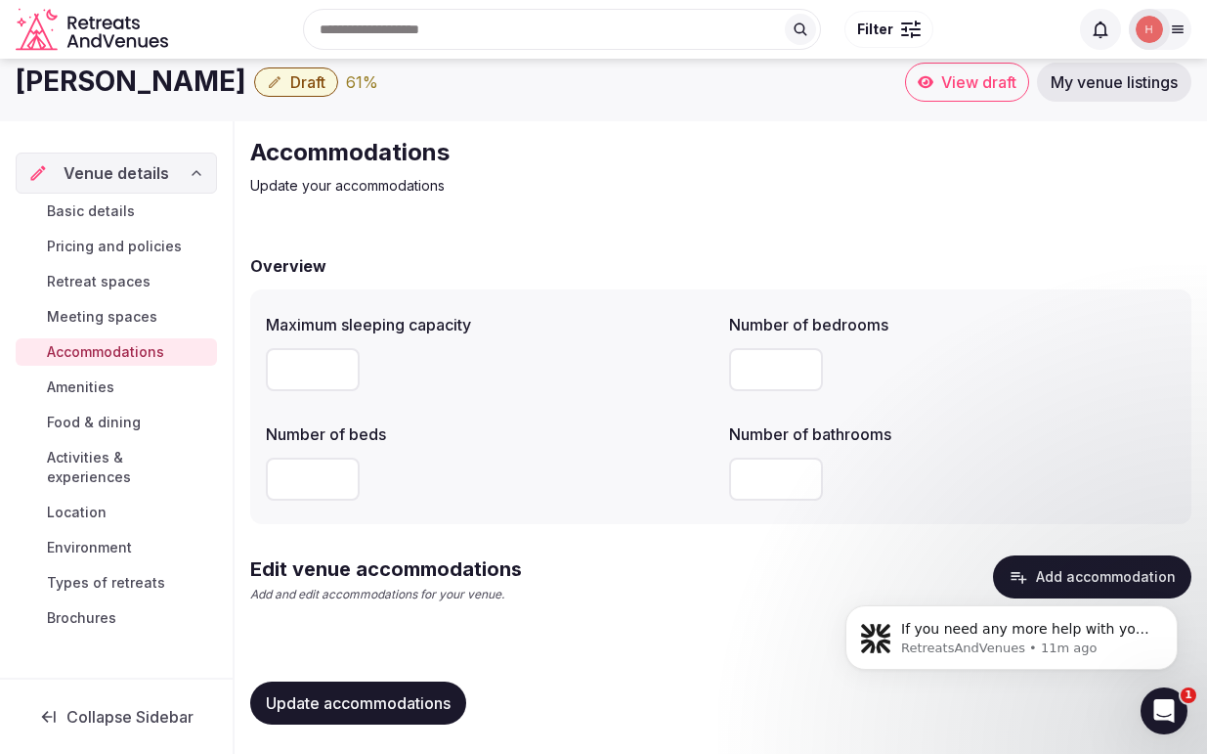
type input "**"
click at [343, 699] on span "Update accommodations" at bounding box center [358, 703] width 185 height 20
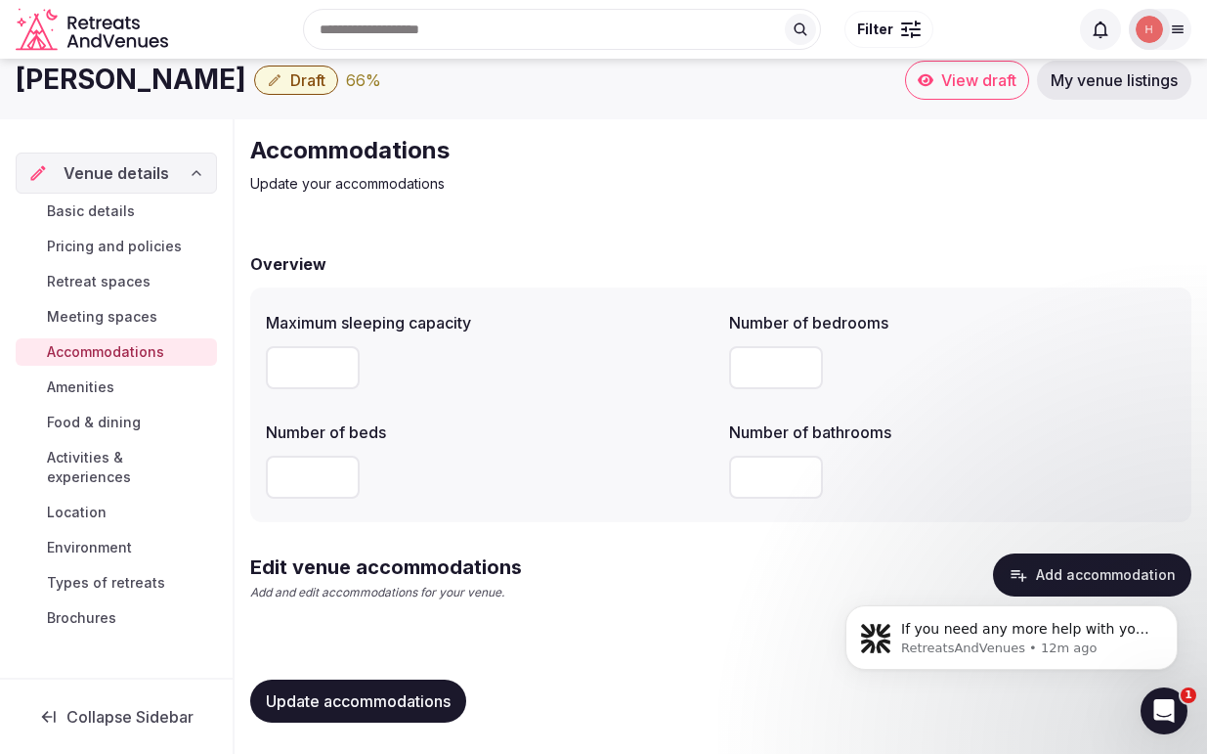
click at [1072, 573] on body "If you need any more help with your venue listing or partnership, I'm here to a…" at bounding box center [1011, 632] width 375 height 121
click at [94, 387] on span "Amenities" at bounding box center [80, 387] width 67 height 20
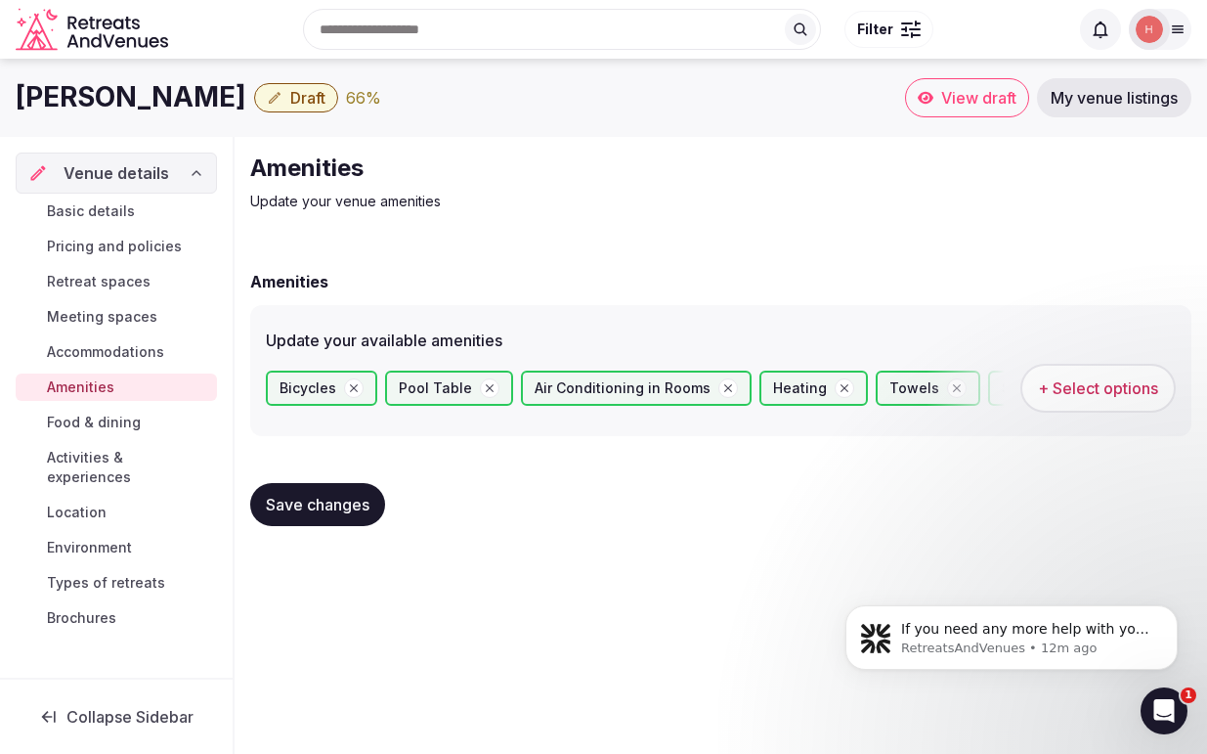
click at [114, 422] on span "Food & dining" at bounding box center [94, 422] width 94 height 20
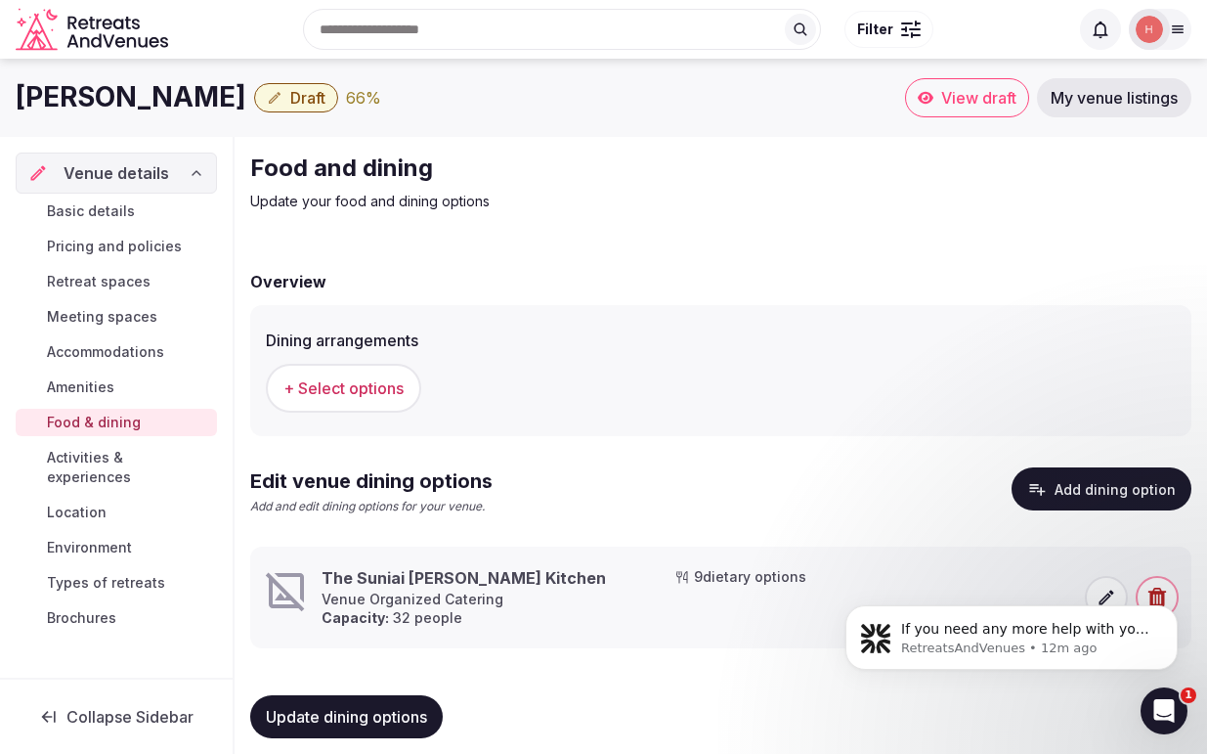
click at [87, 573] on span "Types of retreats" at bounding box center [106, 583] width 118 height 20
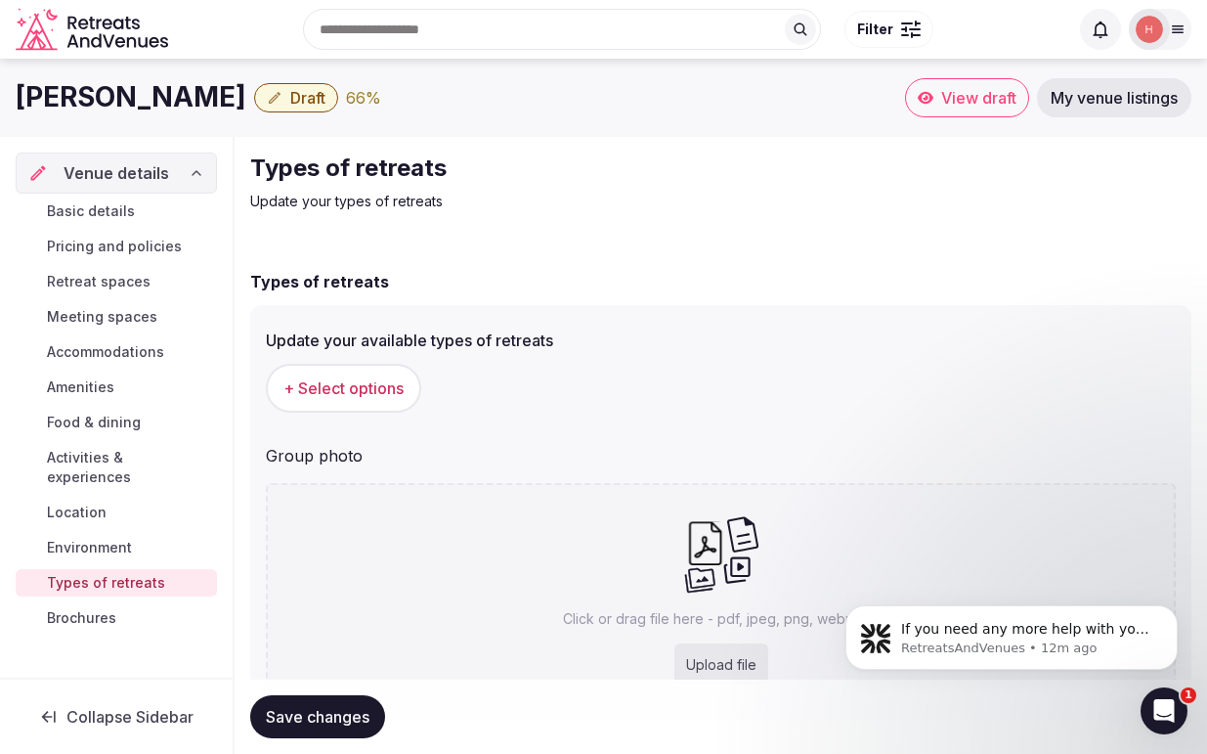
click at [81, 608] on span "Brochures" at bounding box center [81, 618] width 69 height 20
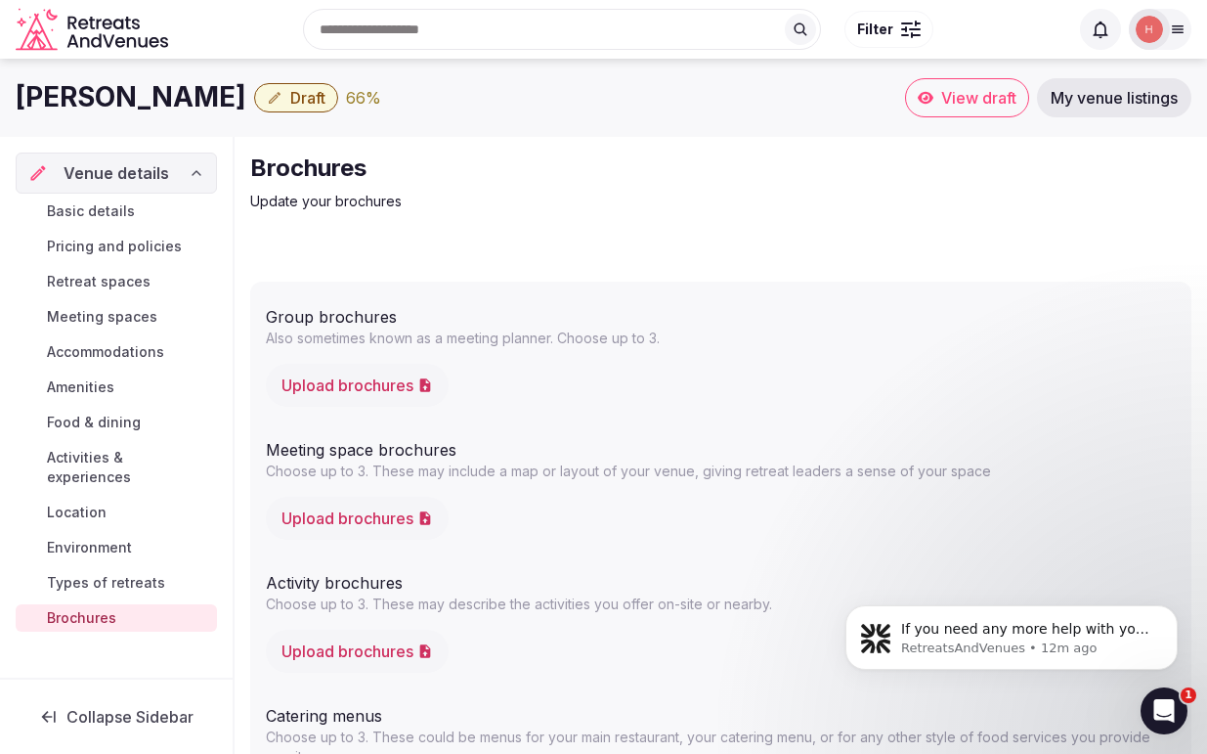
click at [1106, 100] on span "My venue listings" at bounding box center [1114, 98] width 127 height 20
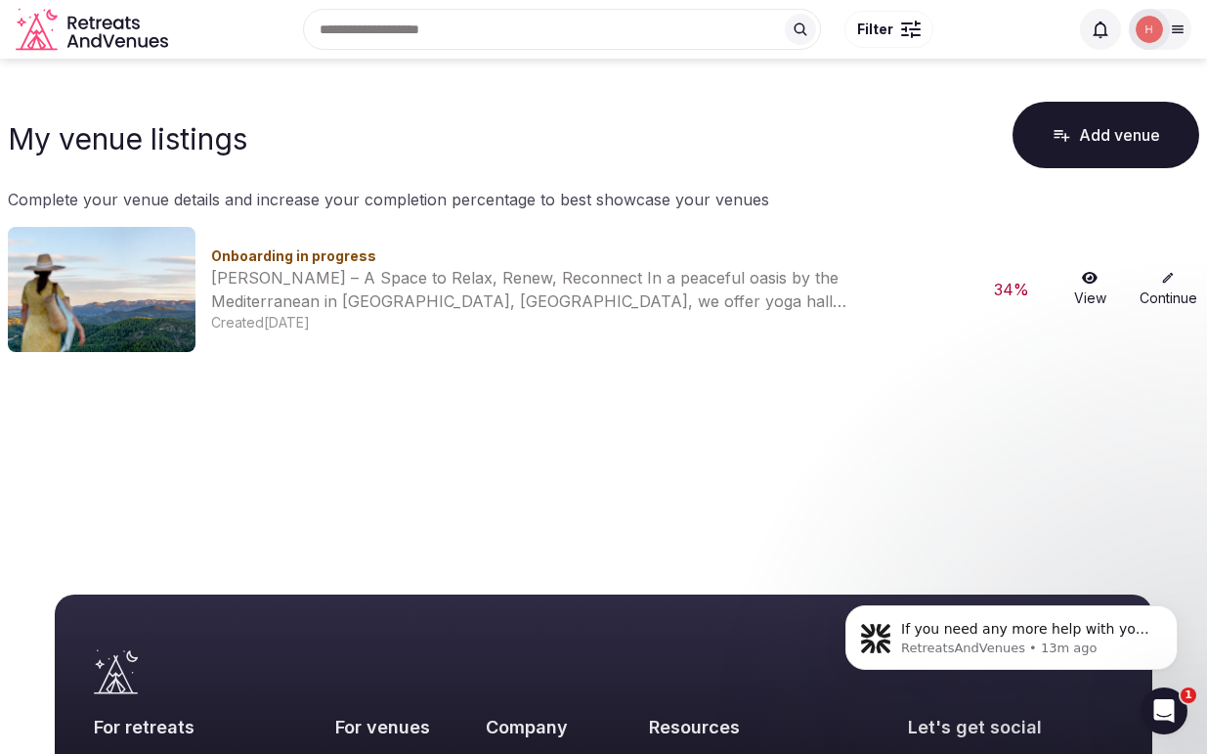
click at [1095, 128] on button "Add venue" at bounding box center [1106, 135] width 187 height 66
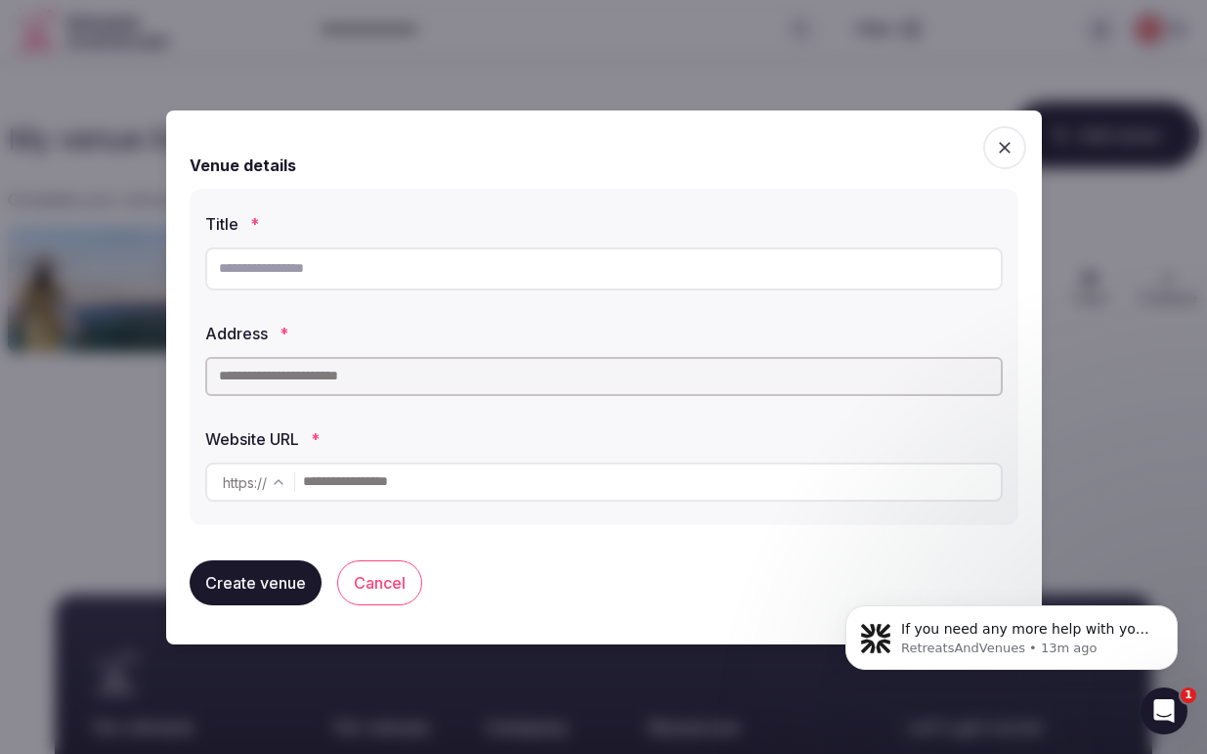
click at [268, 267] on input "text" at bounding box center [604, 268] width 798 height 43
type input "**********"
click at [332, 378] on input "text" at bounding box center [604, 376] width 798 height 39
click at [333, 380] on input "text" at bounding box center [604, 376] width 798 height 39
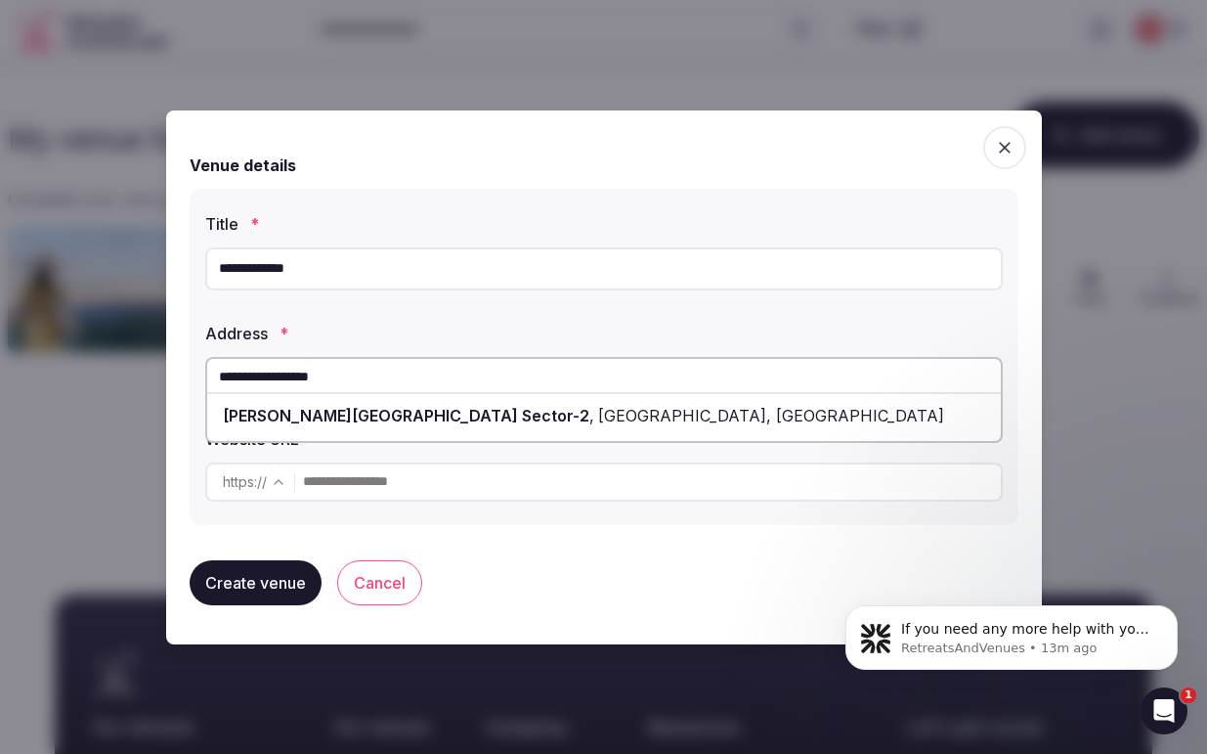
click at [334, 417] on span "[PERSON_NAME][GEOGRAPHIC_DATA] Sector-2" at bounding box center [406, 416] width 367 height 20
type input "**********"
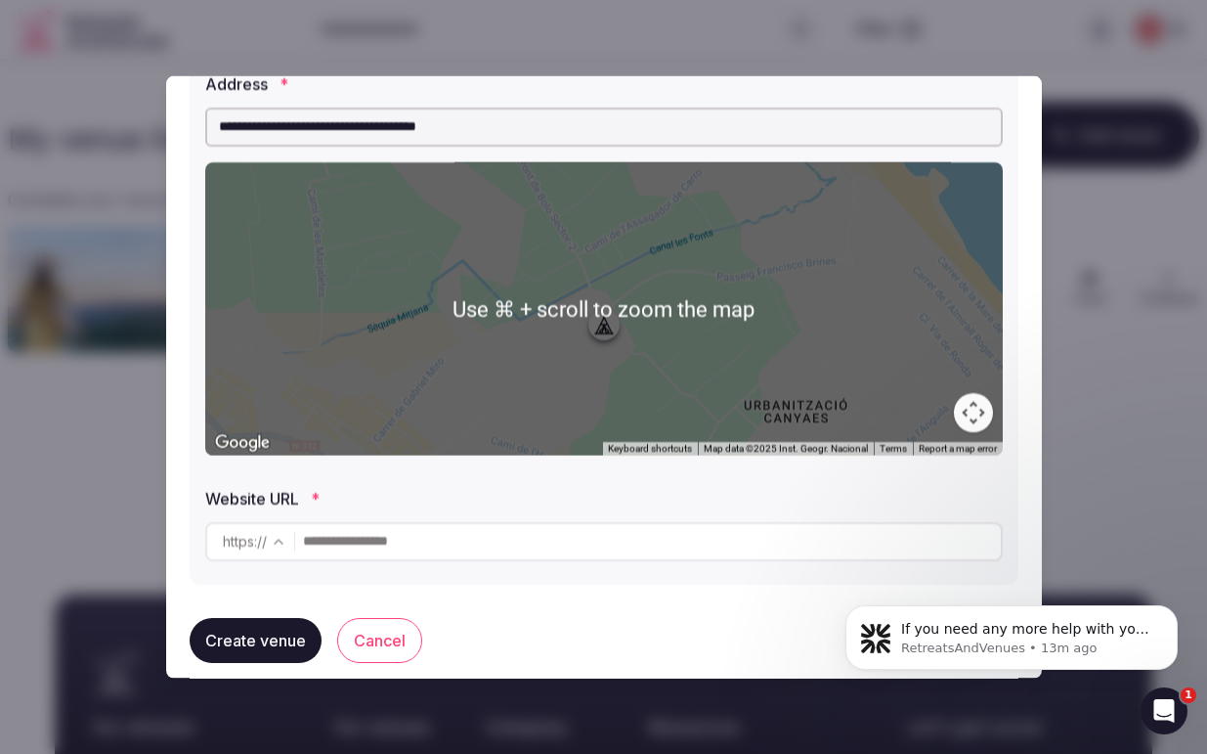
scroll to position [239, 0]
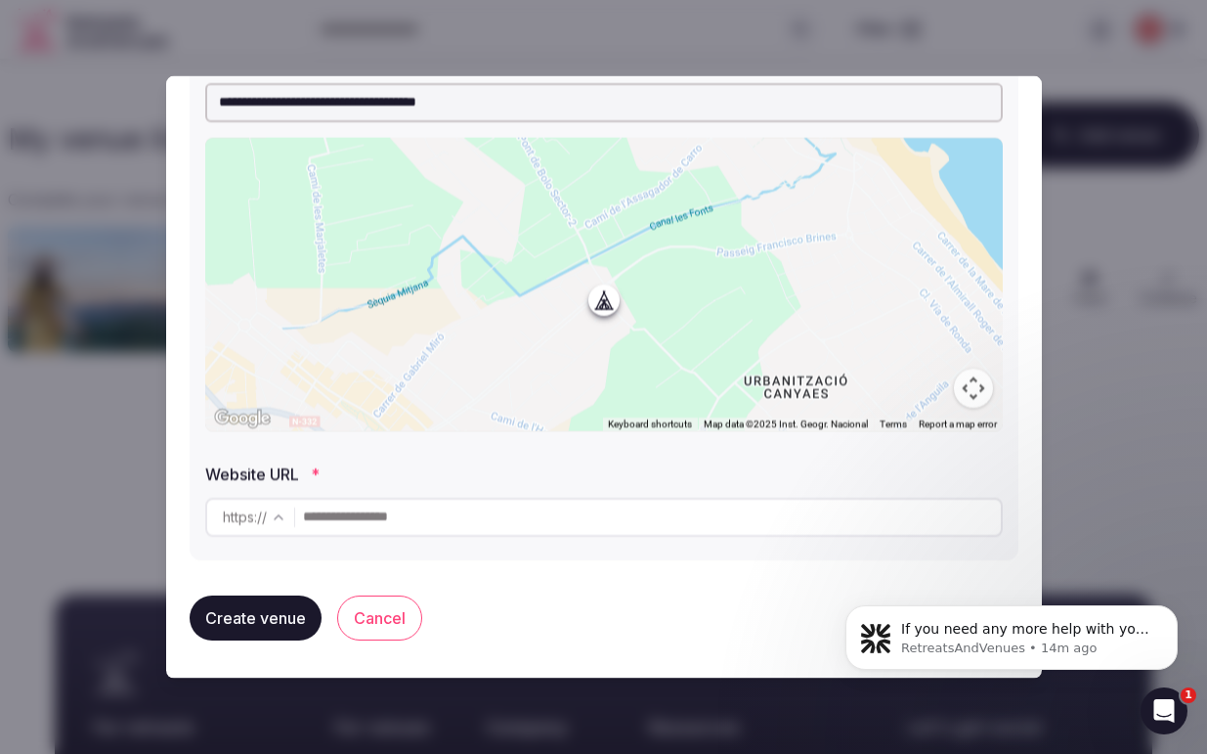
click at [465, 519] on input "text" at bounding box center [652, 515] width 698 height 39
type input "**********"
click at [245, 616] on button "Create venue" at bounding box center [256, 616] width 132 height 45
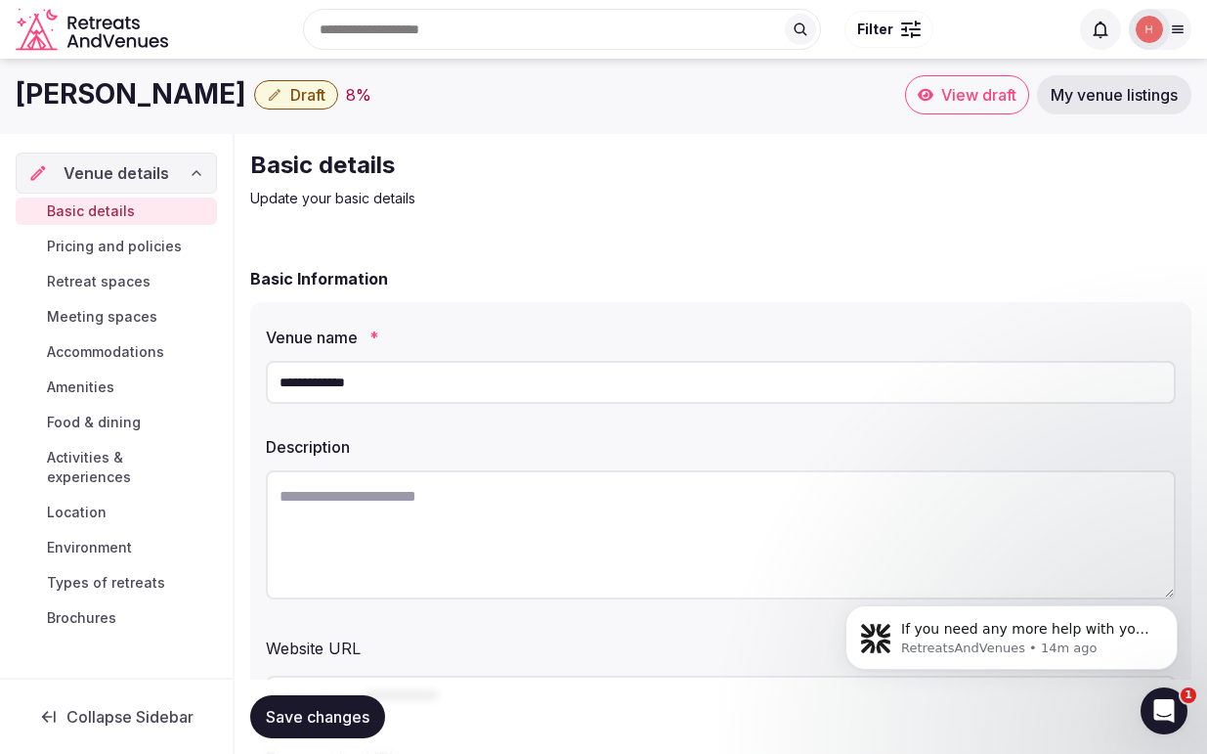
scroll to position [4, 0]
click at [947, 100] on span "View draft" at bounding box center [978, 94] width 75 height 20
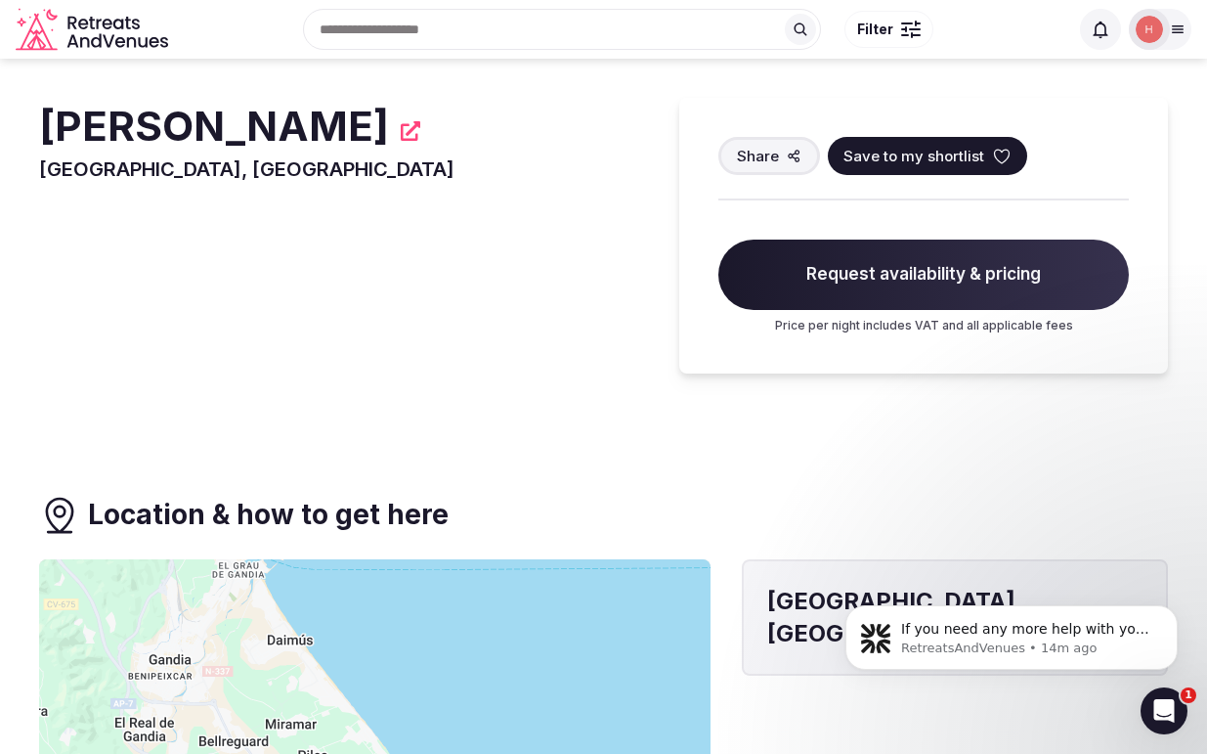
click at [1169, 29] on div at bounding box center [1149, 29] width 41 height 41
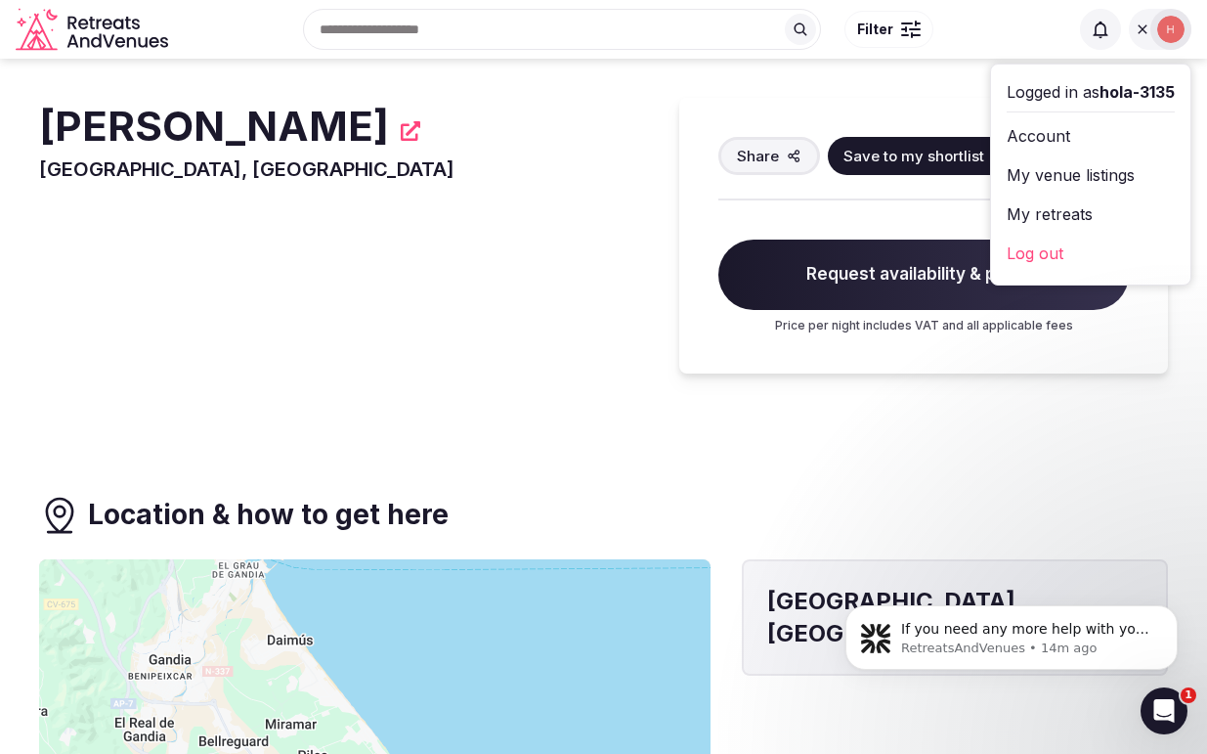
click at [1035, 209] on link "My retreats" at bounding box center [1091, 213] width 168 height 31
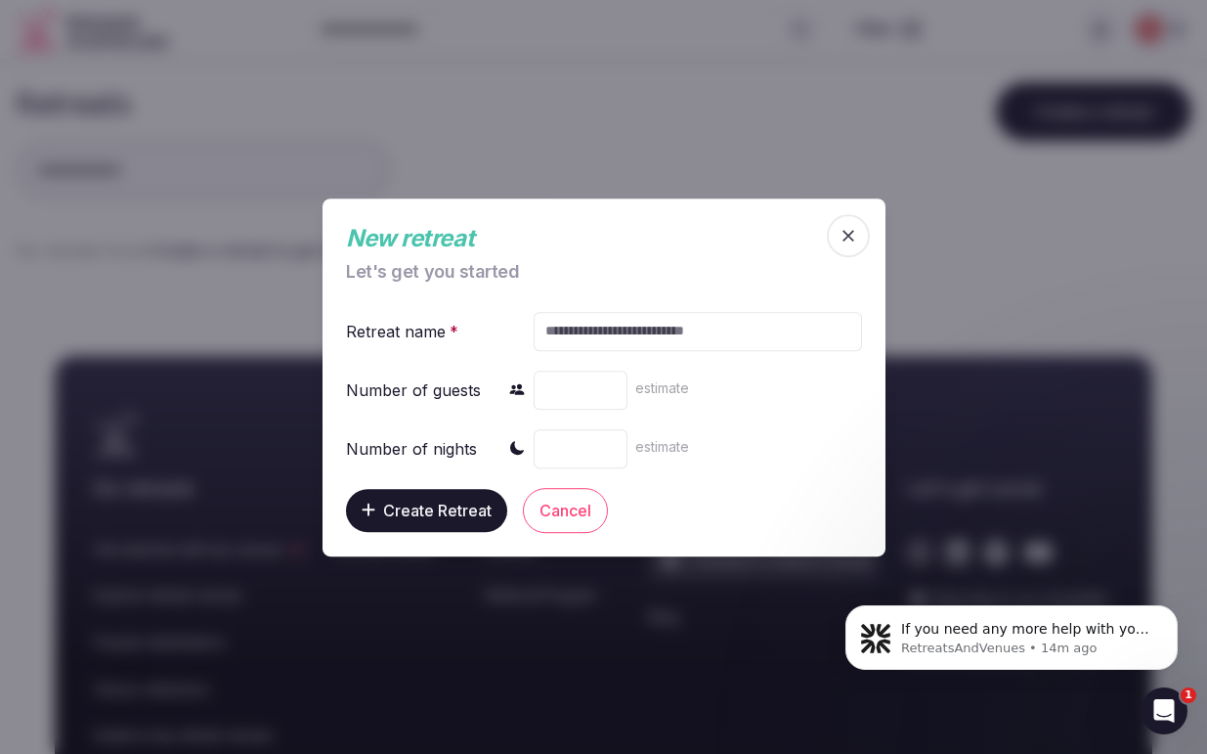
click at [562, 507] on button "Cancel" at bounding box center [565, 509] width 85 height 45
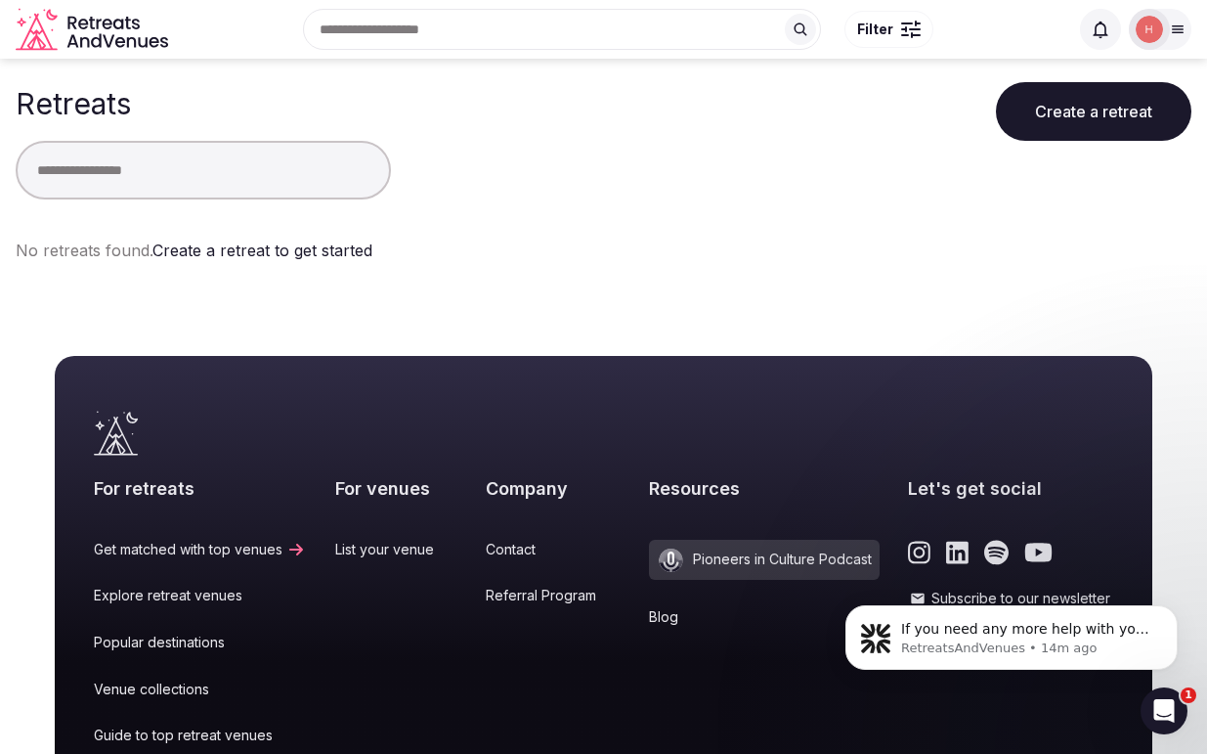
click at [1164, 24] on div at bounding box center [1149, 29] width 41 height 41
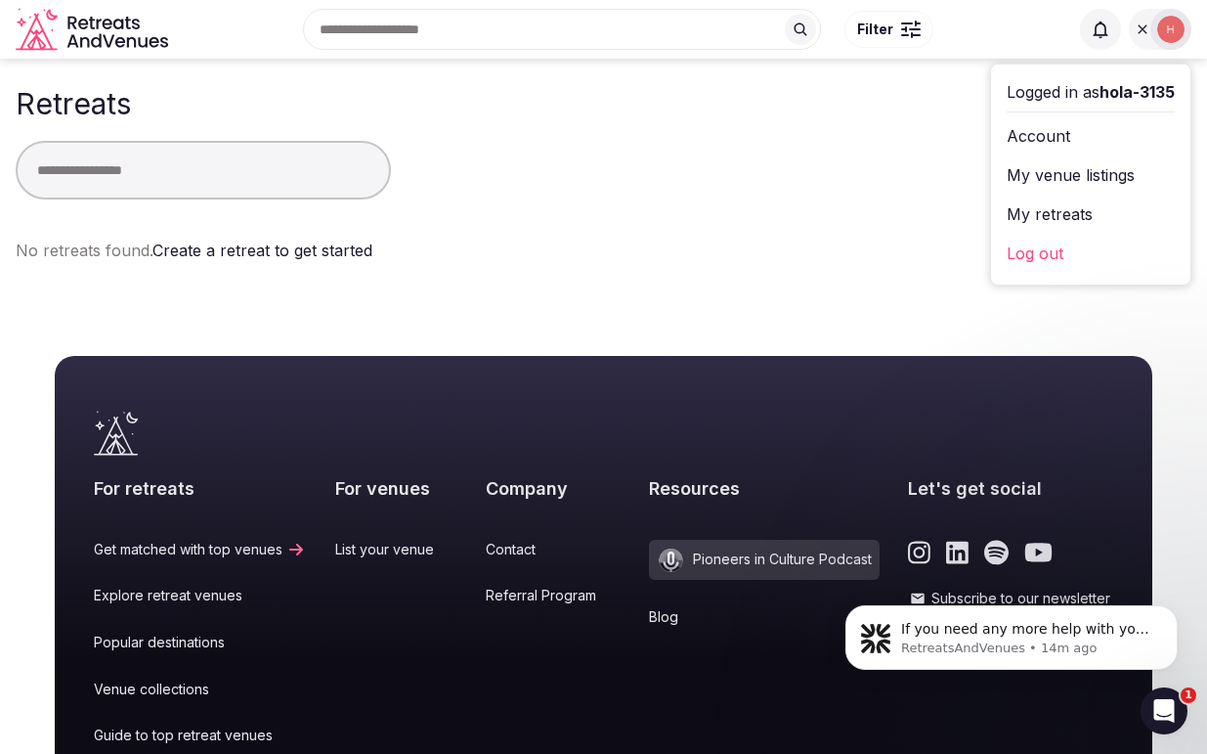
click at [1028, 133] on link "Account" at bounding box center [1091, 135] width 168 height 31
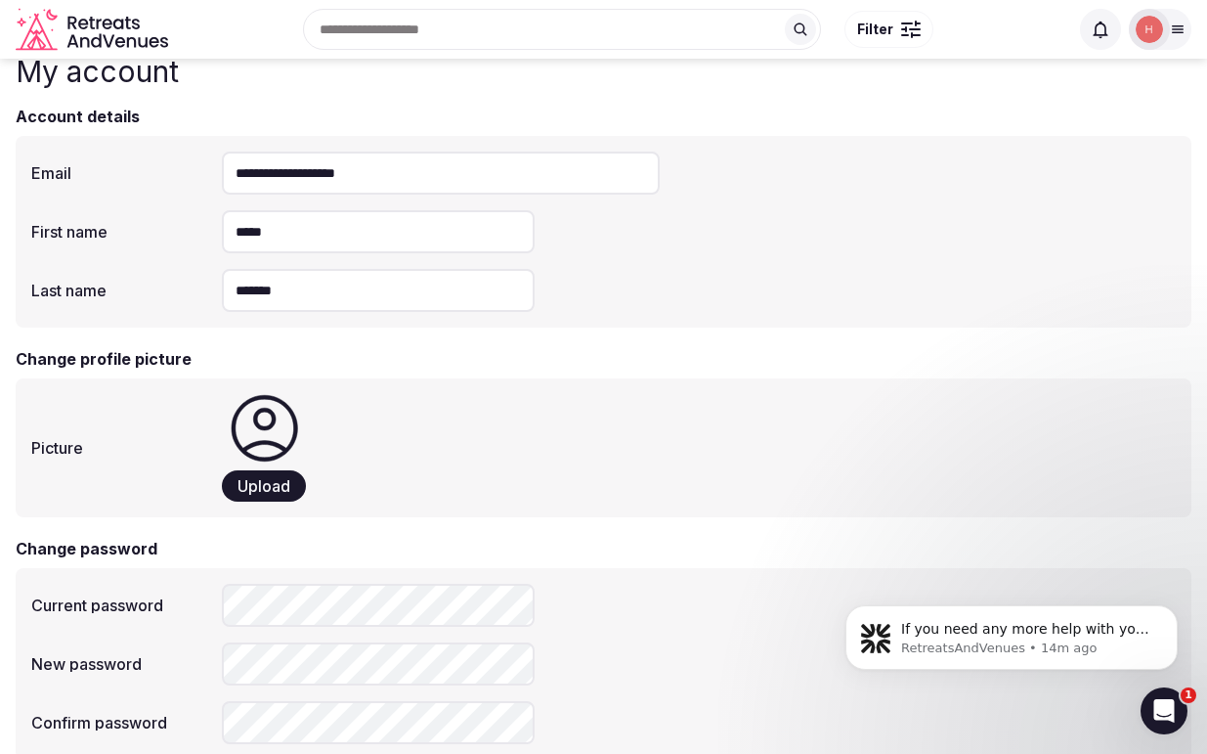
scroll to position [32, 0]
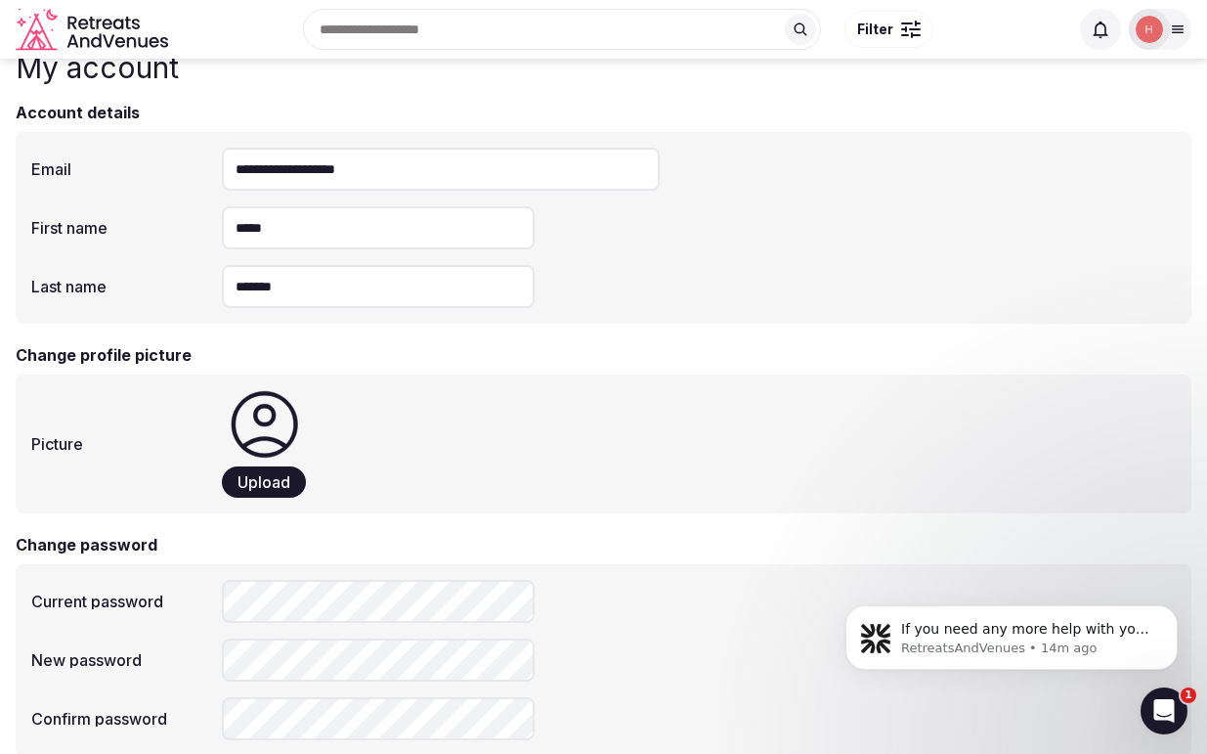
click at [1145, 29] on img at bounding box center [1149, 29] width 27 height 27
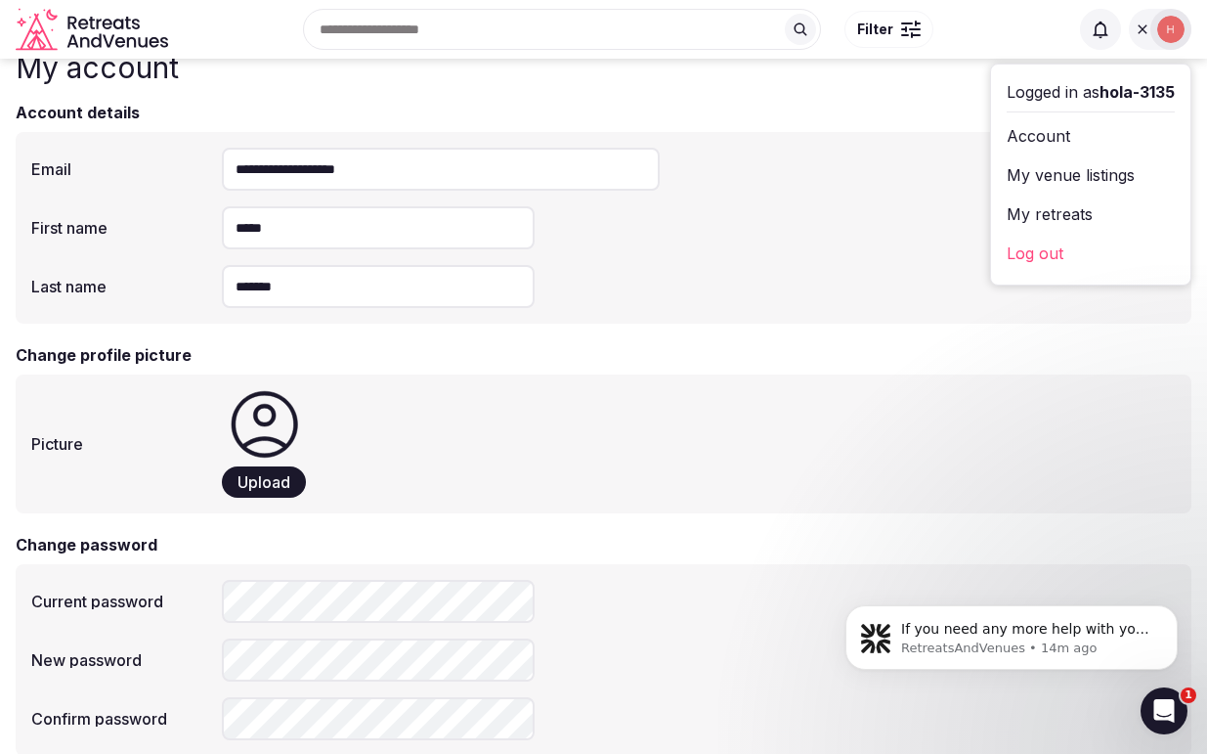
click at [1061, 211] on link "My retreats" at bounding box center [1091, 213] width 168 height 31
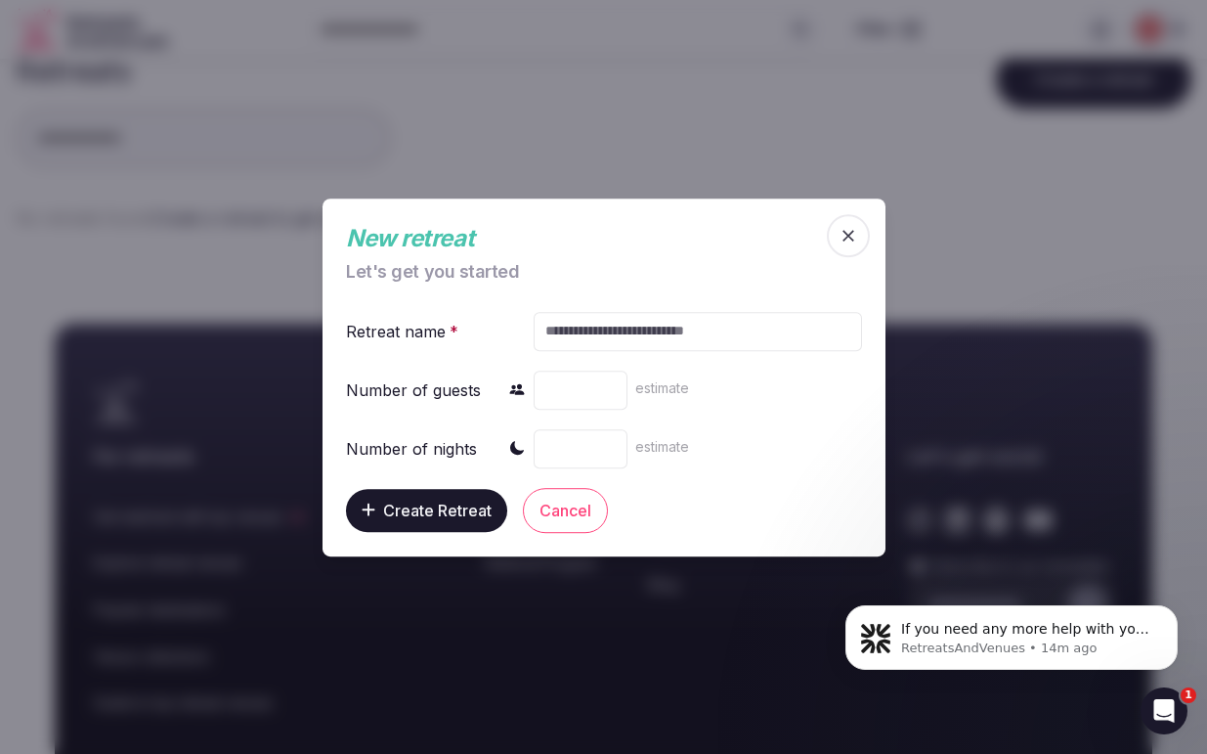
click at [613, 335] on input "text" at bounding box center [697, 330] width 328 height 39
click at [852, 231] on icon "button" at bounding box center [849, 236] width 20 height 20
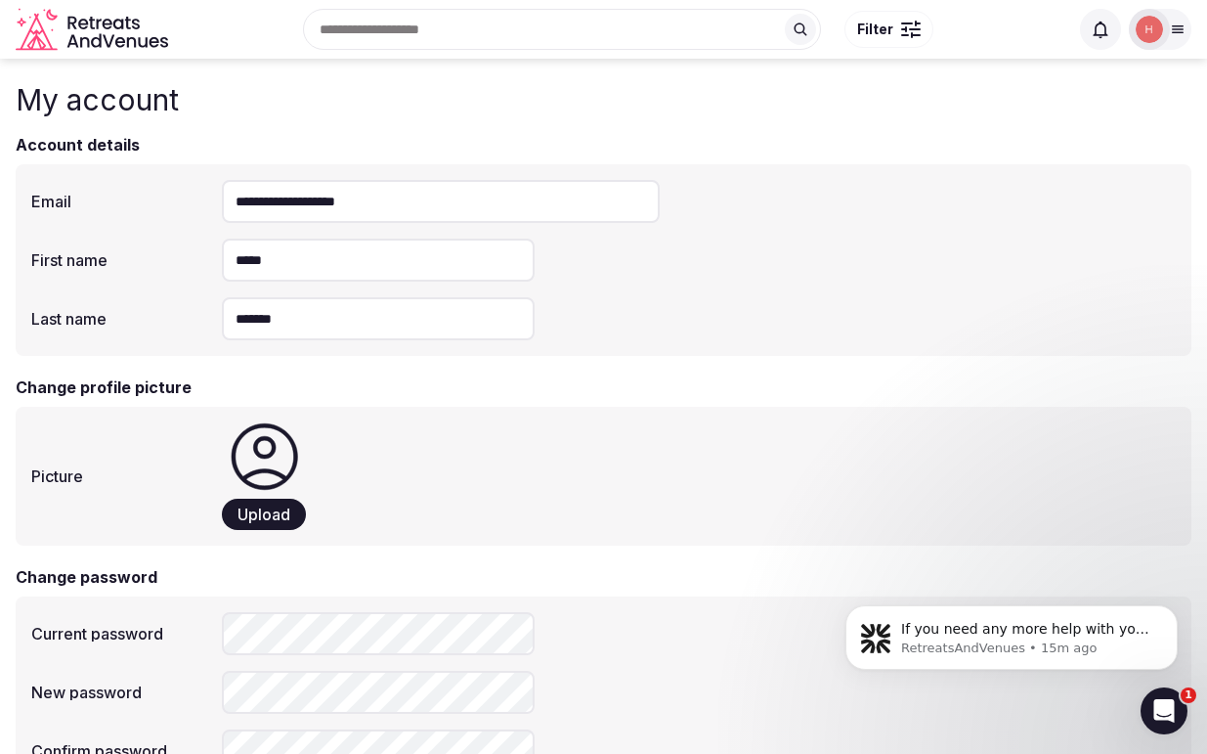
scroll to position [32, 0]
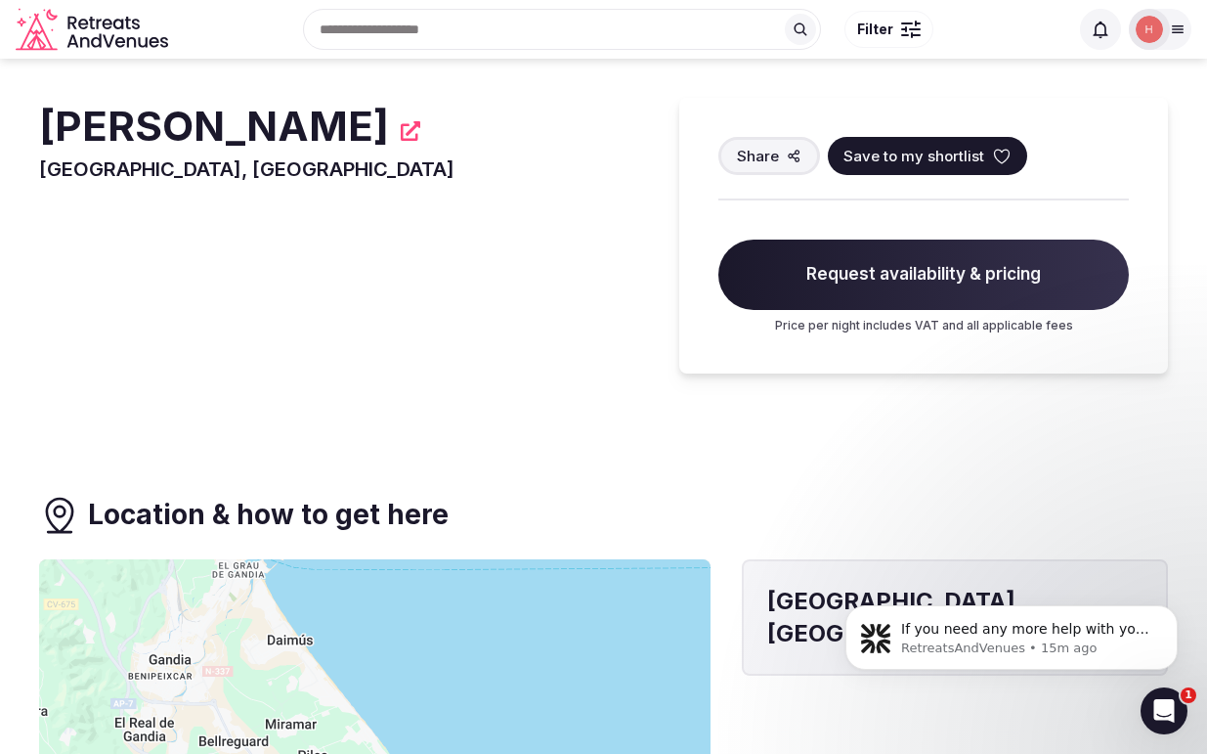
scroll to position [7, 0]
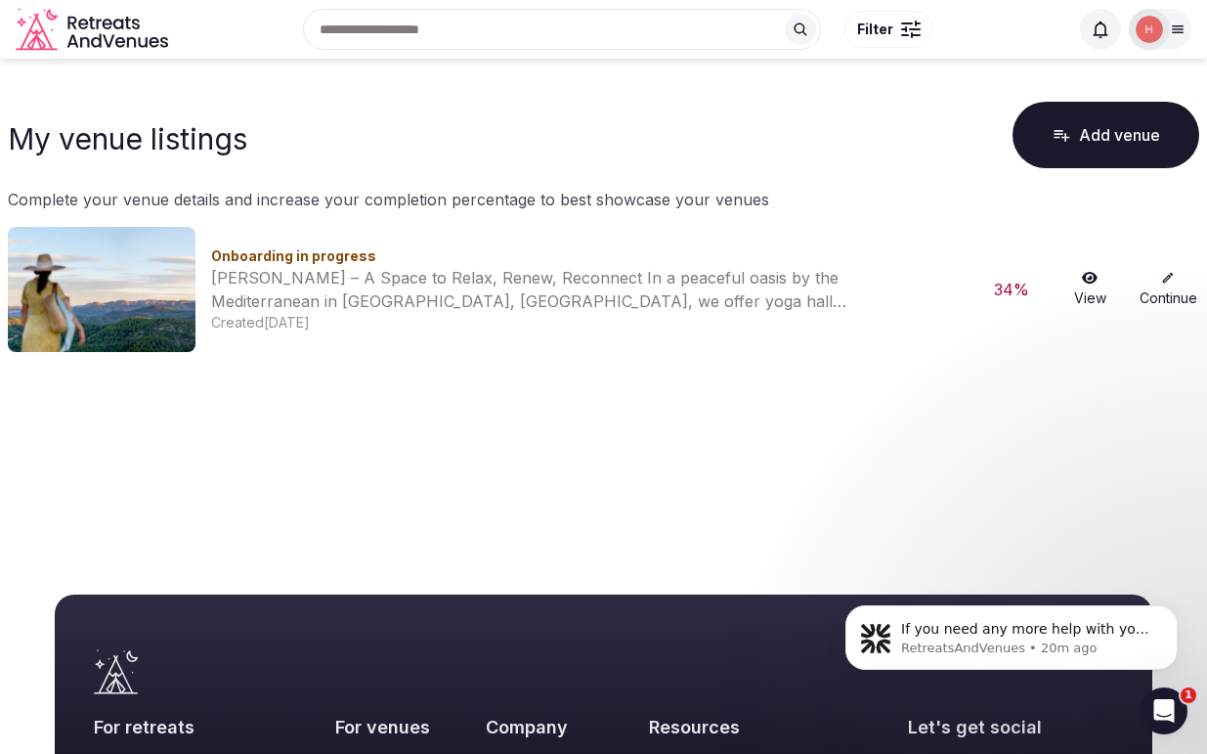
click at [1092, 279] on icon at bounding box center [1090, 278] width 16 height 14
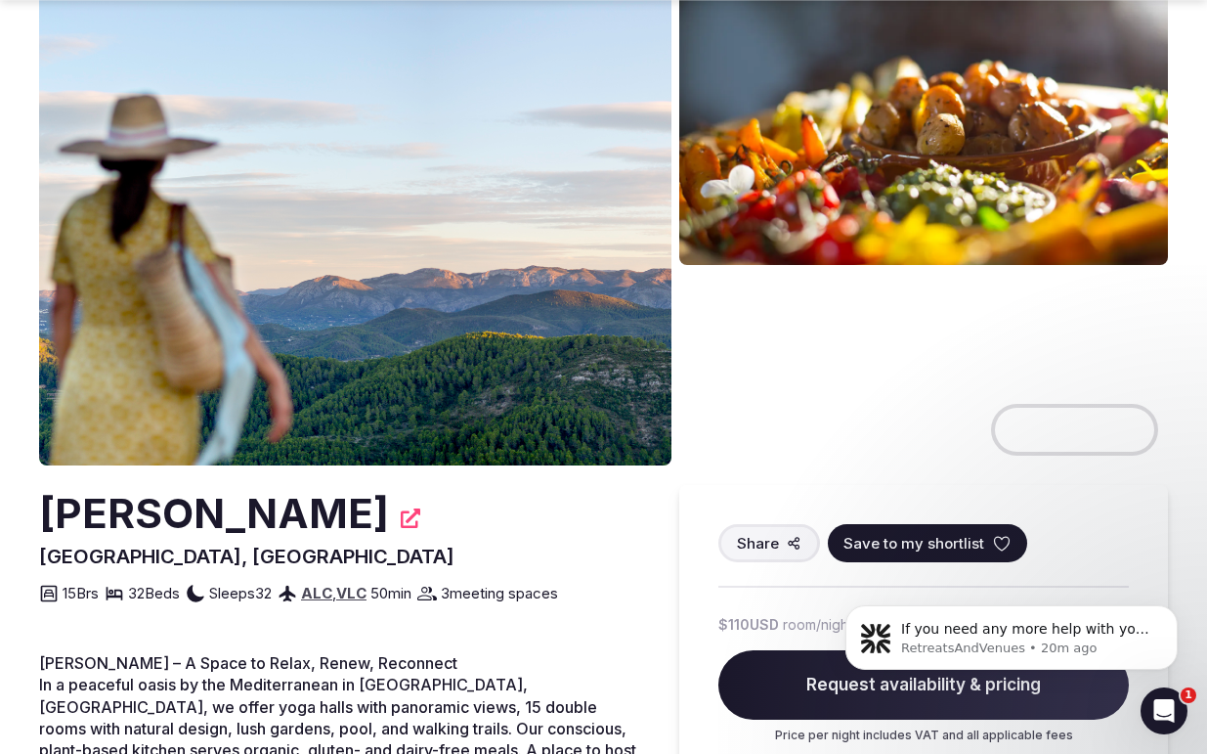
scroll to position [103, 0]
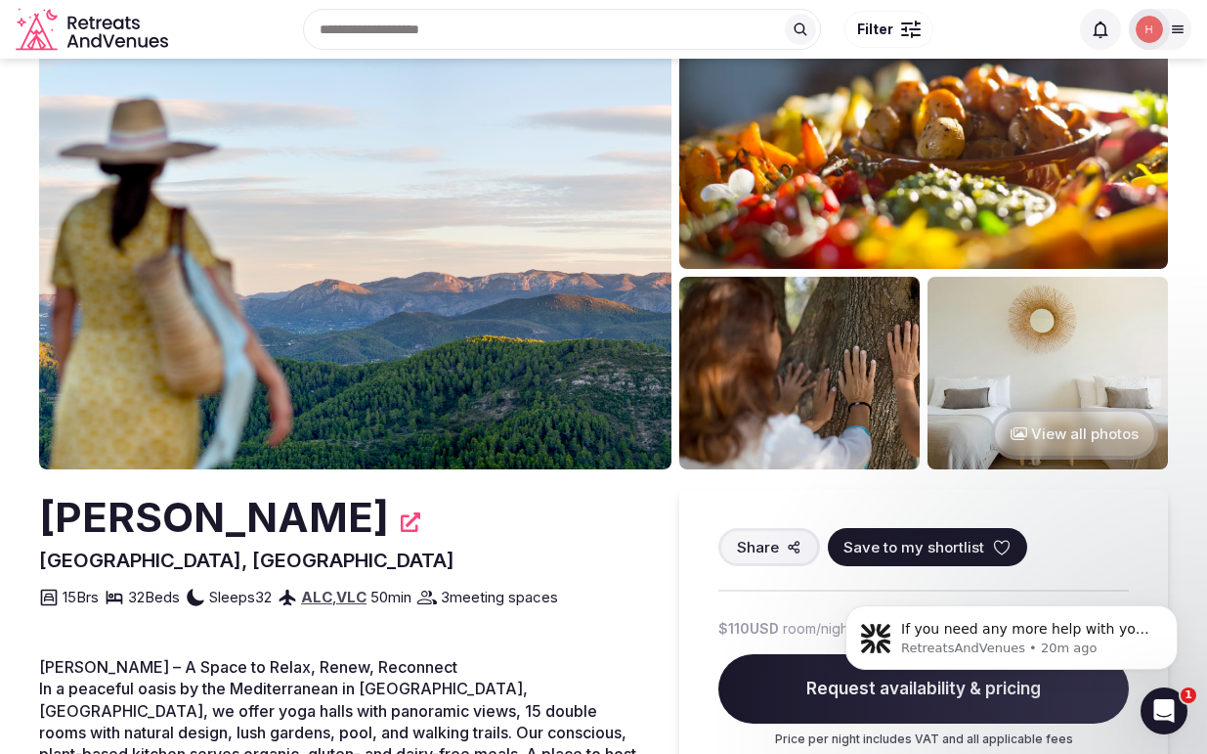
click at [1074, 432] on button "View all photos" at bounding box center [1074, 434] width 167 height 52
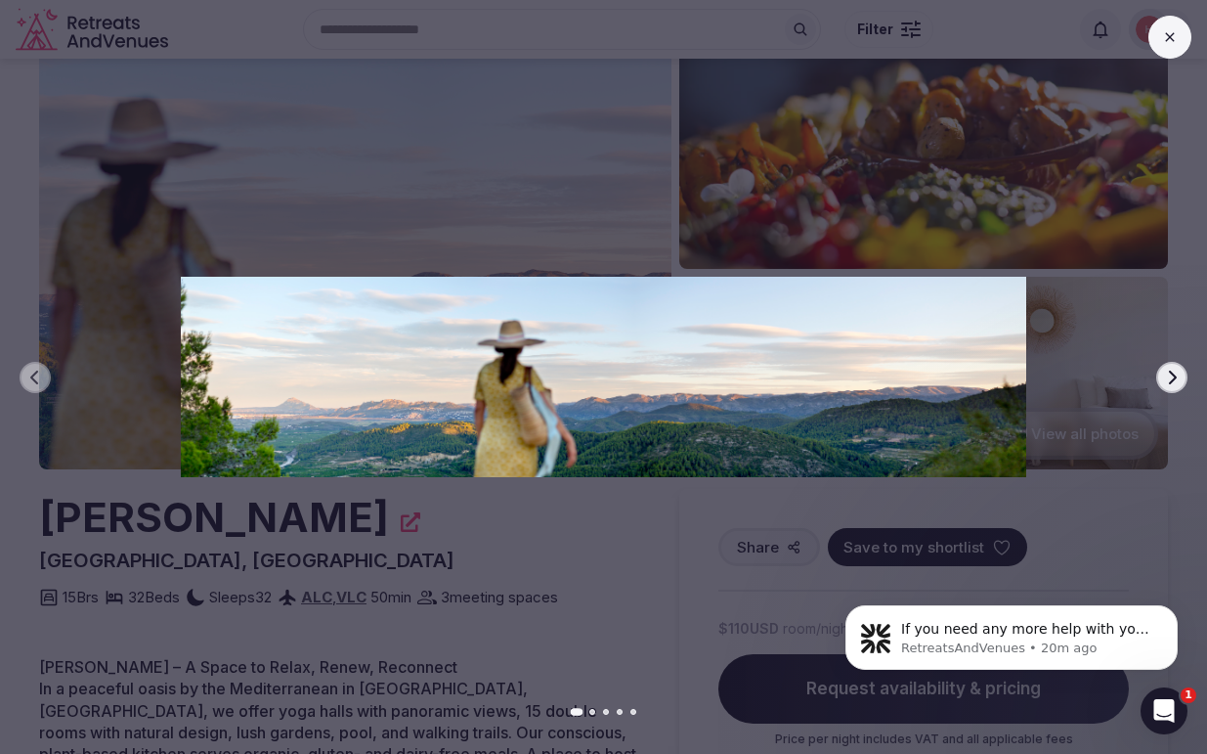
click at [1176, 370] on icon "button" at bounding box center [1172, 377] width 16 height 16
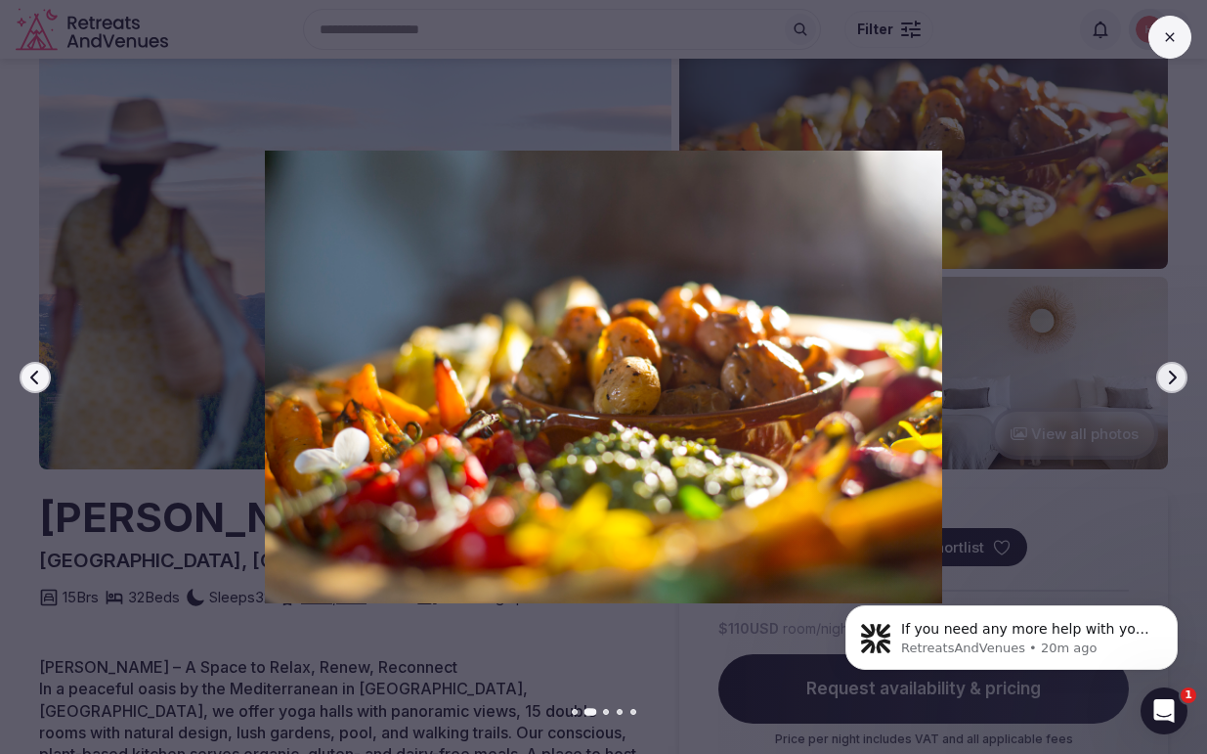
click at [1176, 370] on icon "button" at bounding box center [1172, 377] width 16 height 16
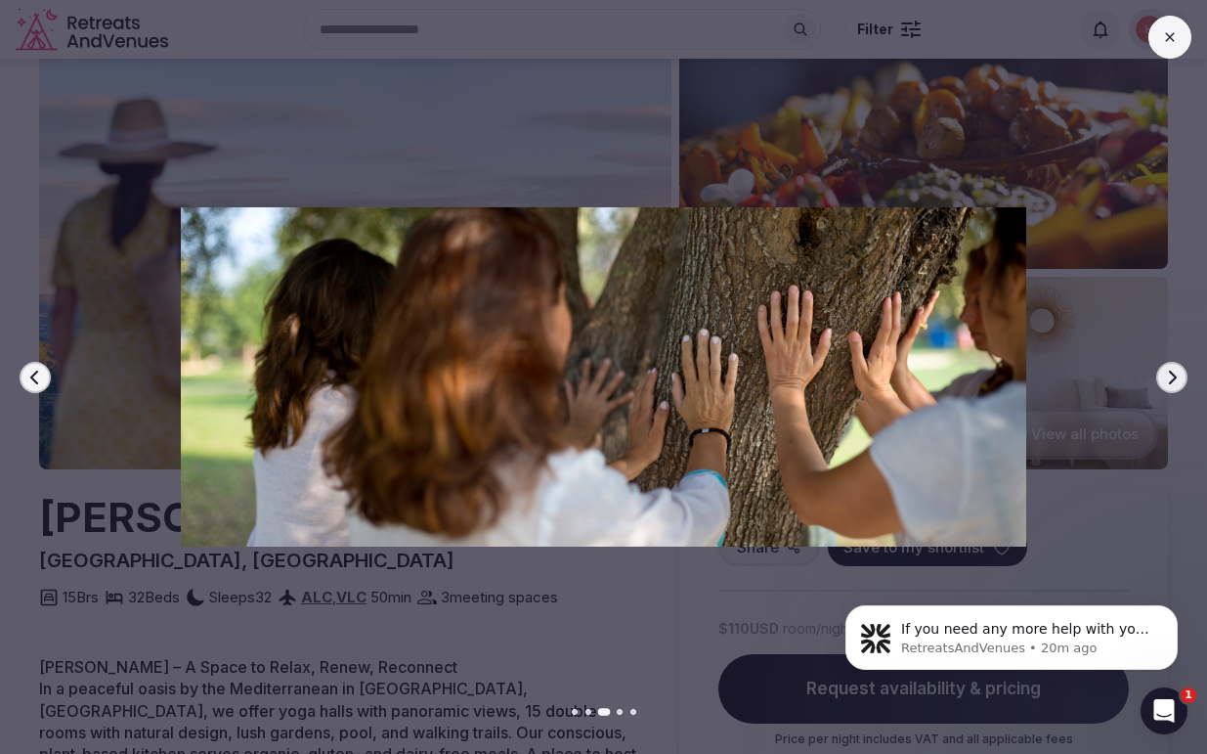
click at [1169, 367] on button "Next slide" at bounding box center [1171, 377] width 31 height 31
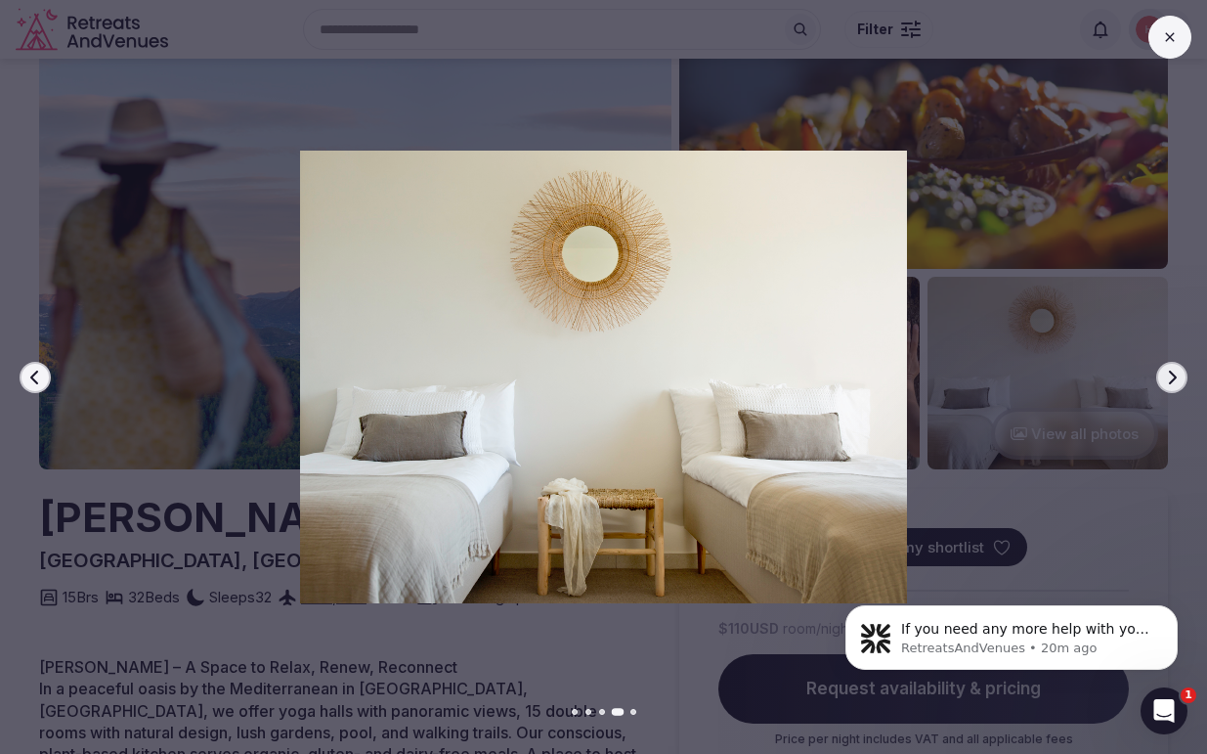
click at [1169, 367] on button "Next slide" at bounding box center [1171, 377] width 31 height 31
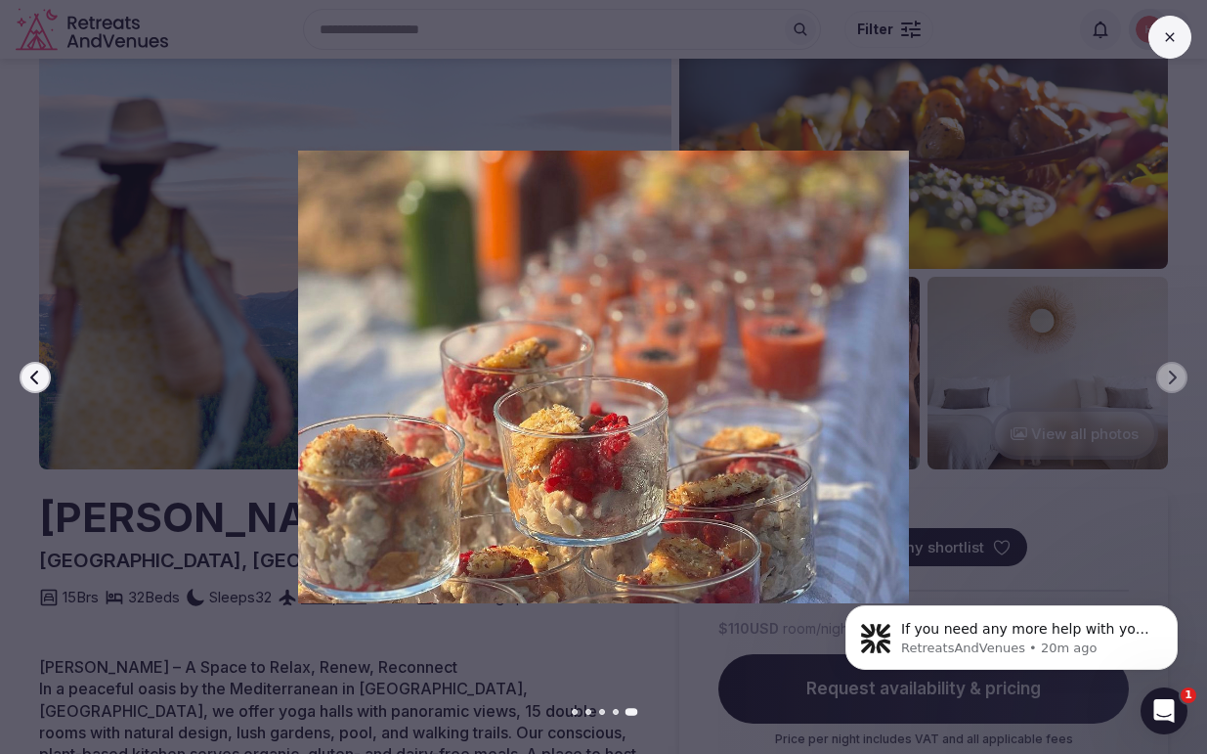
click at [1091, 527] on div at bounding box center [595, 377] width 1223 height 453
click at [236, 637] on div "Previous slide Next slide" at bounding box center [603, 377] width 1207 height 754
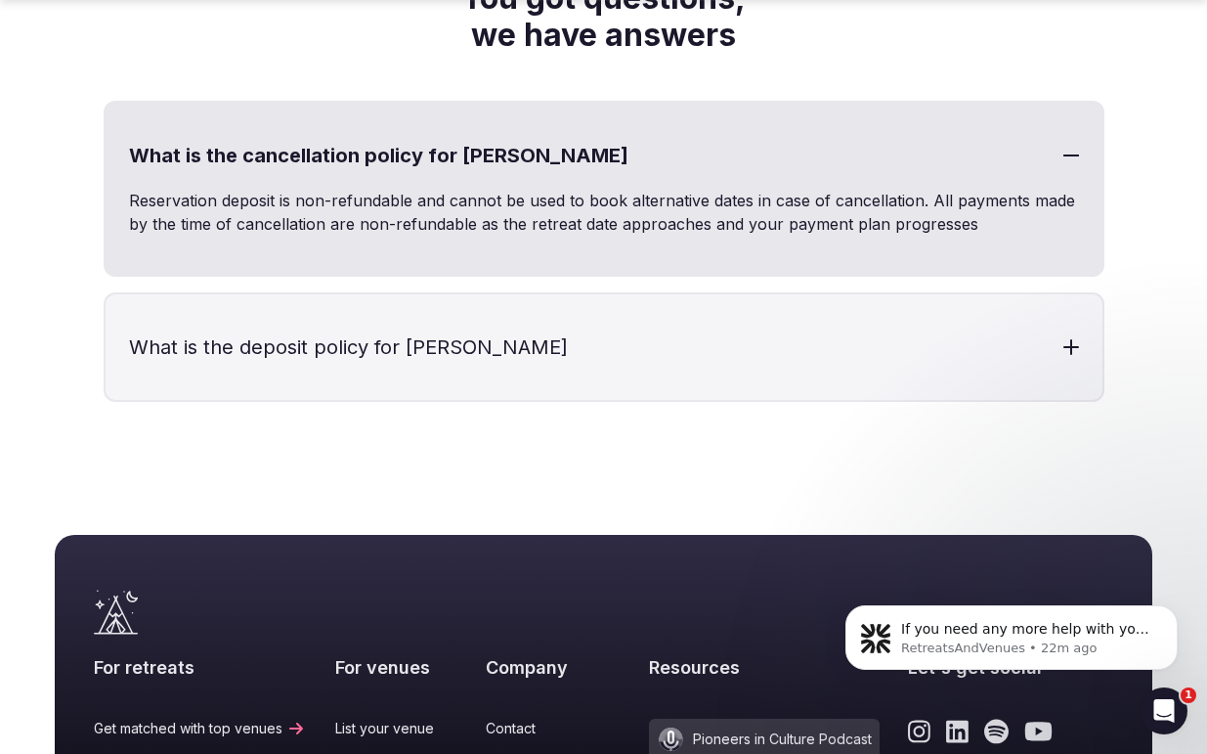
scroll to position [4970, 0]
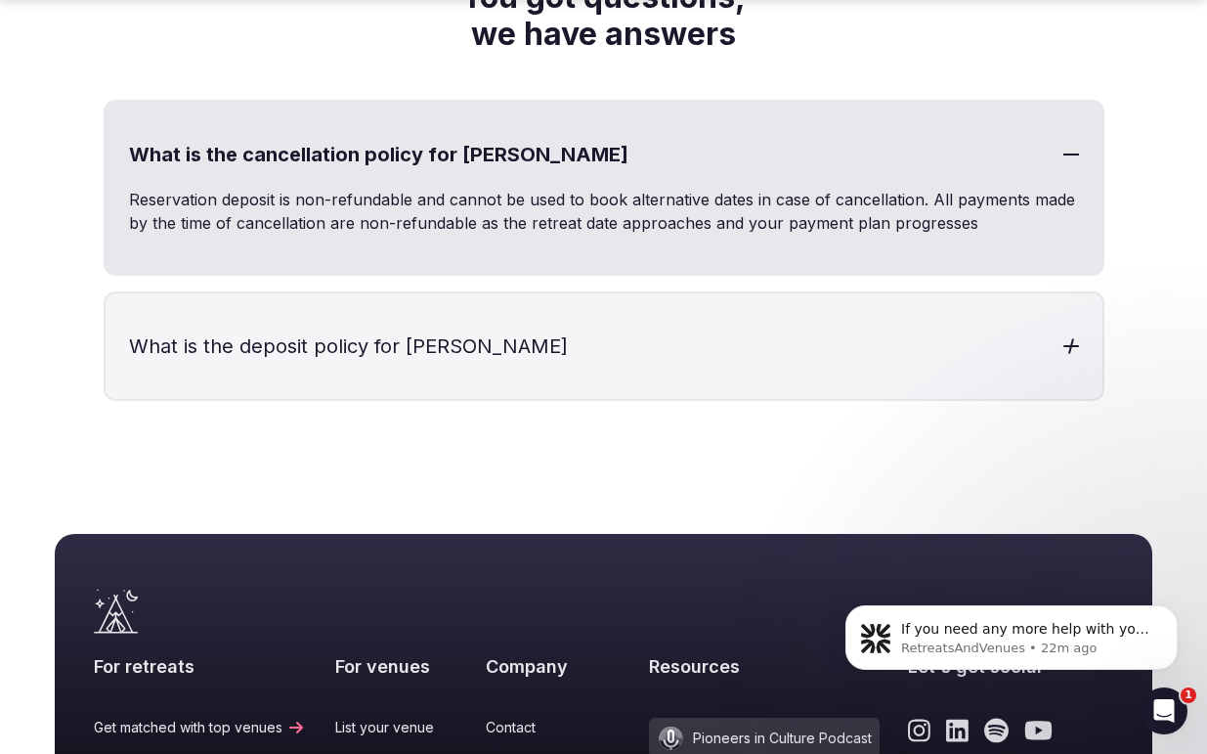
click at [1076, 345] on div at bounding box center [1071, 346] width 16 height 2
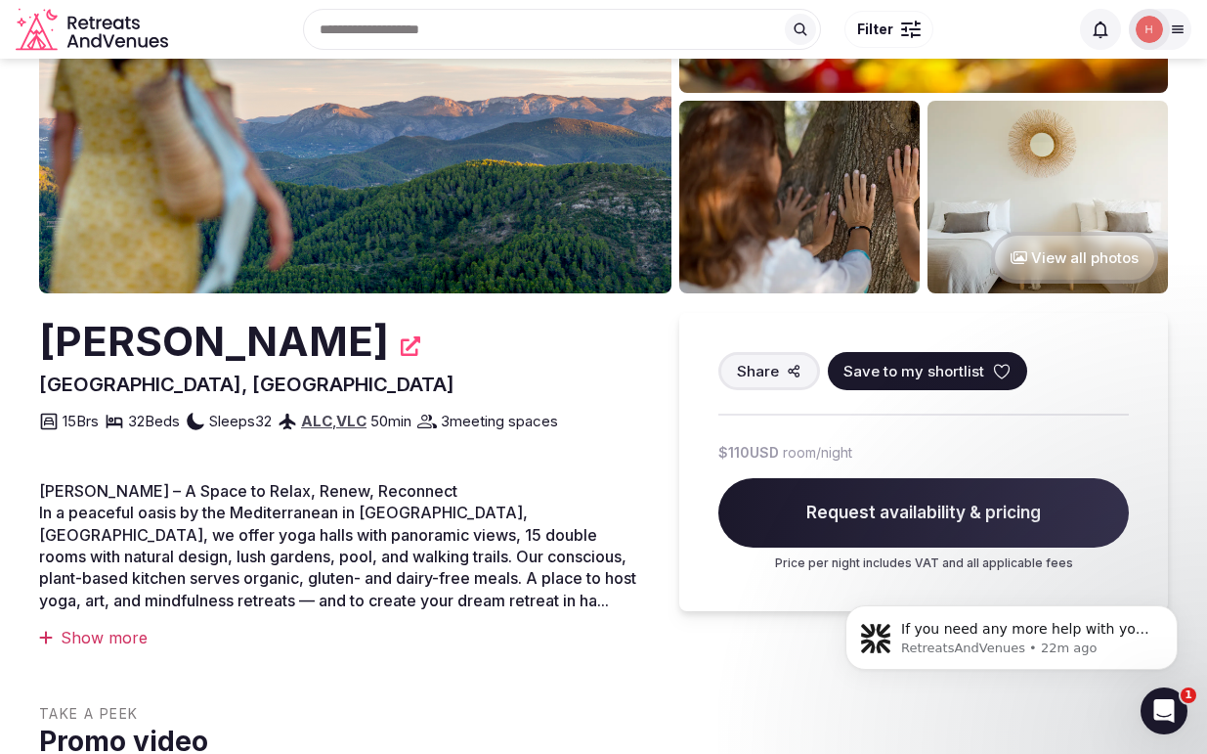
scroll to position [0, 0]
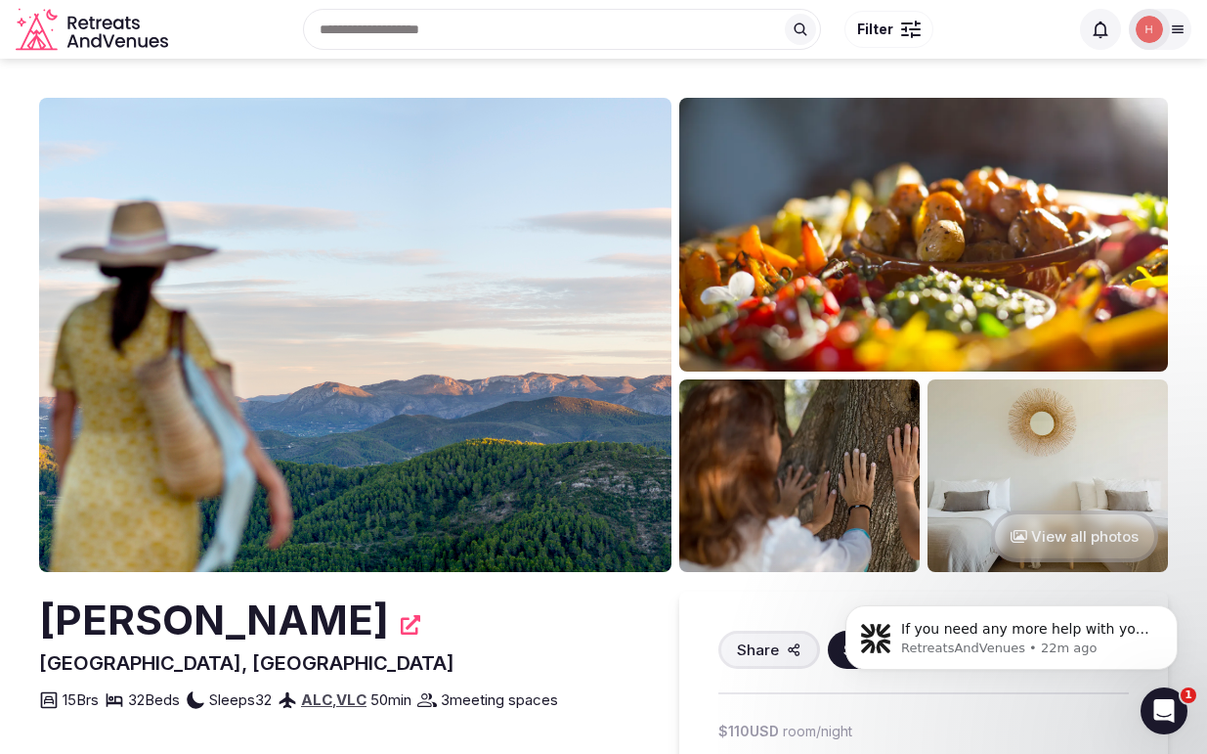
click at [980, 78] on div "Search Popular Destinations [GEOGRAPHIC_DATA], [GEOGRAPHIC_DATA] [GEOGRAPHIC_DA…" at bounding box center [604, 29] width 1176 height 100
click at [1153, 33] on img at bounding box center [1149, 29] width 27 height 27
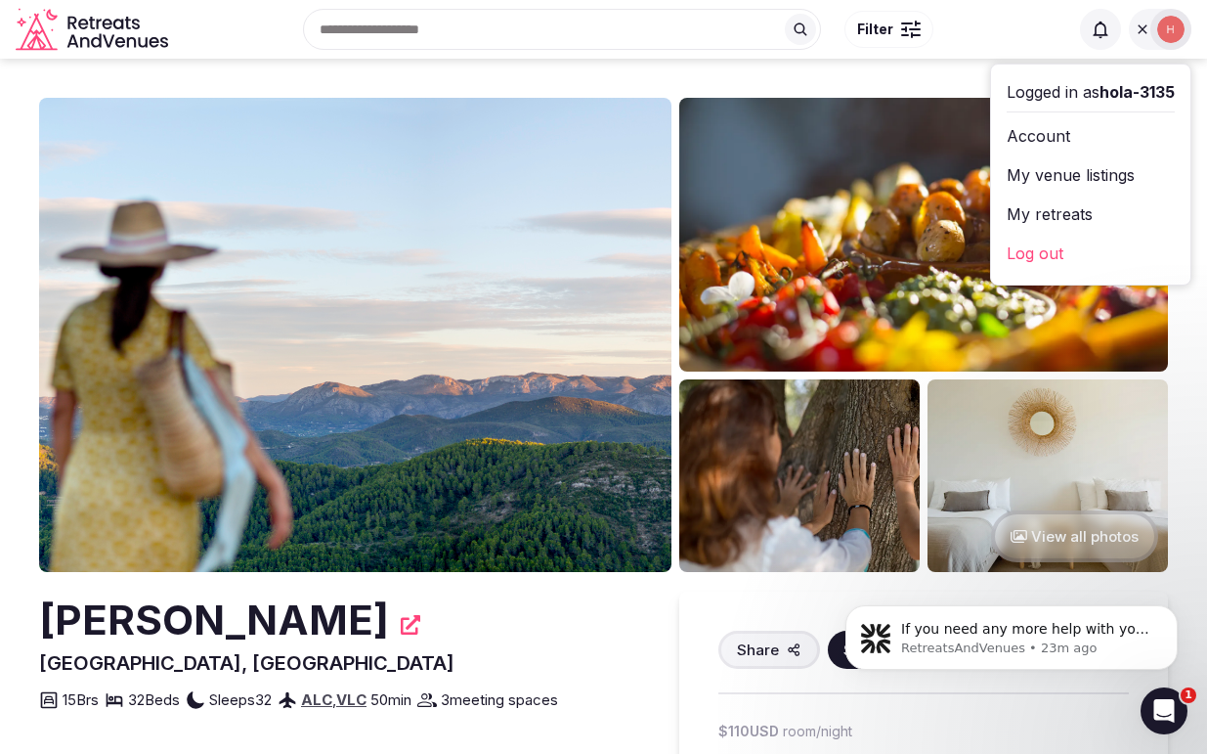
click at [1013, 19] on div "Search Popular Destinations [GEOGRAPHIC_DATA], [GEOGRAPHIC_DATA] [GEOGRAPHIC_DA…" at bounding box center [622, 29] width 892 height 84
click at [906, 29] on div at bounding box center [906, 29] width 2 height 6
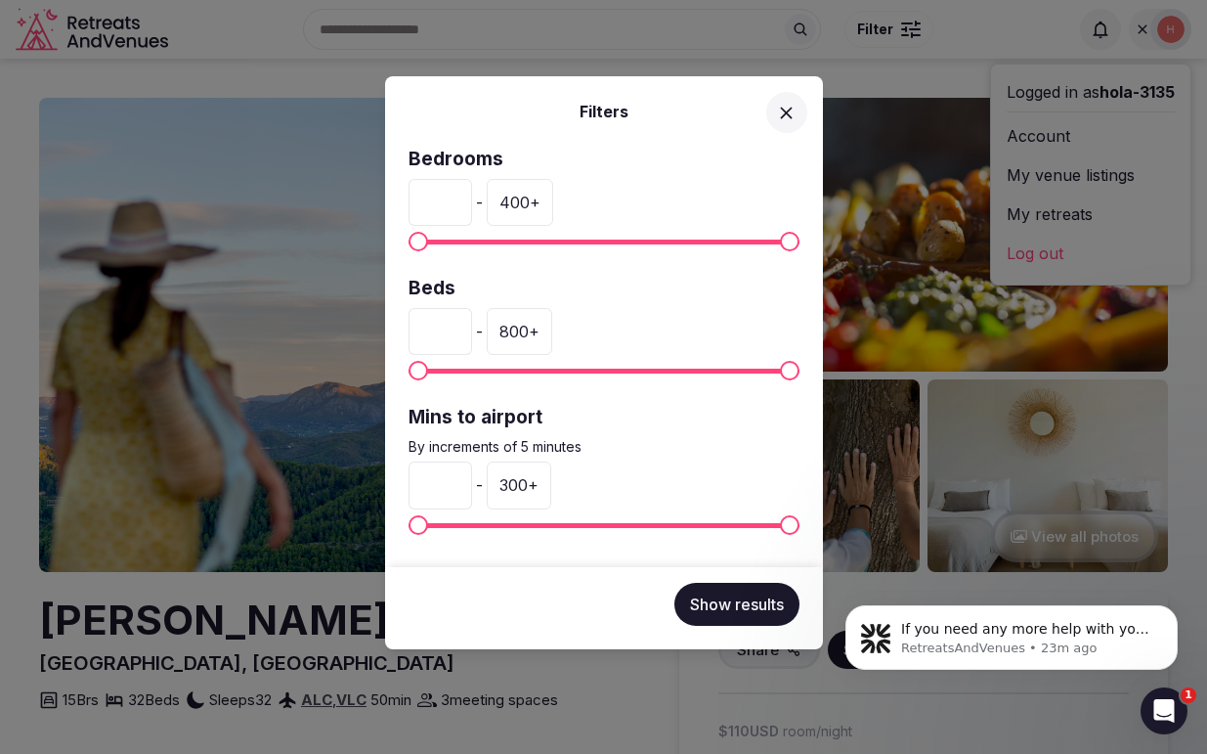
click at [790, 108] on icon at bounding box center [786, 113] width 12 height 12
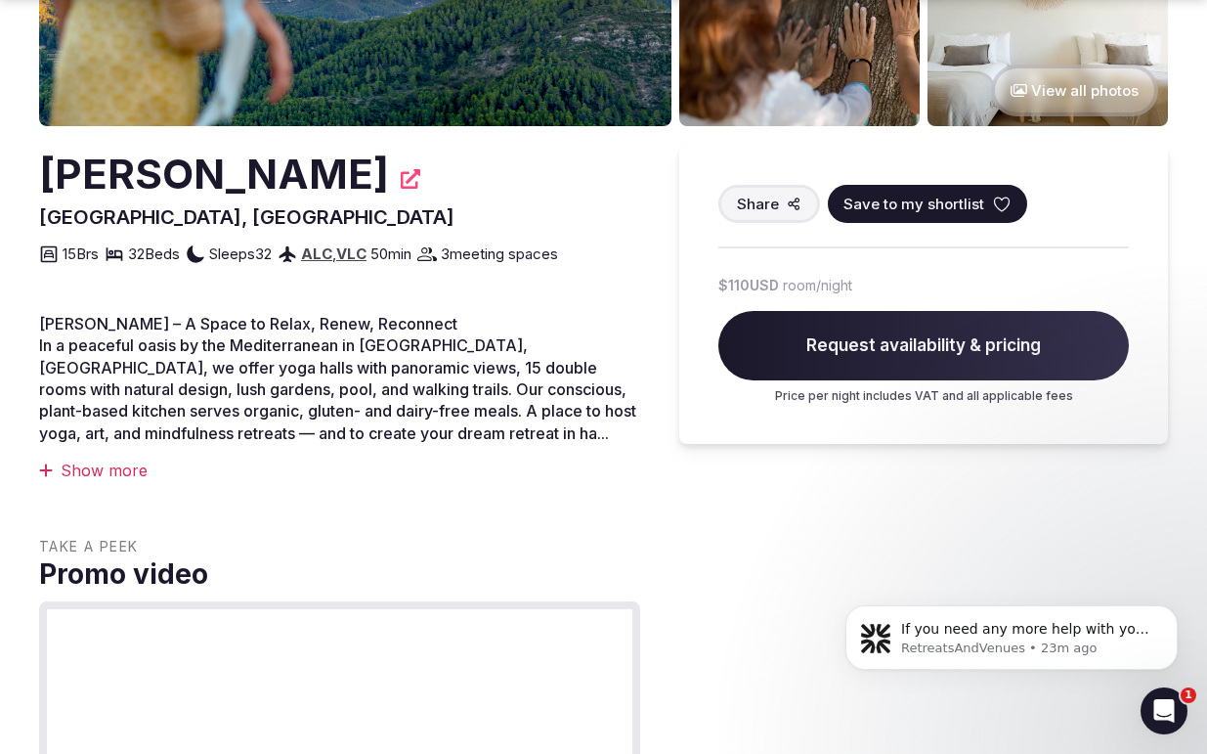
scroll to position [447, 0]
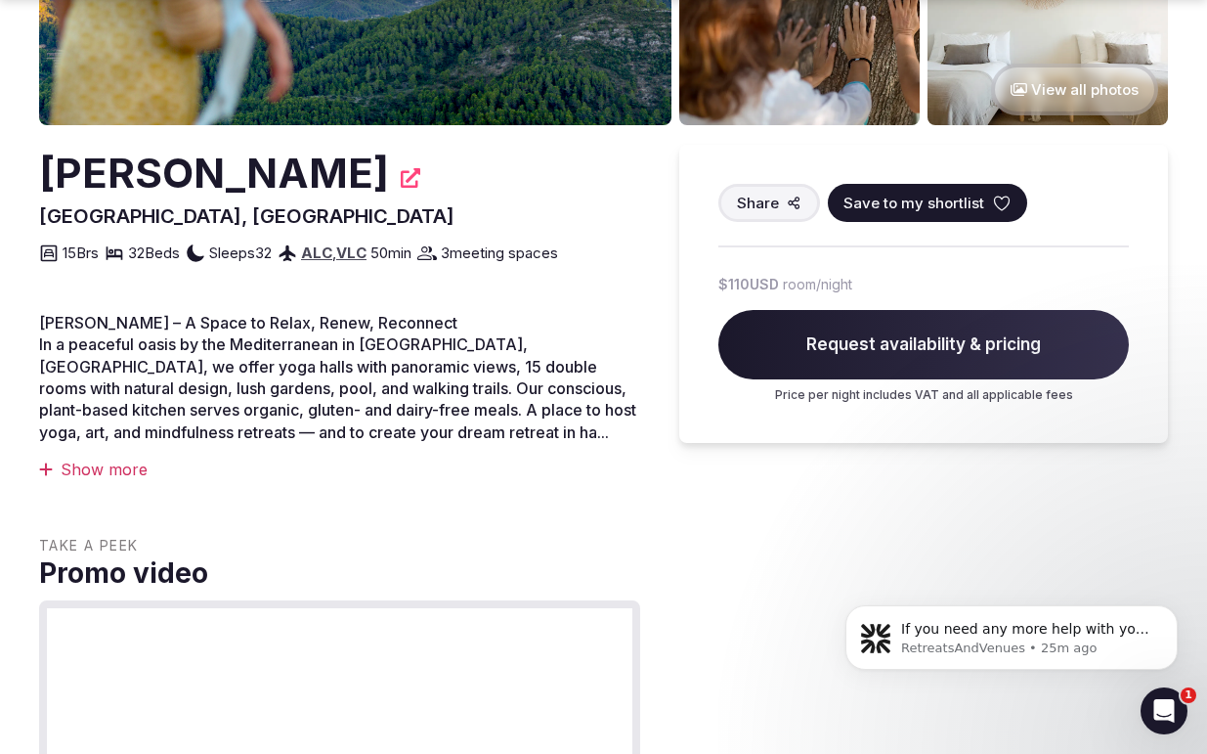
click at [796, 284] on span "room/night" at bounding box center [817, 285] width 69 height 20
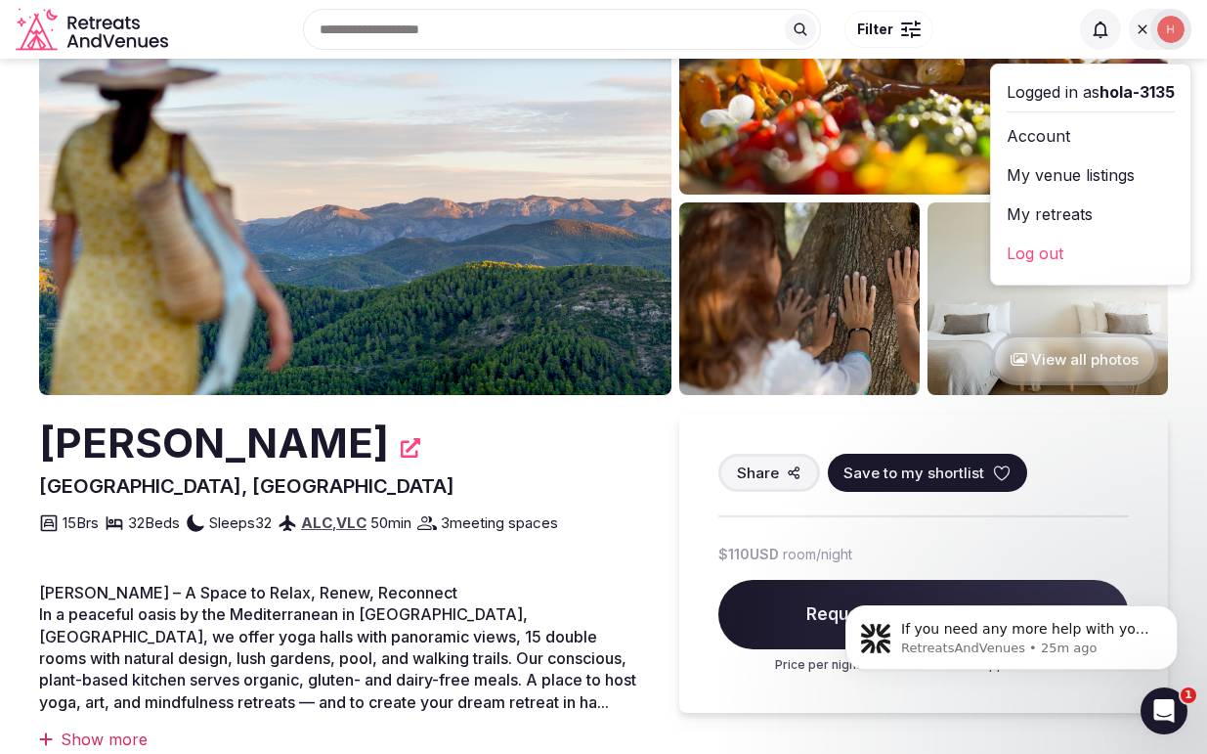
scroll to position [0, 0]
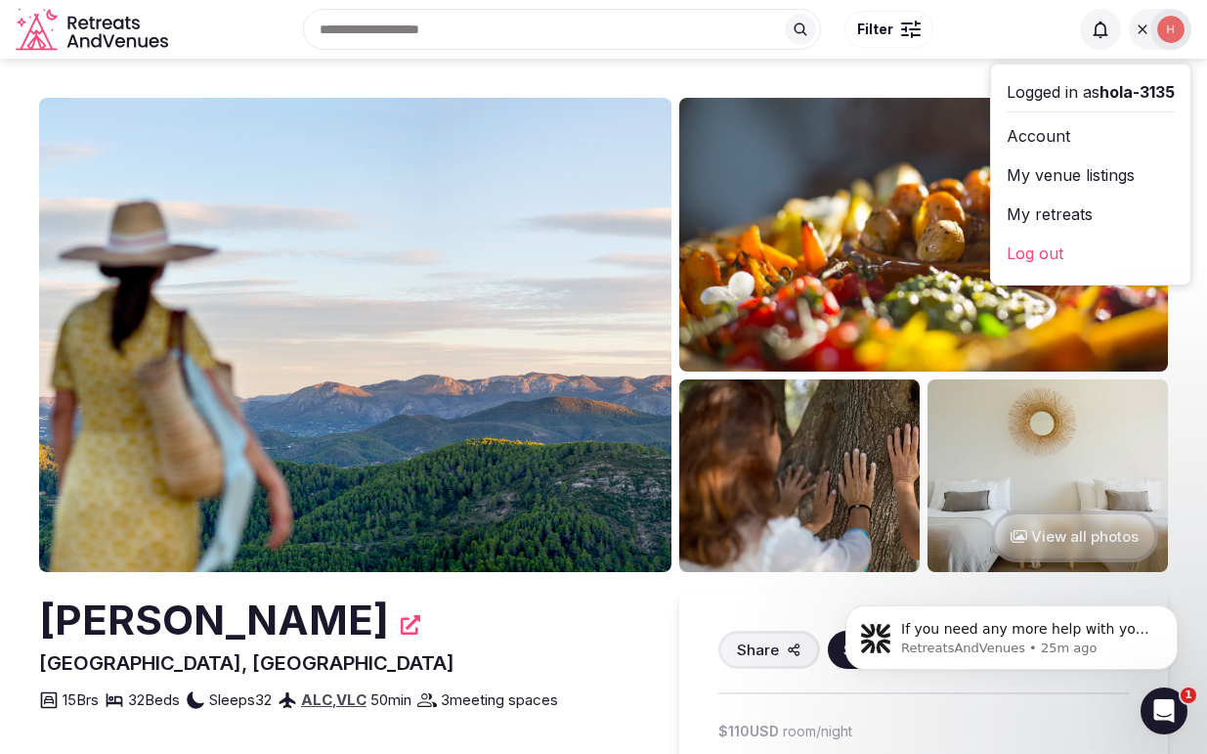
click at [946, 73] on div "Search Popular Destinations [GEOGRAPHIC_DATA], [GEOGRAPHIC_DATA] [GEOGRAPHIC_DA…" at bounding box center [604, 29] width 1176 height 100
click at [1043, 141] on link "Account" at bounding box center [1091, 135] width 168 height 31
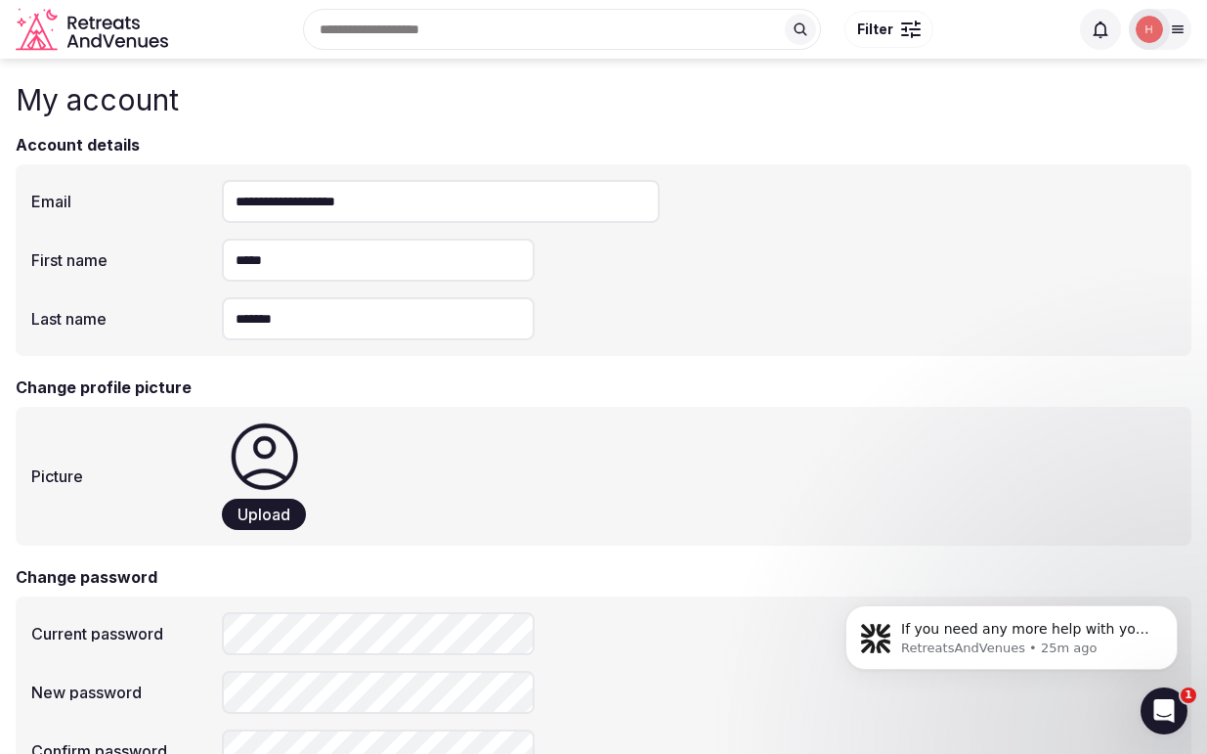
click at [269, 515] on span "Upload" at bounding box center [263, 514] width 53 height 20
click at [429, 477] on div "Upload" at bounding box center [699, 476] width 954 height 108
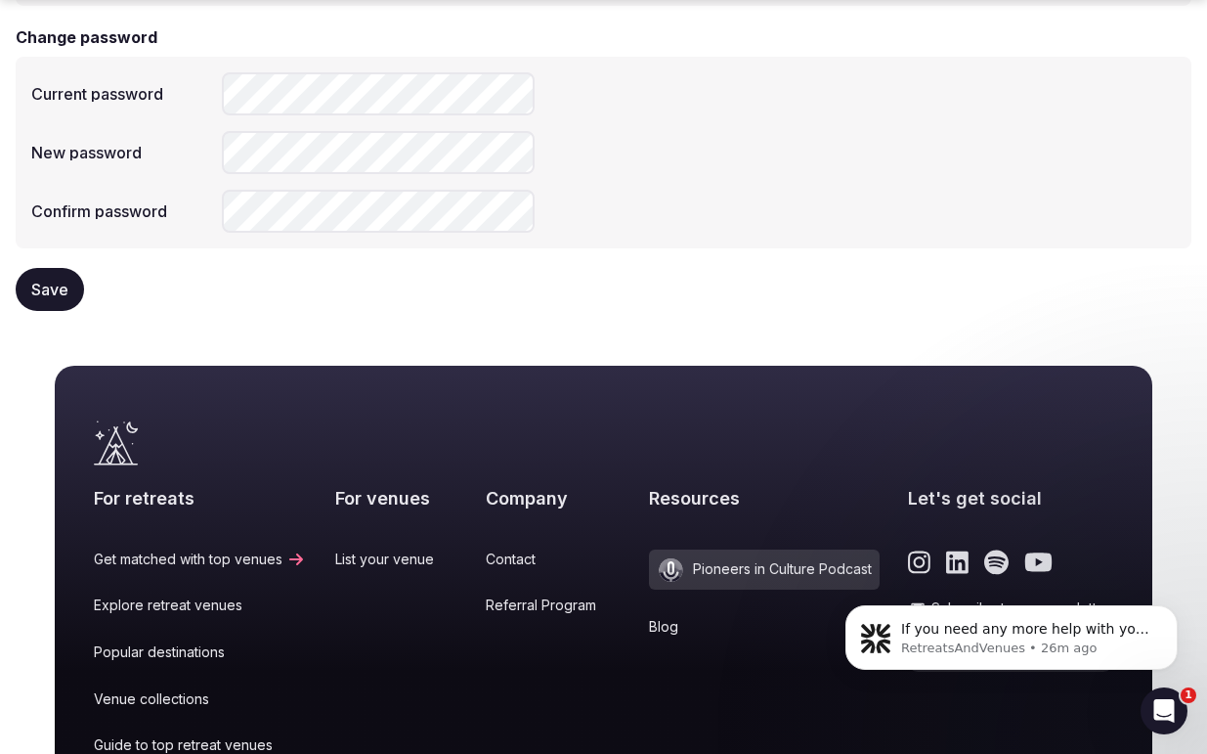
scroll to position [540, 0]
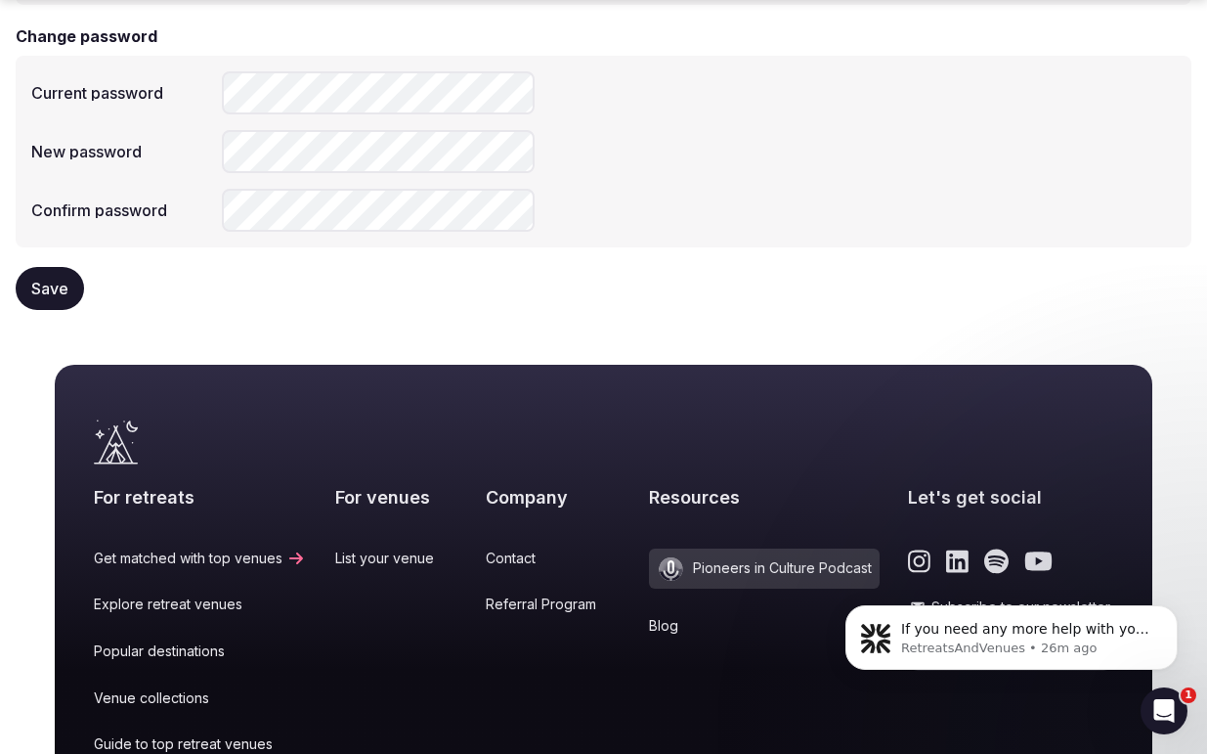
click at [49, 286] on span "Save" at bounding box center [49, 289] width 37 height 20
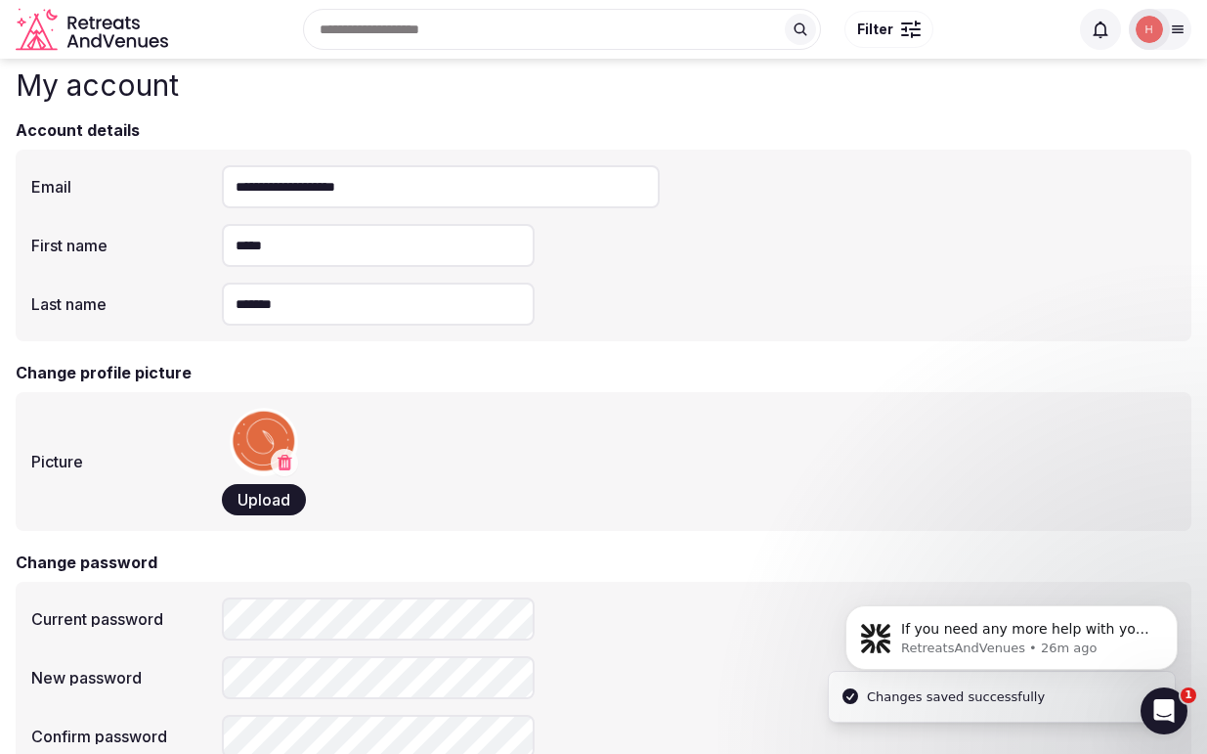
scroll to position [0, 0]
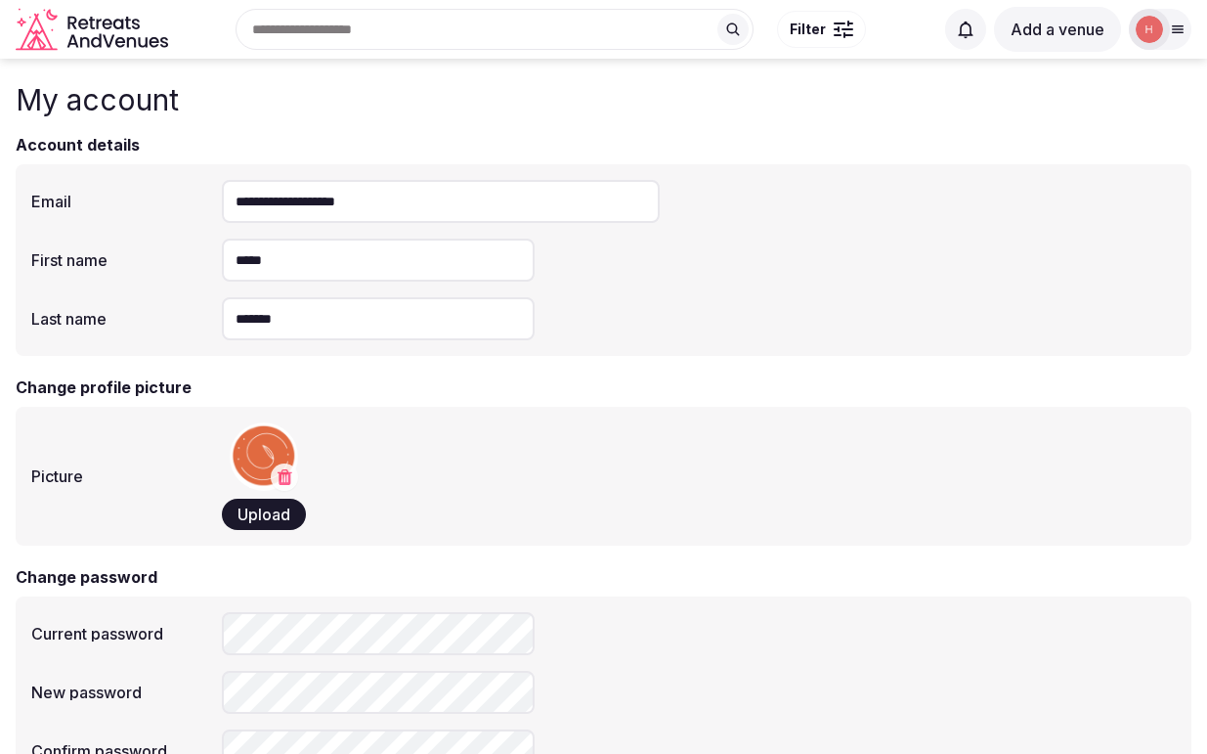
click at [257, 508] on span "Upload" at bounding box center [263, 514] width 53 height 20
click at [404, 466] on div "Upload" at bounding box center [699, 476] width 954 height 108
click at [100, 29] on icon "Retreats and Venues company logo" at bounding box center [94, 30] width 156 height 44
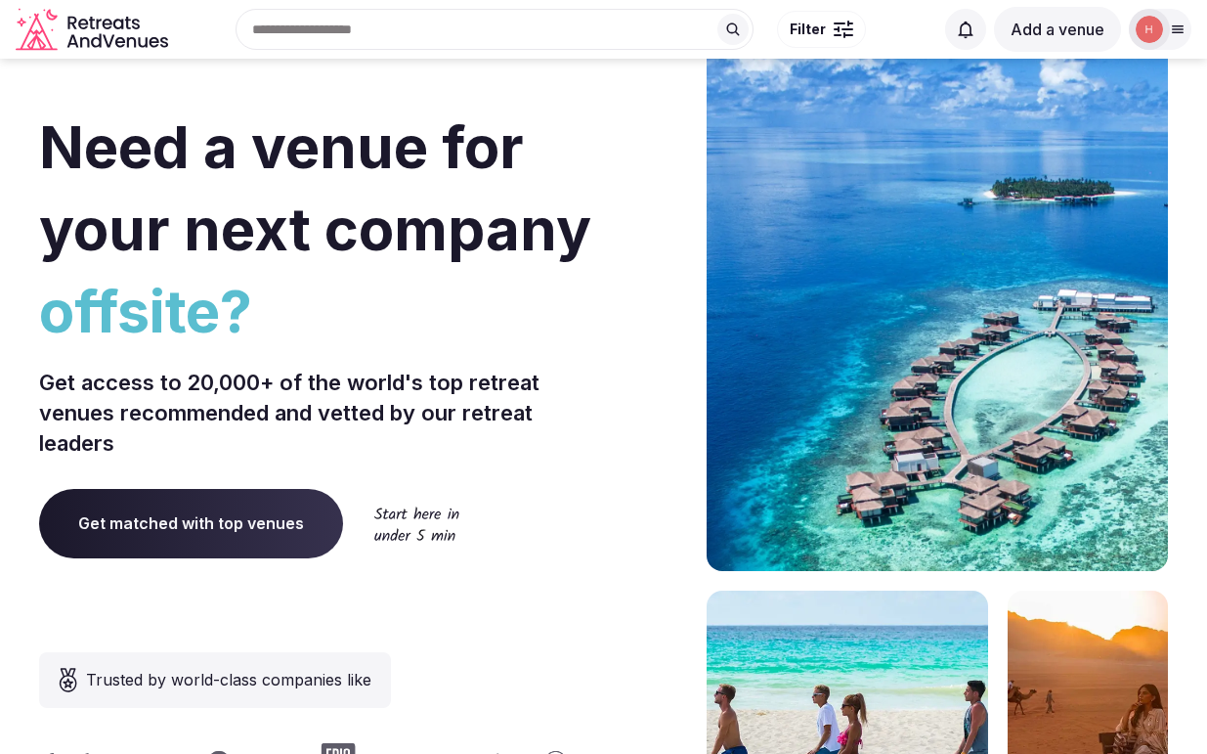
click at [1144, 24] on img at bounding box center [1149, 29] width 27 height 27
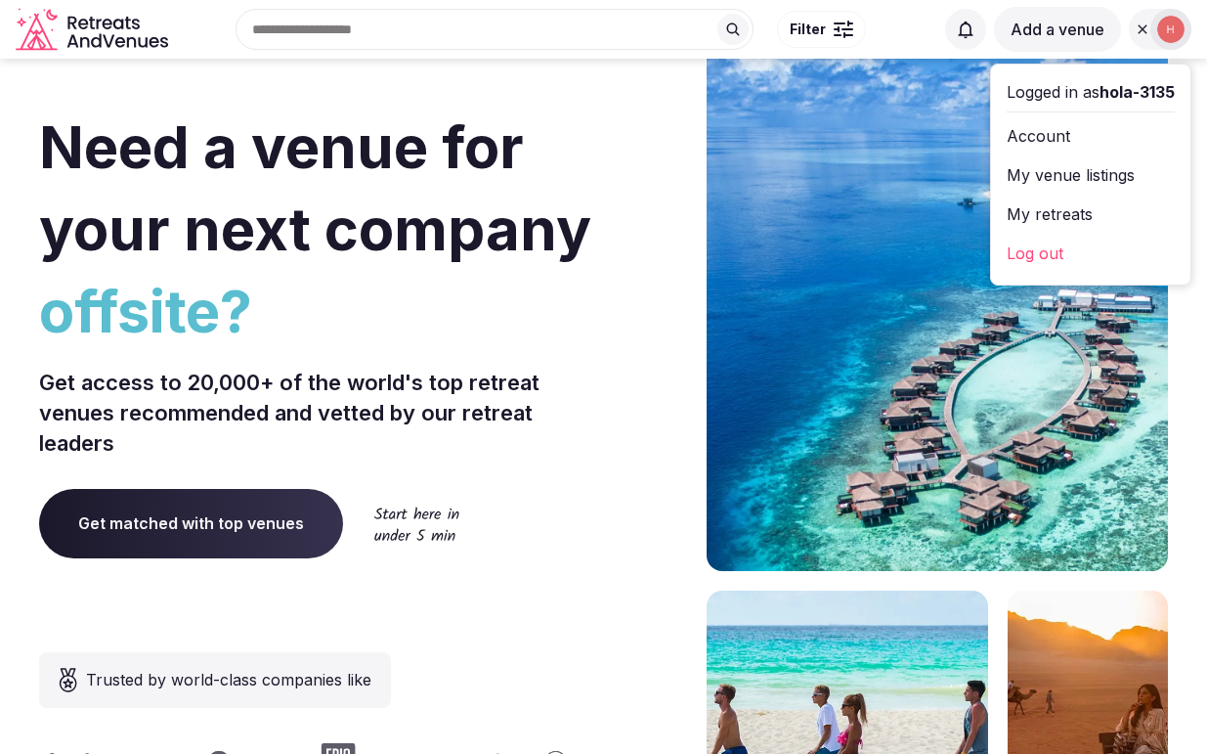
click at [1082, 90] on div "Logged in as hola-3135" at bounding box center [1091, 91] width 168 height 23
click at [1067, 214] on link "My retreats" at bounding box center [1091, 213] width 168 height 31
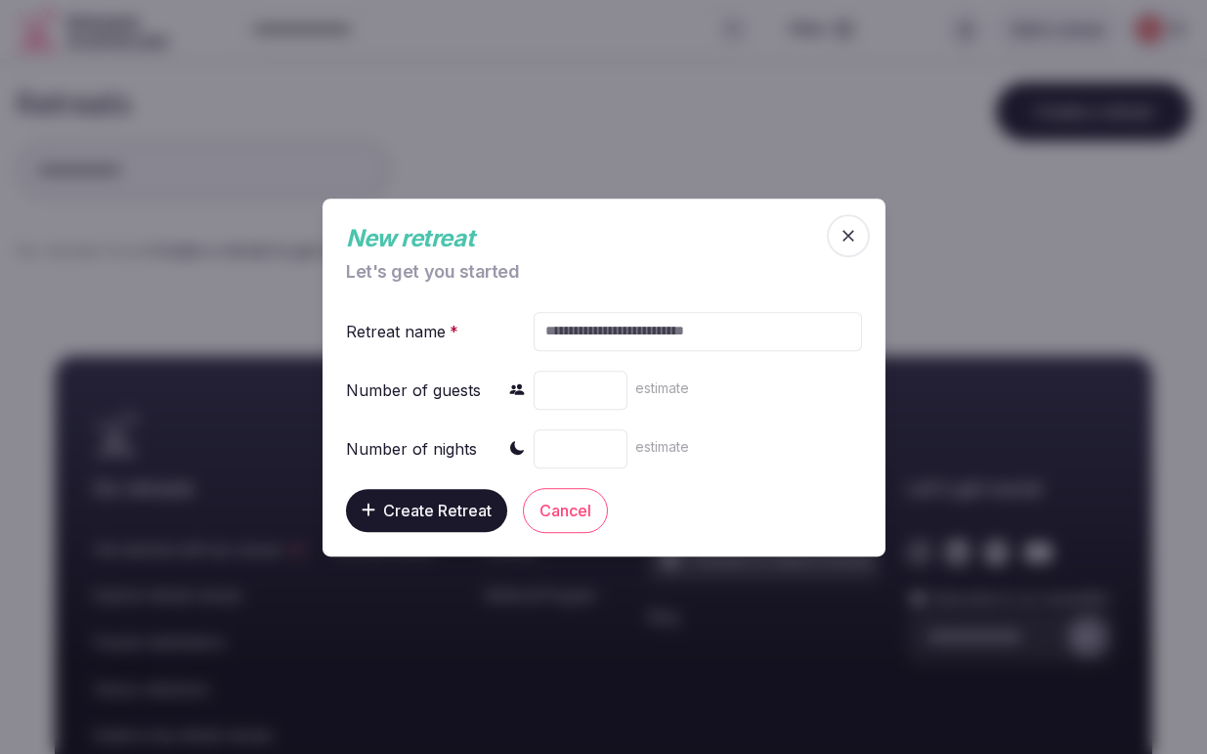
click at [847, 234] on icon "button" at bounding box center [848, 236] width 12 height 12
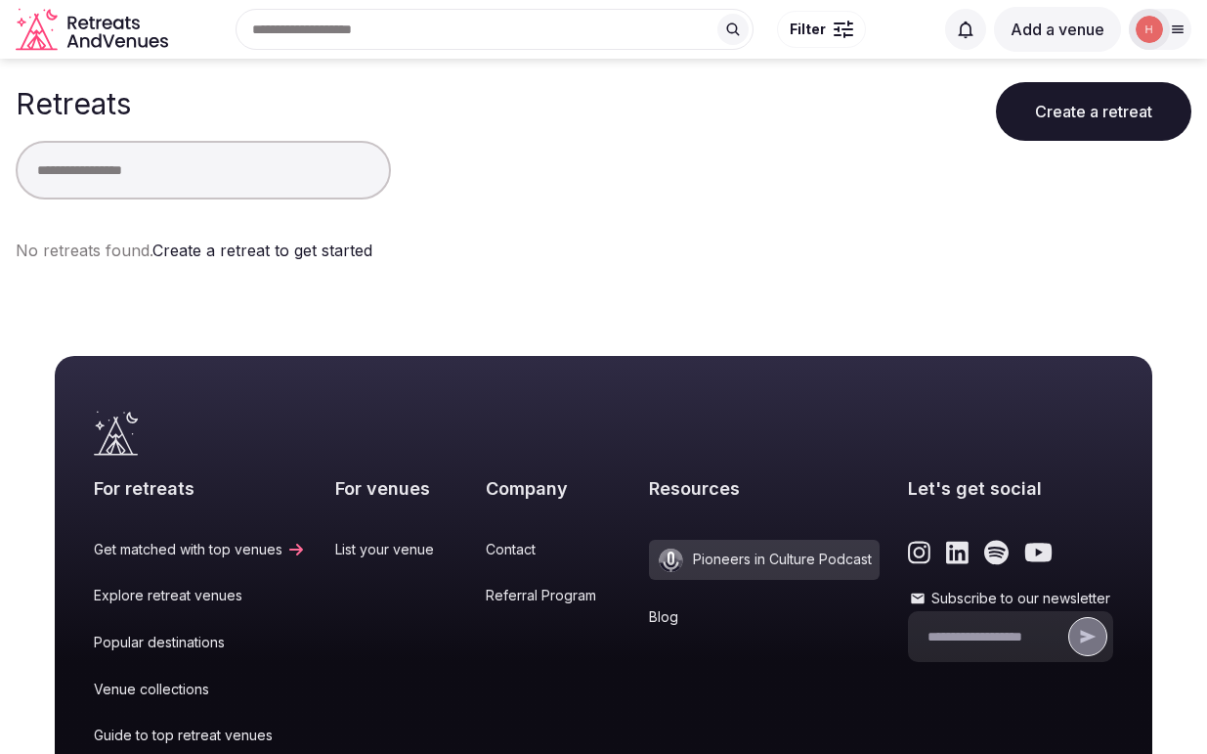
click at [1150, 22] on img at bounding box center [1149, 29] width 27 height 27
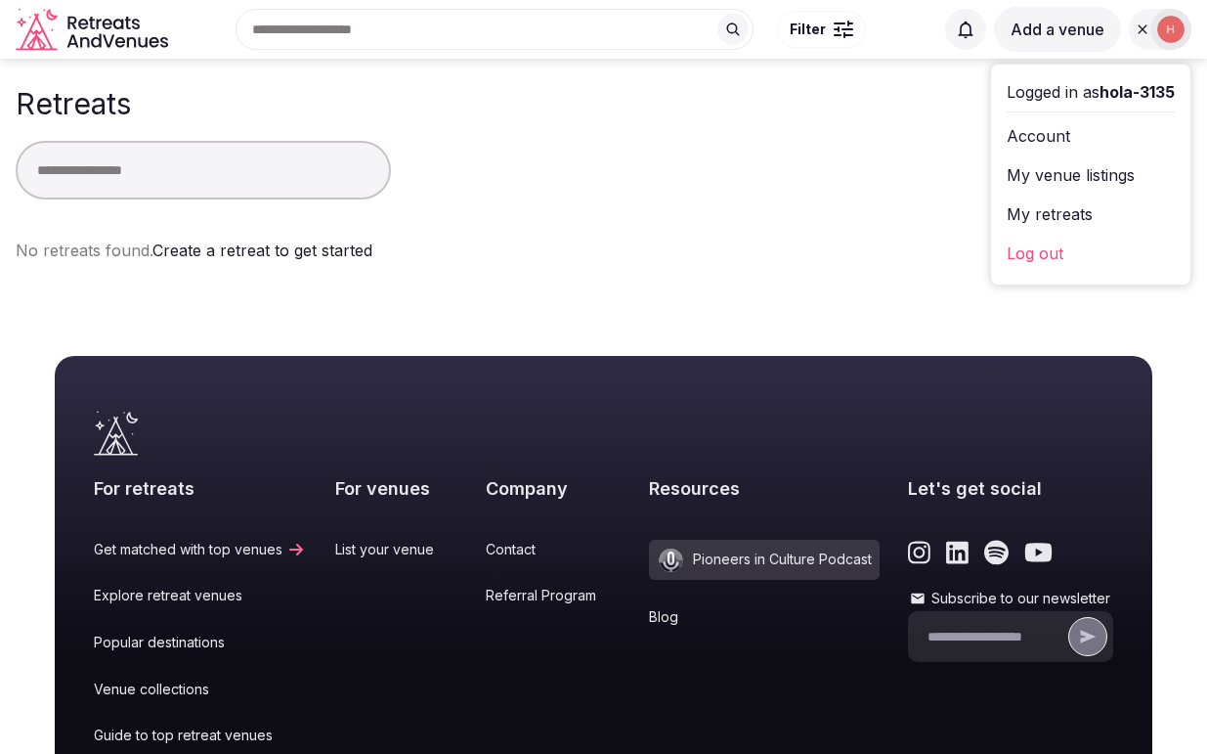
click at [1109, 94] on span "hola-3135" at bounding box center [1137, 92] width 75 height 20
click at [1050, 91] on div "Logged in as hola-3135" at bounding box center [1091, 91] width 168 height 23
click at [1058, 172] on link "My venue listings" at bounding box center [1091, 174] width 168 height 31
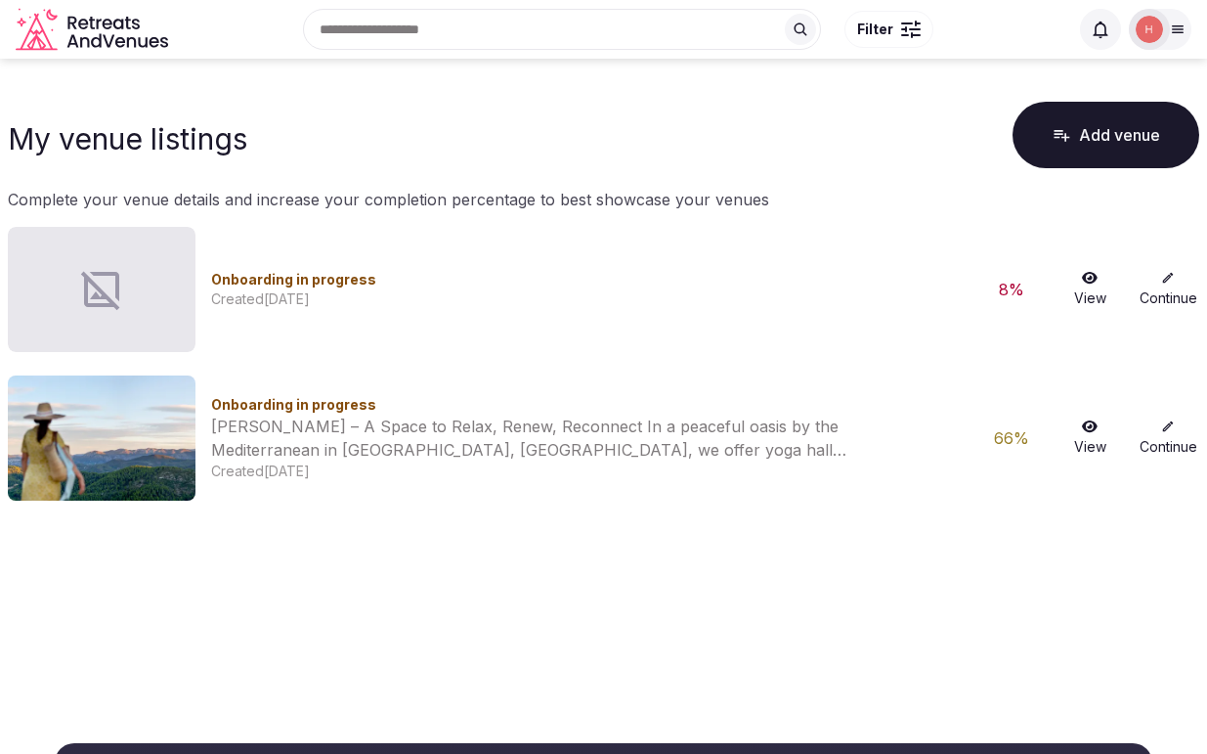
click at [1165, 286] on link "Continue" at bounding box center [1168, 289] width 63 height 37
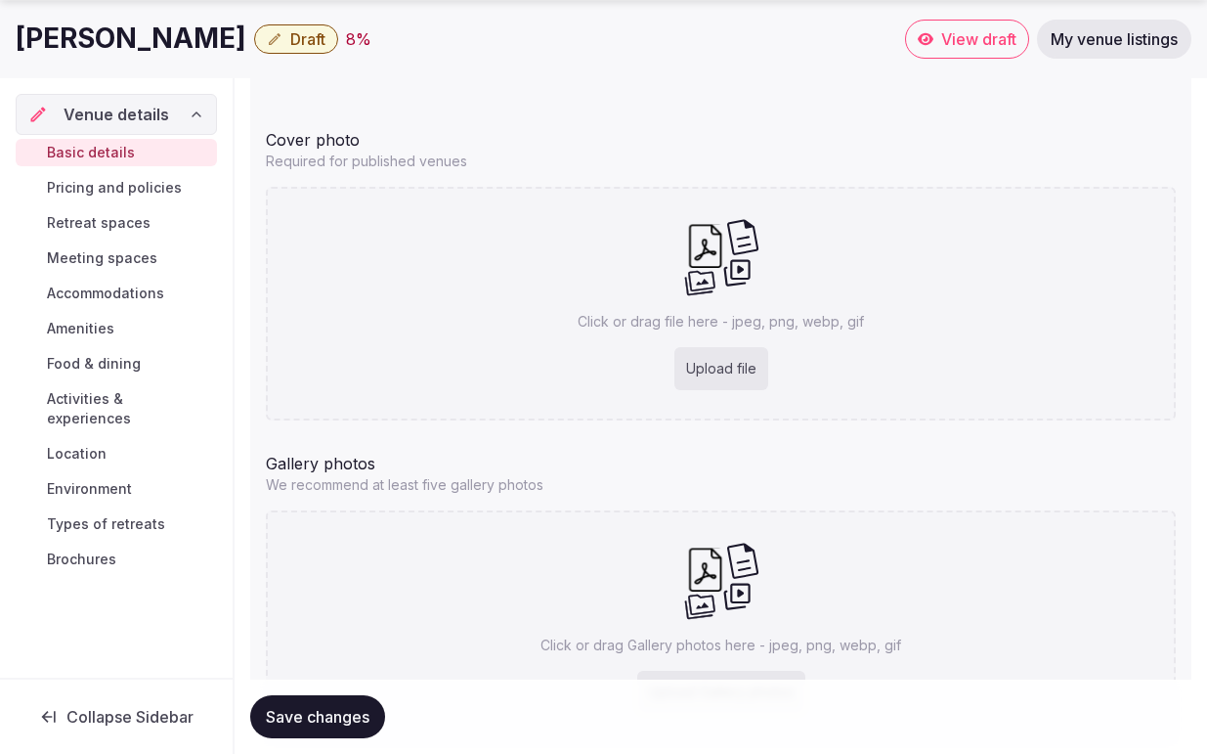
scroll to position [1952, 0]
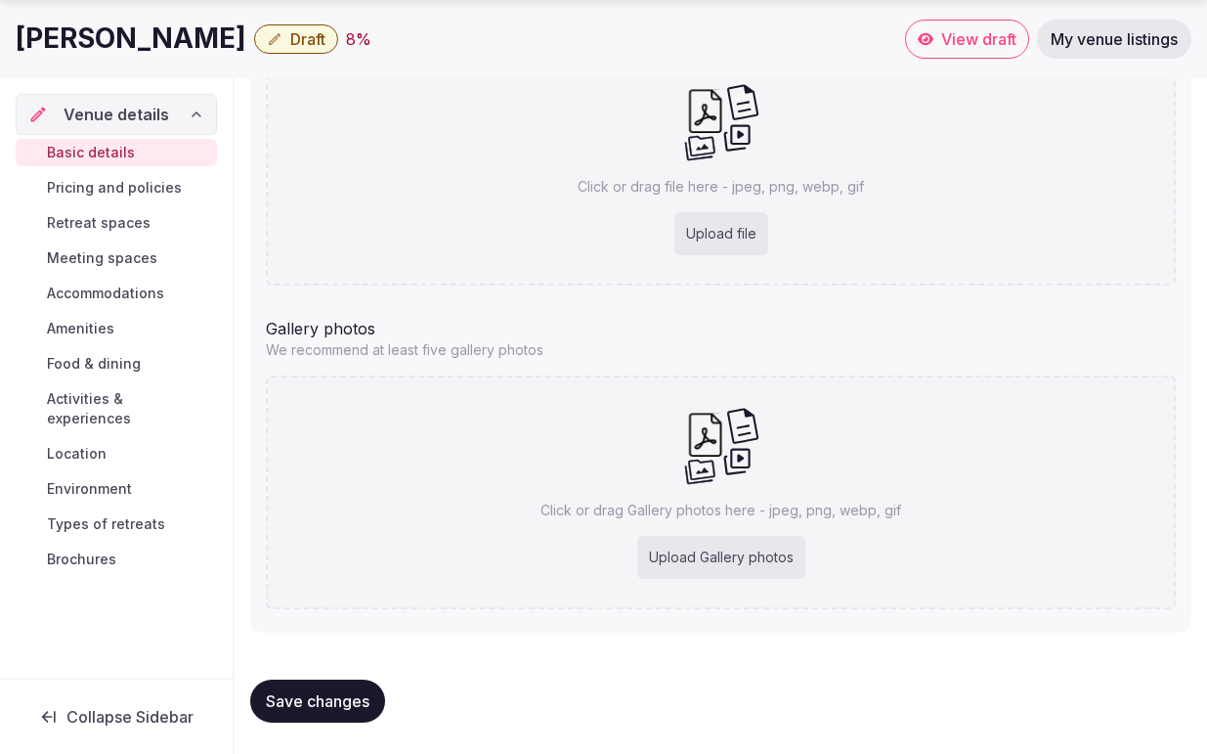
click at [167, 721] on span "Collapse Sidebar" at bounding box center [129, 717] width 127 height 20
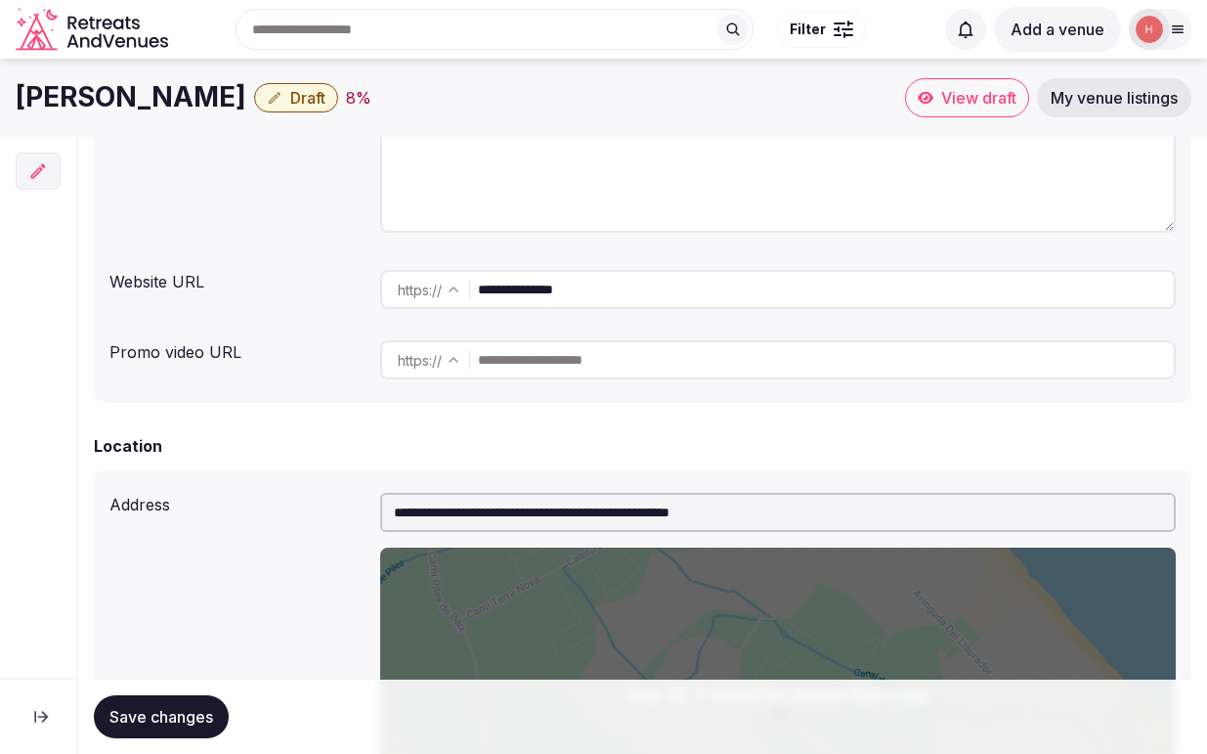
scroll to position [0, 0]
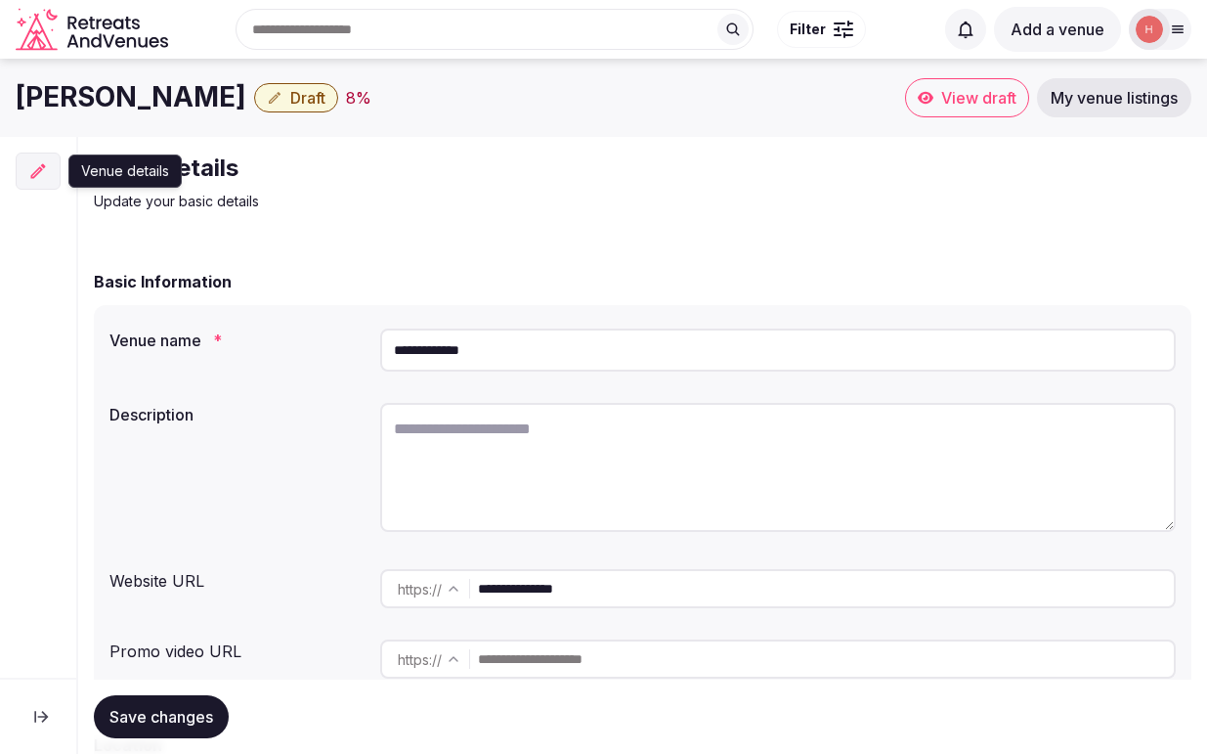
click at [37, 170] on icon at bounding box center [38, 170] width 15 height 15
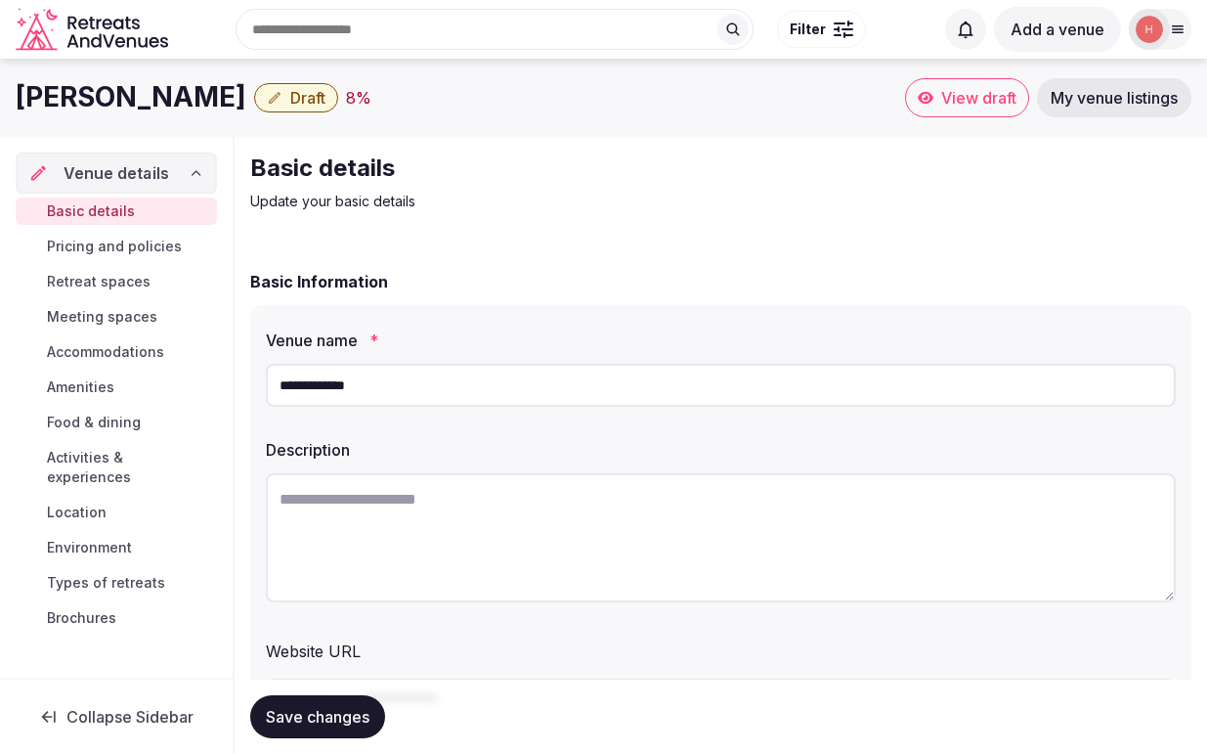
click at [94, 173] on span "Venue details" at bounding box center [117, 172] width 106 height 23
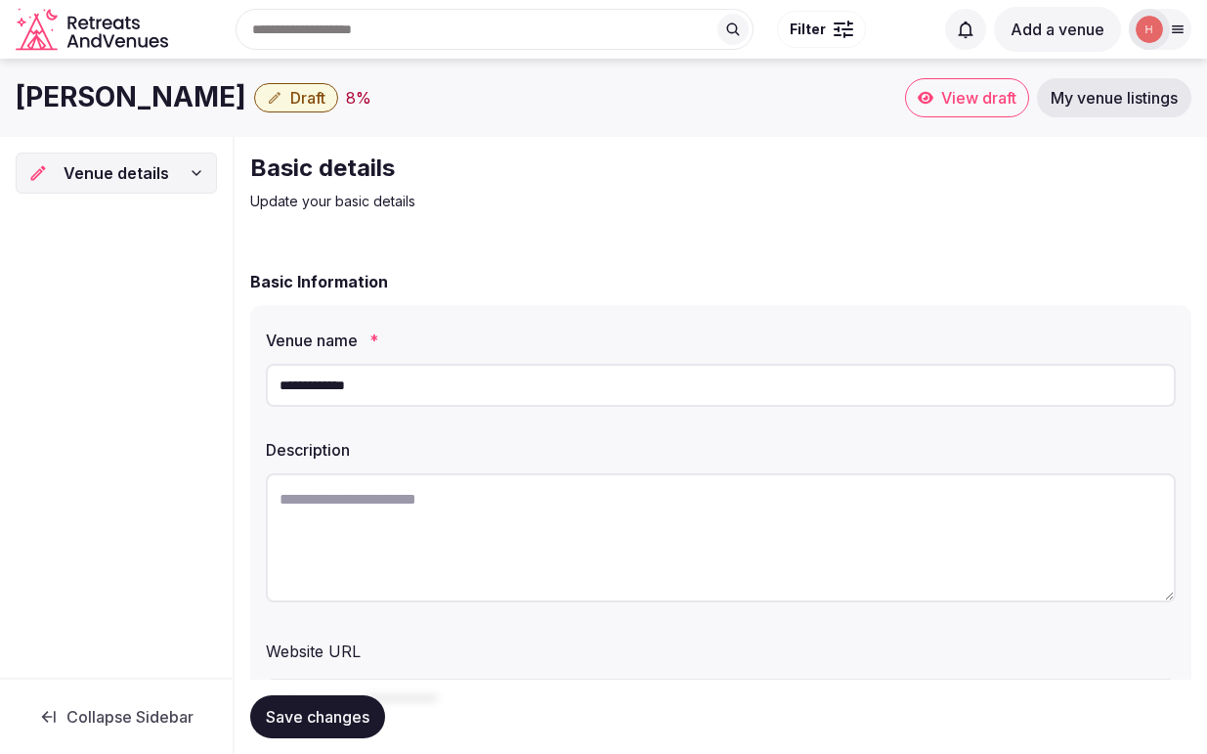
click at [369, 398] on input "**********" at bounding box center [721, 385] width 910 height 43
type input "*"
click at [302, 387] on input "*****" at bounding box center [721, 385] width 910 height 43
type input "****"
click at [333, 714] on span "Save changes" at bounding box center [318, 717] width 104 height 20
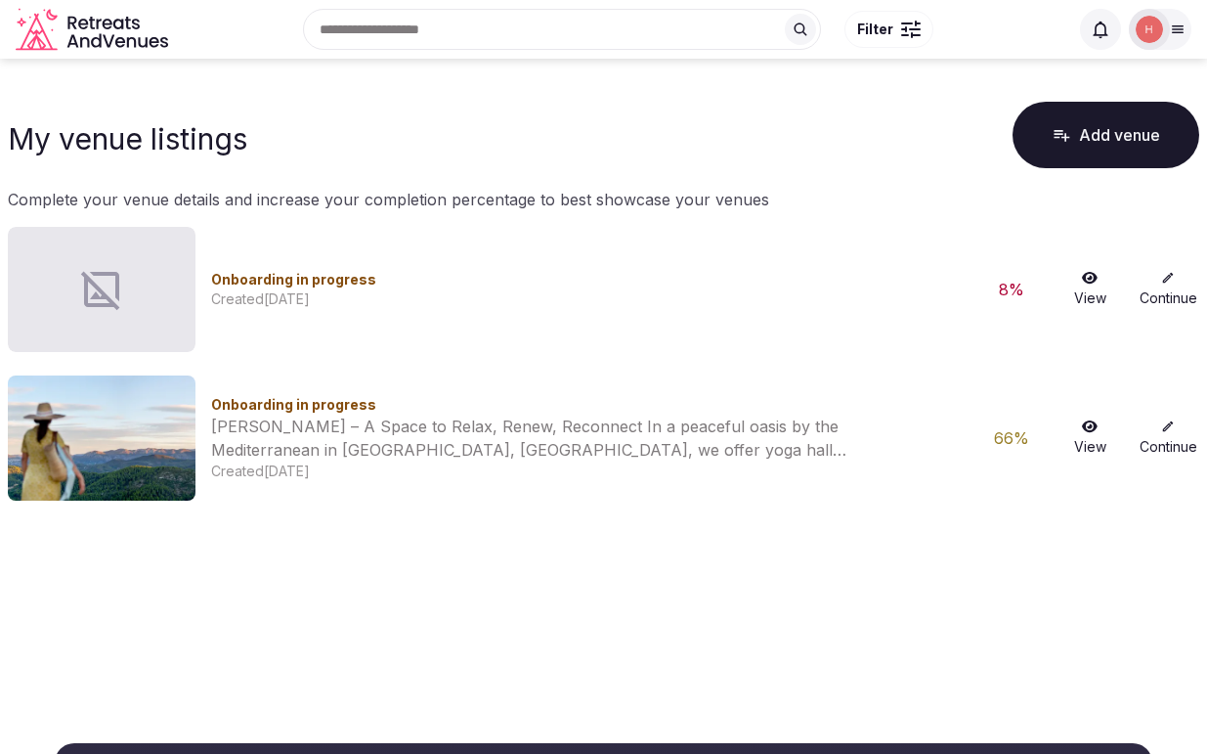
click at [1167, 432] on icon at bounding box center [1168, 426] width 14 height 14
click at [1166, 423] on icon at bounding box center [1168, 426] width 14 height 14
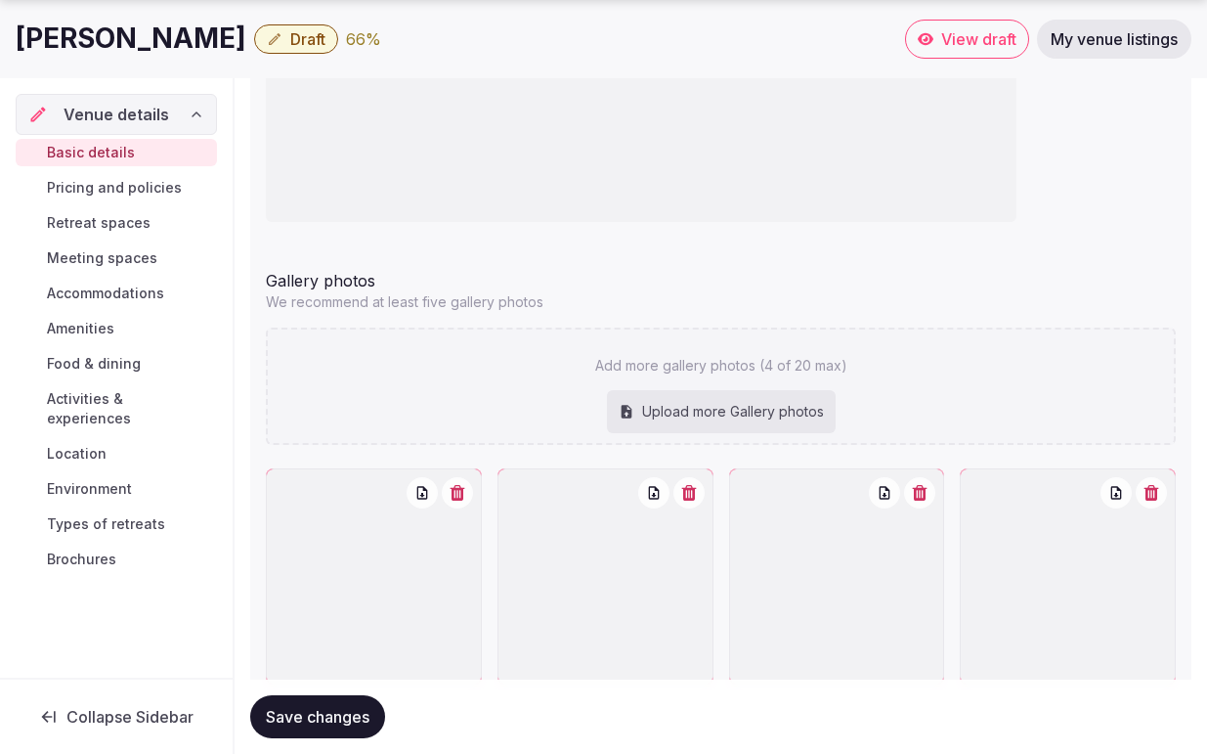
scroll to position [2417, 0]
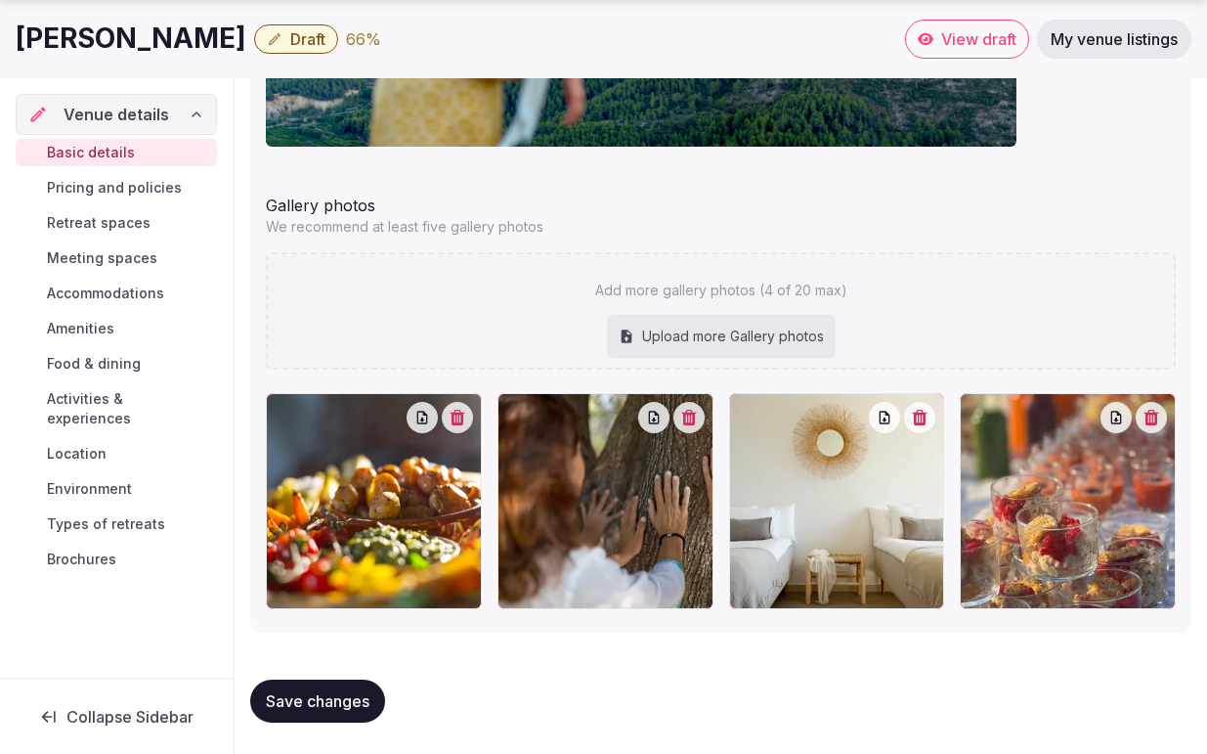
click at [311, 703] on span "Save changes" at bounding box center [318, 701] width 104 height 20
click at [115, 549] on span "Brochures" at bounding box center [81, 559] width 69 height 20
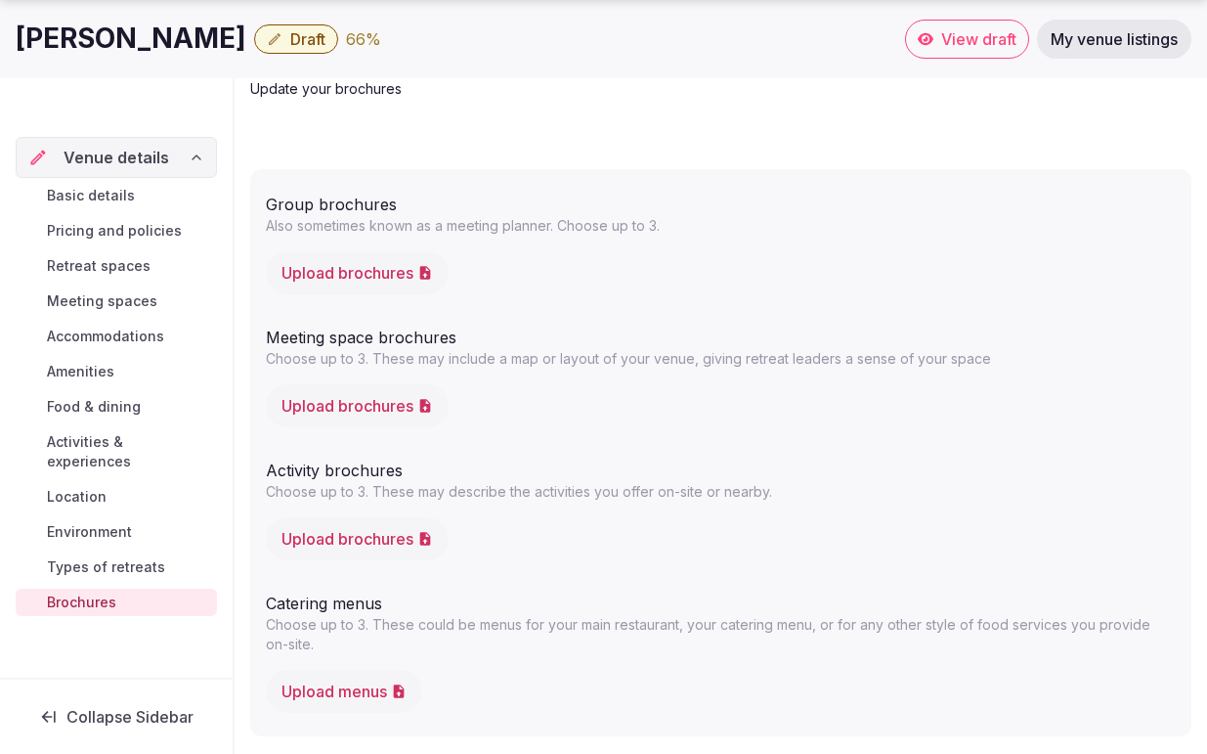
scroll to position [130, 0]
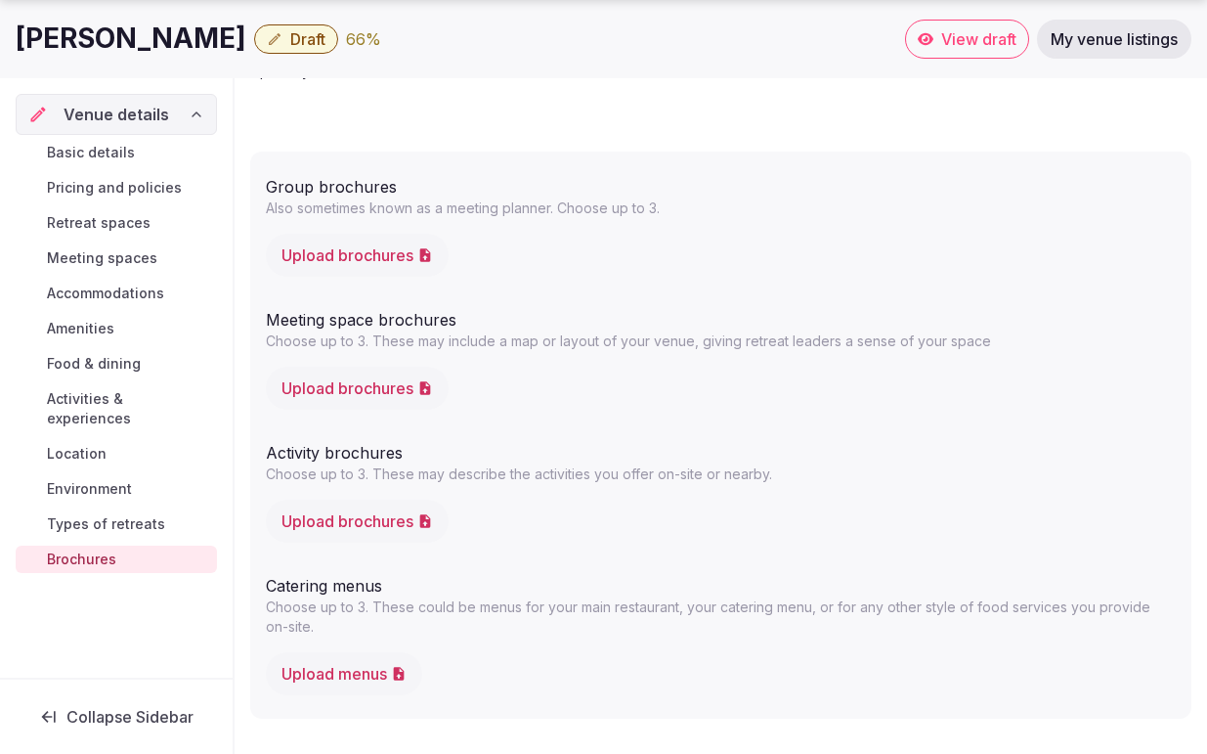
click at [152, 514] on span "Types of retreats" at bounding box center [106, 524] width 118 height 20
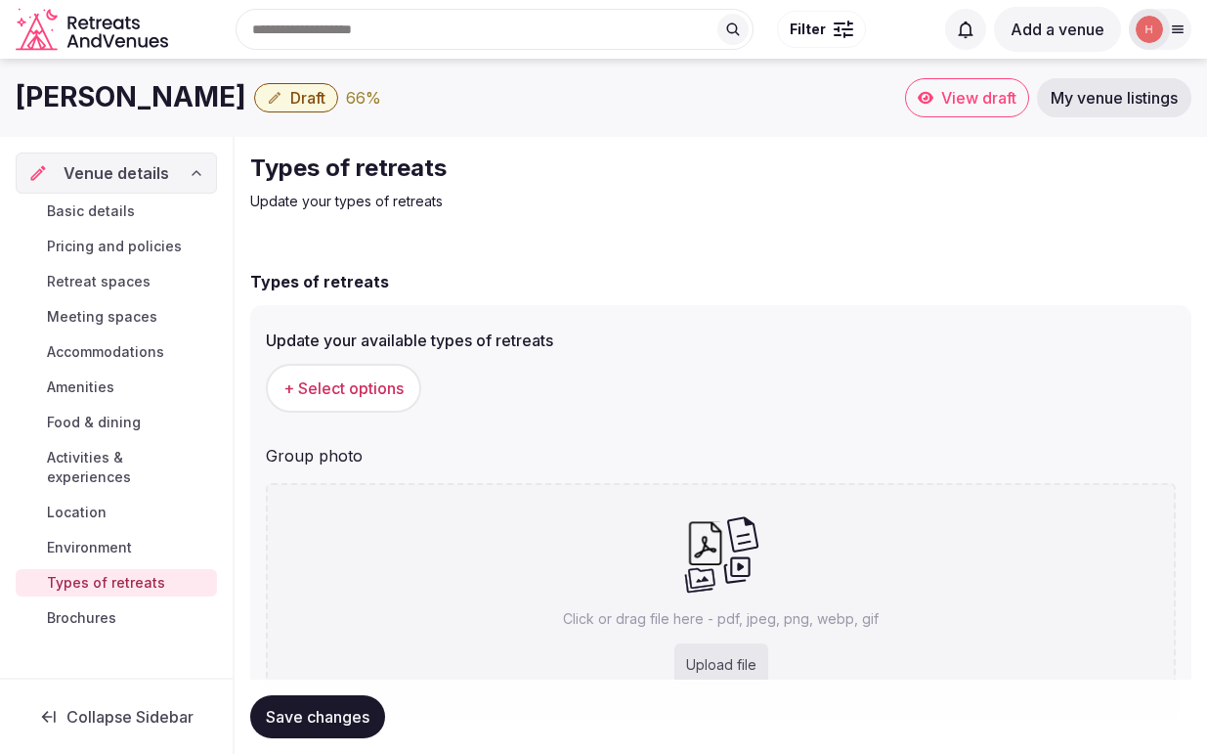
click at [368, 386] on span "+ Select options" at bounding box center [343, 388] width 120 height 22
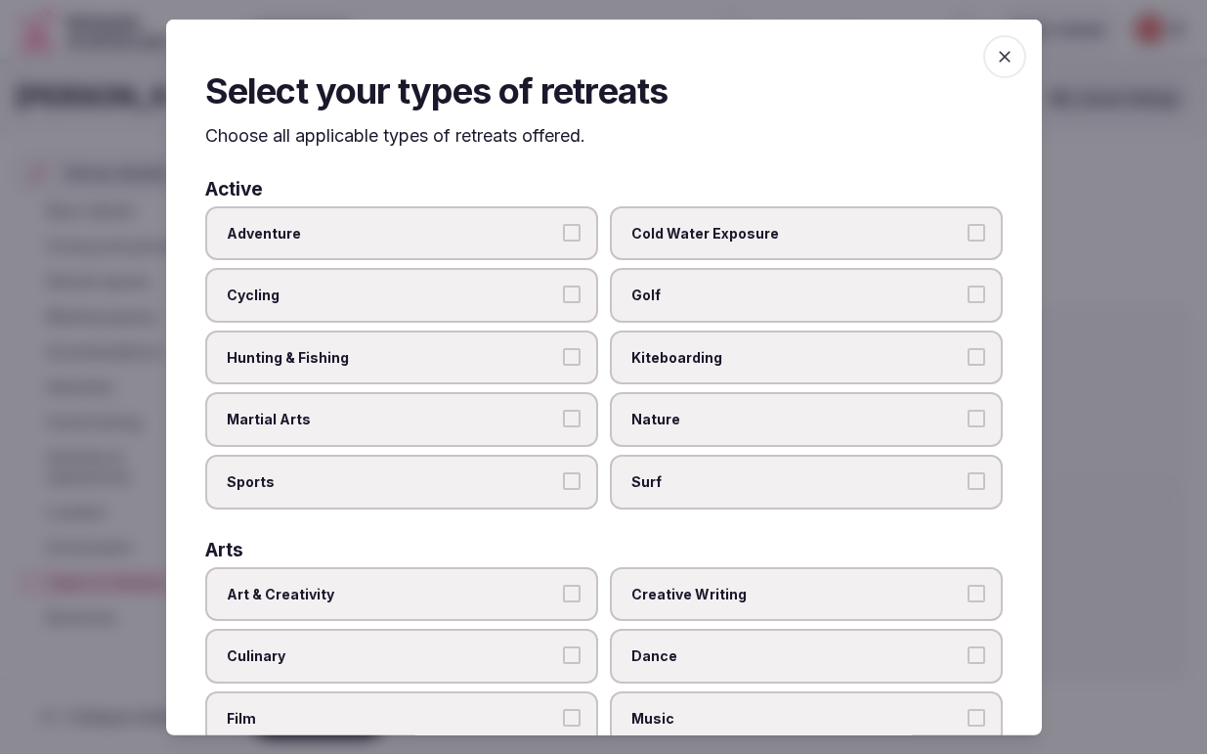
click at [576, 479] on button "Sports" at bounding box center [572, 480] width 18 height 18
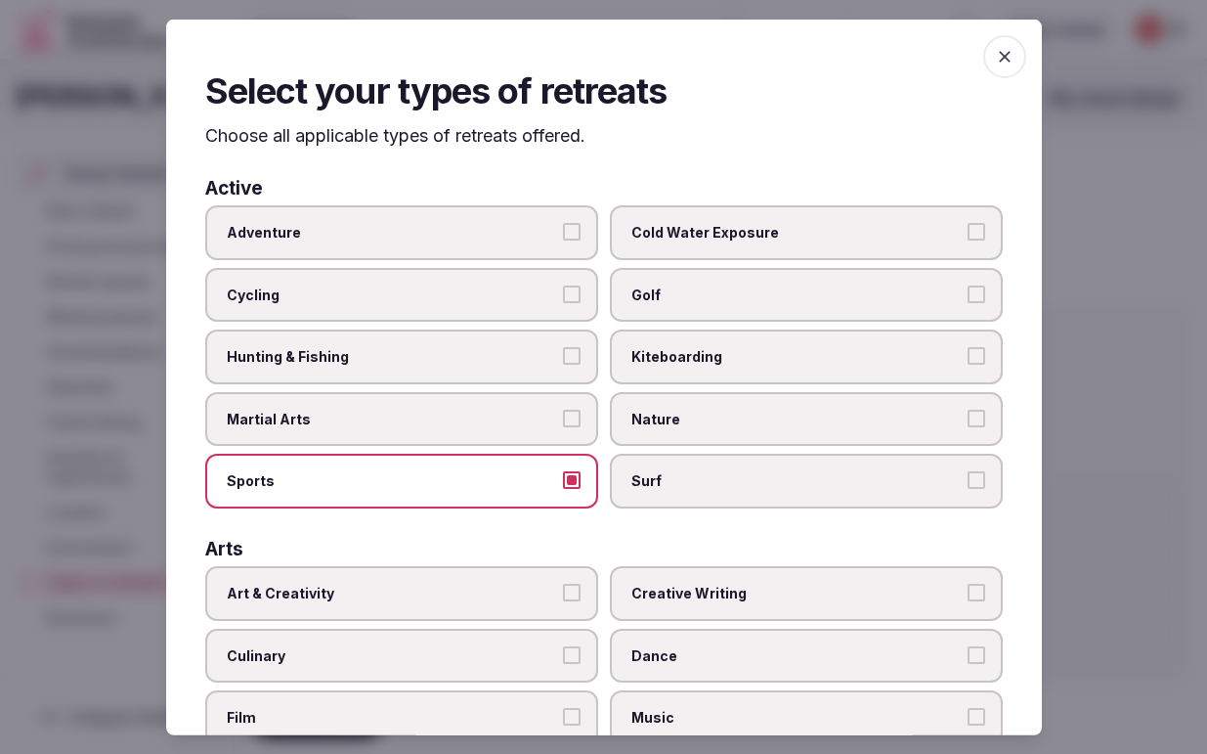
click at [570, 291] on button "Cycling" at bounding box center [572, 293] width 18 height 18
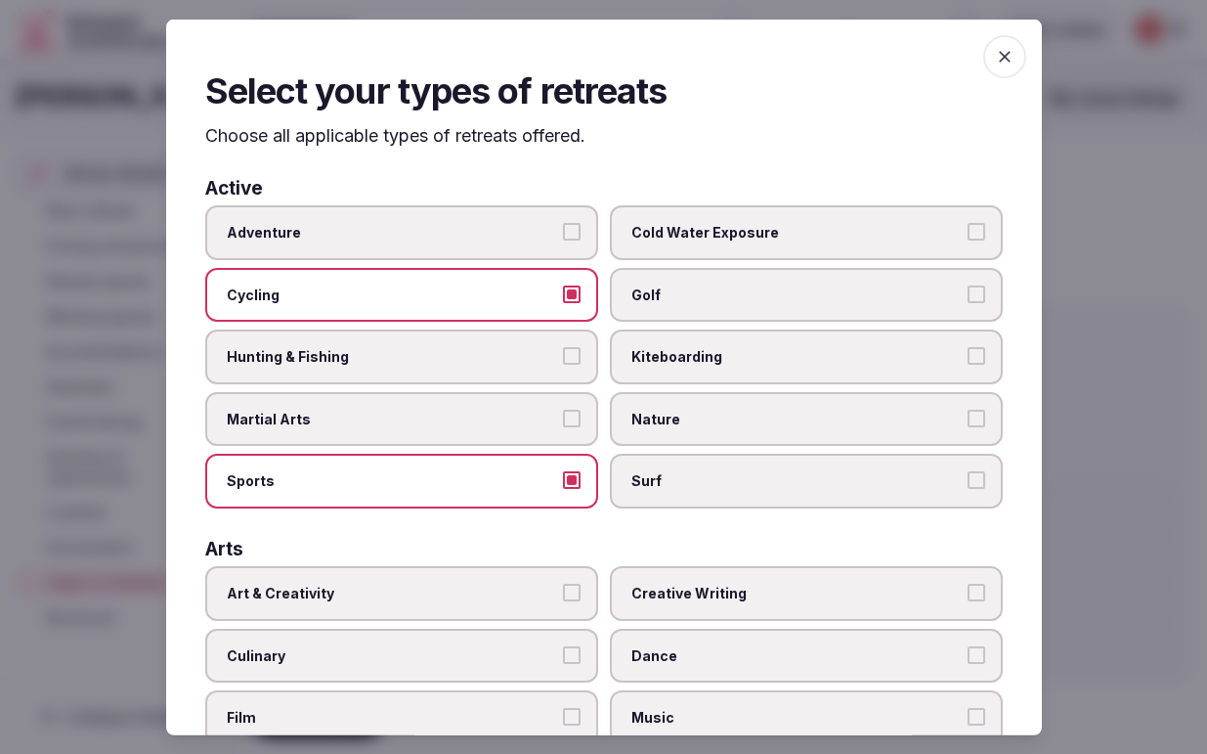
click at [978, 356] on button "Kiteboarding" at bounding box center [977, 356] width 18 height 18
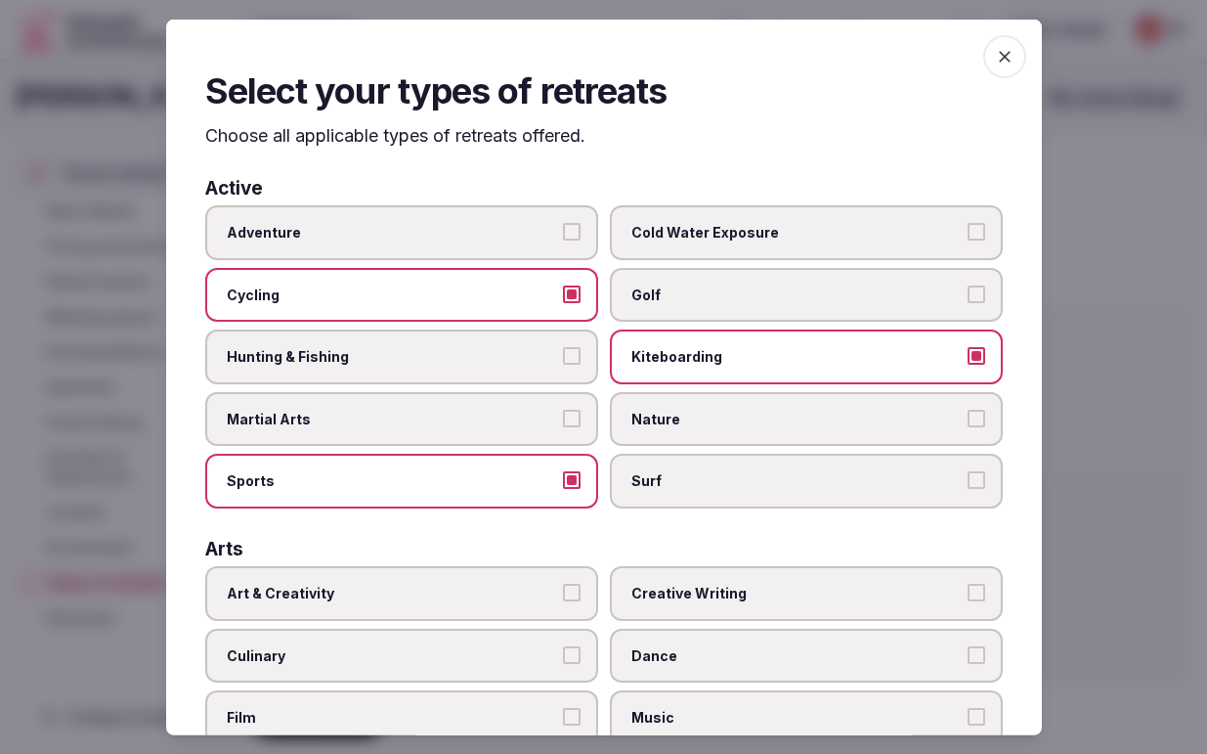
click at [968, 414] on button "Nature" at bounding box center [977, 419] width 18 height 18
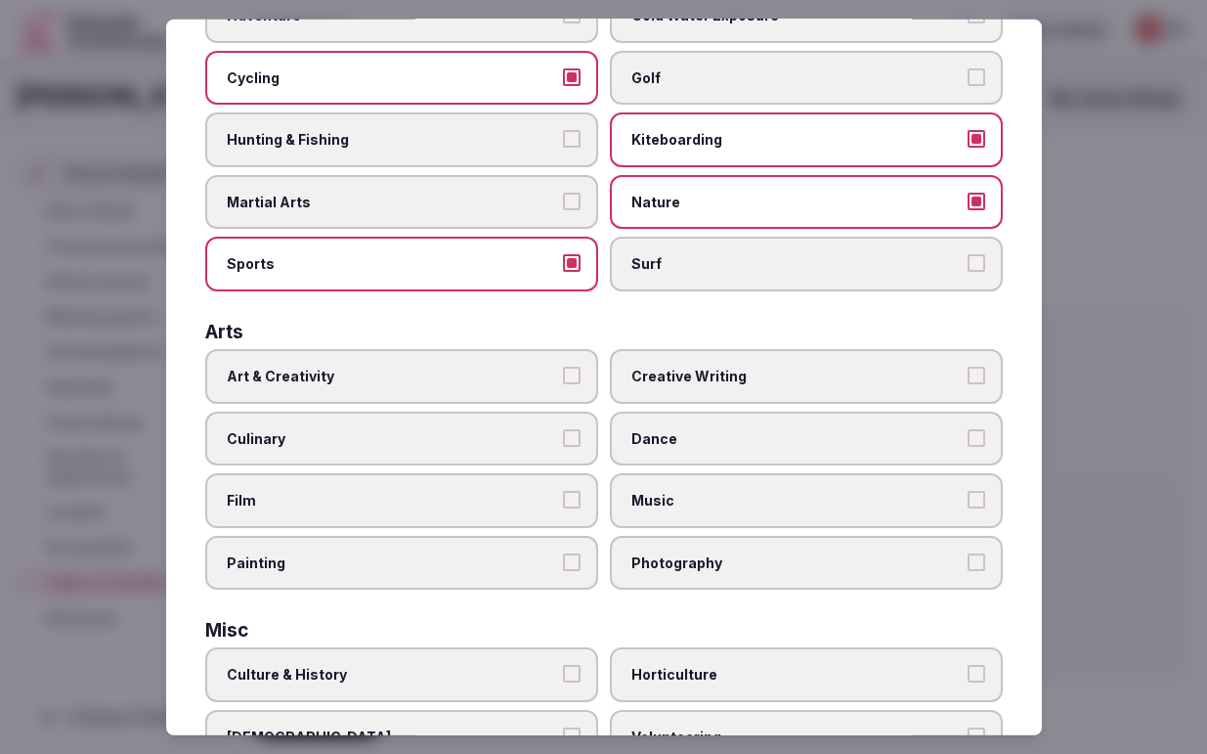
scroll to position [221, 0]
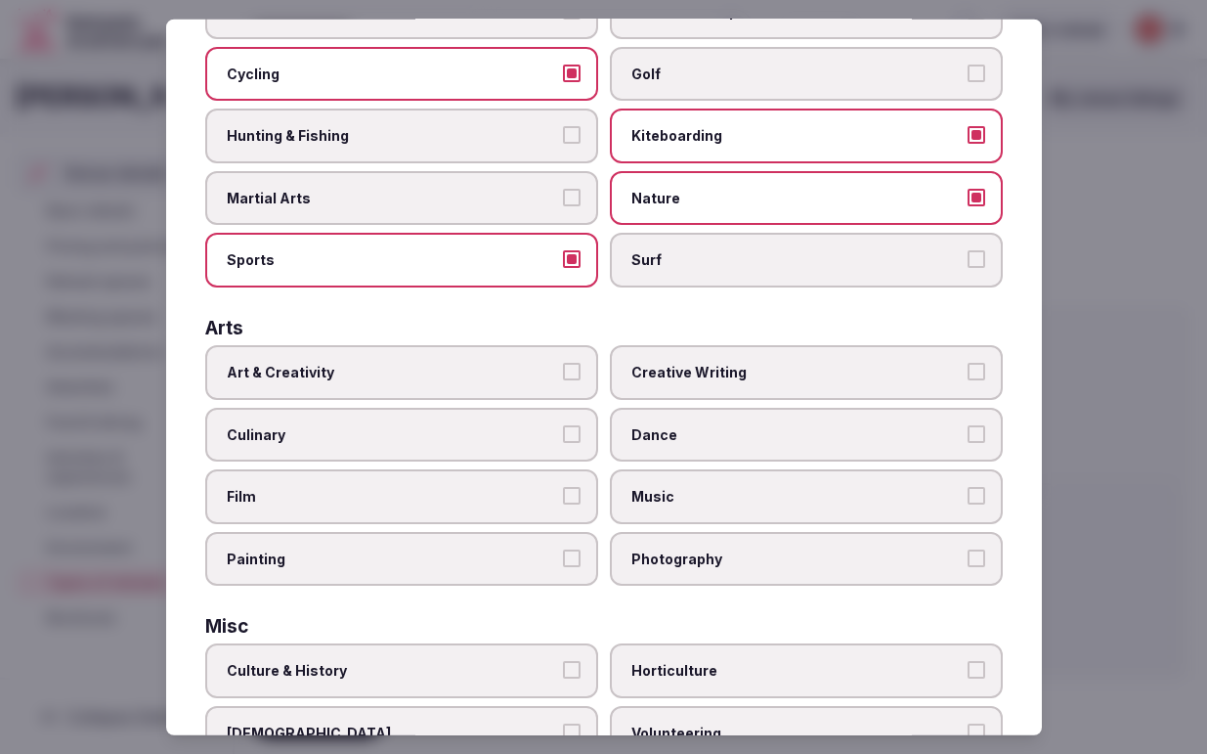
click at [574, 366] on button "Art & Creativity" at bounding box center [572, 372] width 18 height 18
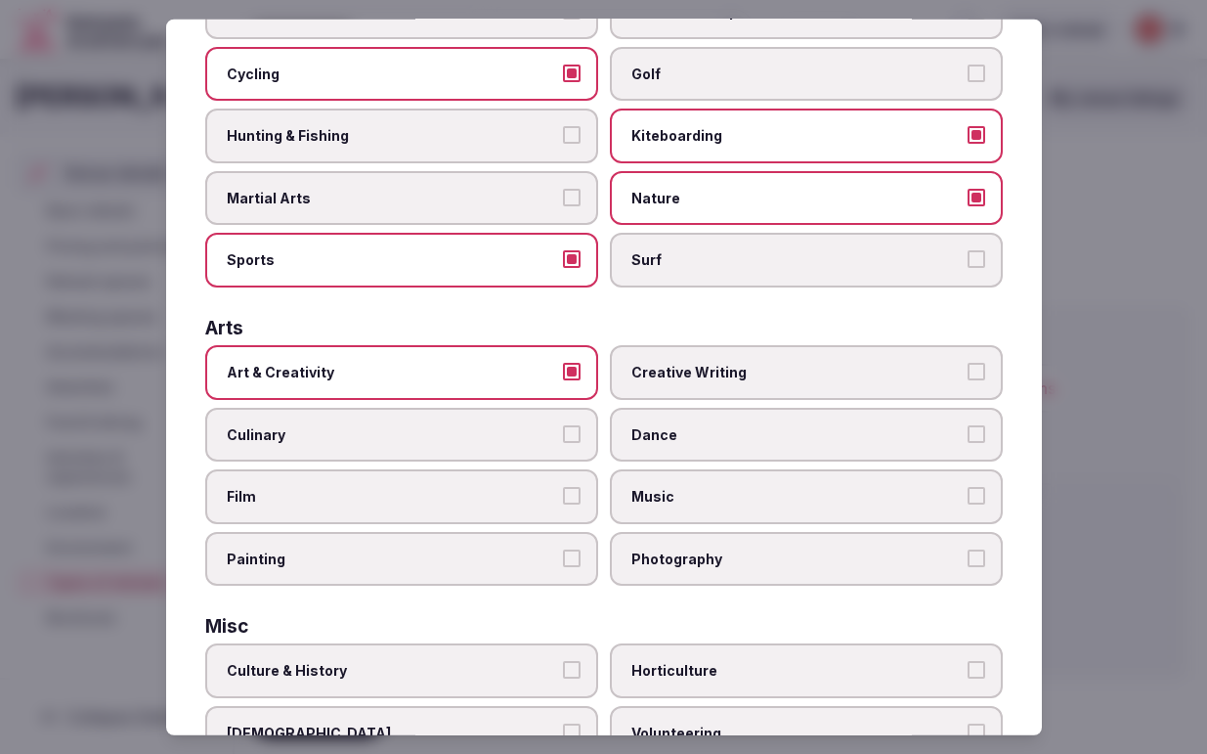
click at [573, 439] on button "Culinary" at bounding box center [572, 433] width 18 height 18
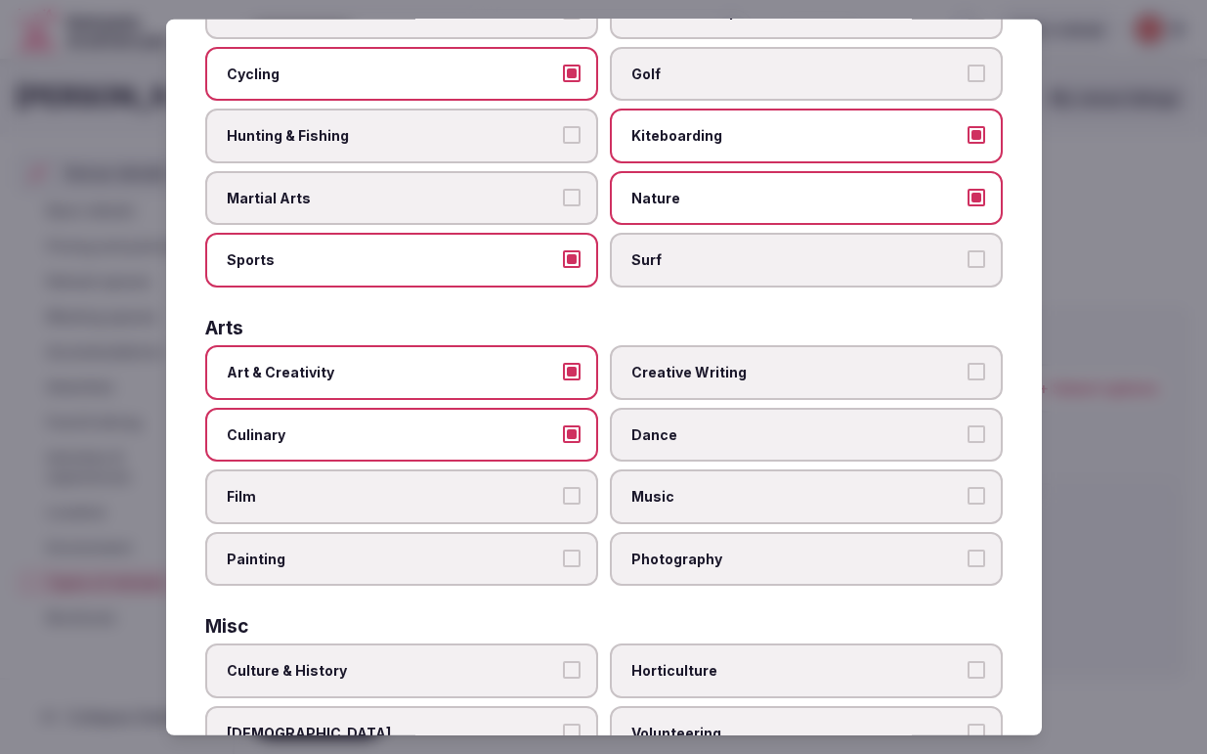
click at [773, 569] on label "Photography" at bounding box center [806, 559] width 393 height 55
click at [968, 567] on button "Photography" at bounding box center [977, 558] width 18 height 18
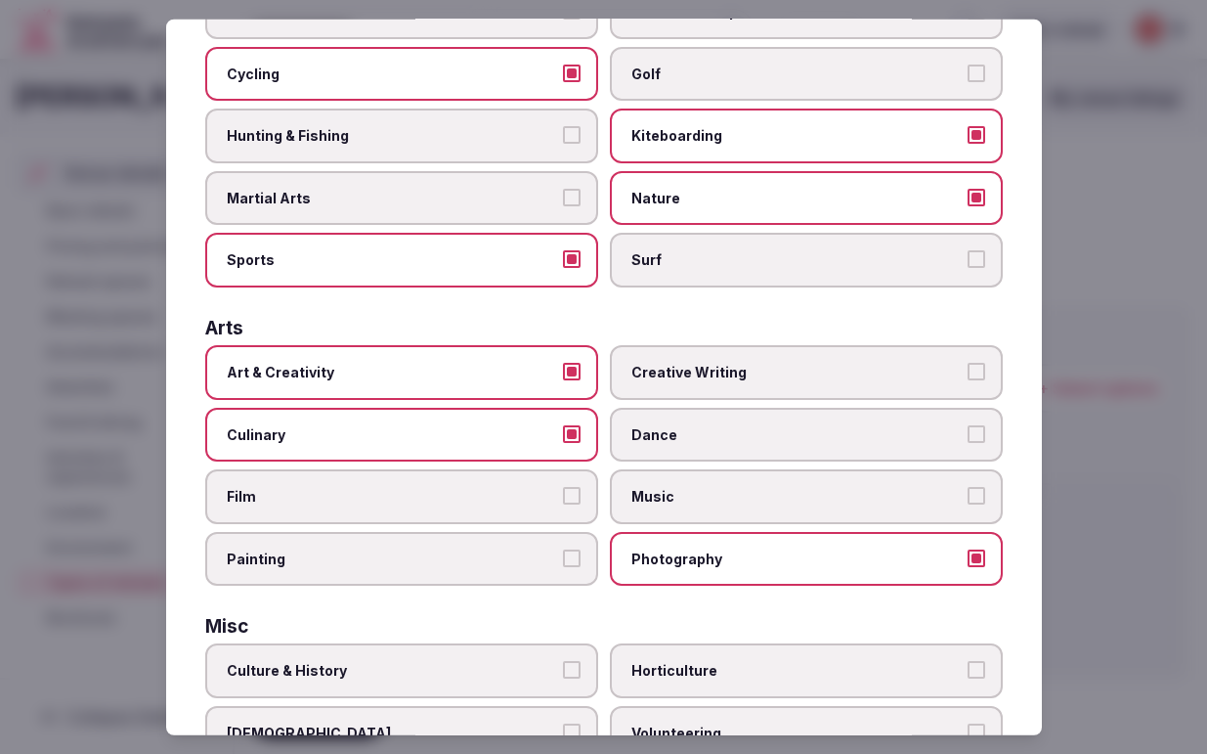
click at [864, 482] on label "Music" at bounding box center [806, 496] width 393 height 55
click at [968, 487] on button "Music" at bounding box center [977, 496] width 18 height 18
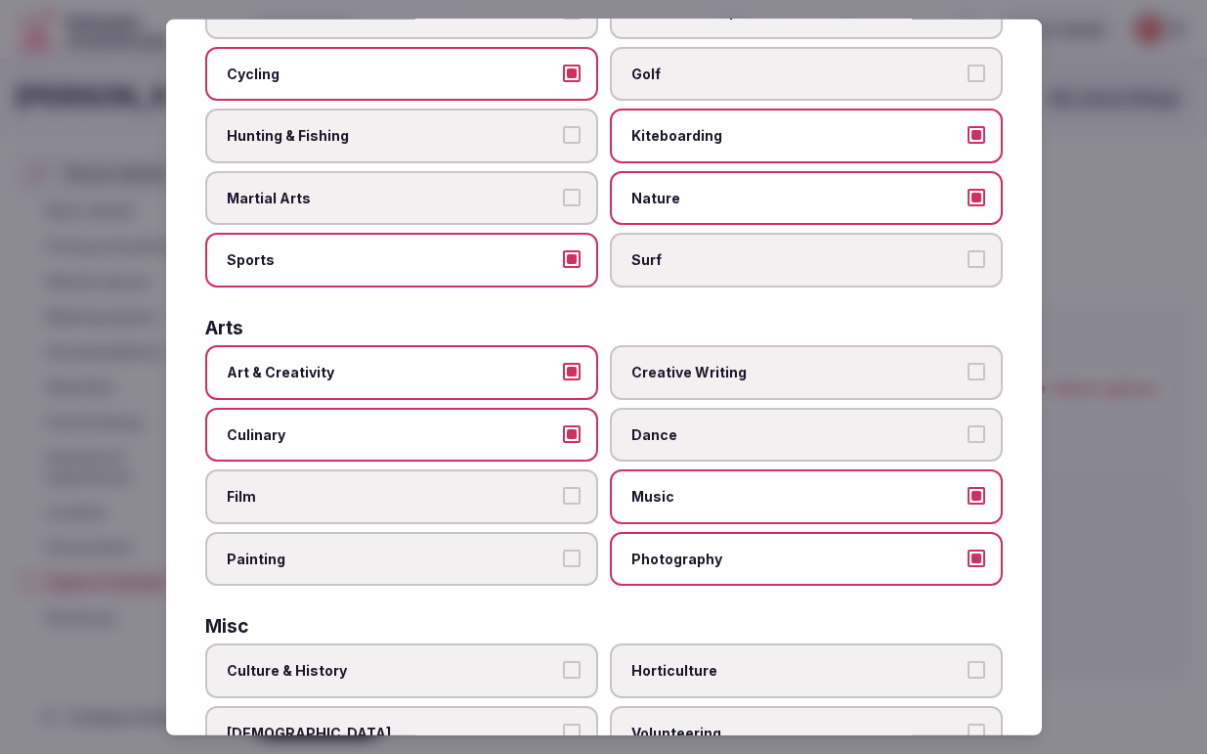
click at [842, 441] on span "Dance" at bounding box center [796, 434] width 330 height 20
click at [968, 441] on button "Dance" at bounding box center [977, 433] width 18 height 18
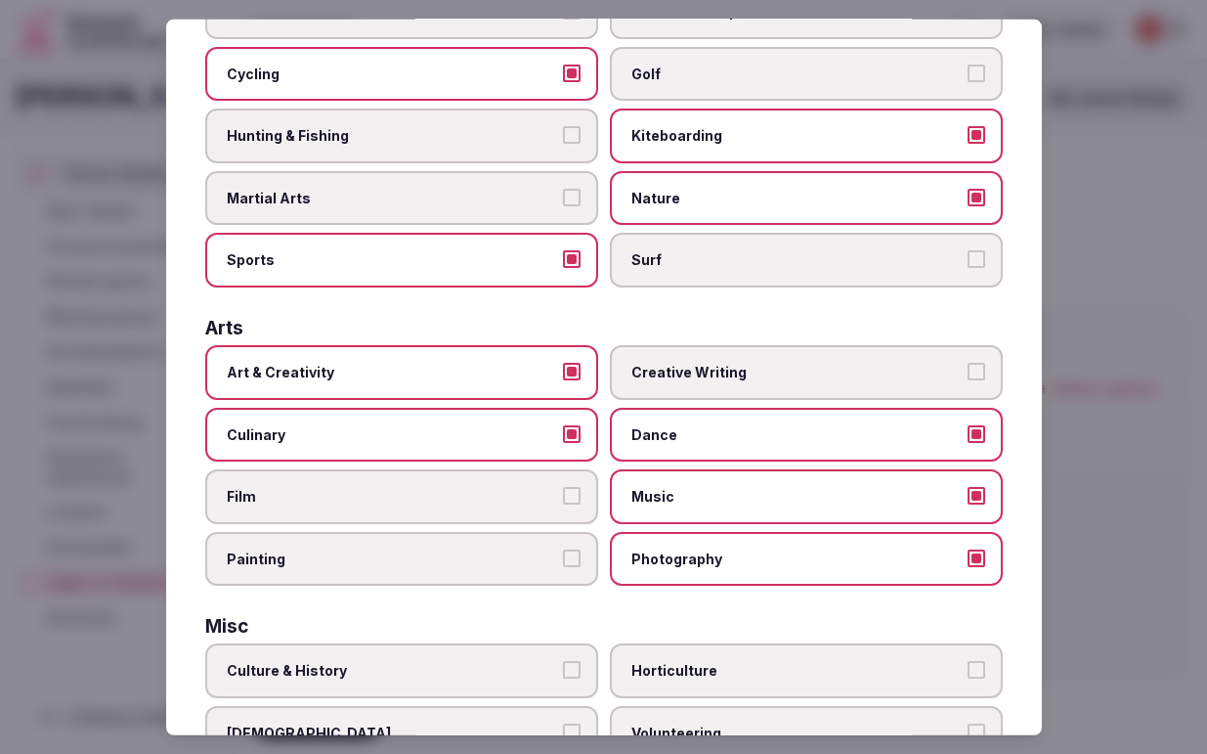
click at [853, 372] on span "Creative Writing" at bounding box center [796, 373] width 330 height 20
click at [968, 372] on button "Creative Writing" at bounding box center [977, 372] width 18 height 18
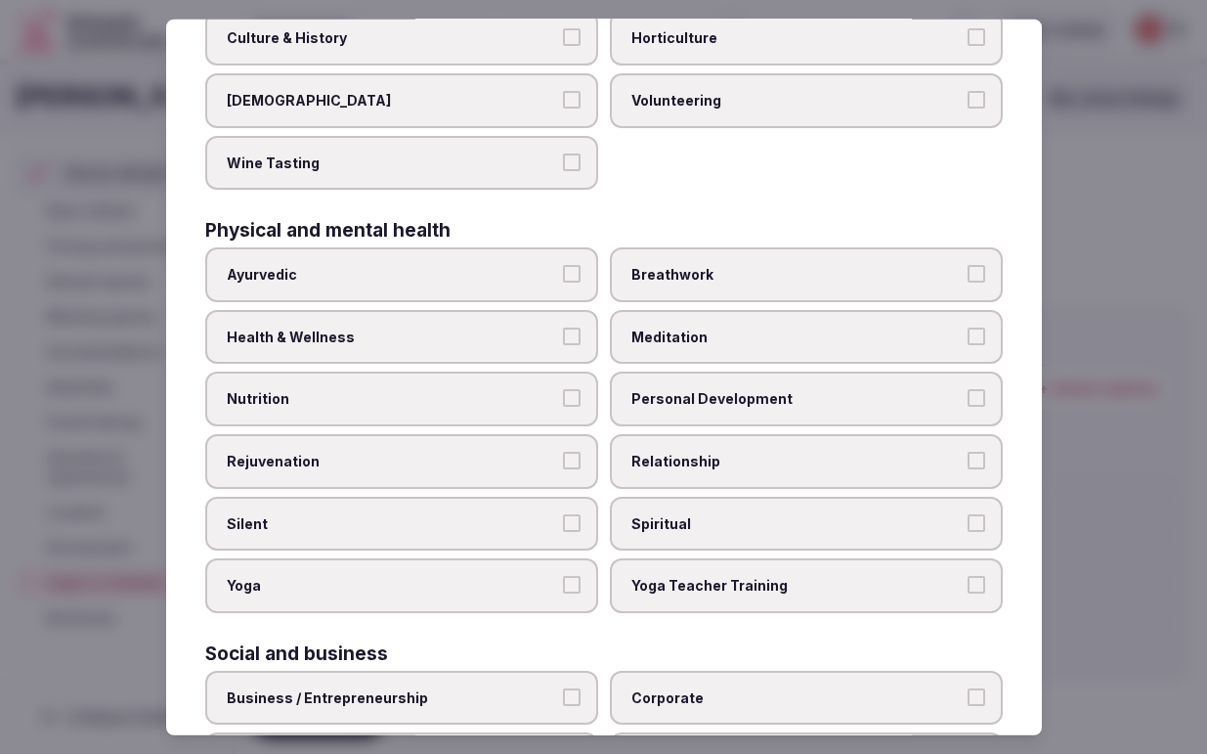
scroll to position [855, 0]
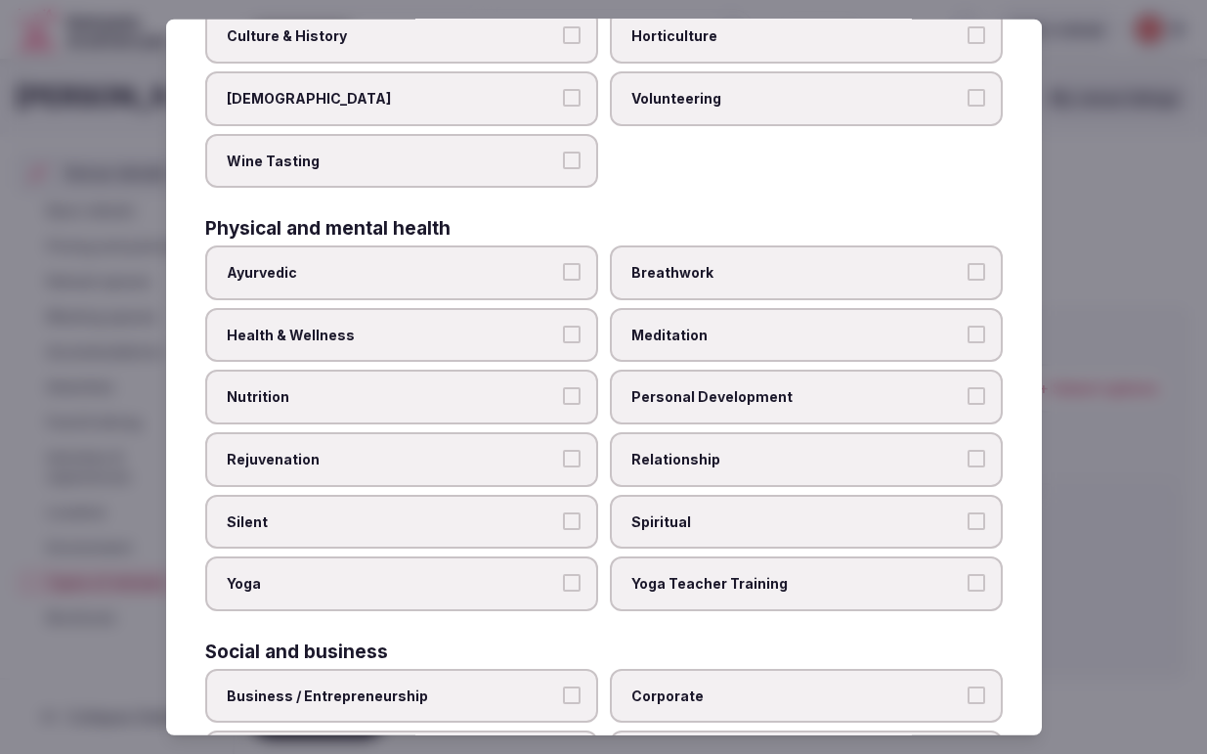
click at [574, 268] on button "Ayurvedic" at bounding box center [572, 272] width 18 height 18
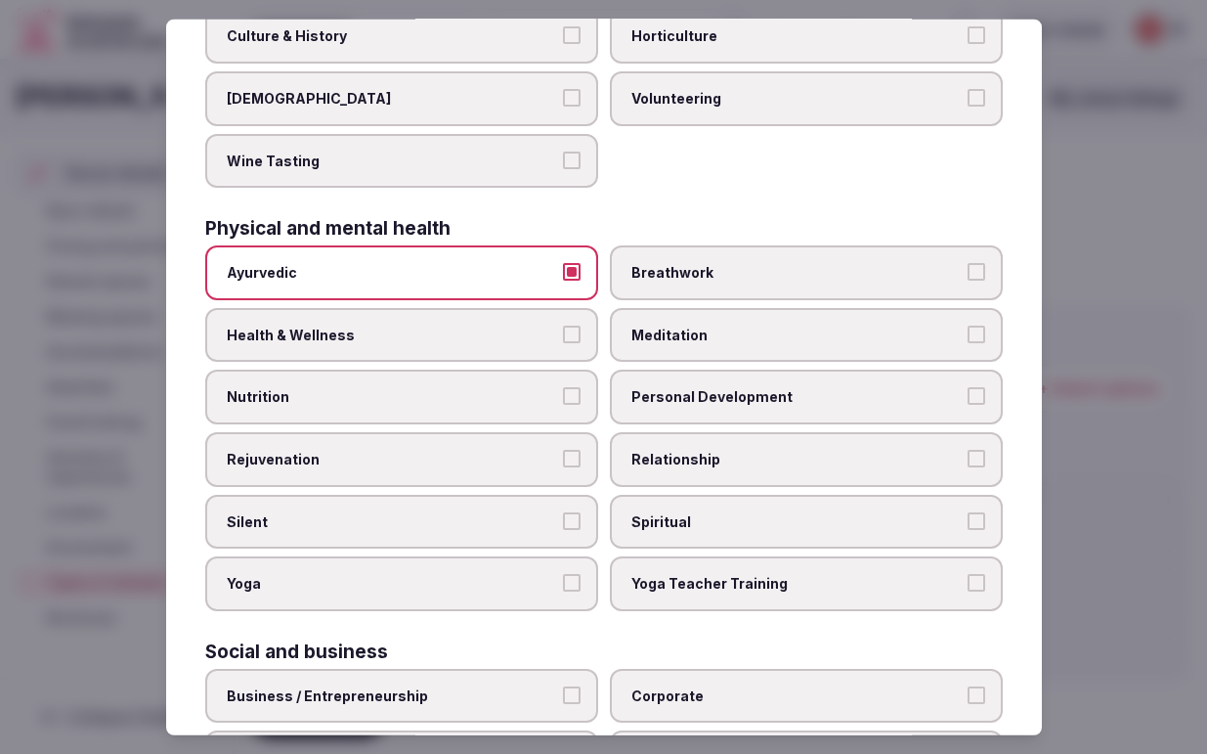
click at [578, 326] on button "Health & Wellness" at bounding box center [572, 334] width 18 height 18
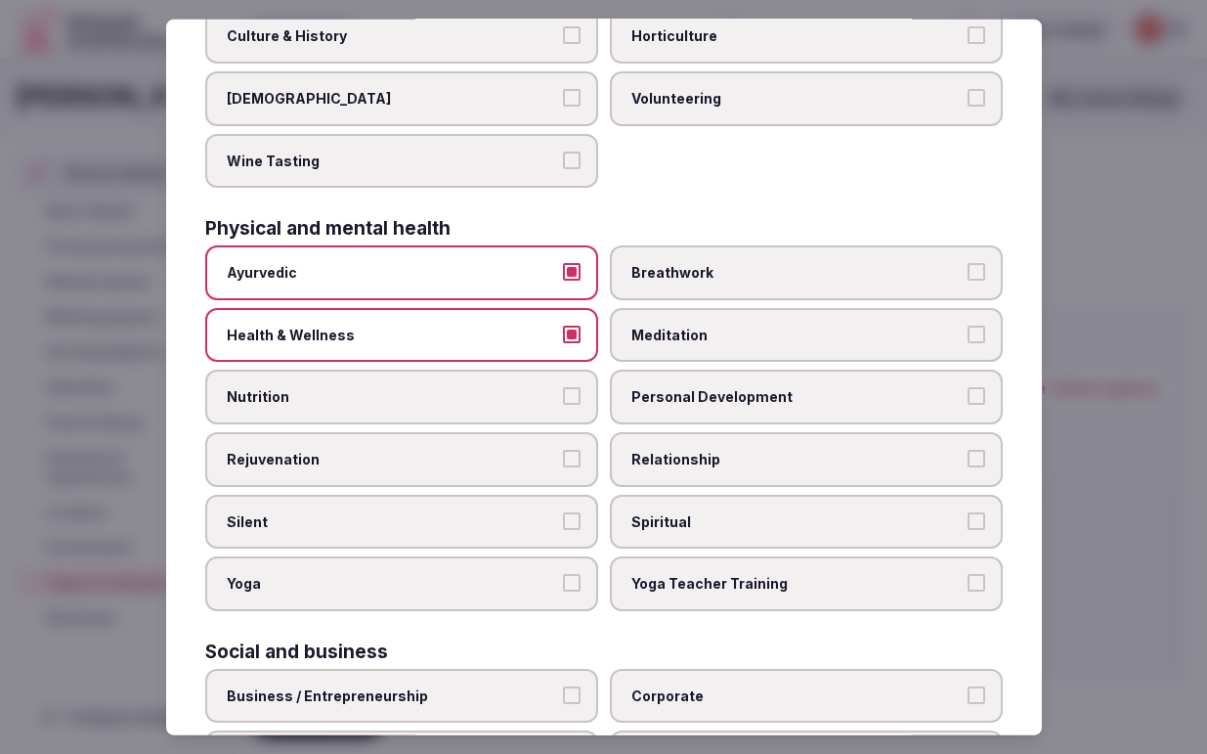
click at [574, 394] on button "Nutrition" at bounding box center [572, 396] width 18 height 18
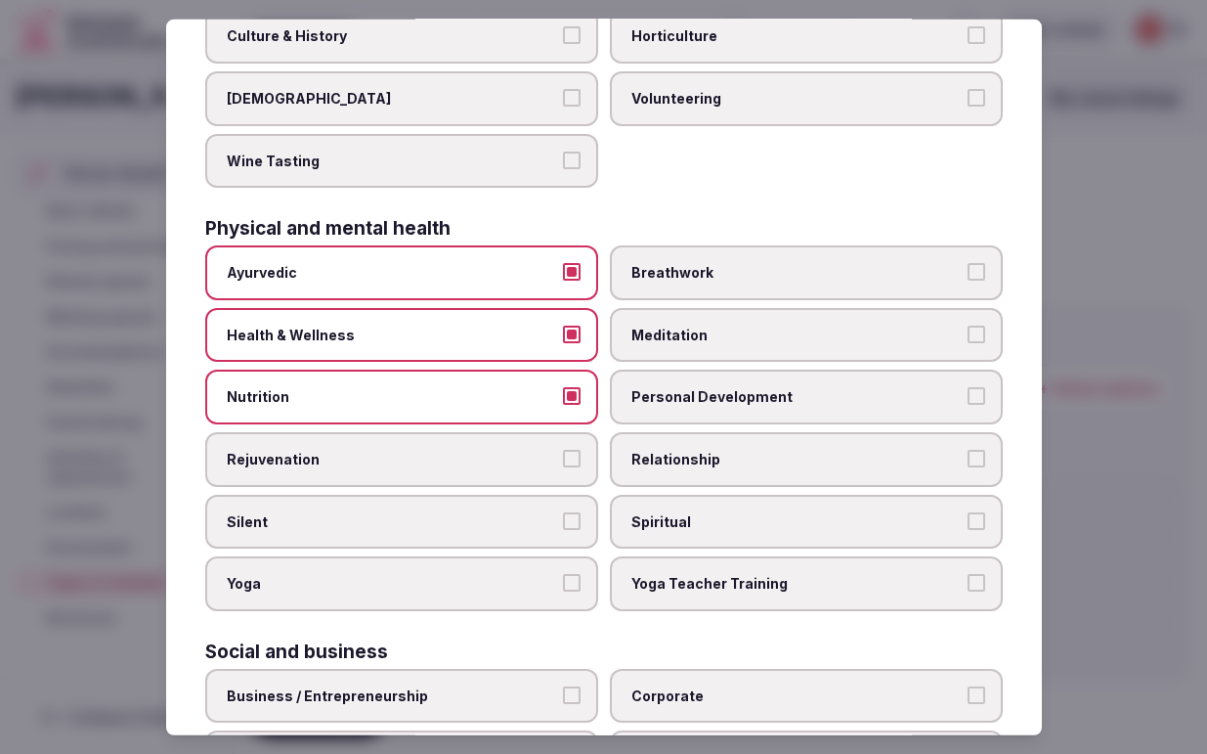
click at [576, 454] on button "Rejuvenation" at bounding box center [572, 459] width 18 height 18
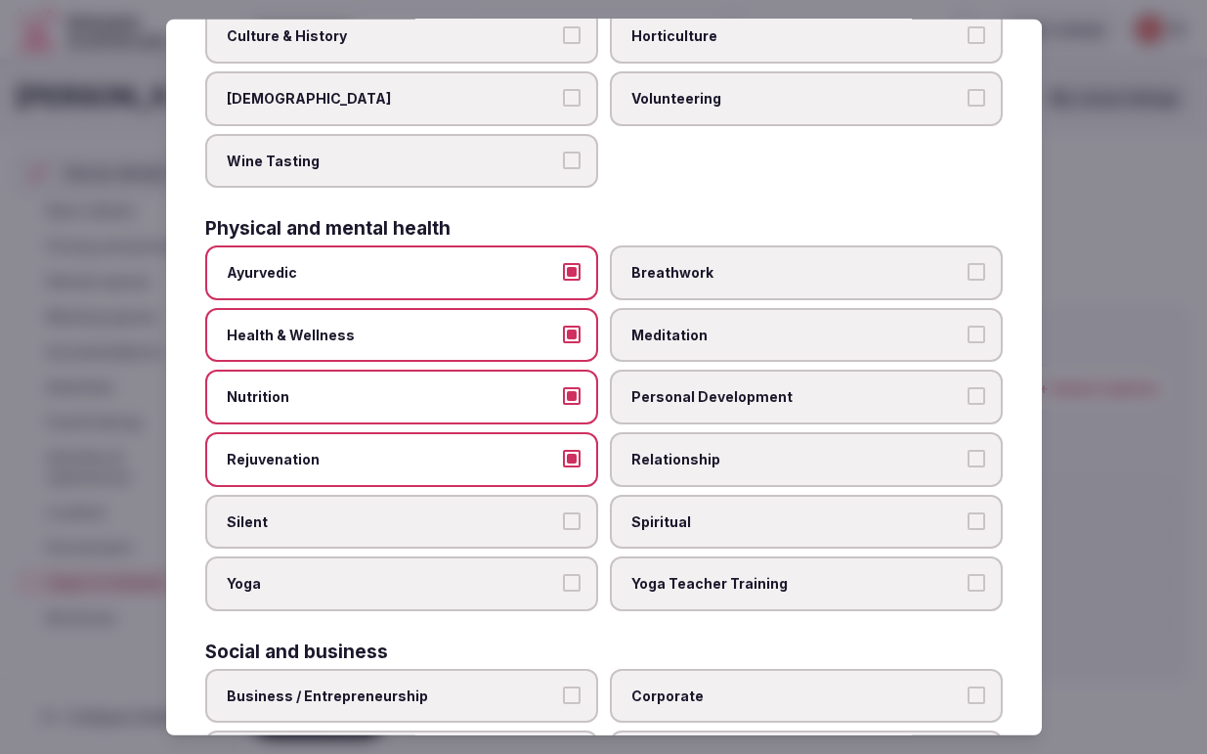
click at [572, 522] on button "Silent" at bounding box center [572, 520] width 18 height 18
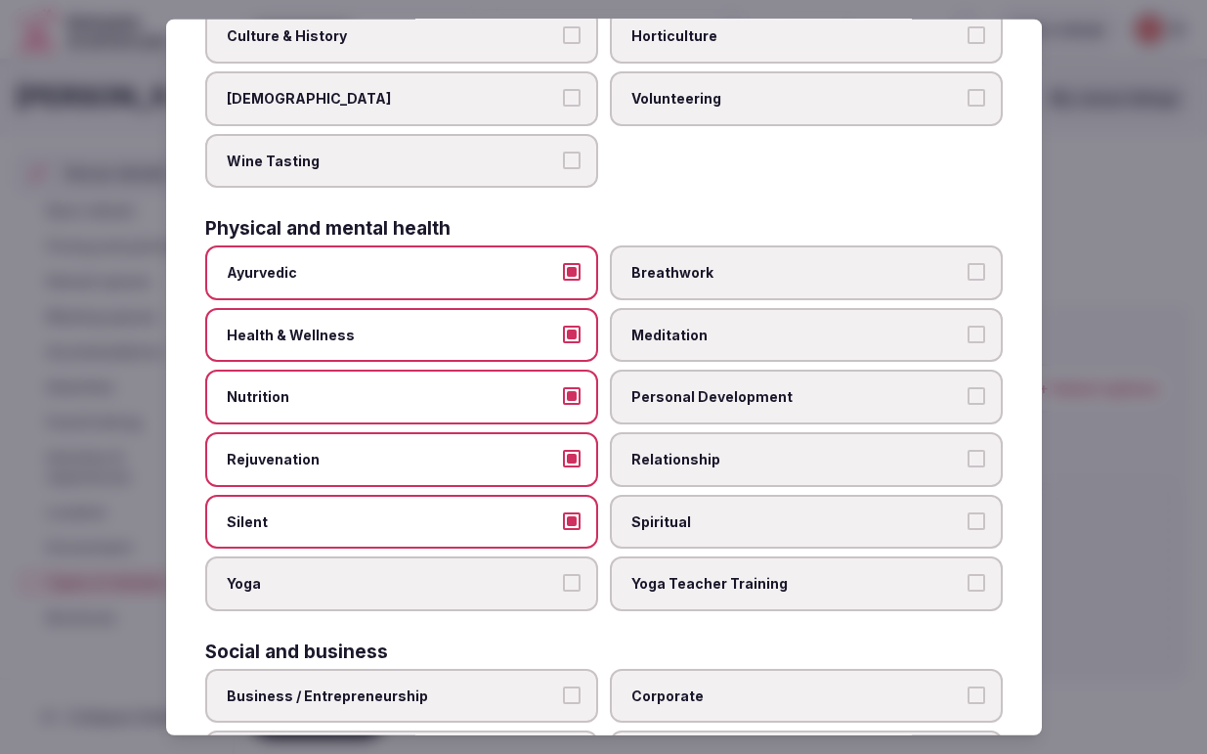
click at [577, 581] on button "Yoga" at bounding box center [572, 583] width 18 height 18
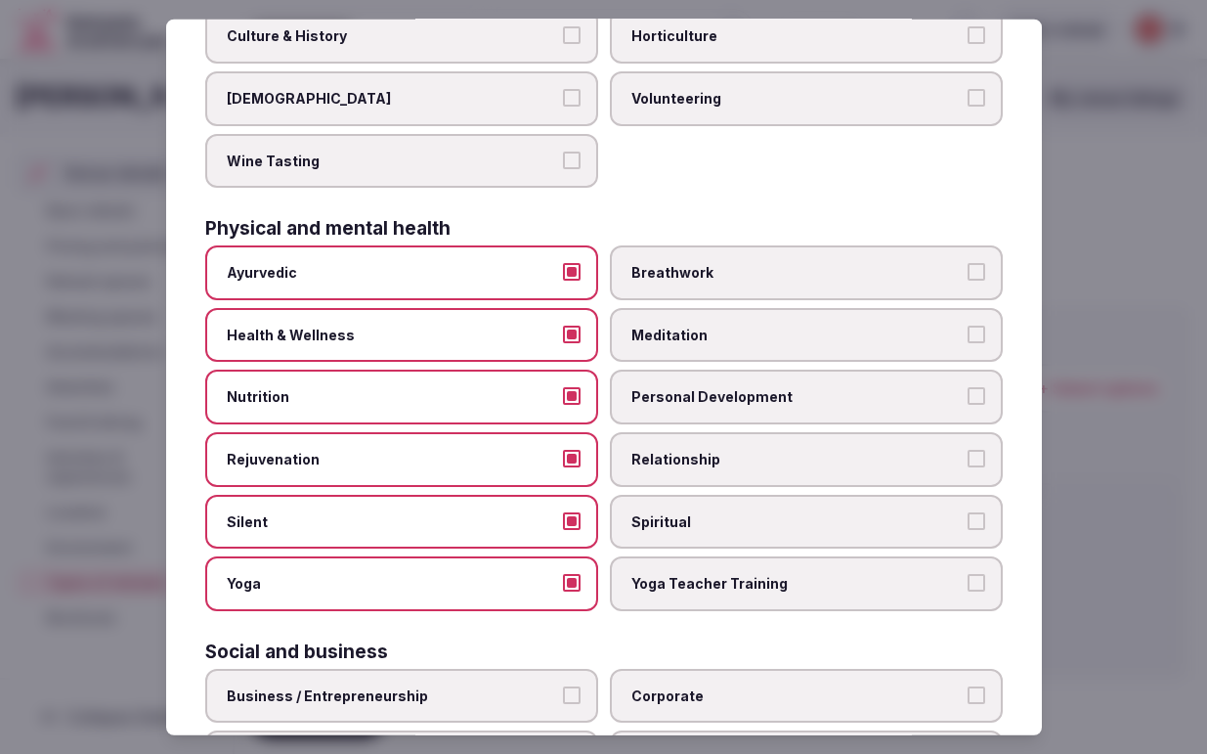
click at [824, 271] on span "Breathwork" at bounding box center [796, 273] width 330 height 20
click at [968, 271] on button "Breathwork" at bounding box center [977, 272] width 18 height 18
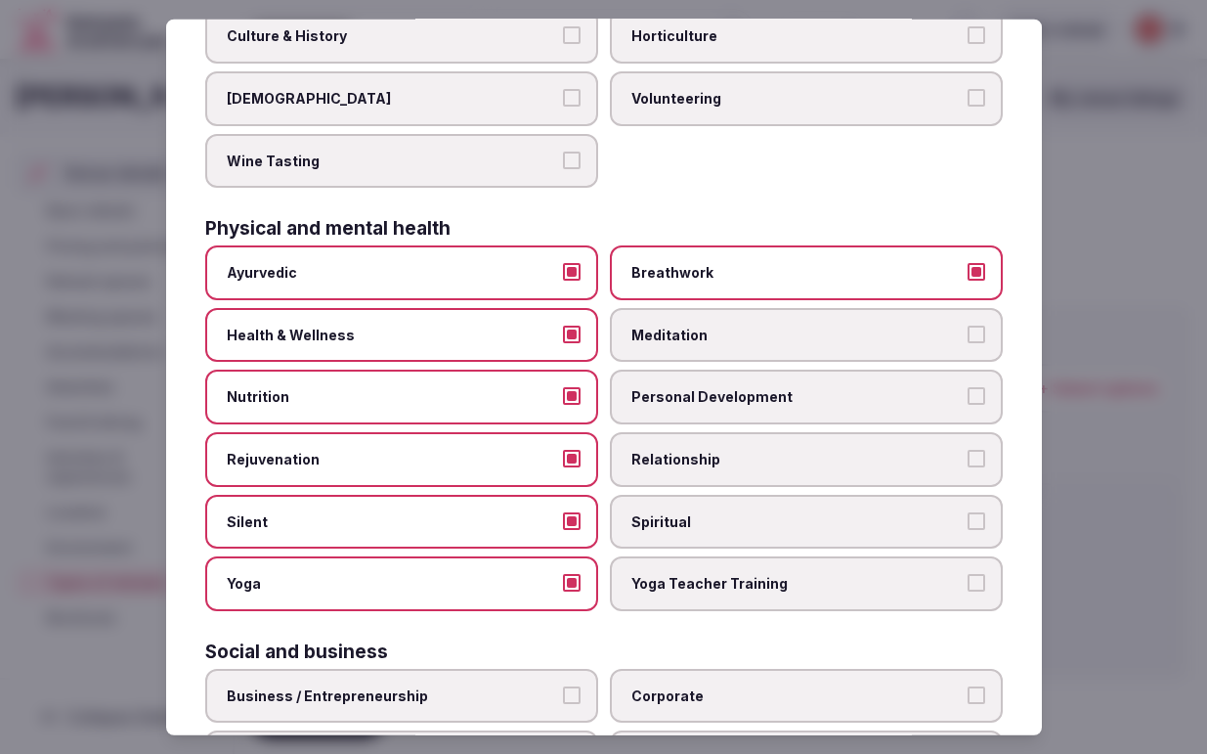
click at [819, 332] on span "Meditation" at bounding box center [796, 335] width 330 height 20
click at [968, 332] on button "Meditation" at bounding box center [977, 334] width 18 height 18
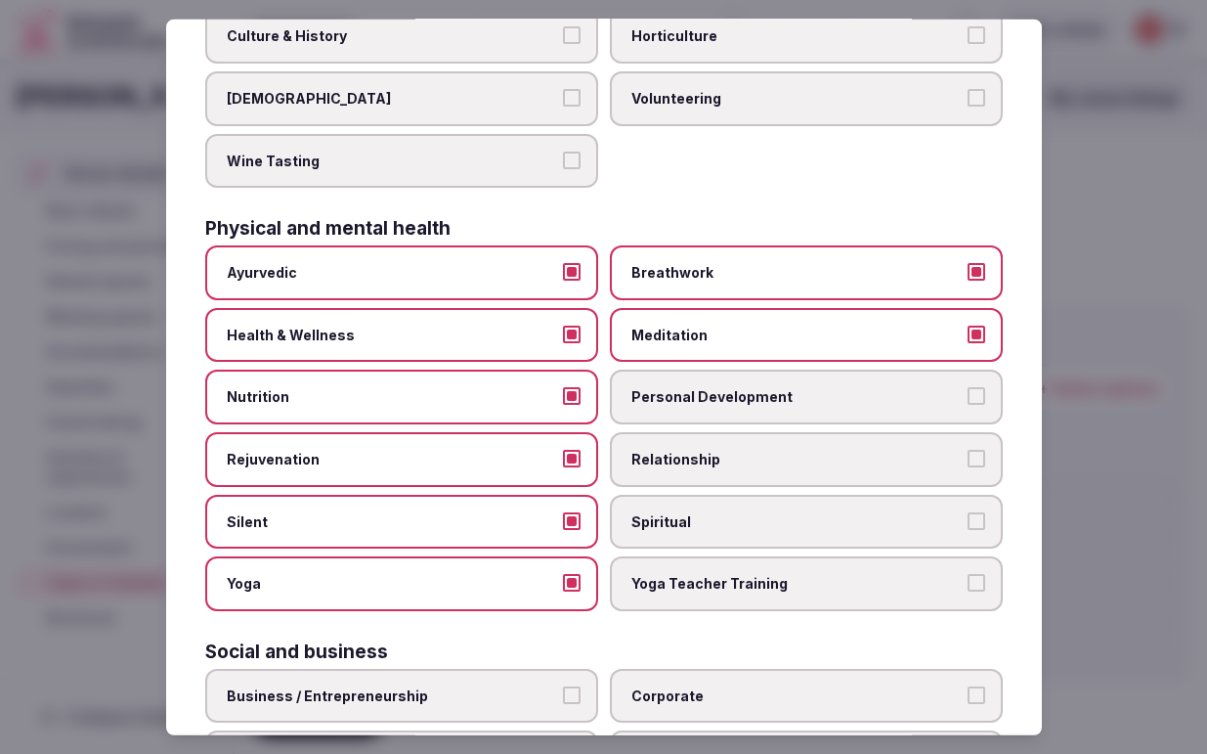
click at [828, 395] on span "Personal Development" at bounding box center [796, 397] width 330 height 20
click at [968, 395] on button "Personal Development" at bounding box center [977, 396] width 18 height 18
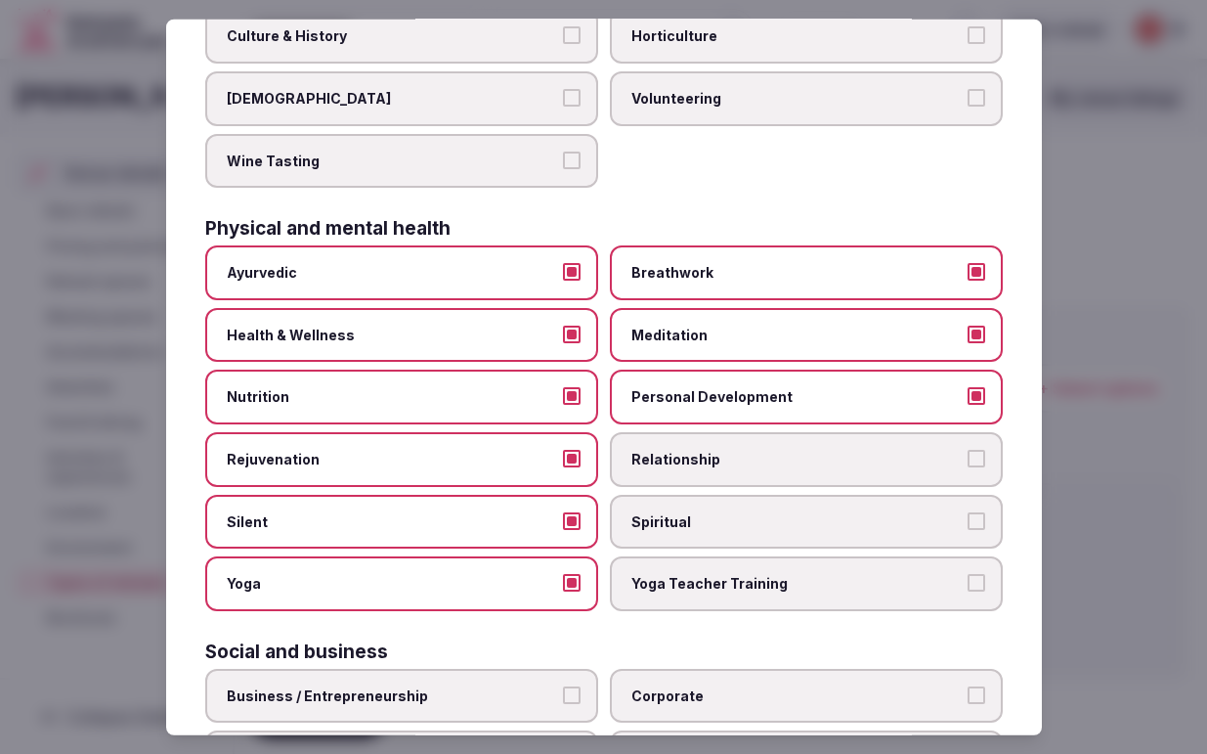
click at [846, 464] on span "Relationship" at bounding box center [796, 460] width 330 height 20
click at [968, 464] on button "Relationship" at bounding box center [977, 459] width 18 height 18
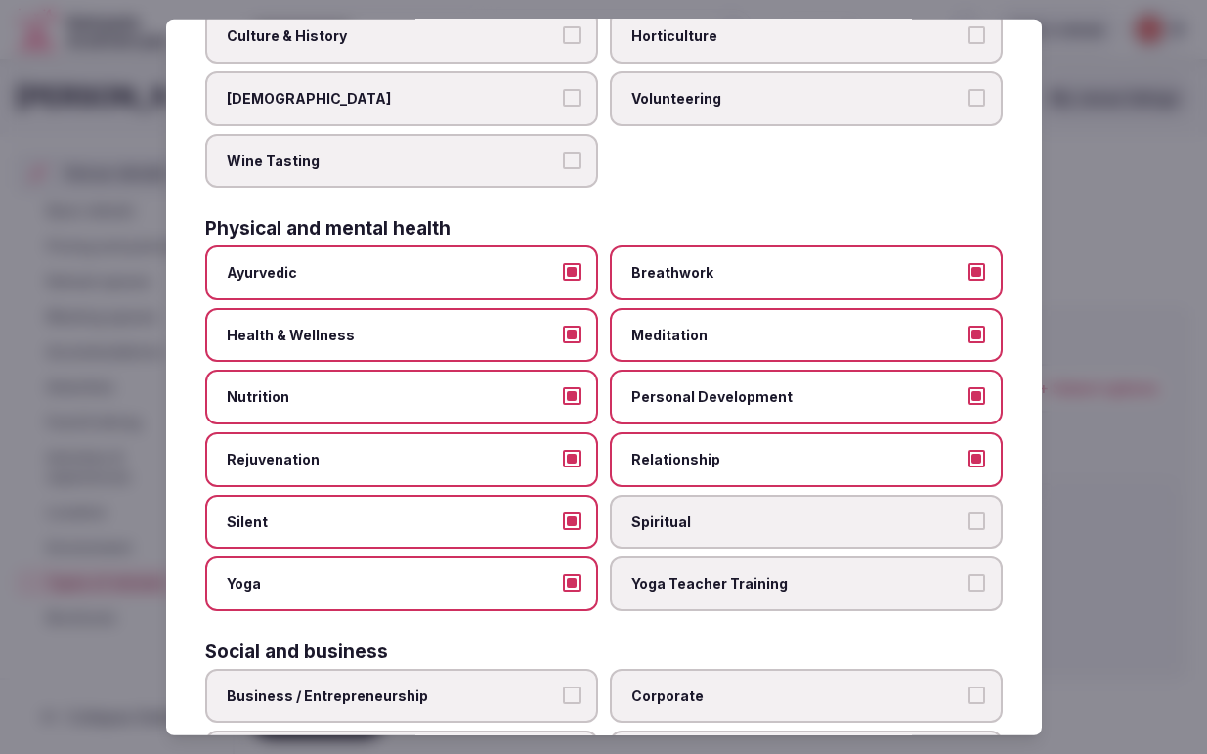
click at [839, 511] on span "Spiritual" at bounding box center [796, 521] width 330 height 20
click at [968, 511] on button "Spiritual" at bounding box center [977, 520] width 18 height 18
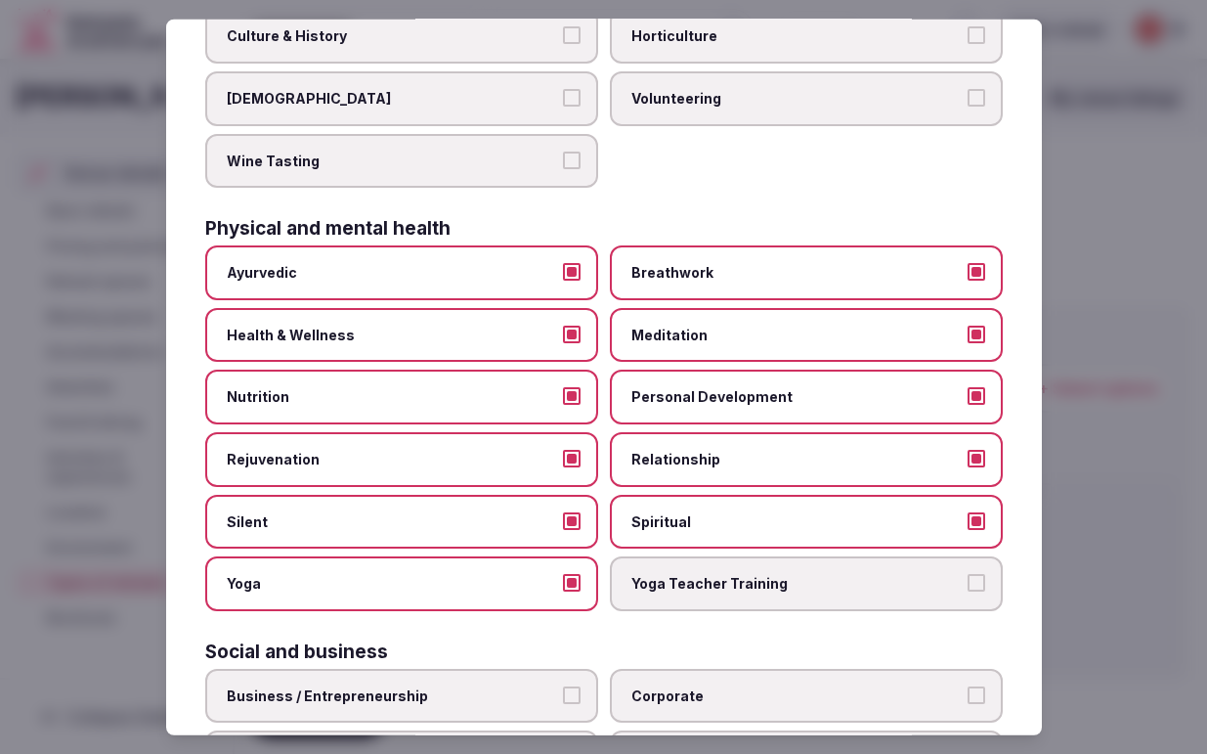
click at [861, 585] on span "Yoga Teacher Training" at bounding box center [796, 584] width 330 height 20
click at [968, 585] on button "Yoga Teacher Training" at bounding box center [977, 583] width 18 height 18
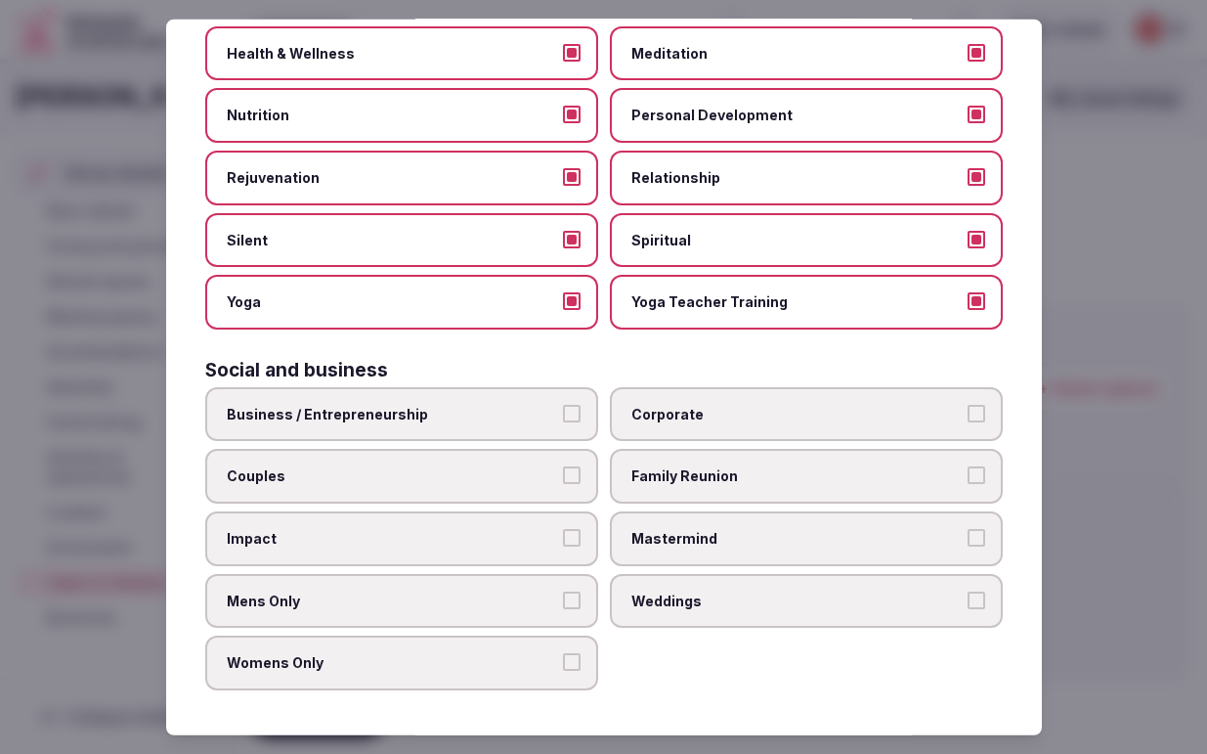
scroll to position [1139, 0]
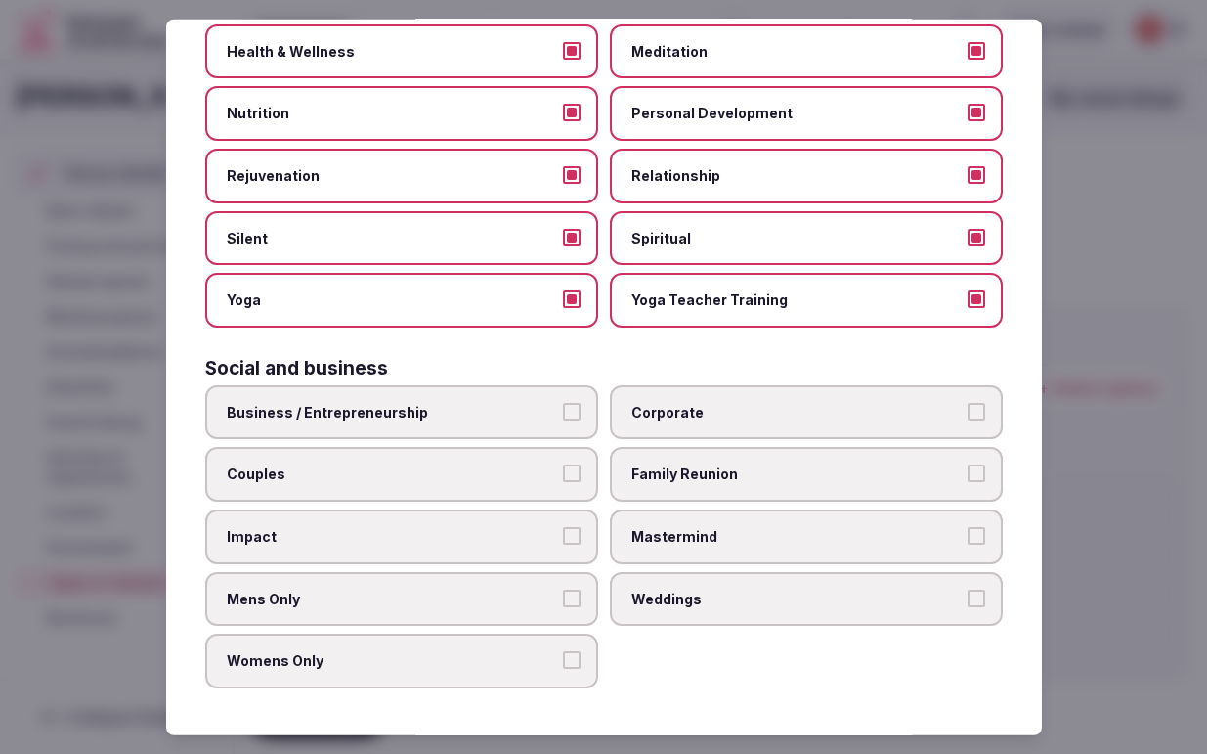
click at [572, 409] on button "Business / Entrepreneurship" at bounding box center [572, 412] width 18 height 18
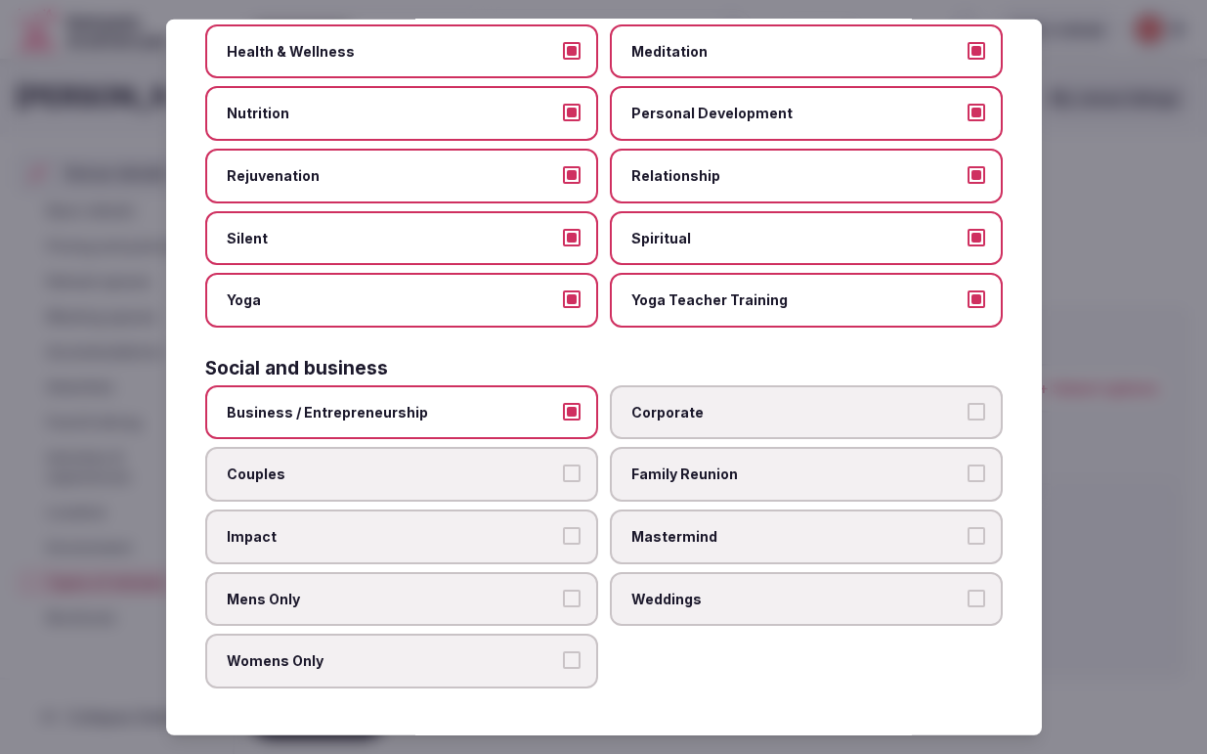
click at [570, 473] on button "Couples" at bounding box center [572, 473] width 18 height 18
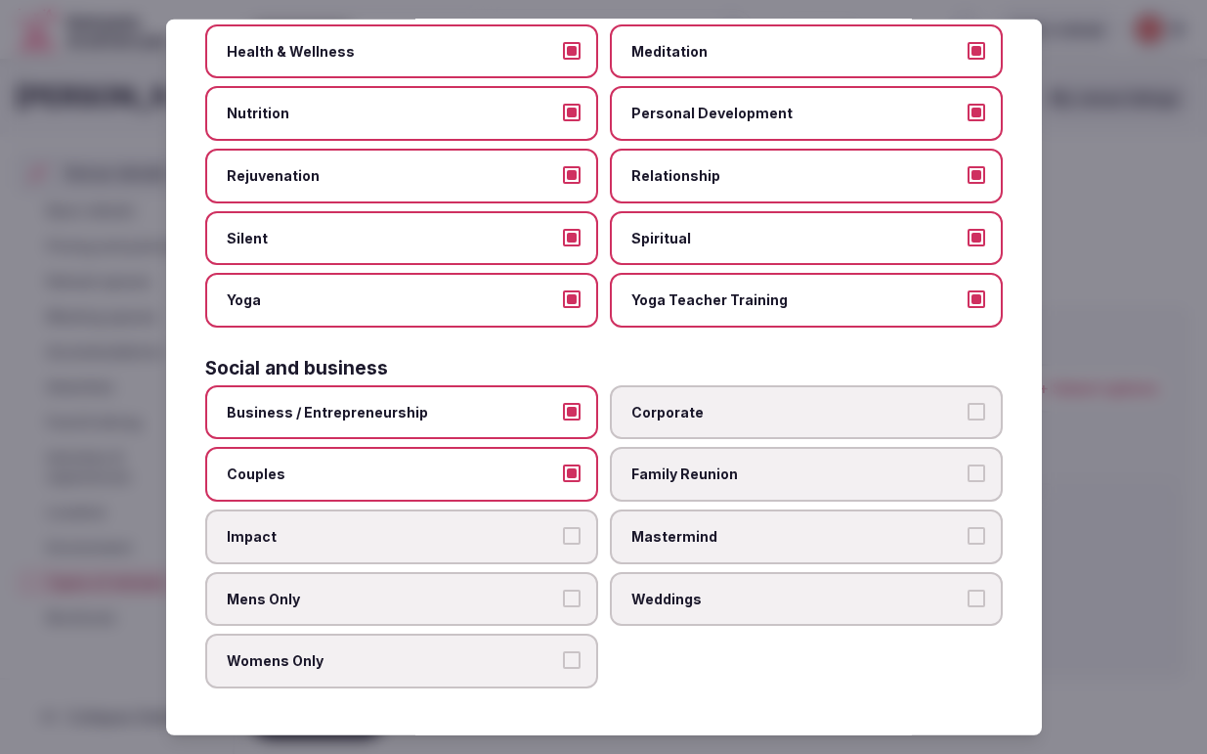
click at [571, 536] on button "Impact" at bounding box center [572, 536] width 18 height 18
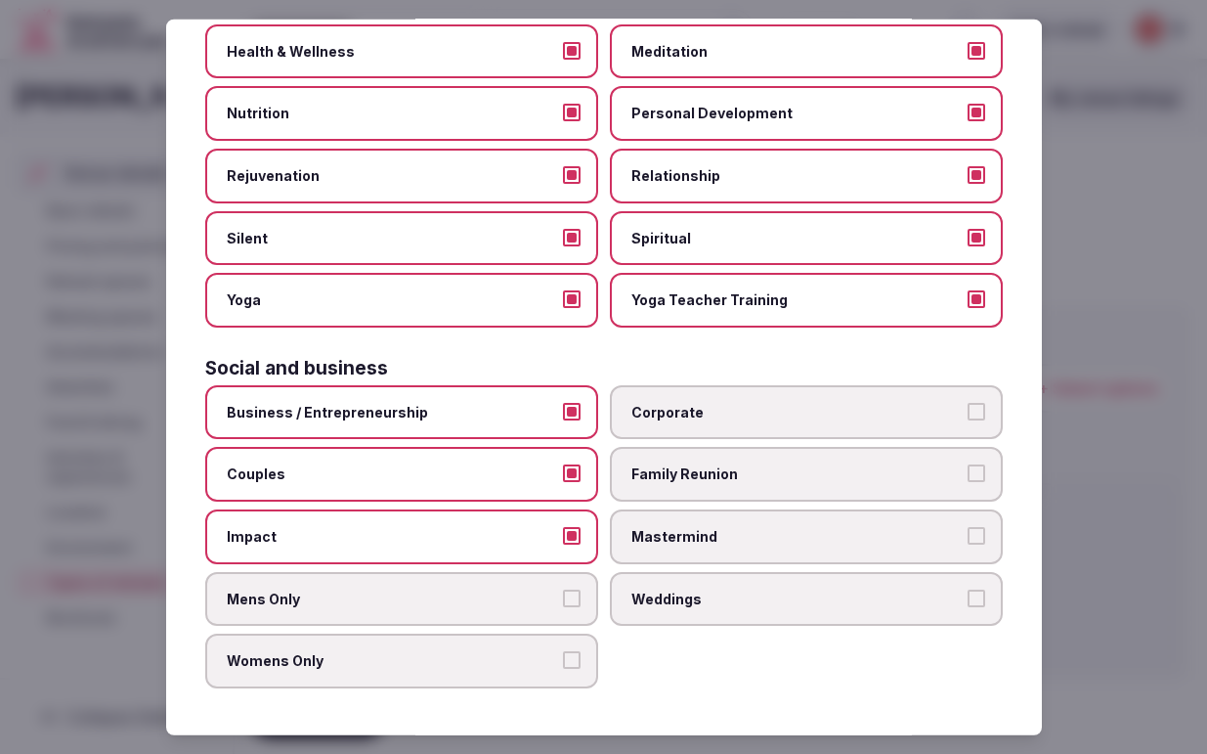
click at [547, 596] on span "Mens Only" at bounding box center [392, 598] width 330 height 20
click at [563, 596] on button "Mens Only" at bounding box center [572, 597] width 18 height 18
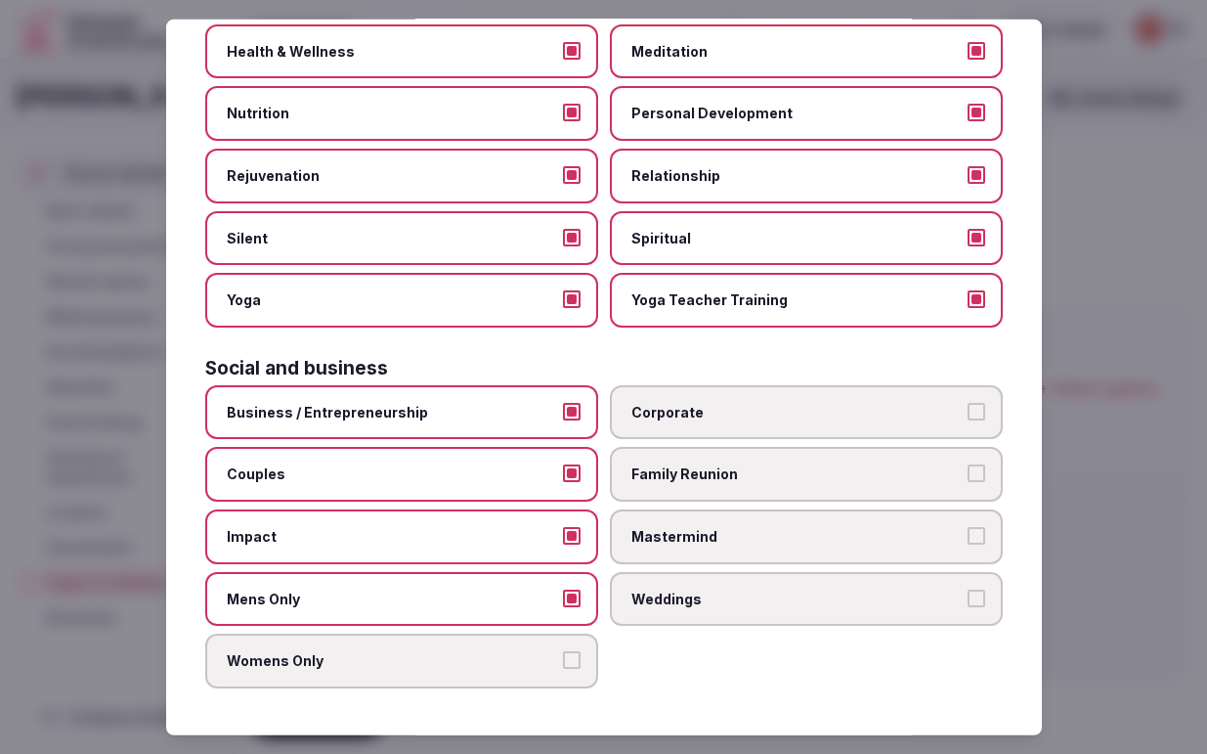
click at [568, 659] on button "Womens Only" at bounding box center [572, 660] width 18 height 18
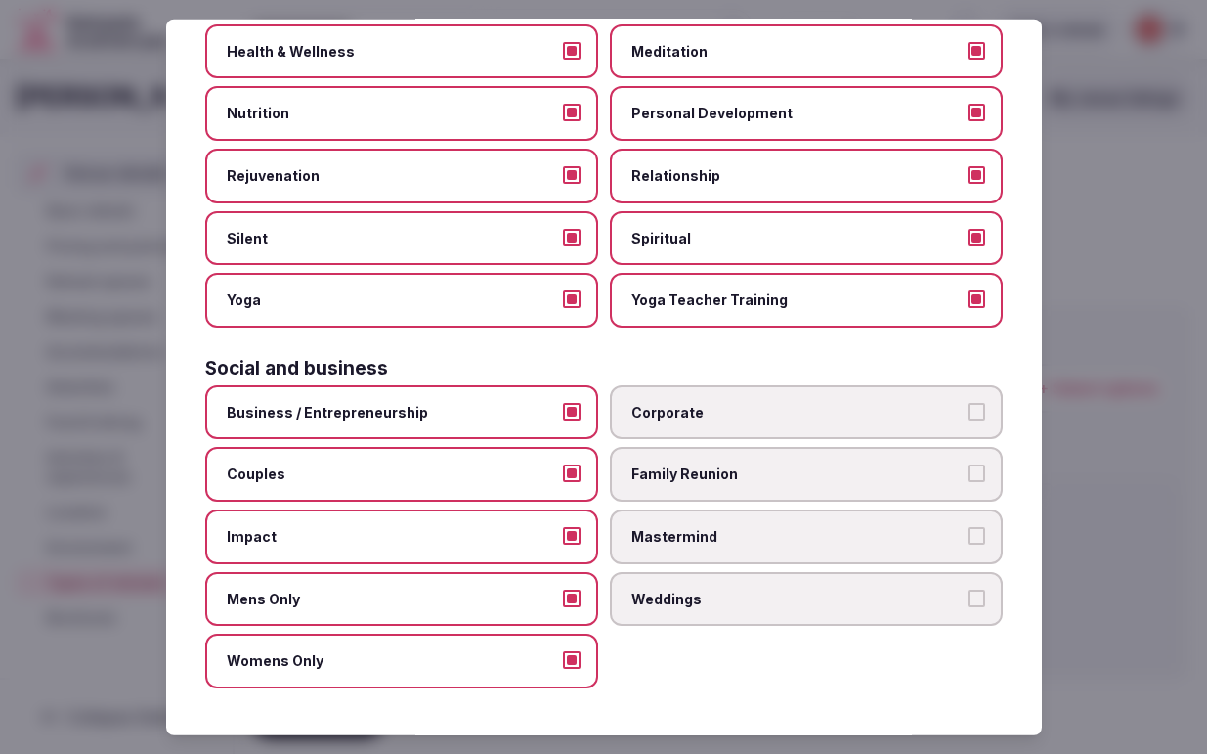
click at [758, 413] on span "Corporate" at bounding box center [796, 413] width 330 height 20
click at [968, 413] on button "Corporate" at bounding box center [977, 412] width 18 height 18
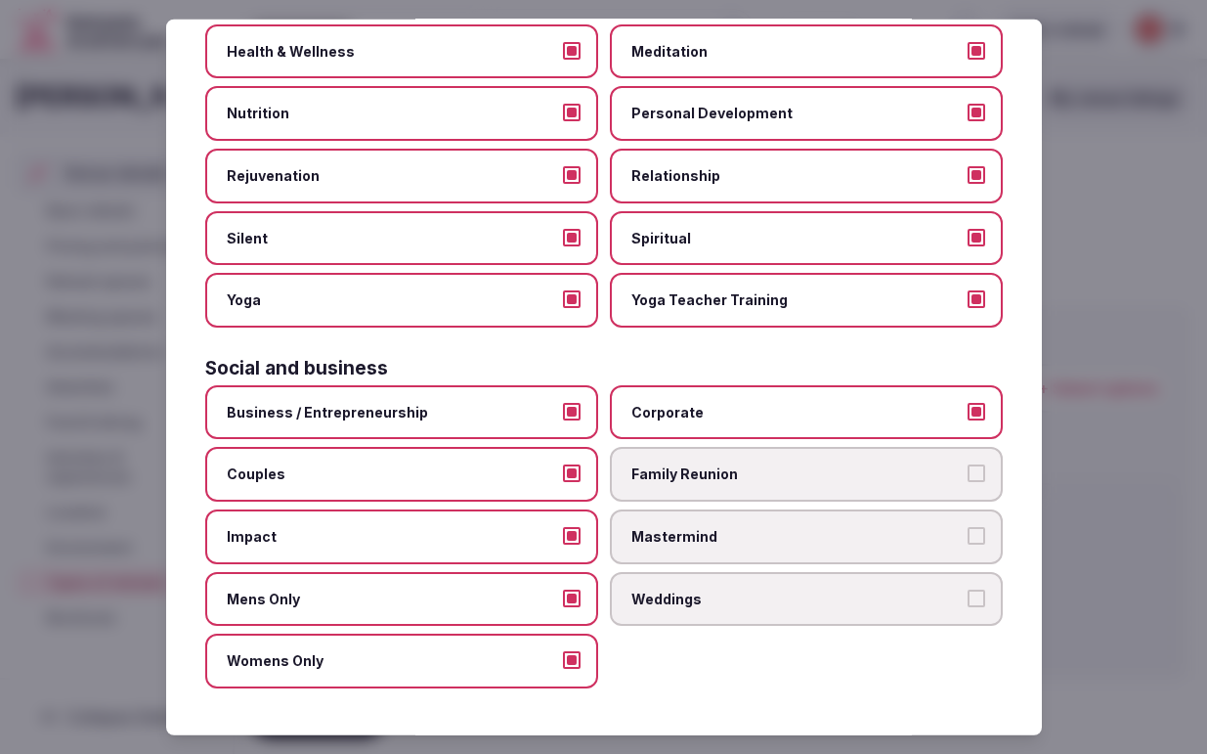
click at [790, 478] on span "Family Reunion" at bounding box center [796, 474] width 330 height 20
click at [968, 478] on button "Family Reunion" at bounding box center [977, 473] width 18 height 18
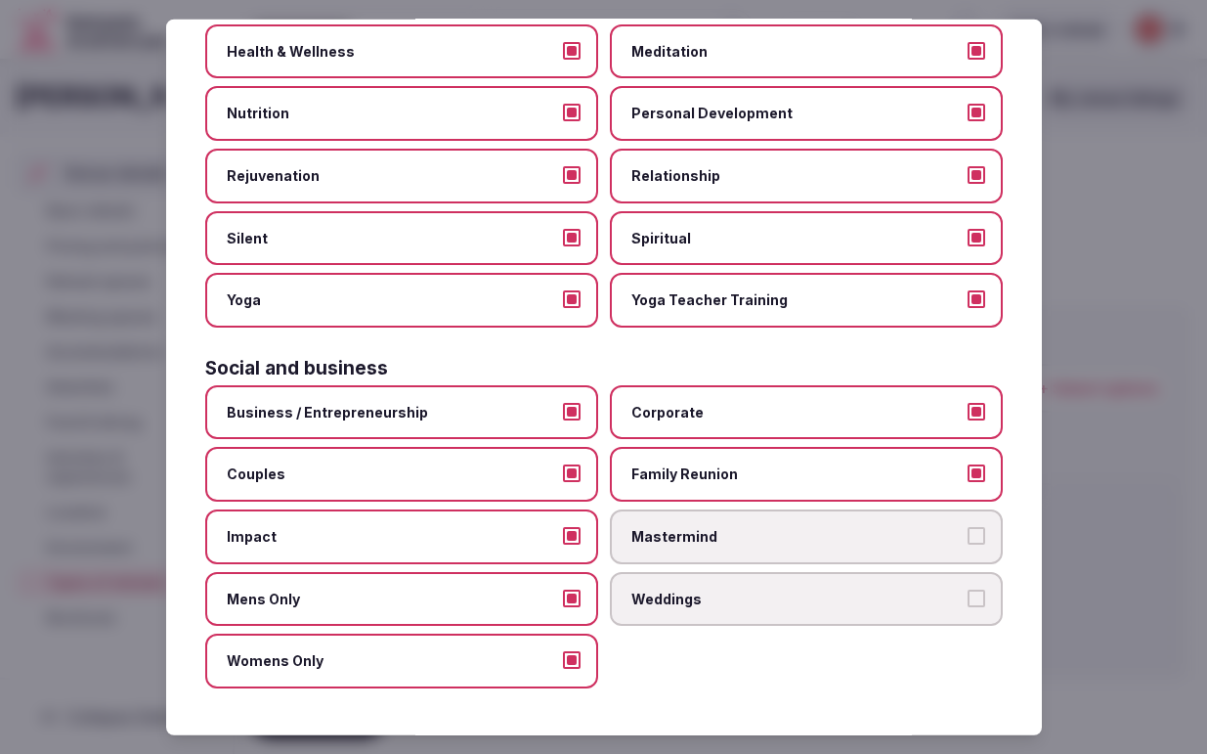
click at [860, 597] on span "Weddings" at bounding box center [796, 598] width 330 height 20
click at [968, 597] on button "Weddings" at bounding box center [977, 597] width 18 height 18
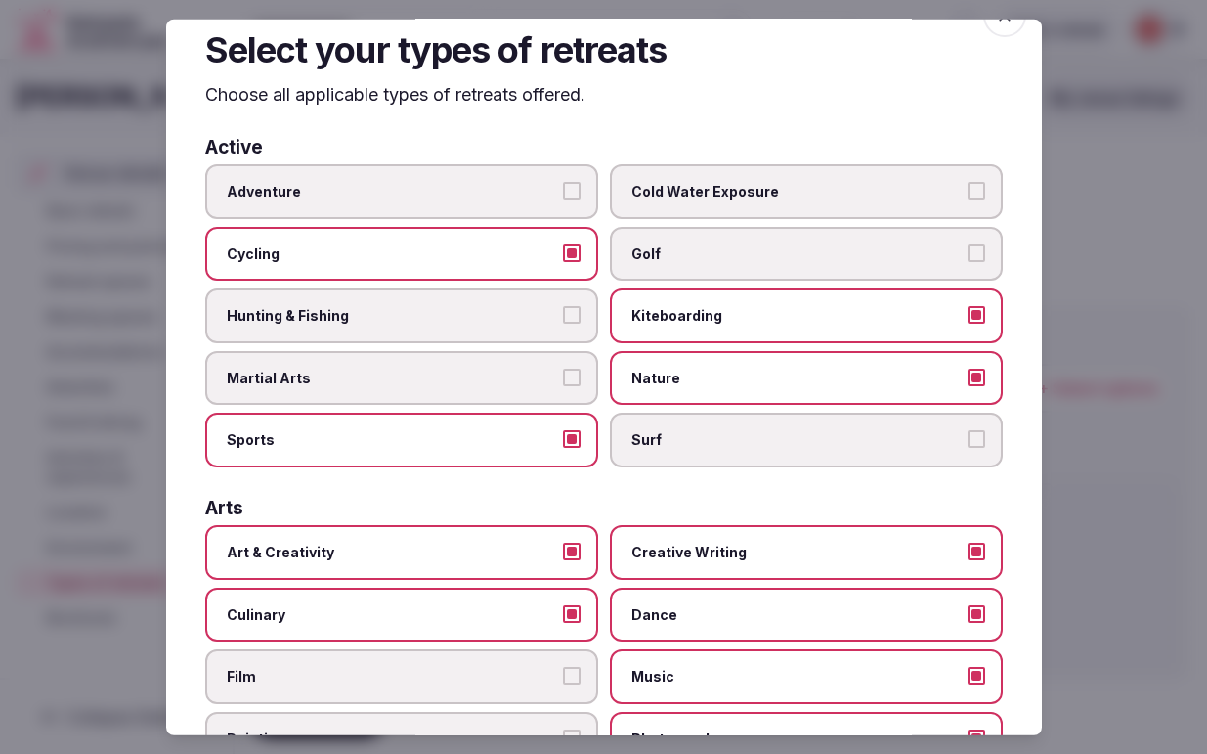
scroll to position [0, 0]
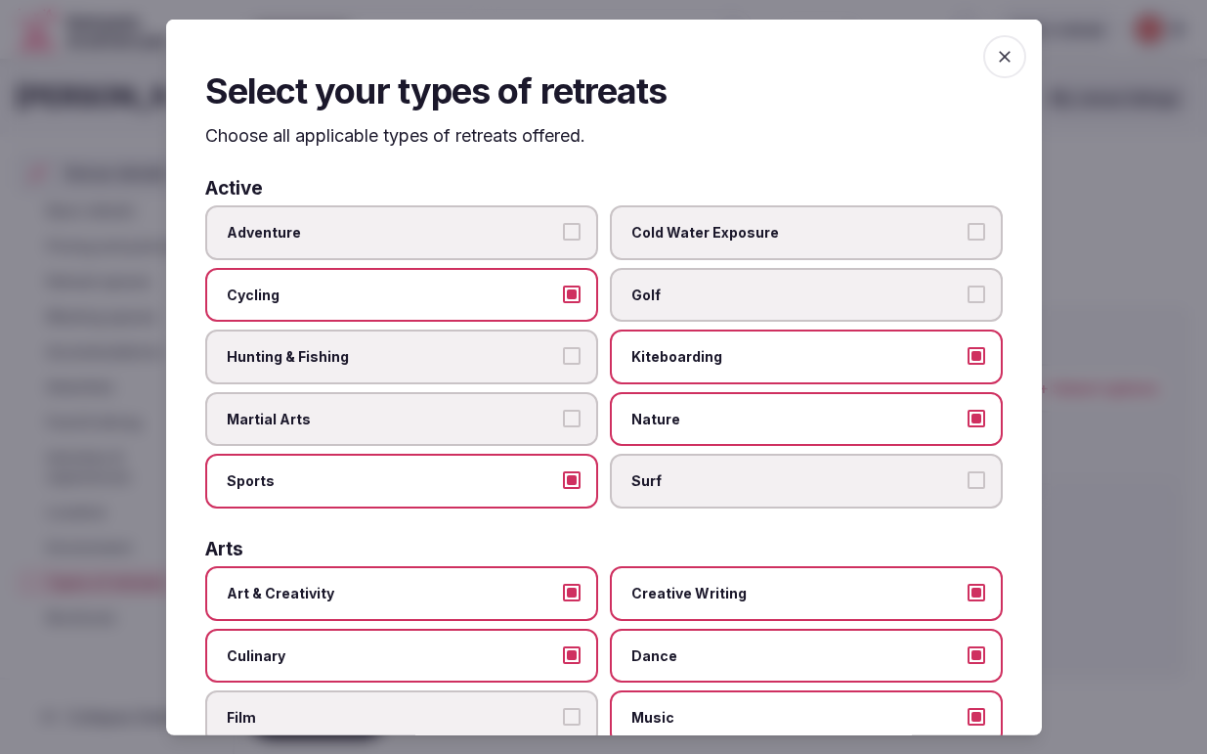
click at [1000, 60] on icon "button" at bounding box center [1005, 56] width 12 height 12
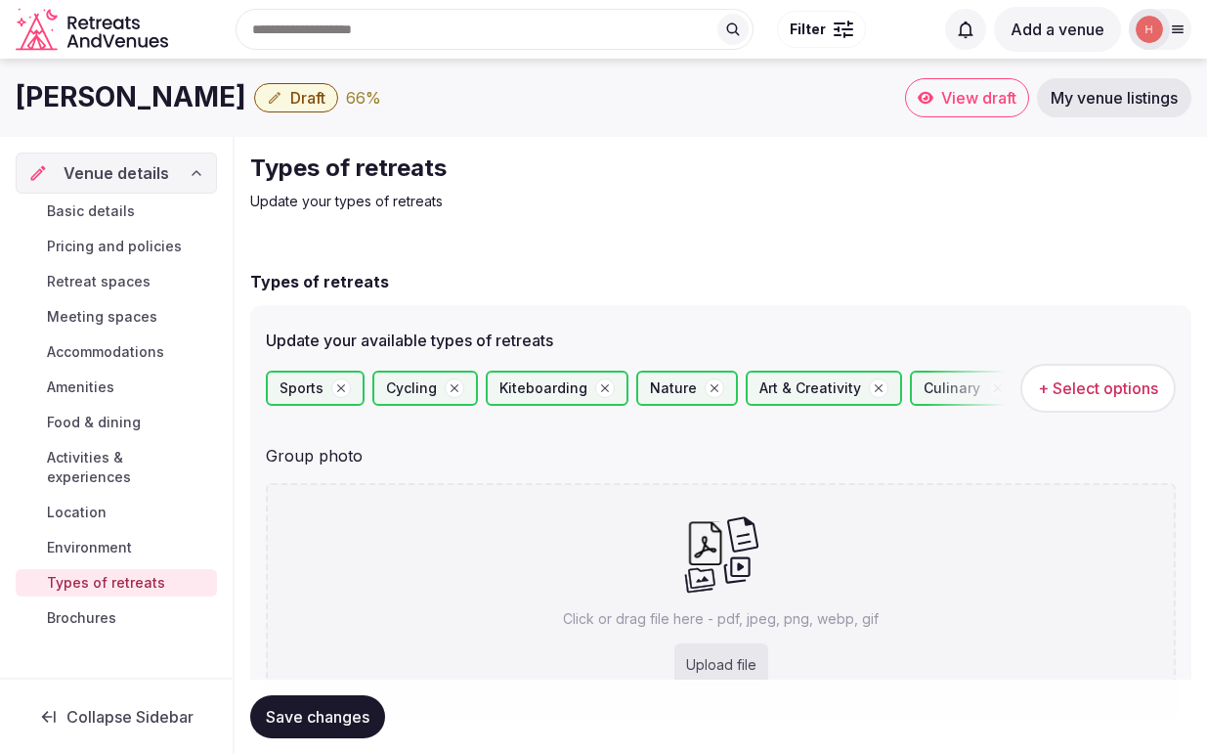
click at [341, 714] on span "Save changes" at bounding box center [318, 717] width 104 height 20
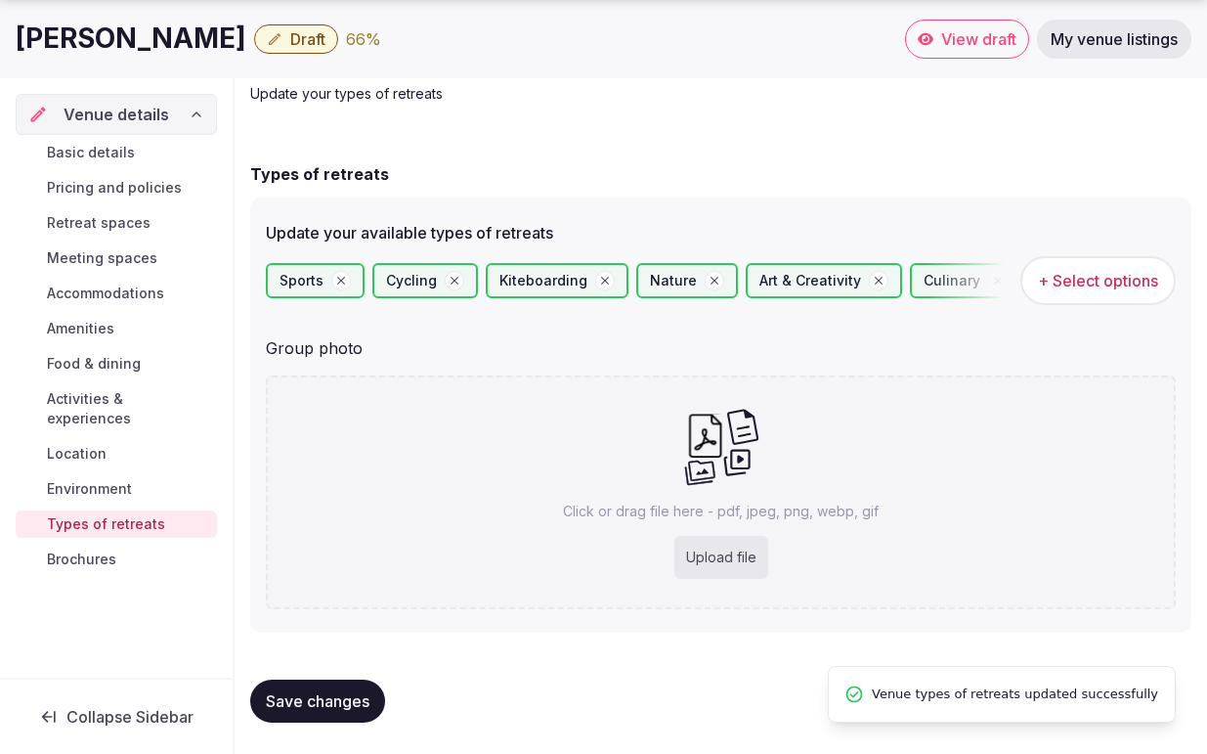
scroll to position [106, 0]
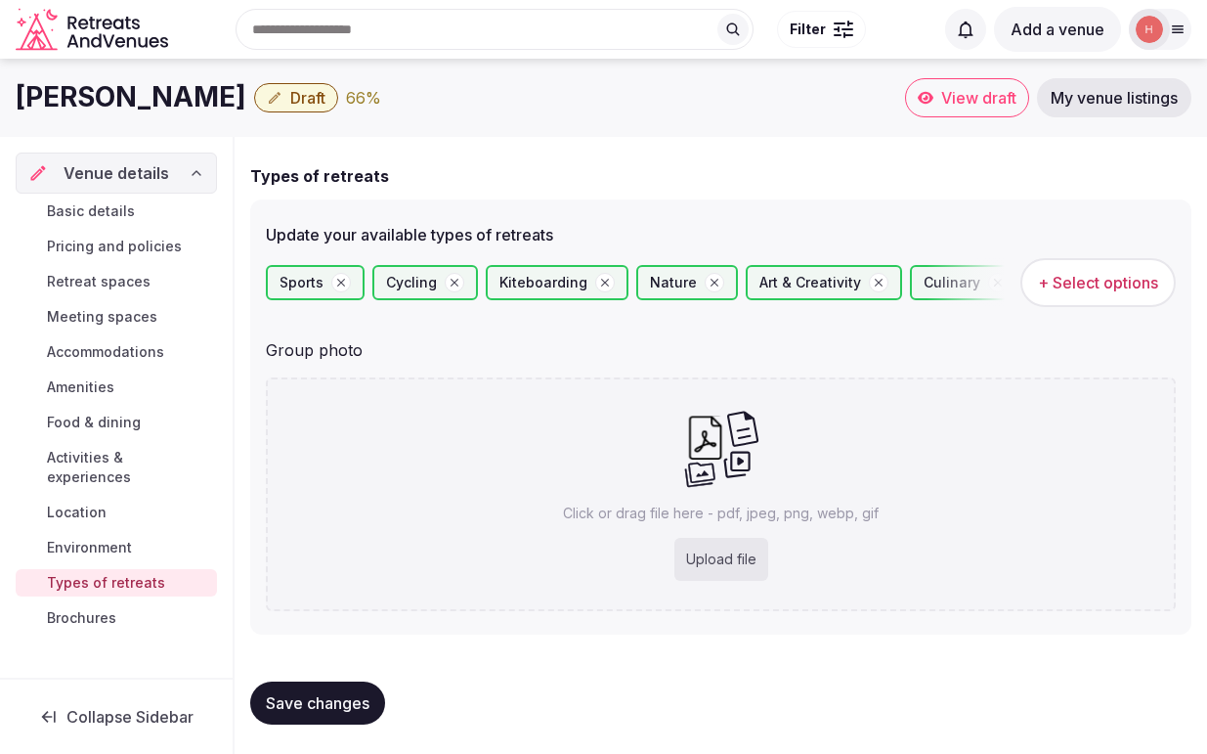
click at [103, 608] on span "Brochures" at bounding box center [81, 618] width 69 height 20
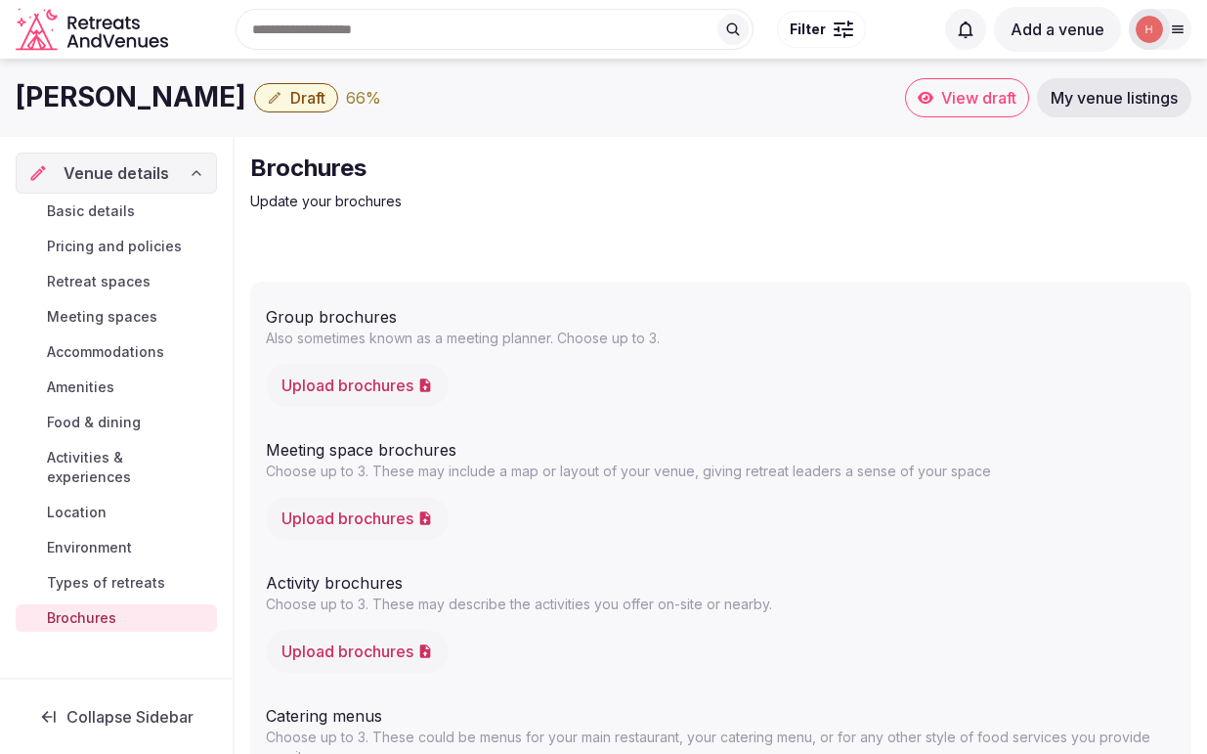
click at [109, 538] on span "Environment" at bounding box center [89, 548] width 85 height 20
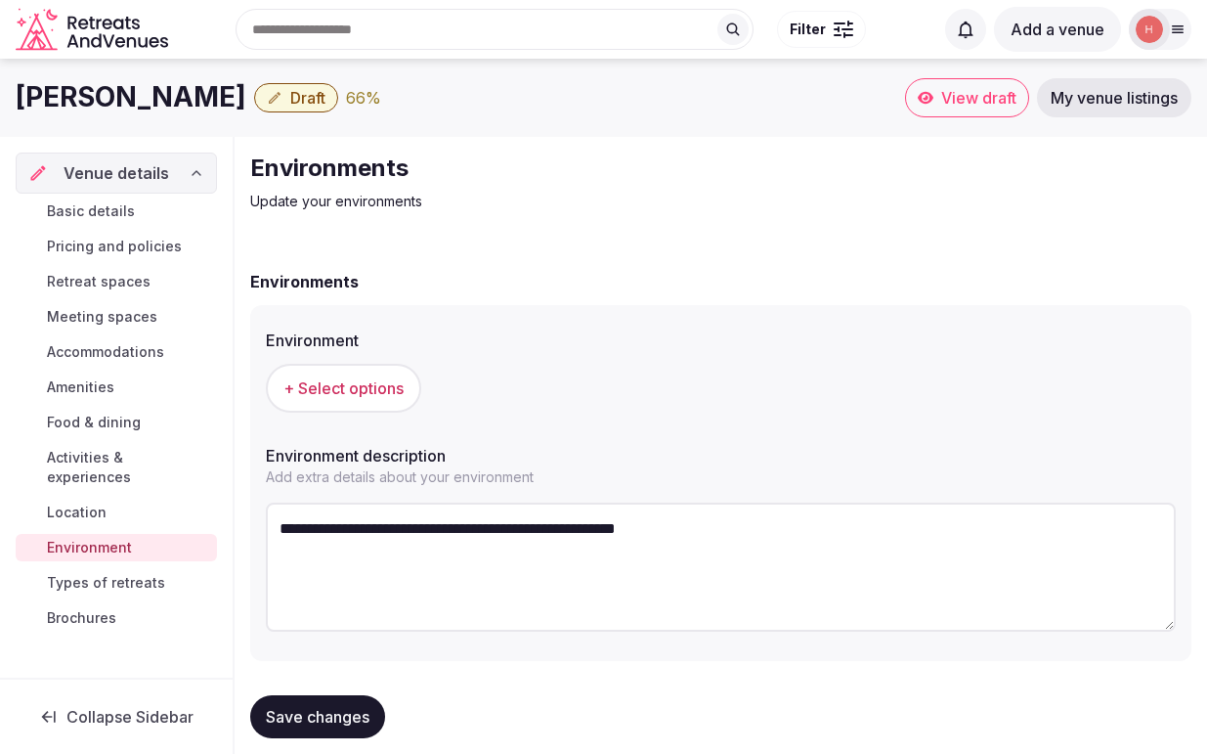
scroll to position [29, 0]
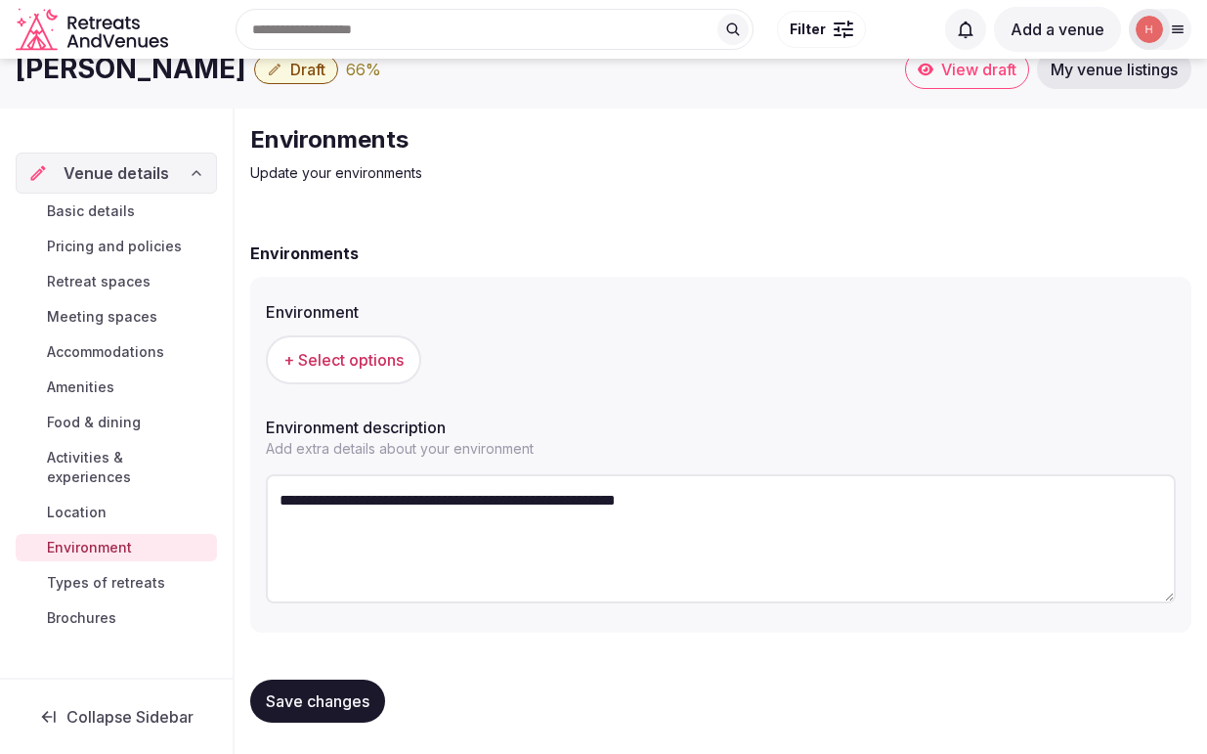
click at [324, 694] on span "Save changes" at bounding box center [318, 701] width 104 height 20
click at [92, 502] on span "Location" at bounding box center [77, 512] width 60 height 20
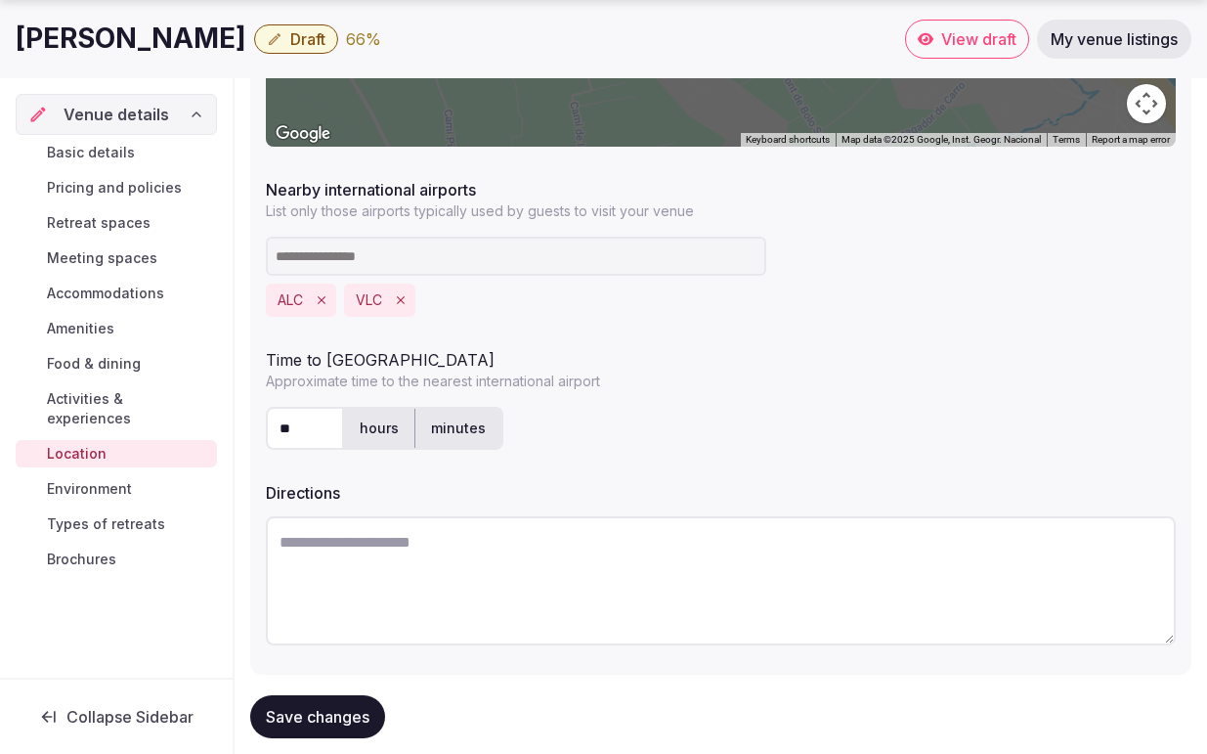
scroll to position [611, 0]
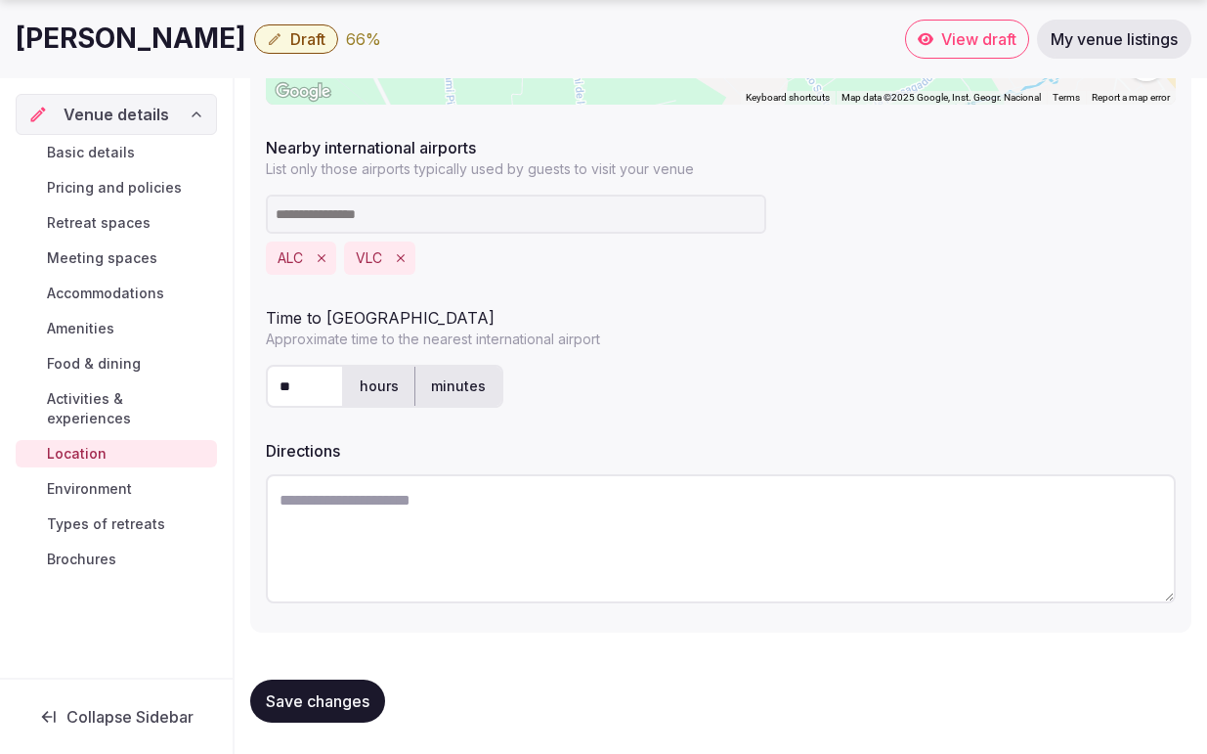
click at [404, 500] on textarea at bounding box center [721, 538] width 910 height 129
paste textarea "**********"
click at [658, 535] on textarea "**********" at bounding box center [721, 538] width 910 height 129
type textarea "**********"
click at [323, 706] on span "Save changes" at bounding box center [318, 701] width 104 height 20
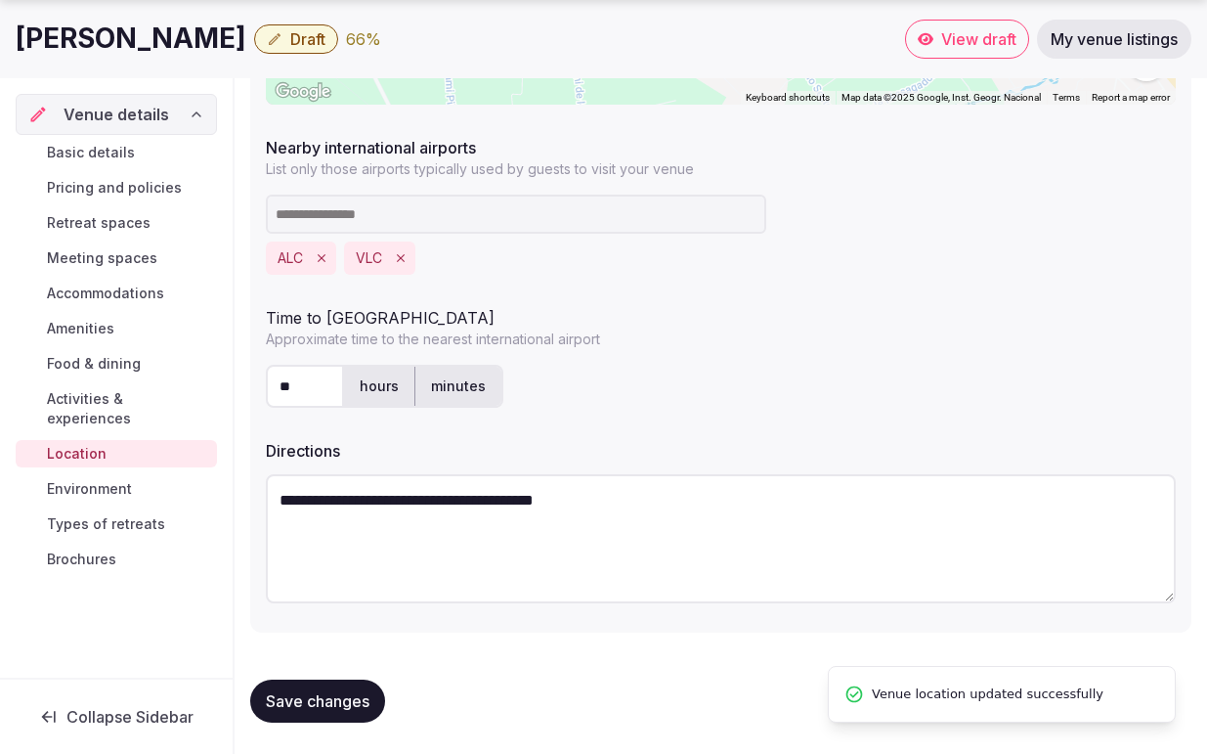
click at [167, 398] on span "Activities & experiences" at bounding box center [128, 408] width 162 height 39
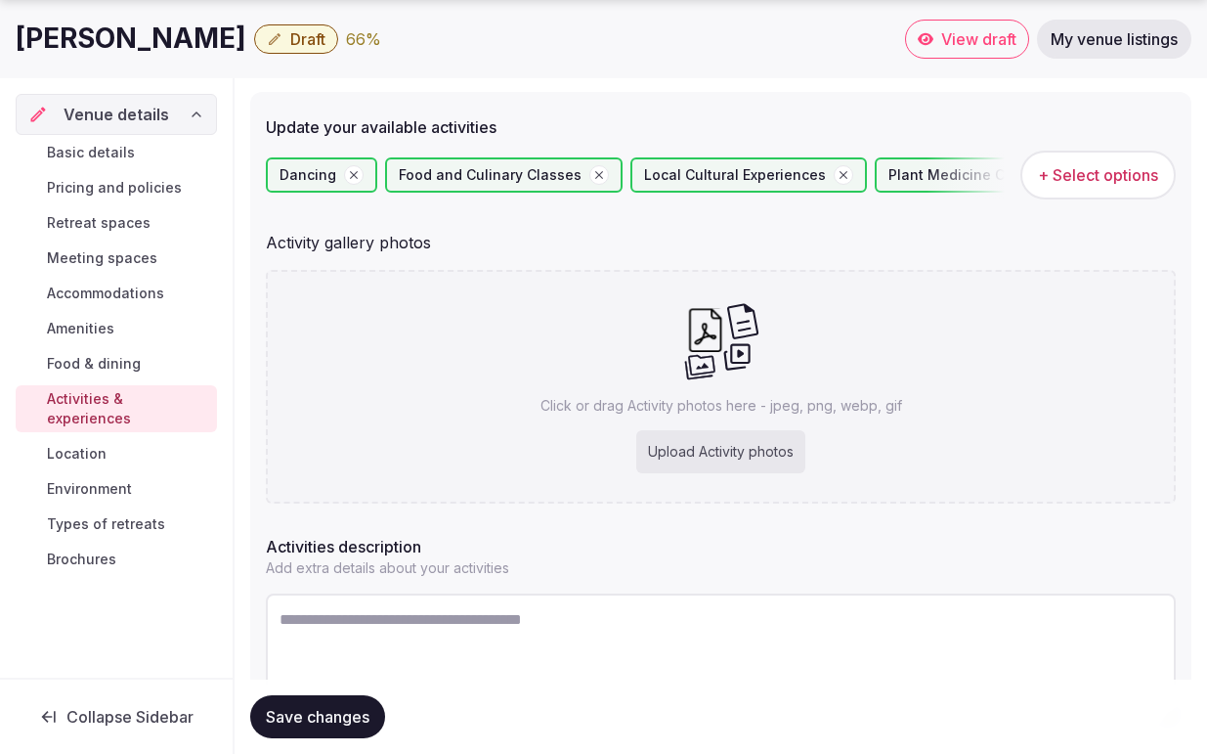
scroll to position [333, 0]
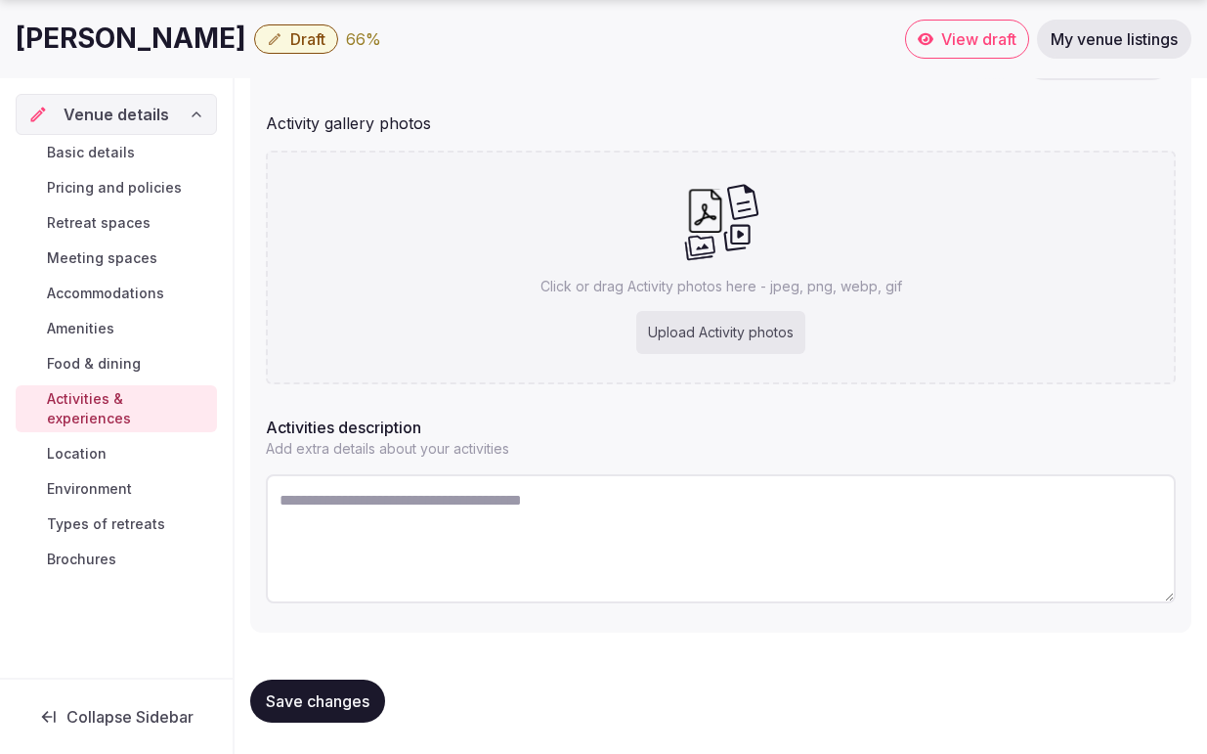
click at [124, 363] on span "Food & dining" at bounding box center [94, 364] width 94 height 20
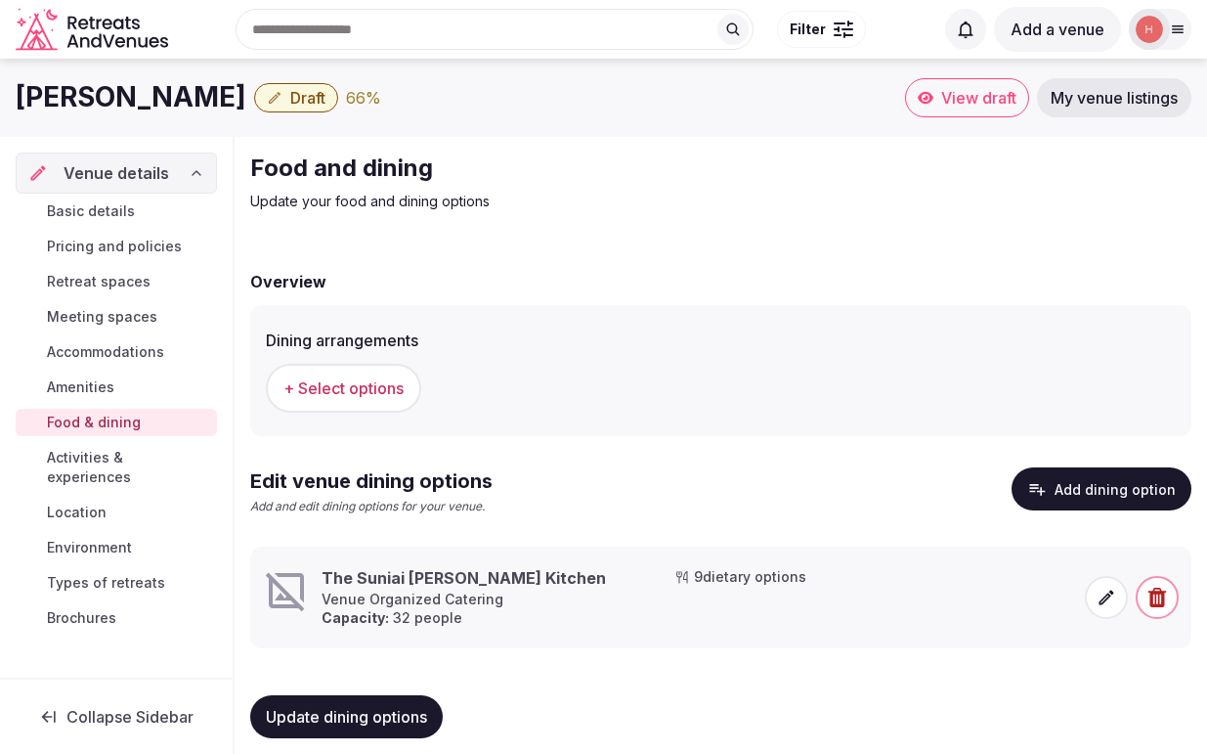
scroll to position [16, 0]
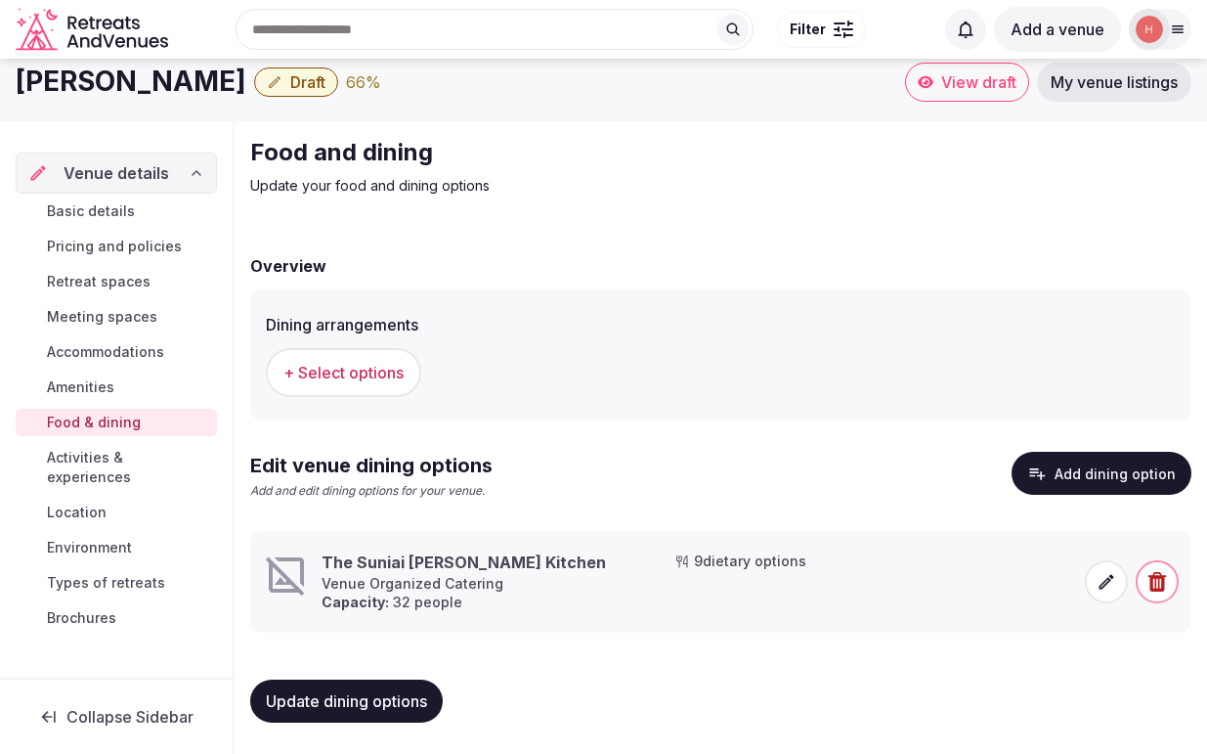
click at [82, 387] on span "Amenities" at bounding box center [80, 387] width 67 height 20
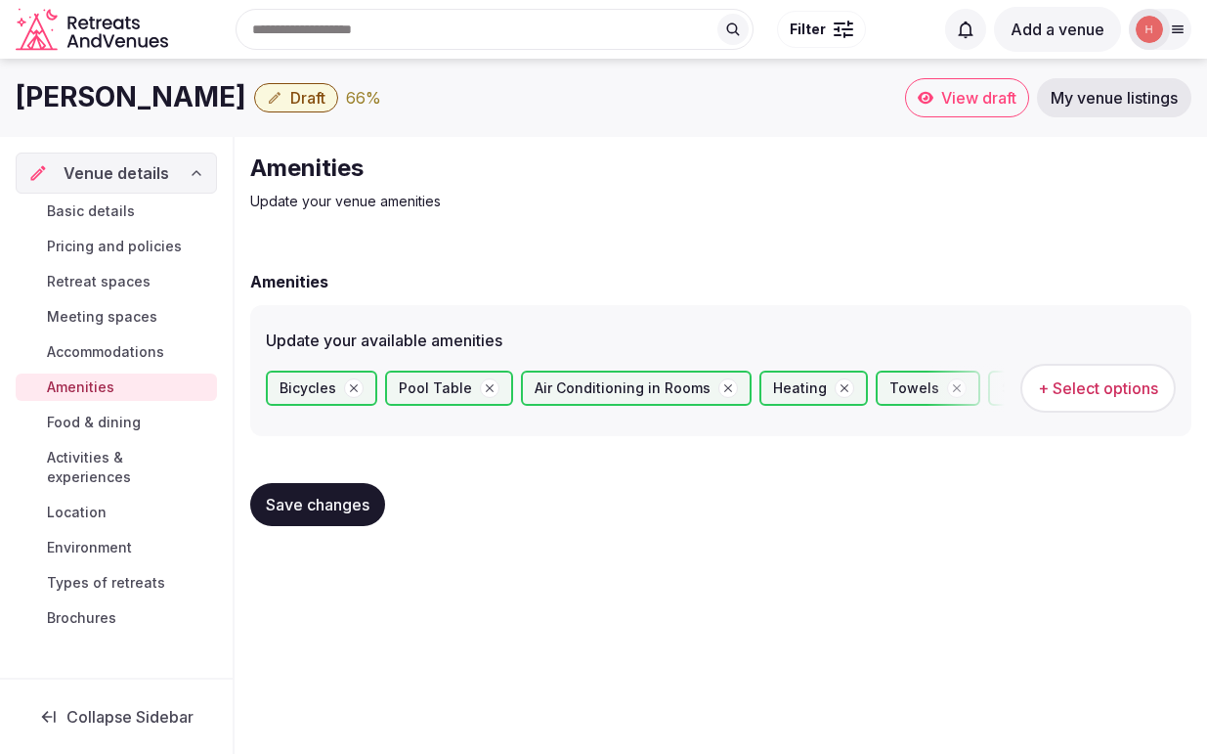
click at [129, 347] on span "Accommodations" at bounding box center [105, 352] width 117 height 20
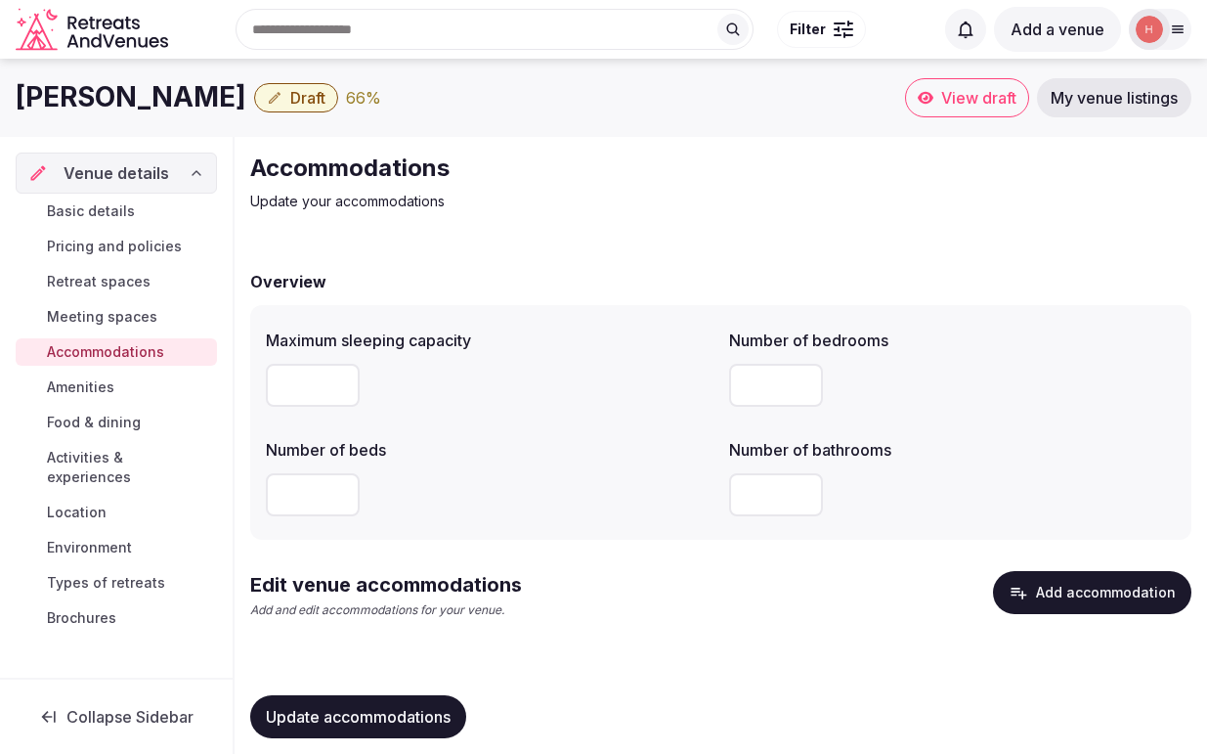
scroll to position [18, 0]
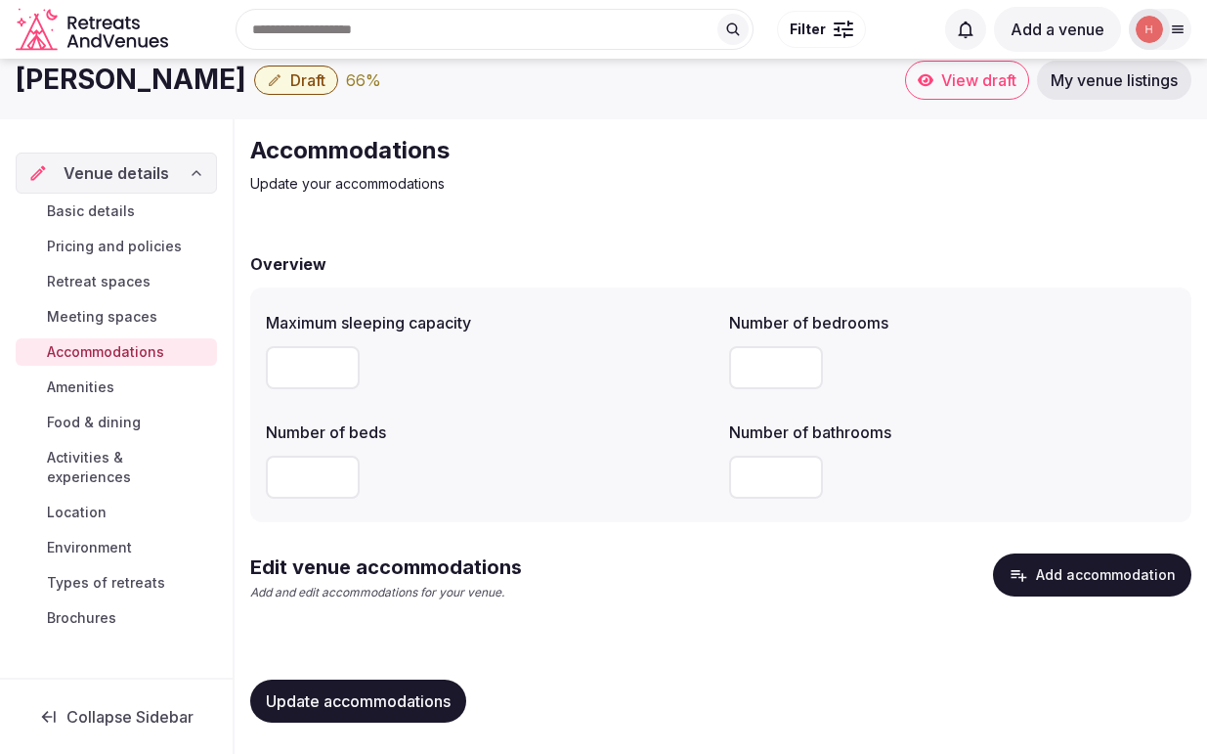
click at [129, 315] on span "Meeting spaces" at bounding box center [102, 317] width 110 height 20
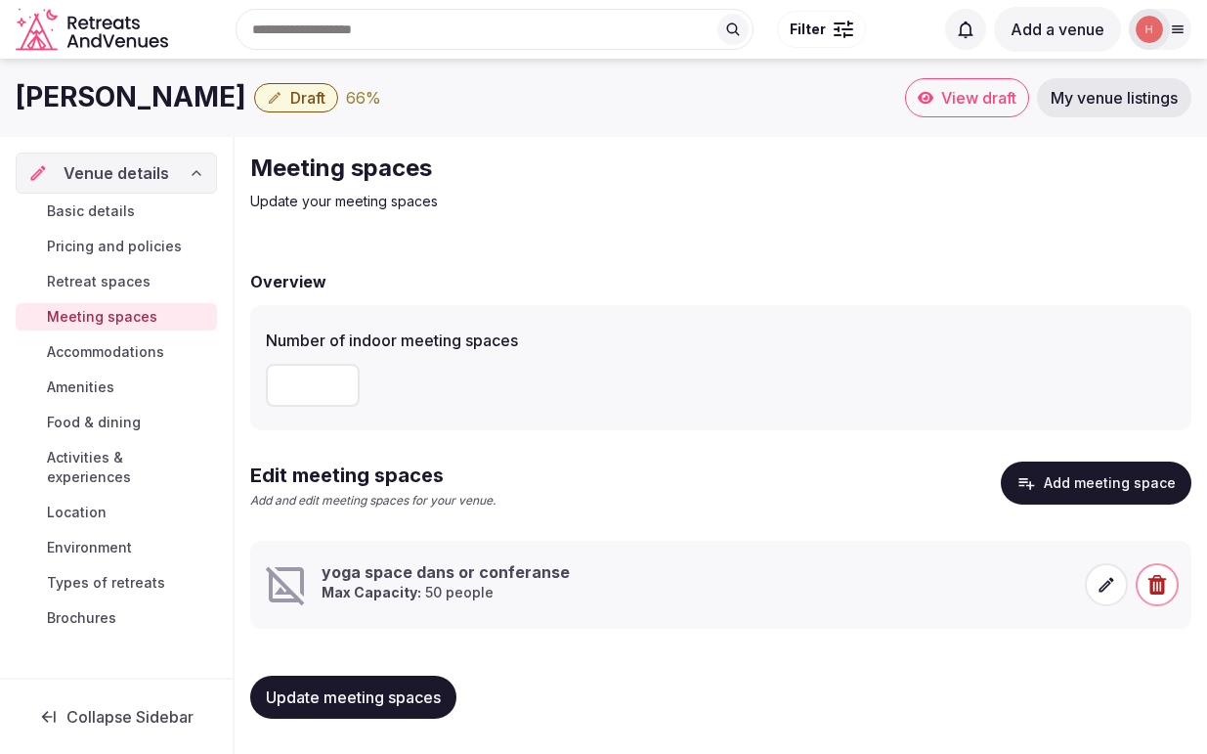
click at [366, 690] on span "Update meeting spaces" at bounding box center [353, 697] width 175 height 20
click at [119, 283] on span "Retreat spaces" at bounding box center [99, 282] width 104 height 20
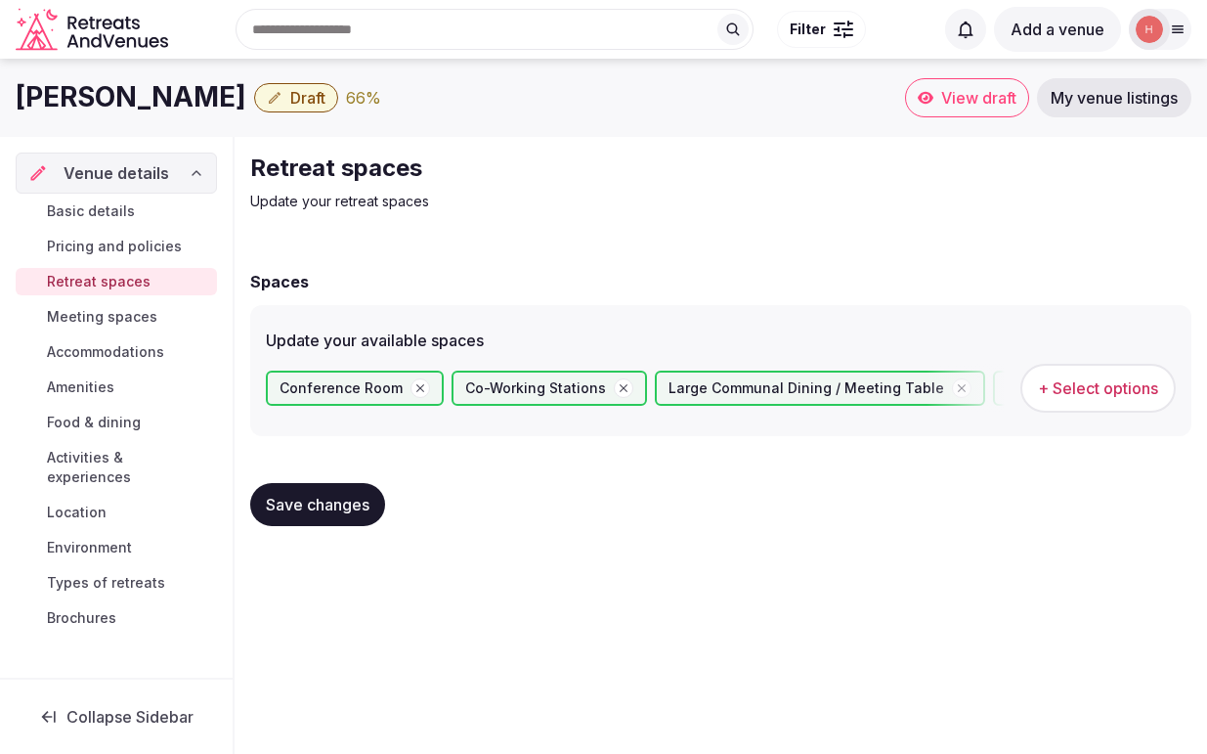
click at [122, 243] on span "Pricing and policies" at bounding box center [114, 247] width 135 height 20
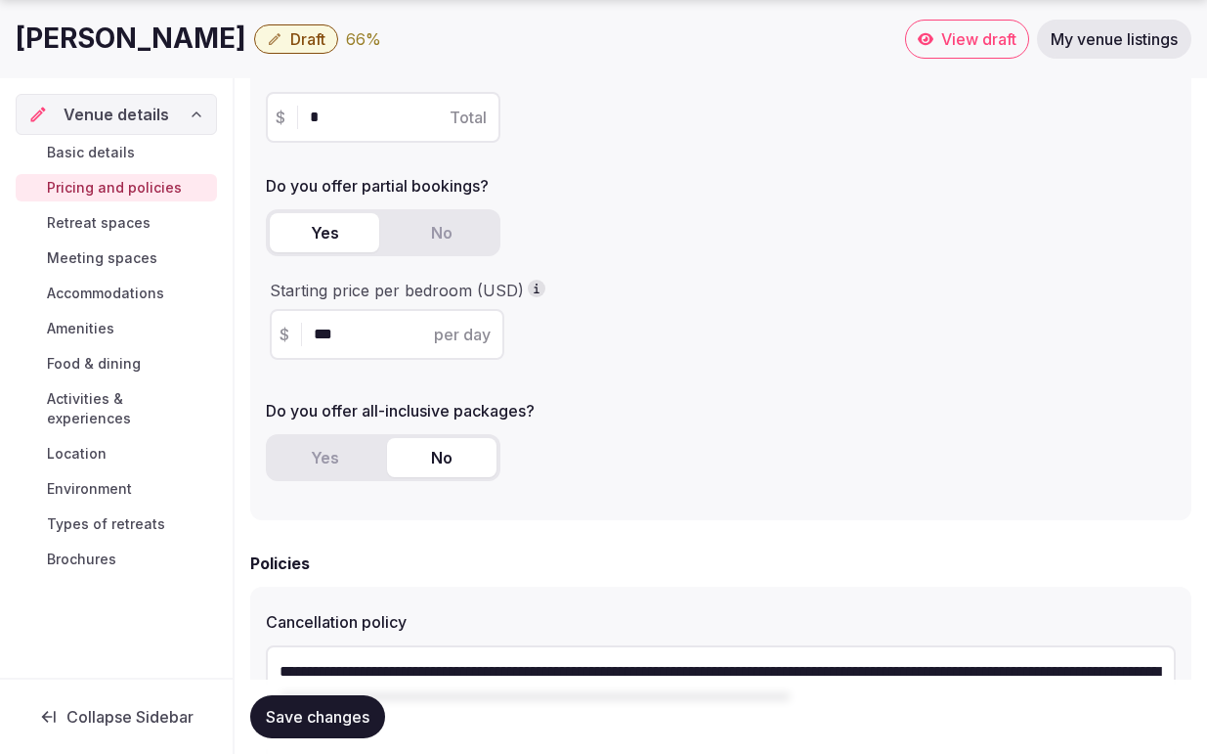
scroll to position [384, 0]
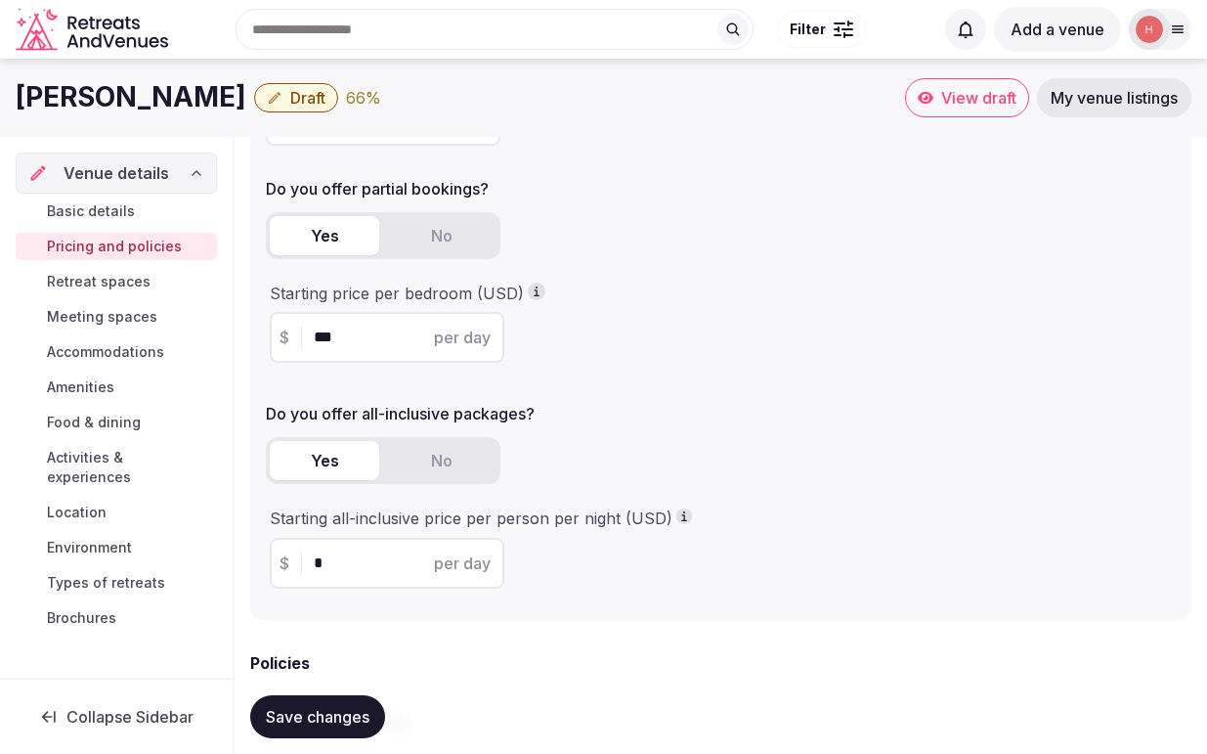
click at [328, 456] on button "Yes" at bounding box center [324, 460] width 109 height 39
click at [330, 569] on input "*" at bounding box center [404, 562] width 181 height 23
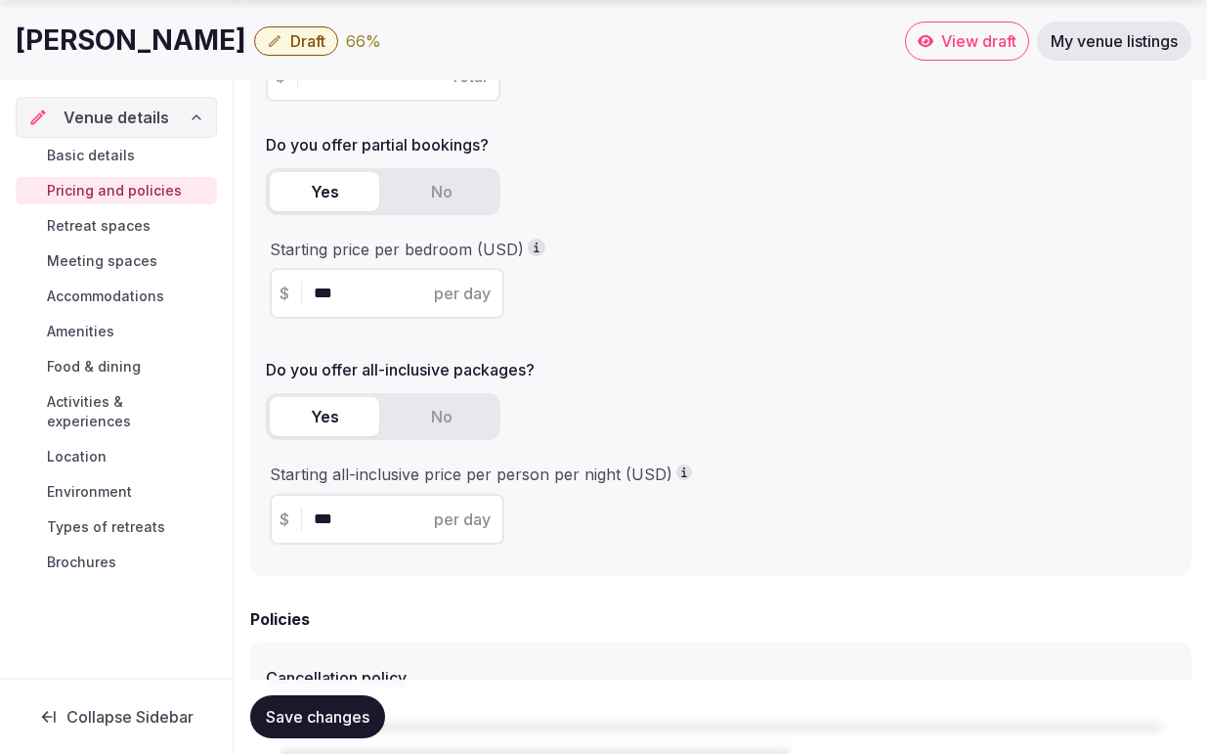
scroll to position [445, 0]
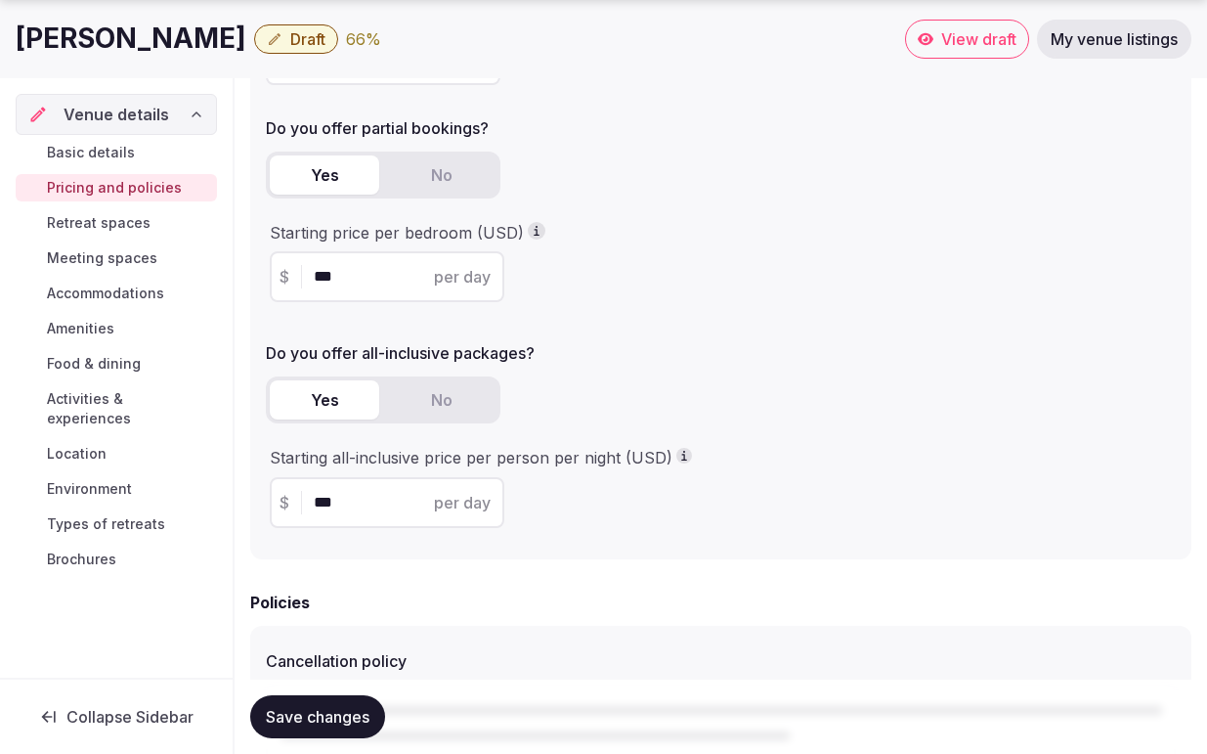
type input "***"
click at [316, 712] on span "Save changes" at bounding box center [318, 717] width 104 height 20
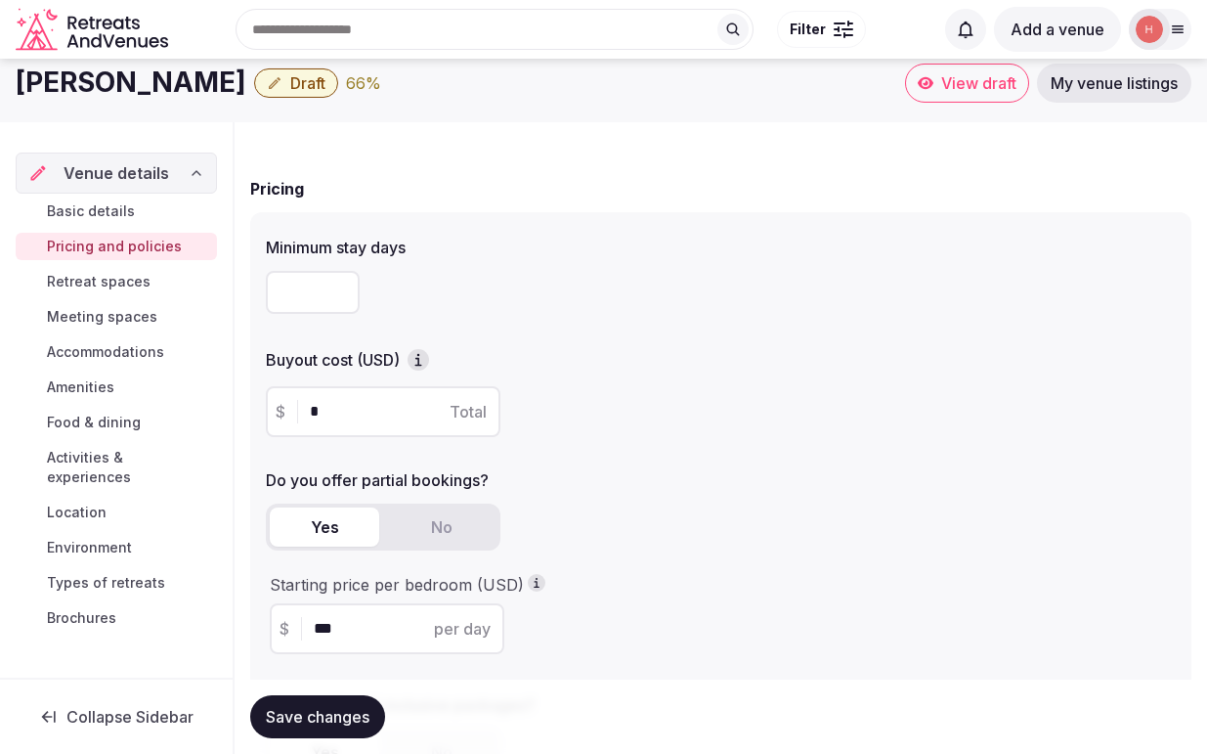
scroll to position [0, 0]
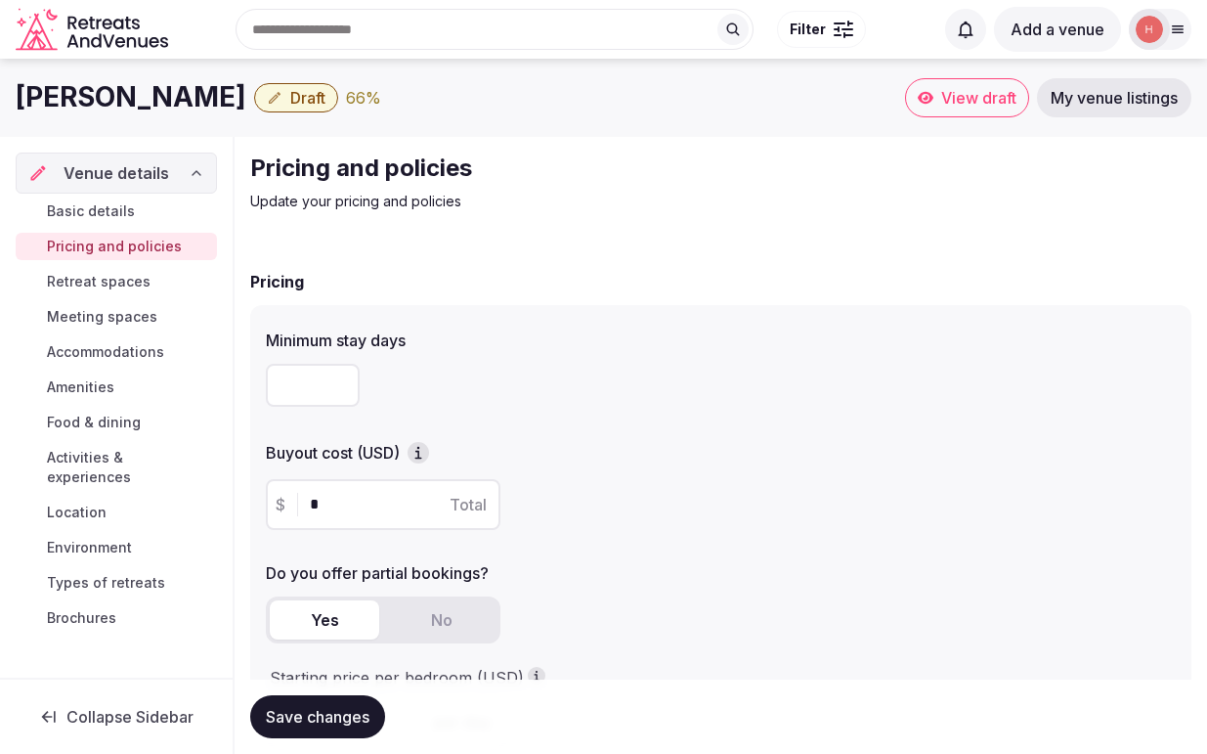
click at [117, 210] on span "Basic details" at bounding box center [91, 211] width 88 height 20
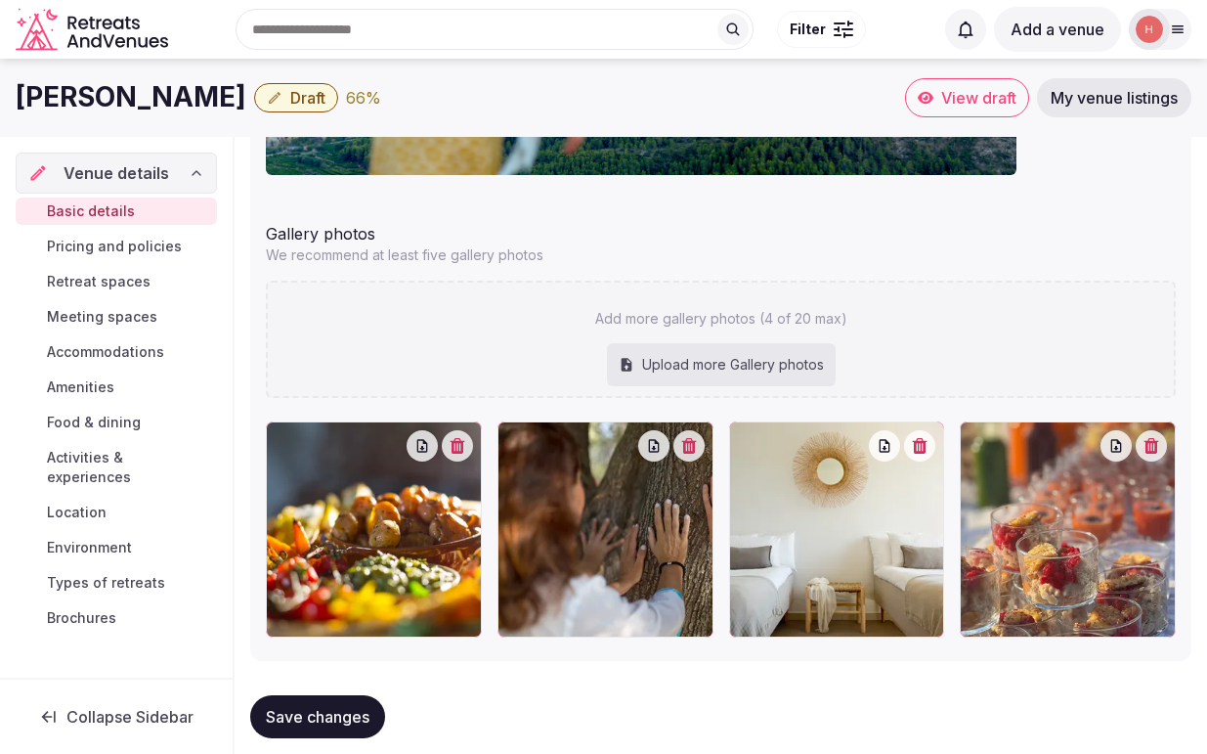
scroll to position [2397, 0]
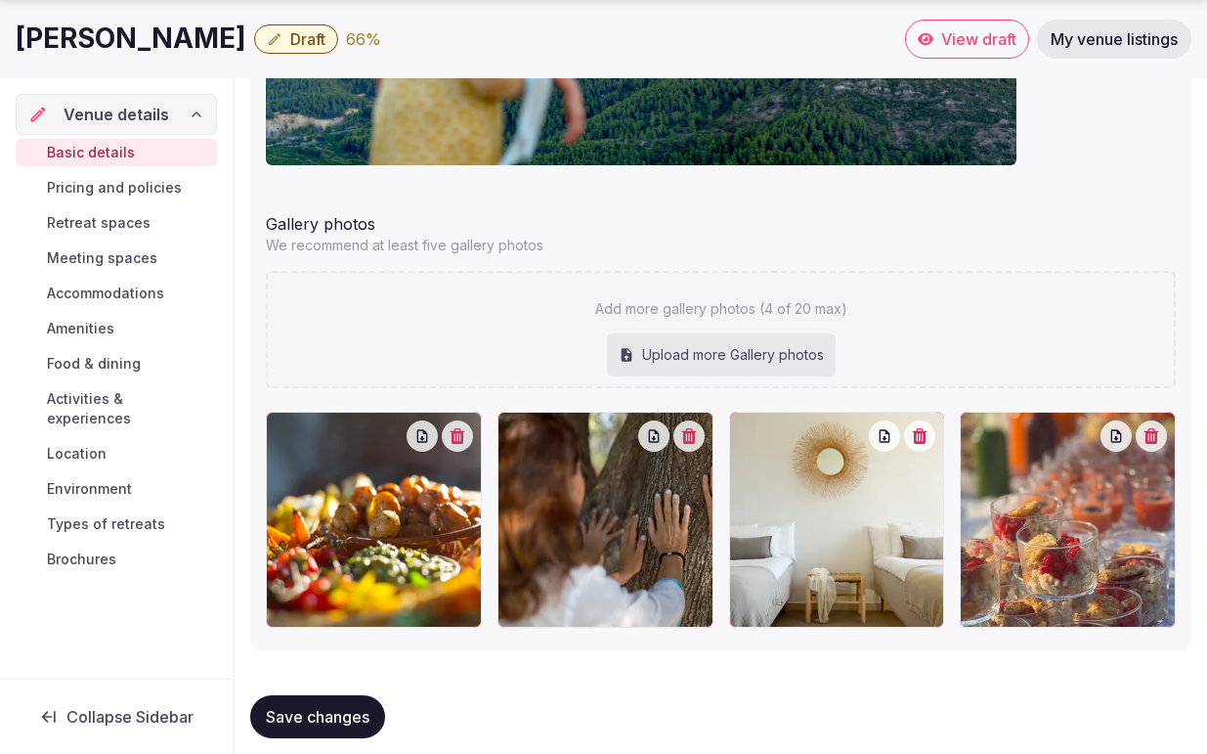
click at [254, 35] on button "Draft" at bounding box center [296, 38] width 84 height 29
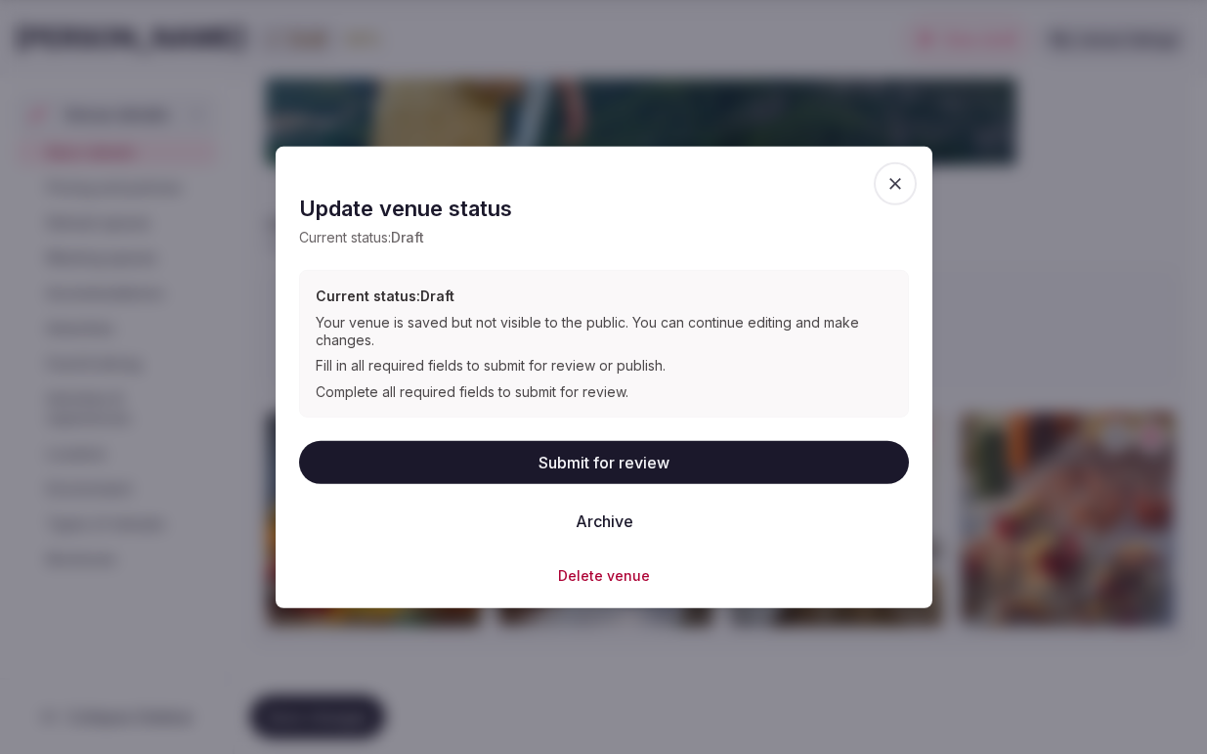
click at [600, 460] on button "Submit for review" at bounding box center [604, 461] width 610 height 43
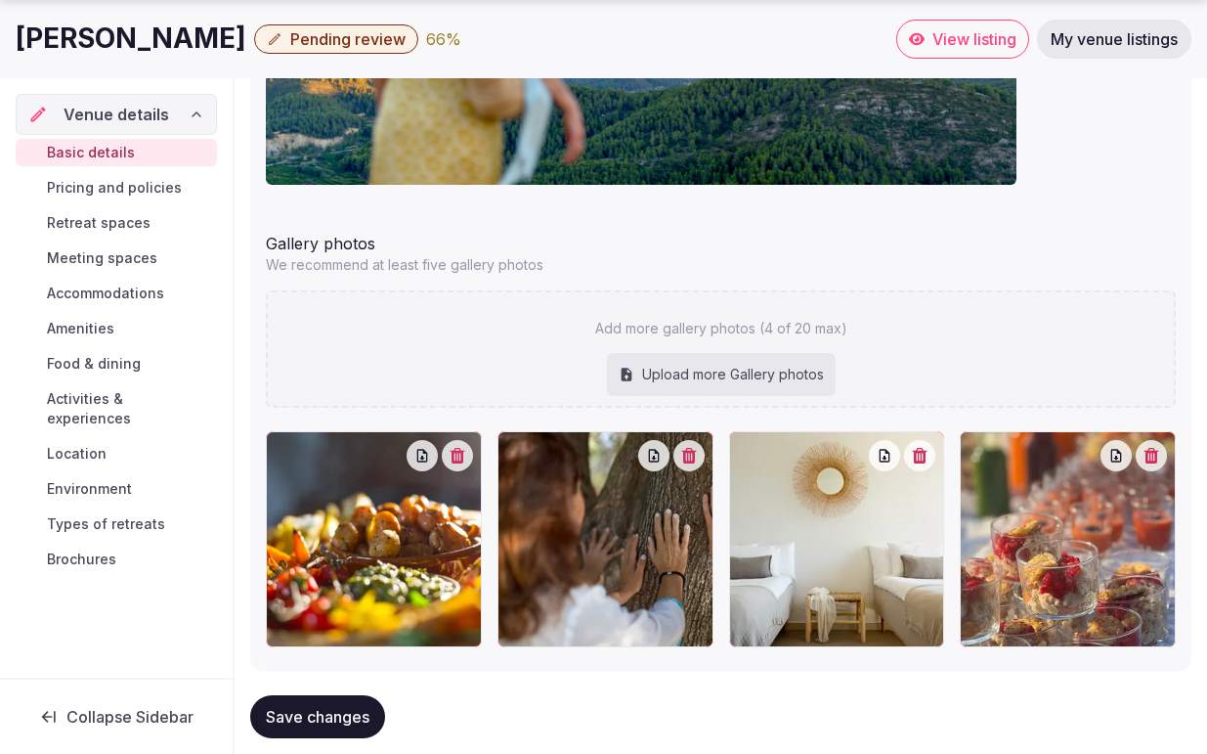
scroll to position [2417, 0]
